Goal: Transaction & Acquisition: Obtain resource

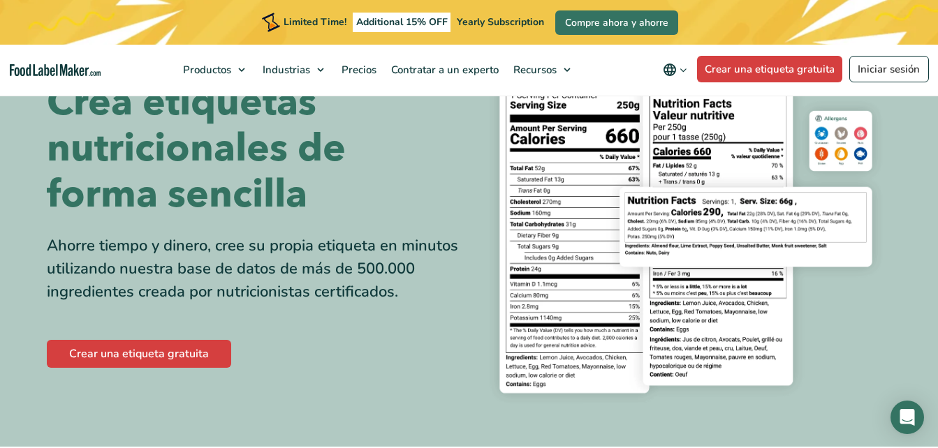
scroll to position [70, 0]
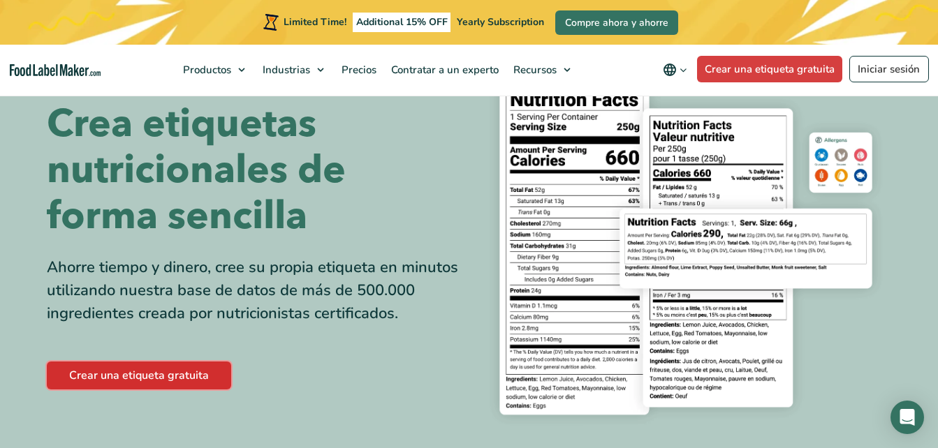
click at [205, 371] on link "Crear una etiqueta gratuita" at bounding box center [139, 376] width 184 height 28
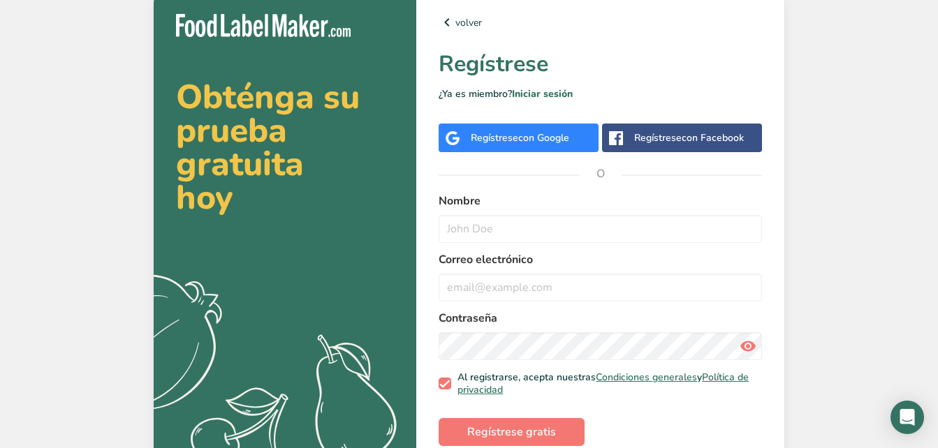
click at [536, 145] on div "Regístrese con Google" at bounding box center [519, 138] width 160 height 29
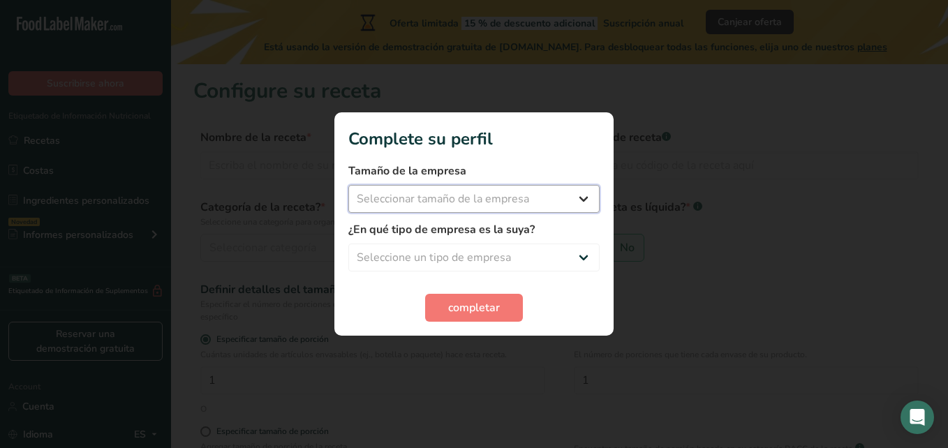
click at [501, 193] on select "Seleccionar tamaño de la empresa Menos de 10 empleados De 10 a 50 empleados De …" at bounding box center [473, 199] width 251 height 28
select select "1"
click at [348, 185] on select "Seleccionar tamaño de la empresa Menos de 10 empleados De 10 a 50 empleados De …" at bounding box center [473, 199] width 251 height 28
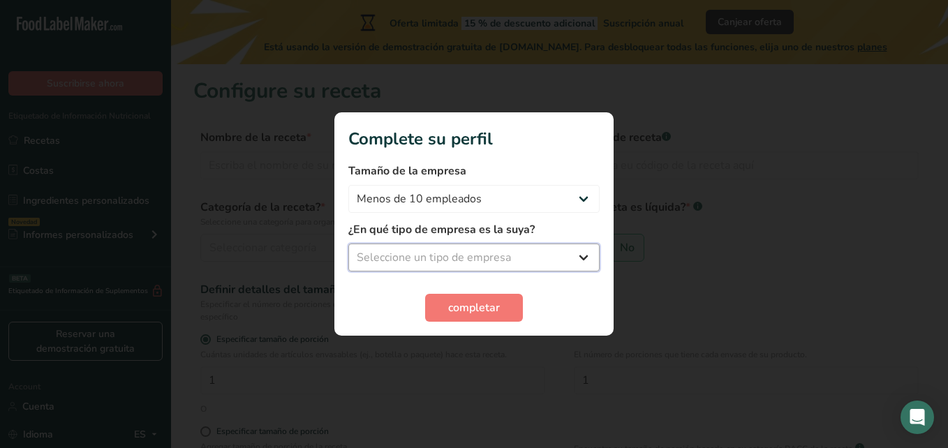
click at [506, 251] on select "Seleccione un tipo de empresa Fabricante de alimentos envasados Restaurante y c…" at bounding box center [473, 258] width 251 height 28
select select "3"
click at [348, 244] on select "Seleccione un tipo de empresa Fabricante de alimentos envasados Restaurante y c…" at bounding box center [473, 258] width 251 height 28
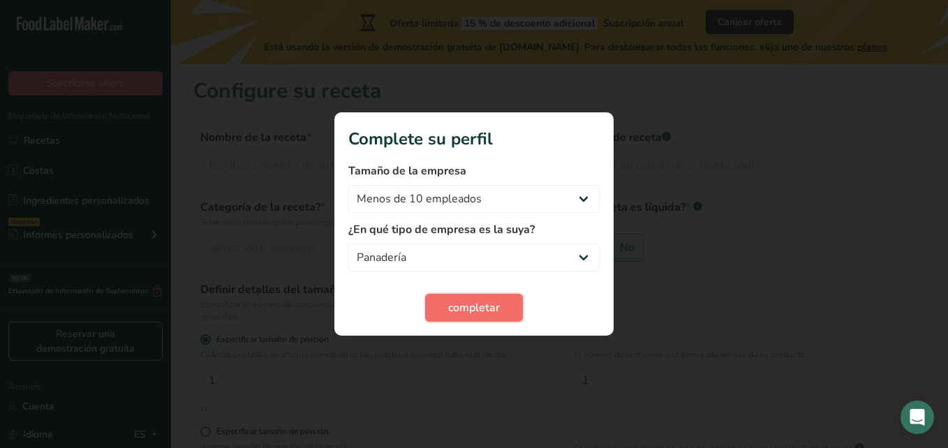
click at [466, 307] on span "completar" at bounding box center [474, 308] width 52 height 17
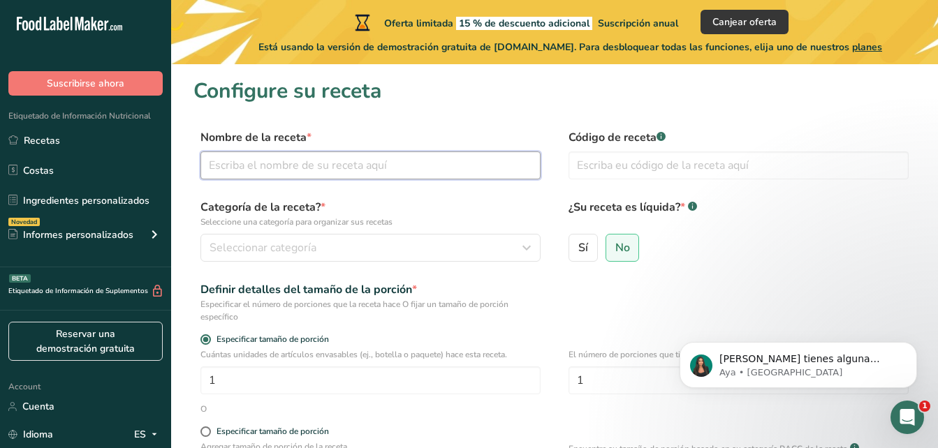
click at [392, 172] on input "text" at bounding box center [370, 166] width 340 height 28
type input "[PERSON_NAME] Coketo"
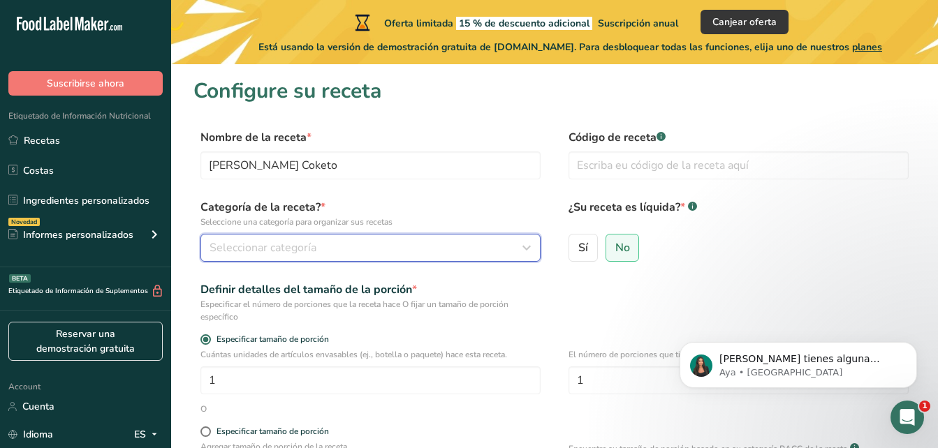
click at [410, 242] on div "Seleccionar categoría" at bounding box center [367, 248] width 314 height 17
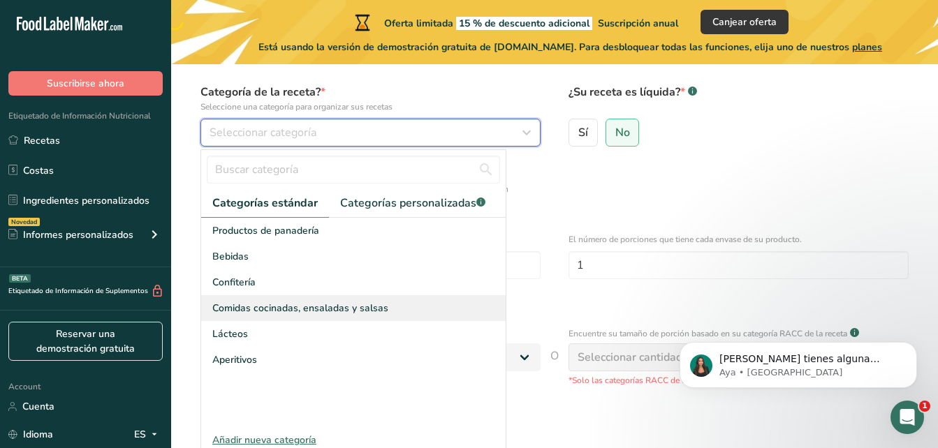
scroll to position [140, 0]
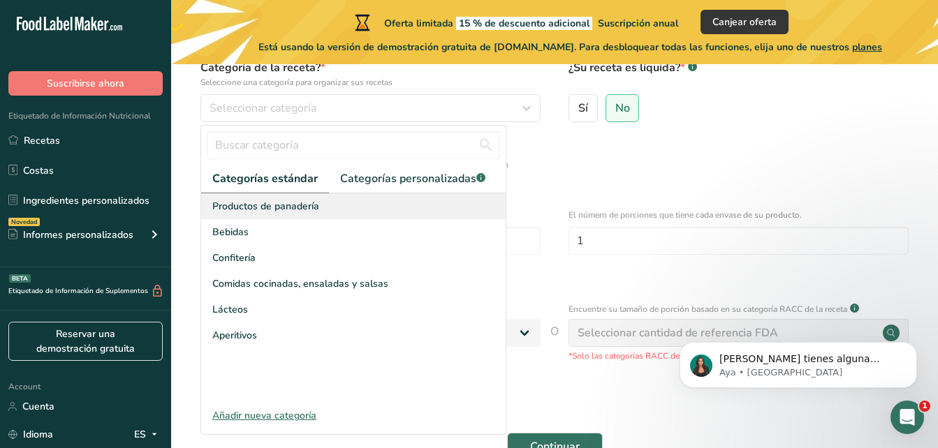
click at [353, 209] on div "Productos de panadería" at bounding box center [353, 206] width 304 height 26
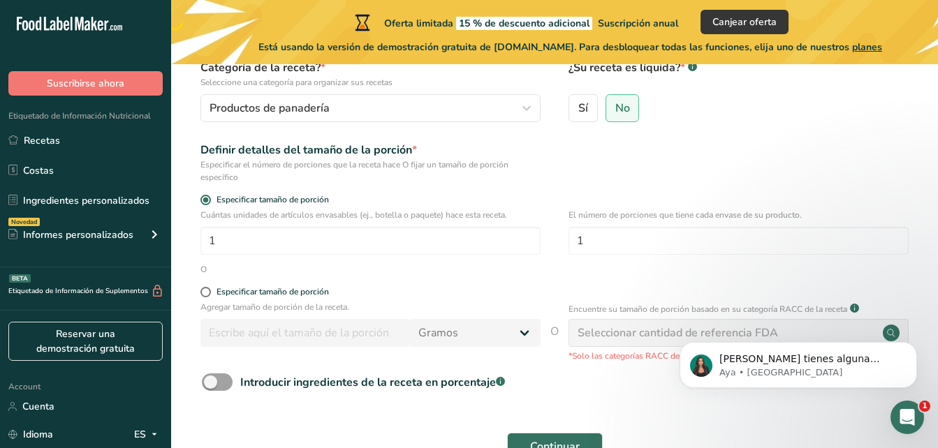
scroll to position [70, 0]
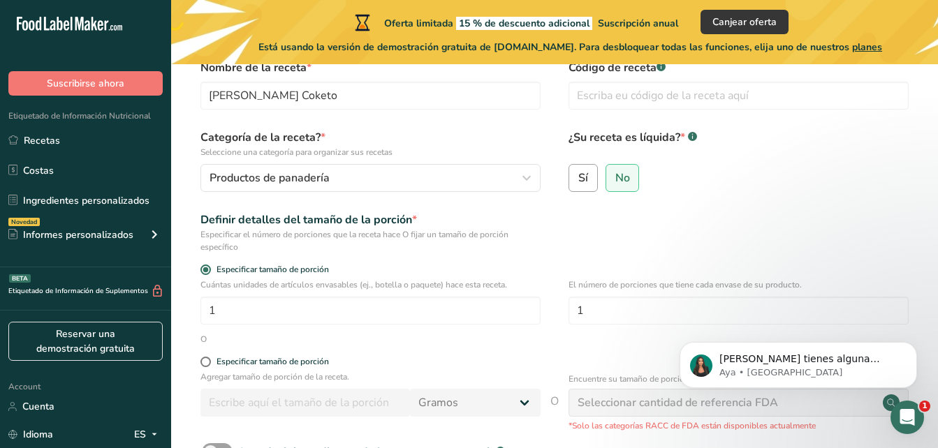
drag, startPoint x: 580, startPoint y: 184, endPoint x: 590, endPoint y: 190, distance: 11.3
click at [581, 184] on span "Sí" at bounding box center [583, 178] width 10 height 14
click at [578, 182] on input "Sí" at bounding box center [573, 177] width 9 height 9
radio input "true"
radio input "false"
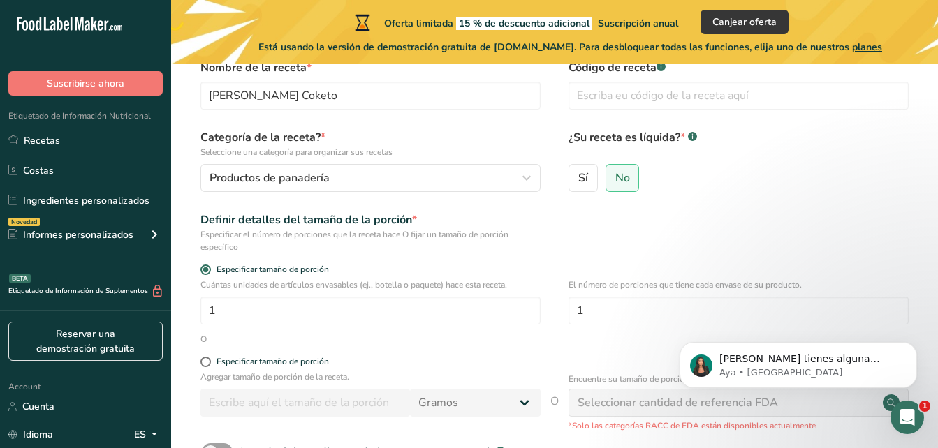
select select "22"
drag, startPoint x: 634, startPoint y: 186, endPoint x: 658, endPoint y: 199, distance: 26.9
click at [633, 186] on label "No" at bounding box center [622, 178] width 34 height 28
click at [615, 182] on input "No" at bounding box center [610, 177] width 9 height 9
radio input "true"
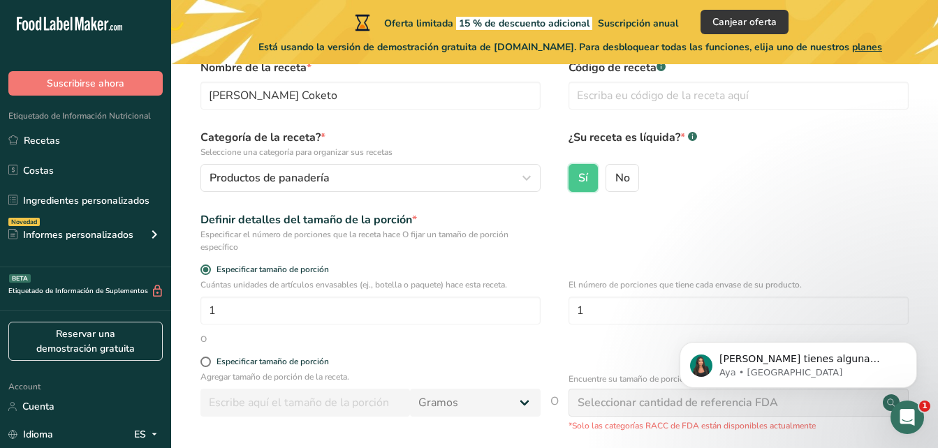
radio input "false"
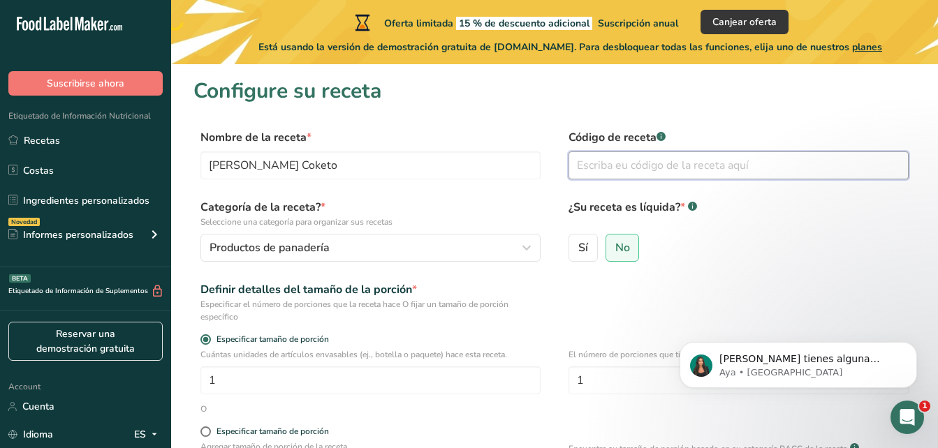
click at [700, 163] on input "text" at bounding box center [738, 166] width 340 height 28
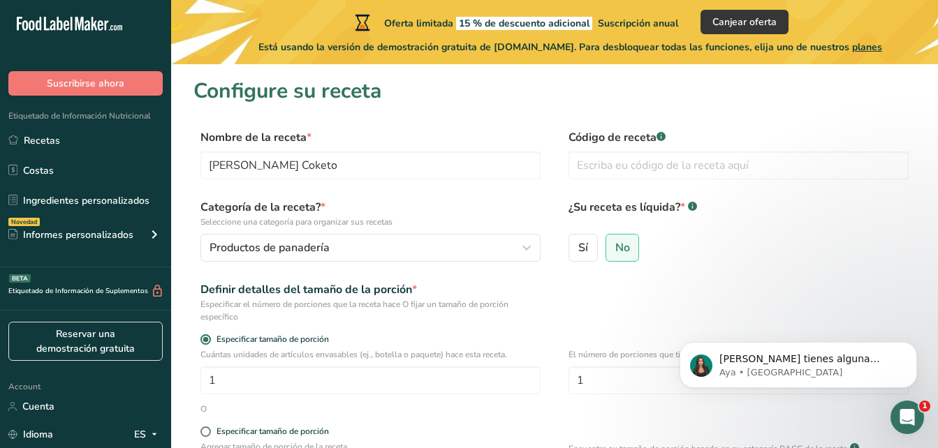
click at [580, 281] on div "Definir detalles del tamaño de la porción * Especificar el número de porciones …" at bounding box center [554, 302] width 722 height 42
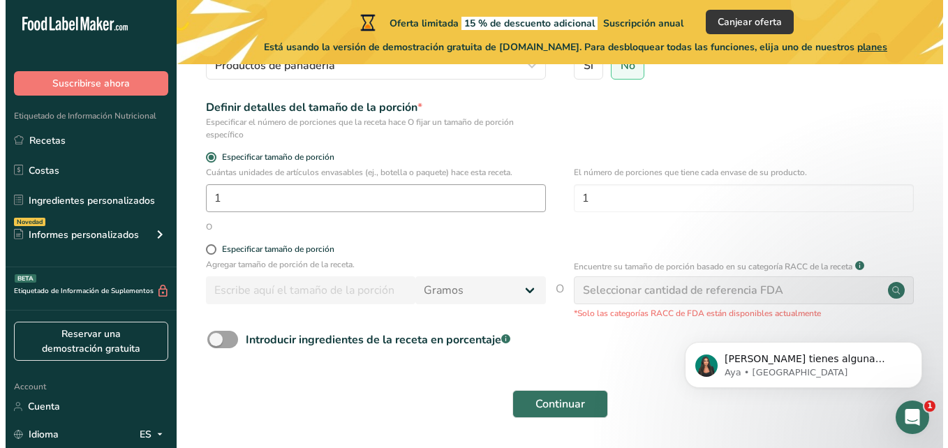
scroll to position [158, 0]
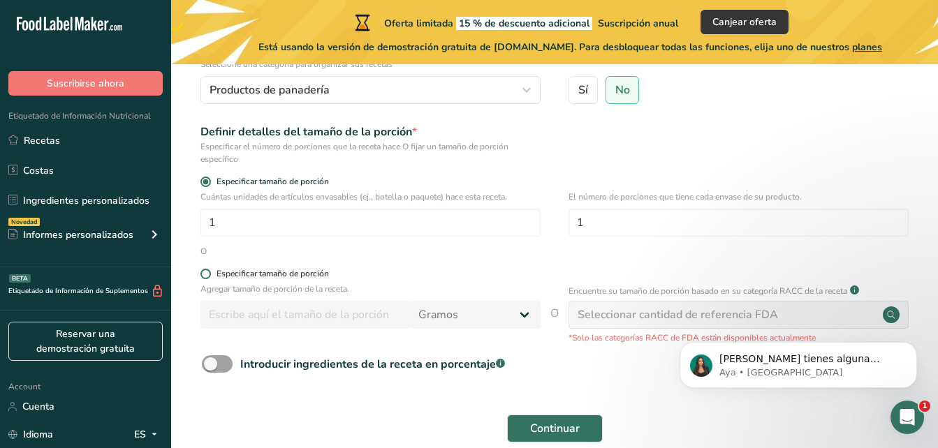
click at [201, 275] on span at bounding box center [205, 274] width 10 height 10
click at [201, 275] on input "Especificar tamaño de porción" at bounding box center [204, 274] width 9 height 9
radio input "true"
radio input "false"
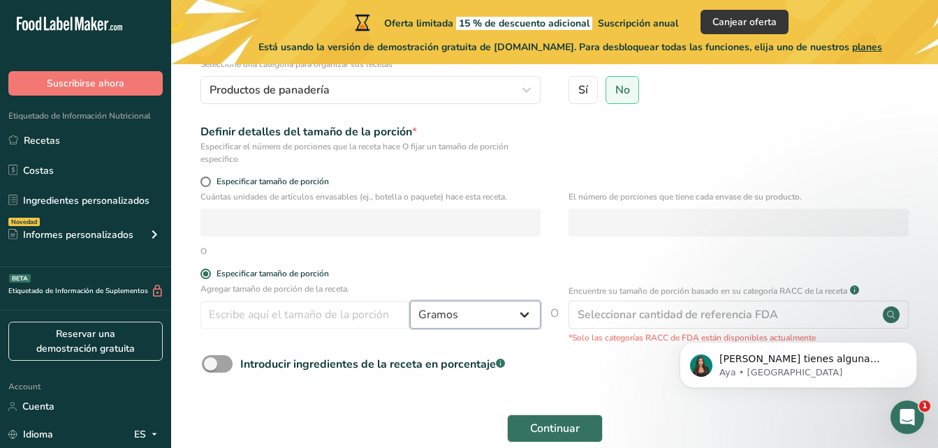
click at [465, 323] on select "Gramos kg mg mcg libras onza [GEOGRAPHIC_DATA] mL onza líquida [GEOGRAPHIC_DATA…" at bounding box center [475, 315] width 131 height 28
click at [410, 301] on select "Gramos kg mg mcg libras onza [GEOGRAPHIC_DATA] mL onza líquida [GEOGRAPHIC_DATA…" at bounding box center [475, 315] width 131 height 28
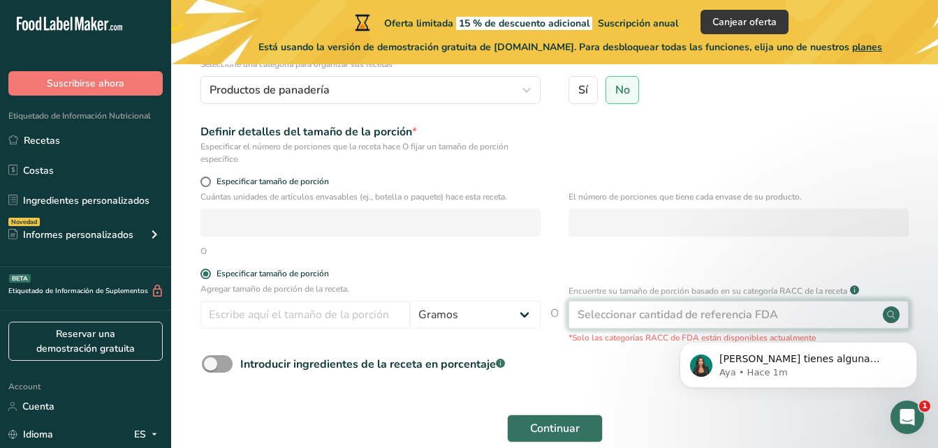
click at [688, 312] on div "Seleccionar cantidad de referencia FDA" at bounding box center [678, 315] width 200 height 17
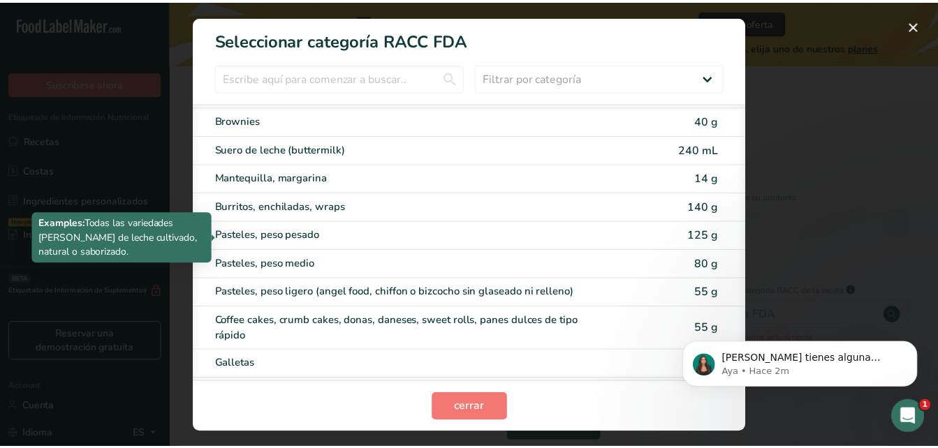
scroll to position [0, 0]
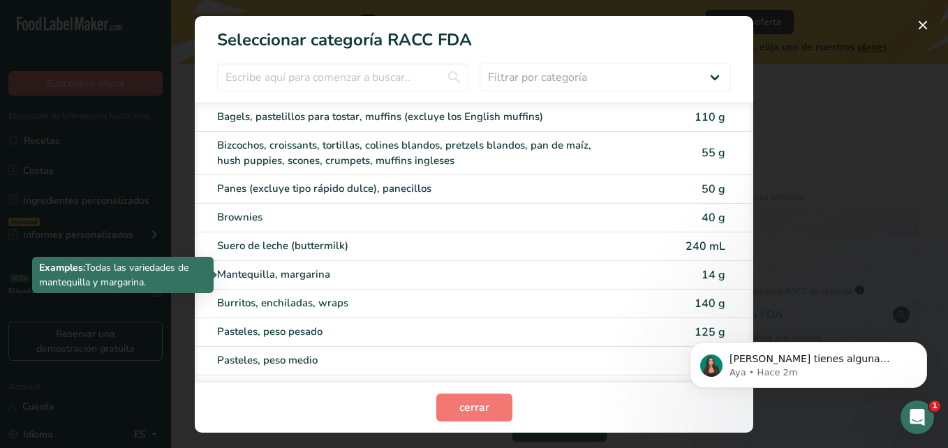
click at [317, 276] on div "Mantequilla, margarina" at bounding box center [415, 275] width 397 height 16
type input "14"
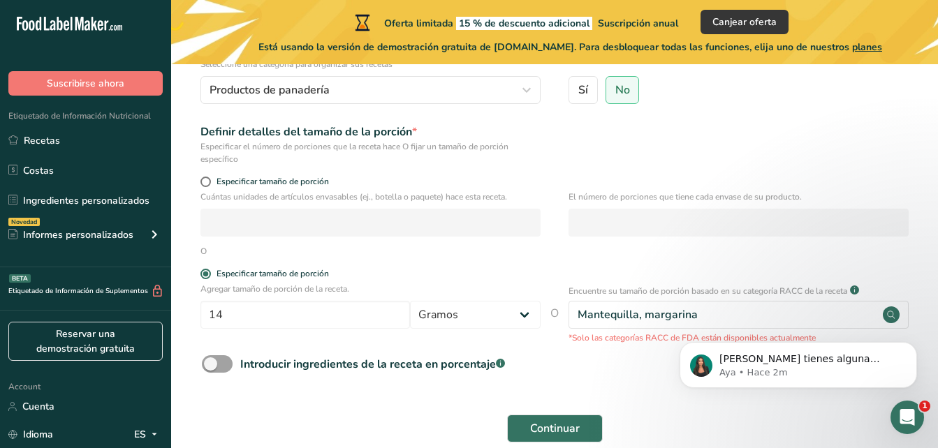
click at [676, 319] on body "[PERSON_NAME] tienes alguna pregunta no dudes en consultarnos. ¡Estamos aquí pa…" at bounding box center [798, 361] width 268 height 87
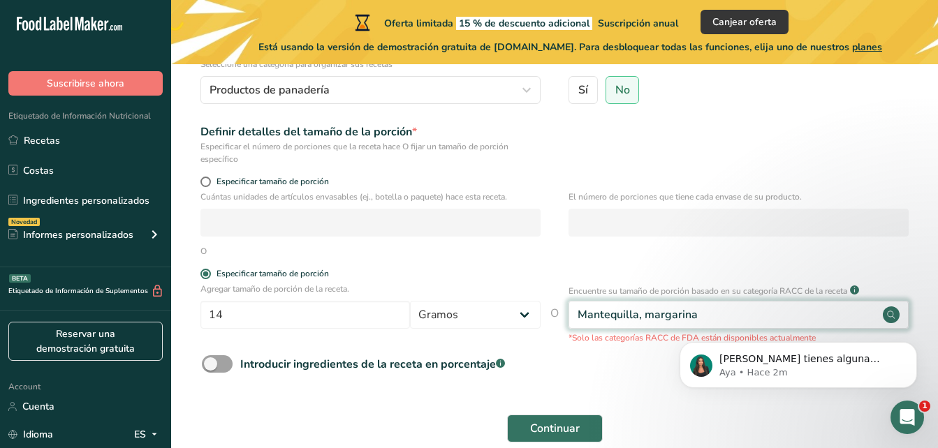
click at [892, 311] on circle at bounding box center [891, 315] width 17 height 17
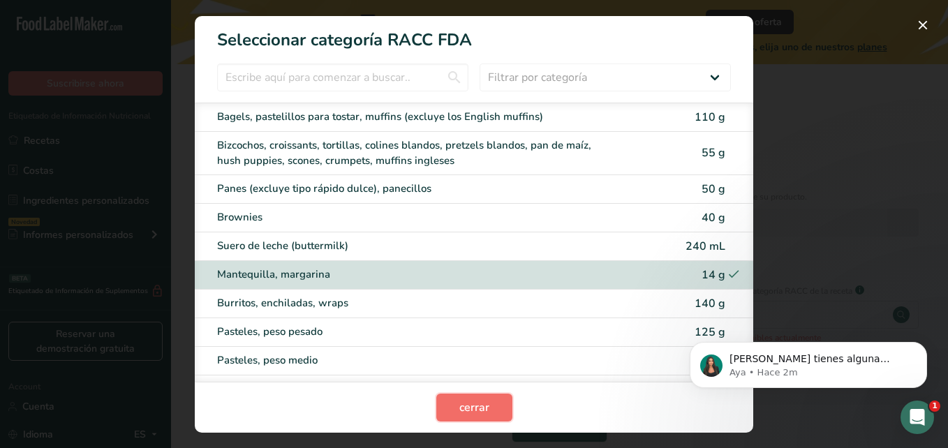
click at [461, 416] on button "cerrar" at bounding box center [474, 408] width 76 height 28
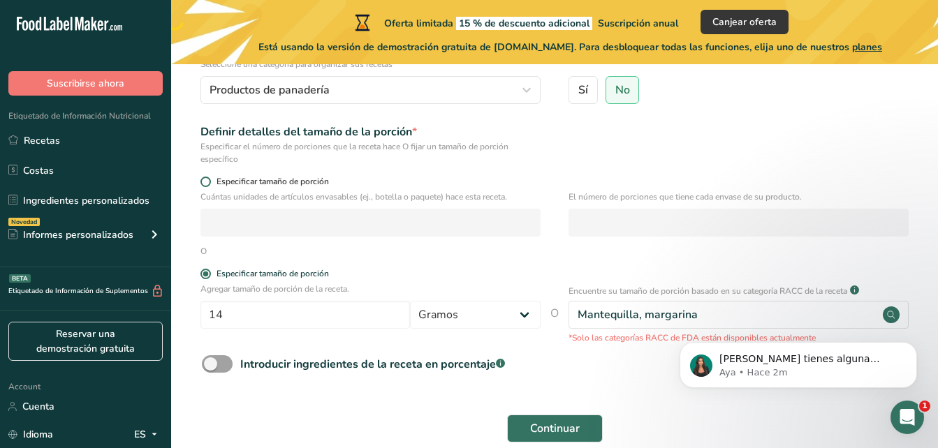
click at [203, 179] on span at bounding box center [205, 182] width 10 height 10
click at [203, 179] on input "Especificar tamaño de porción" at bounding box center [204, 181] width 9 height 9
radio input "true"
radio input "false"
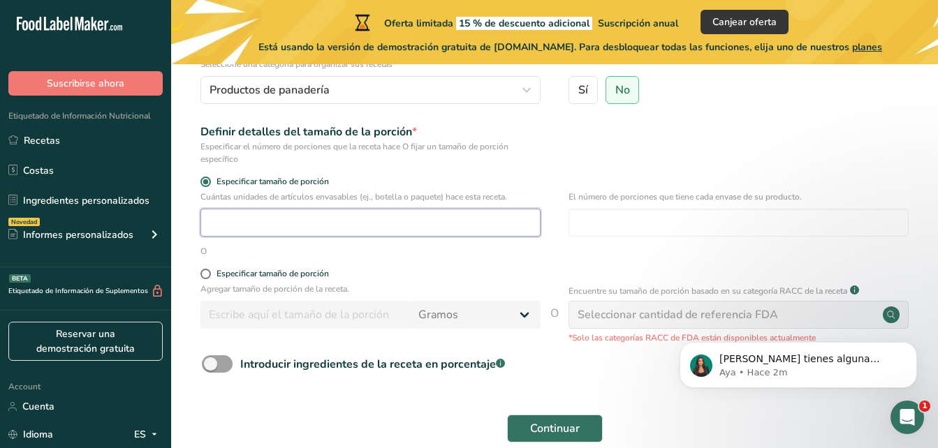
click at [258, 226] on input "number" at bounding box center [370, 223] width 340 height 28
type input "12"
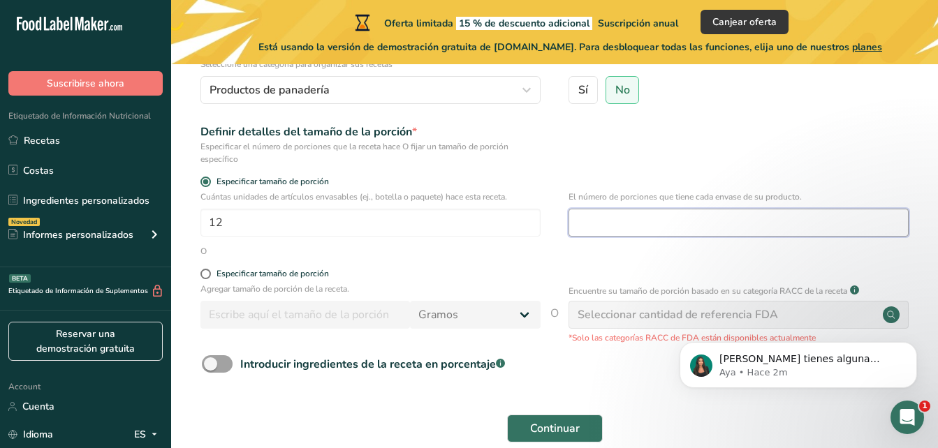
click at [585, 223] on input "number" at bounding box center [738, 223] width 340 height 28
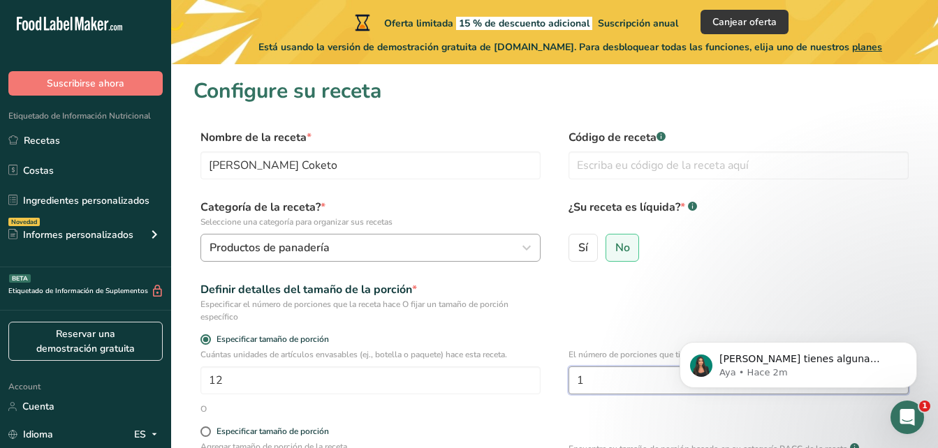
type input "1"
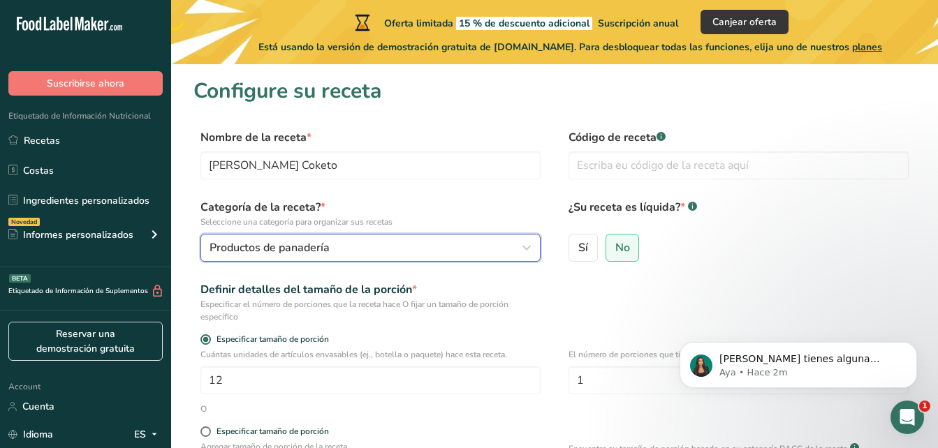
click at [342, 251] on div "Productos de panadería" at bounding box center [367, 248] width 314 height 17
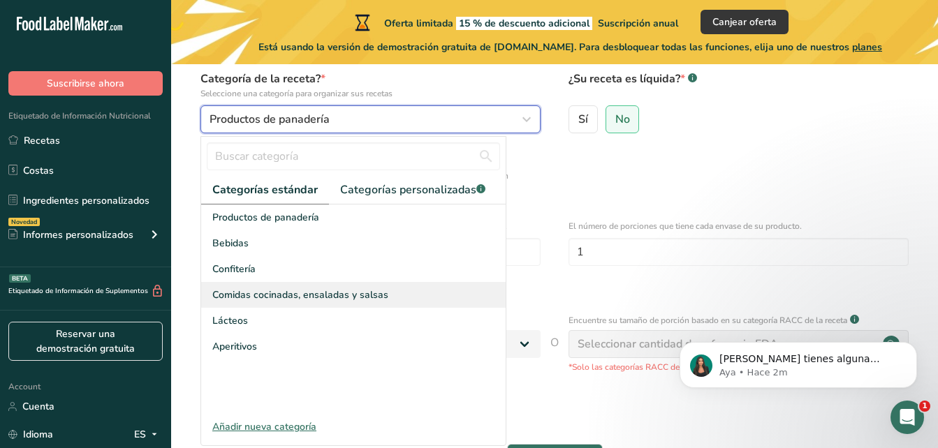
scroll to position [140, 0]
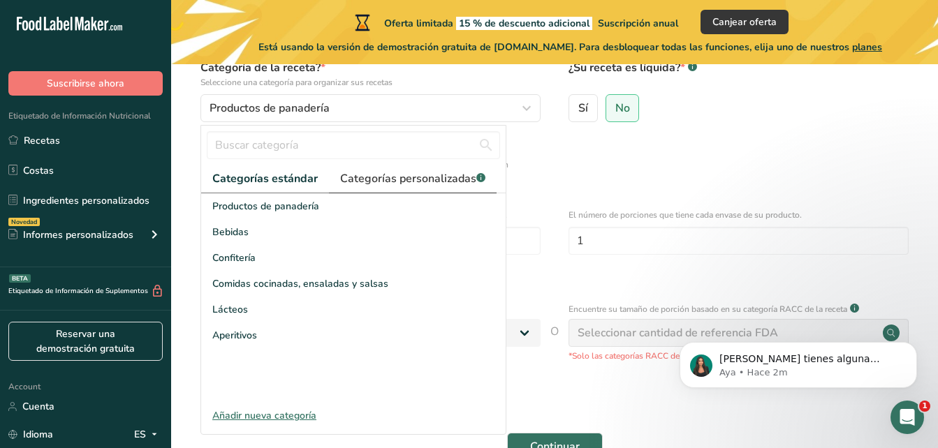
click at [392, 177] on span "Categorías personalizadas .a-a{fill:#347362;}.b-a{fill:#fff;}" at bounding box center [412, 178] width 145 height 17
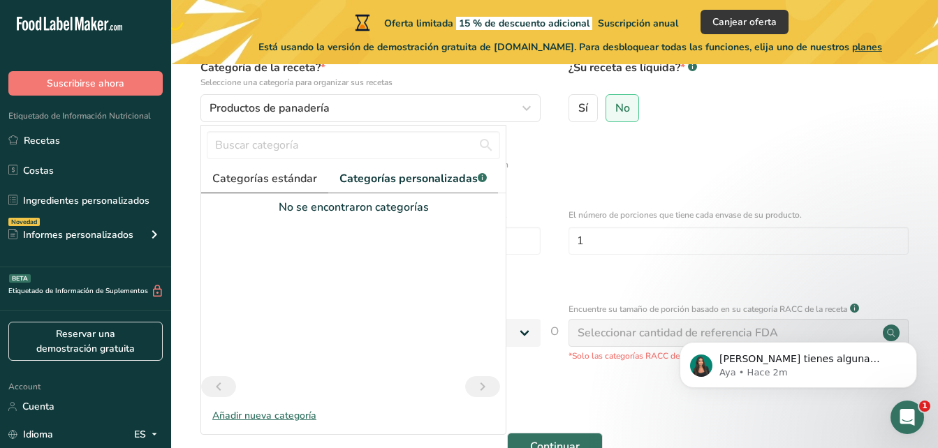
click at [301, 169] on link "Categorías estándar" at bounding box center [264, 179] width 127 height 29
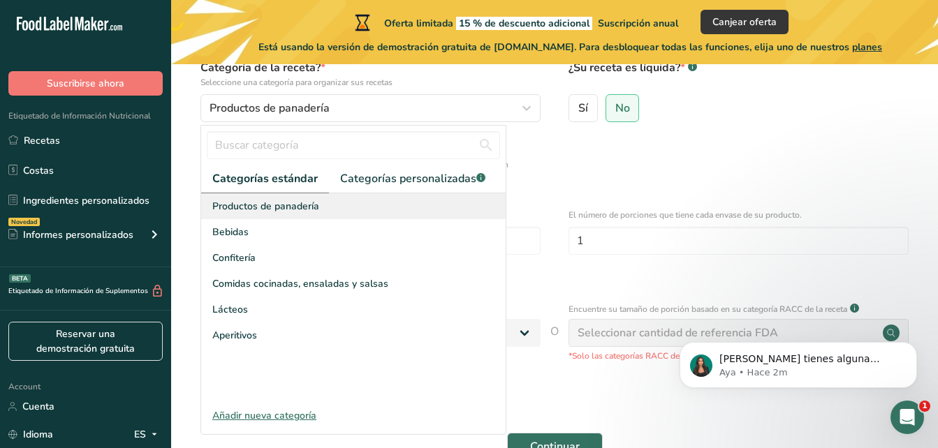
click at [326, 215] on div "Productos de panadería" at bounding box center [353, 206] width 304 height 26
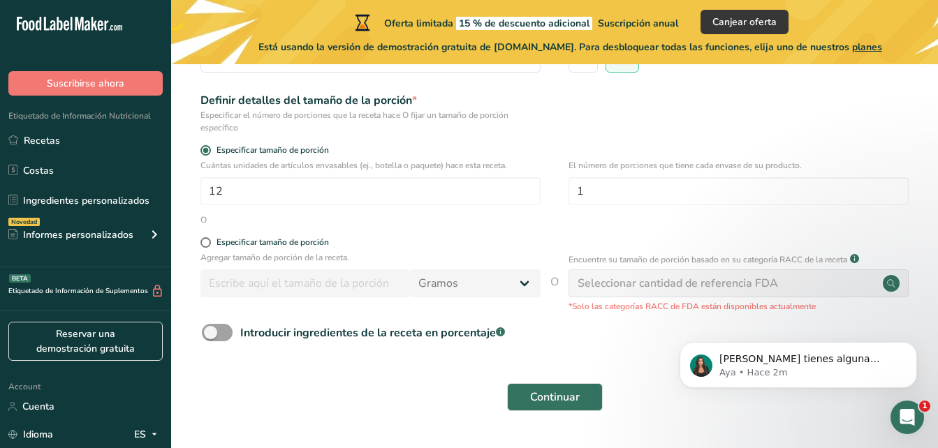
scroll to position [210, 0]
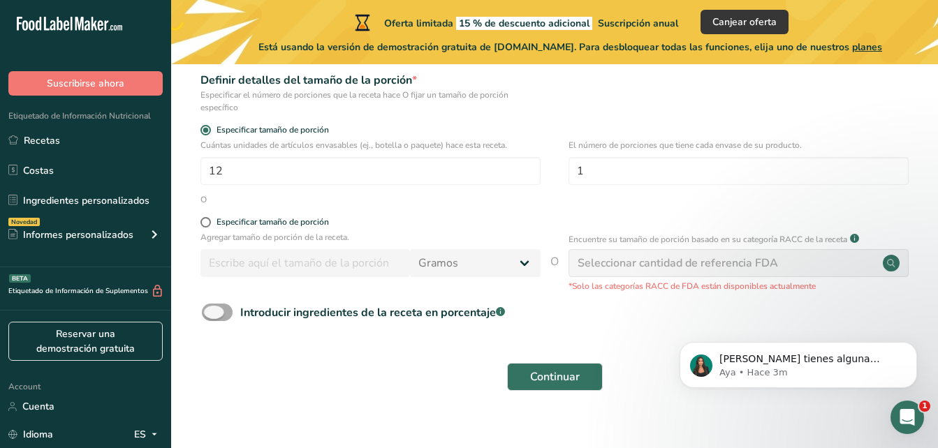
click at [216, 306] on span at bounding box center [217, 312] width 31 height 17
click at [211, 308] on input "Introducir ingredientes de la receta en porcentaje .a-a{fill:#347362;}.b-a{fill…" at bounding box center [206, 312] width 9 height 9
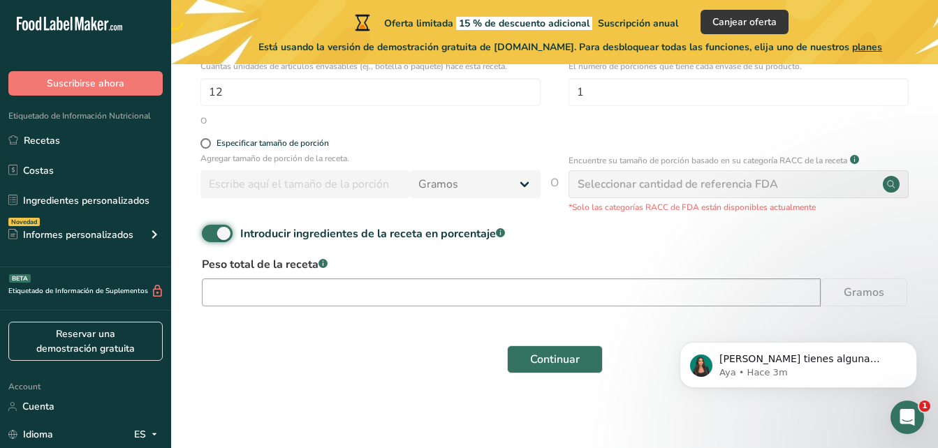
scroll to position [289, 0]
click at [456, 295] on input "number" at bounding box center [511, 292] width 619 height 28
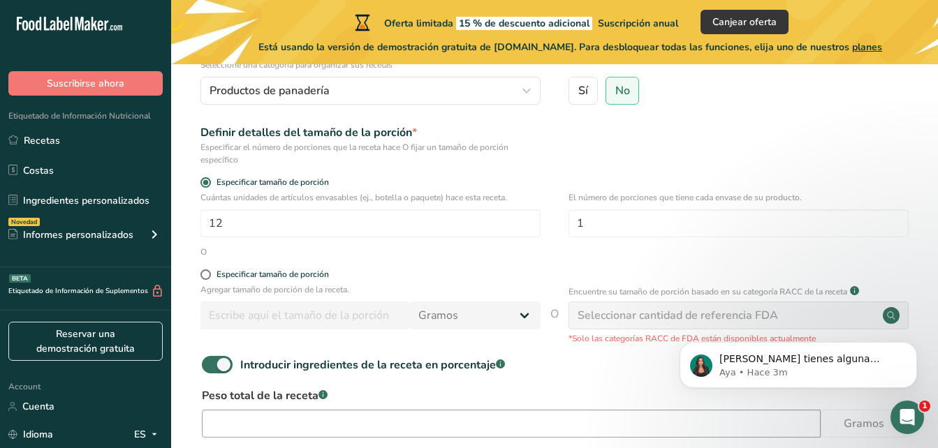
scroll to position [149, 0]
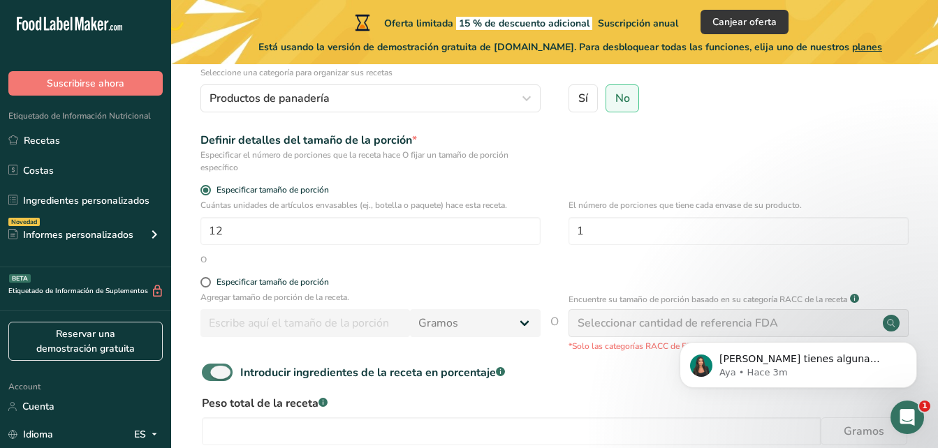
click at [220, 370] on span at bounding box center [217, 372] width 31 height 17
click at [211, 370] on input "Introducir ingredientes de la receta en porcentaje .a-a{fill:#347362;}.b-a{fill…" at bounding box center [206, 372] width 9 height 9
checkbox input "false"
click at [530, 438] on span "Continuar" at bounding box center [555, 437] width 50 height 17
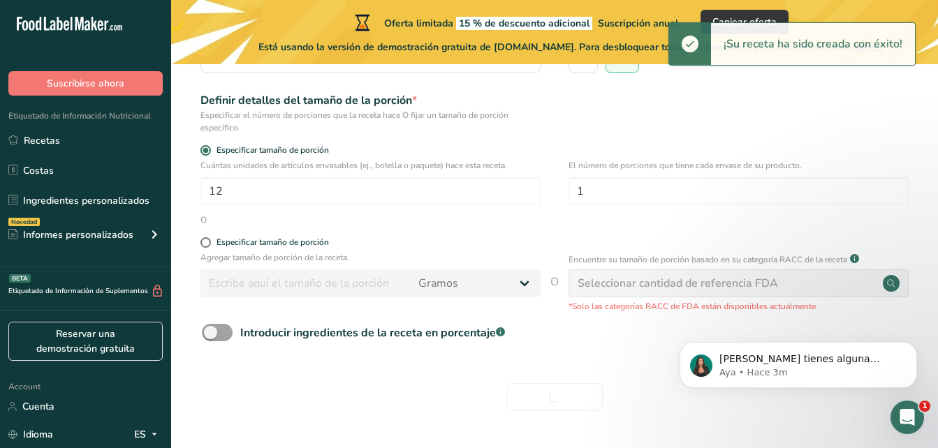
scroll to position [228, 0]
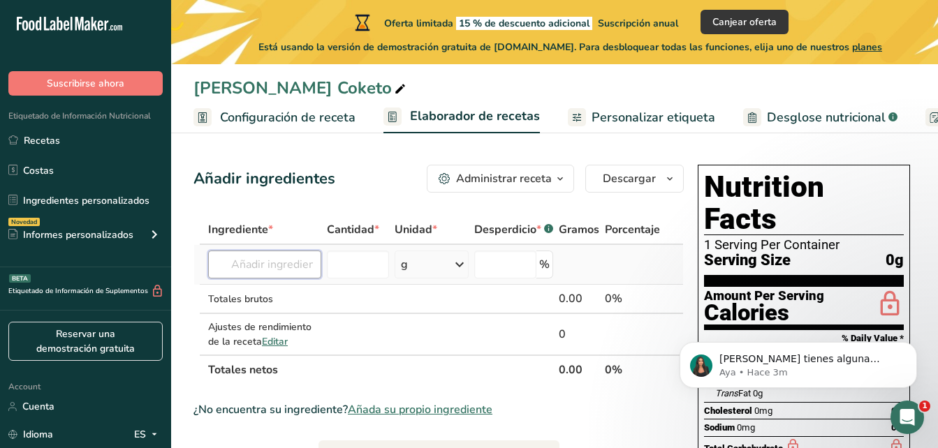
click at [315, 265] on input "text" at bounding box center [264, 265] width 113 height 28
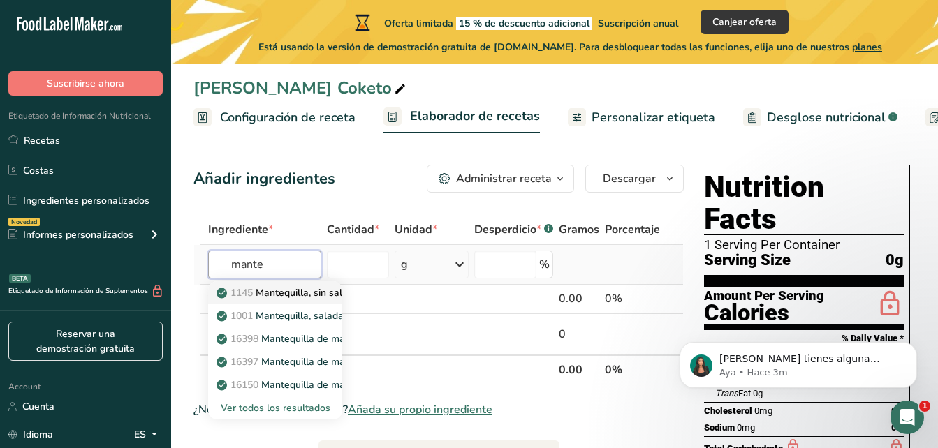
type input "mante"
click at [330, 292] on p "1145 Mantequilla, sin sal" at bounding box center [280, 293] width 123 height 15
type input "Butter, without salt"
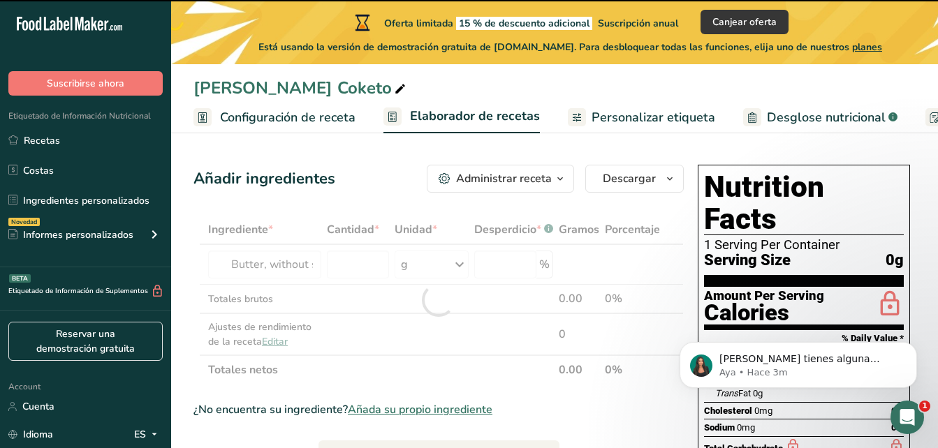
type input "0"
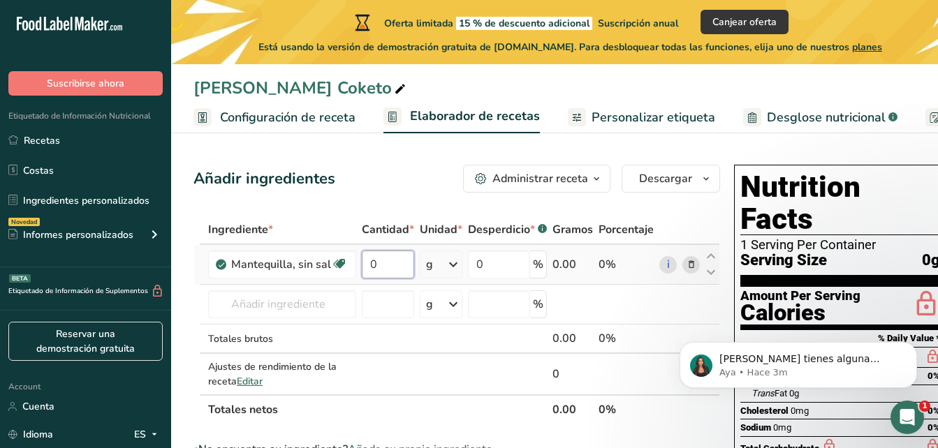
click at [397, 272] on input "0" at bounding box center [388, 265] width 52 height 28
type input "100"
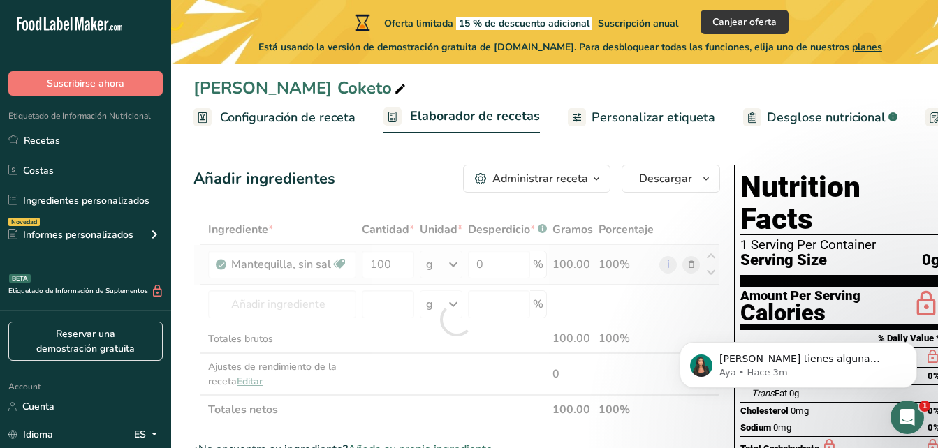
click at [459, 265] on div "Ingrediente * Cantidad * Unidad * Desperdicio * .a-a{fill:#347362;}.b-a{fill:#f…" at bounding box center [456, 320] width 527 height 210
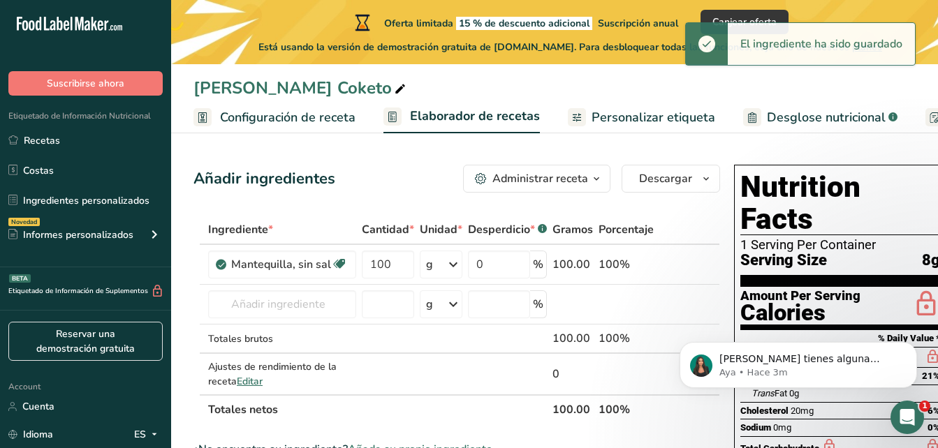
click at [453, 265] on icon at bounding box center [453, 264] width 17 height 25
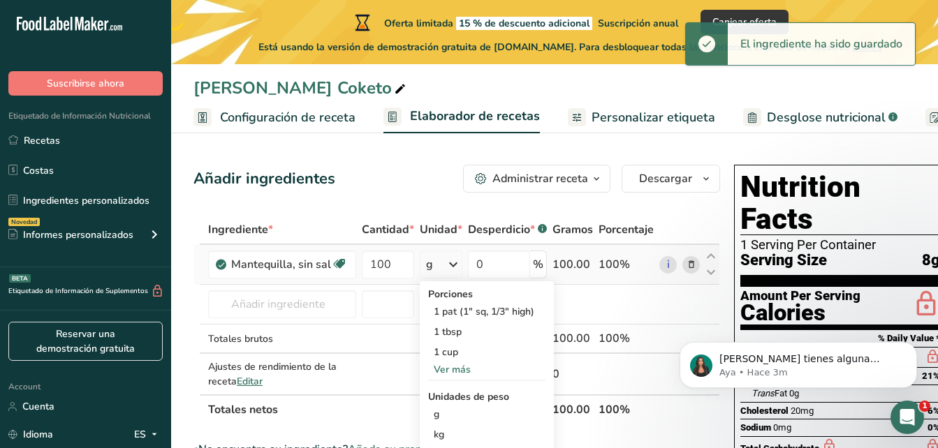
click at [451, 265] on icon at bounding box center [453, 264] width 17 height 25
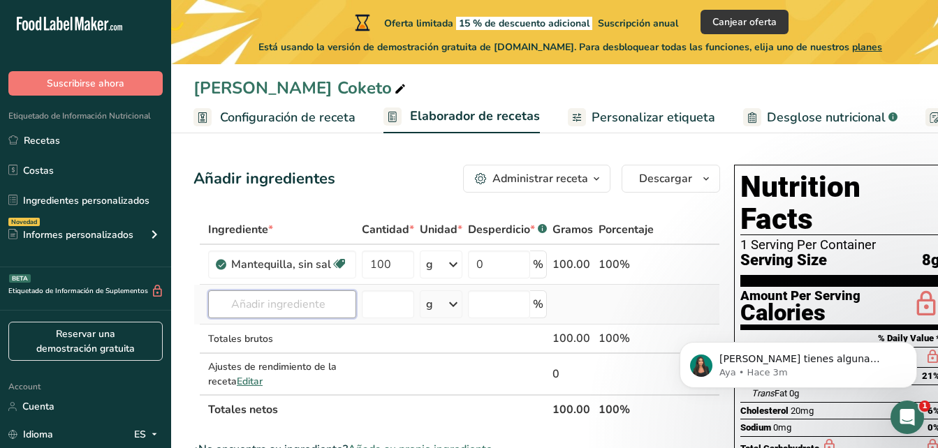
click at [310, 316] on input "text" at bounding box center [282, 305] width 148 height 28
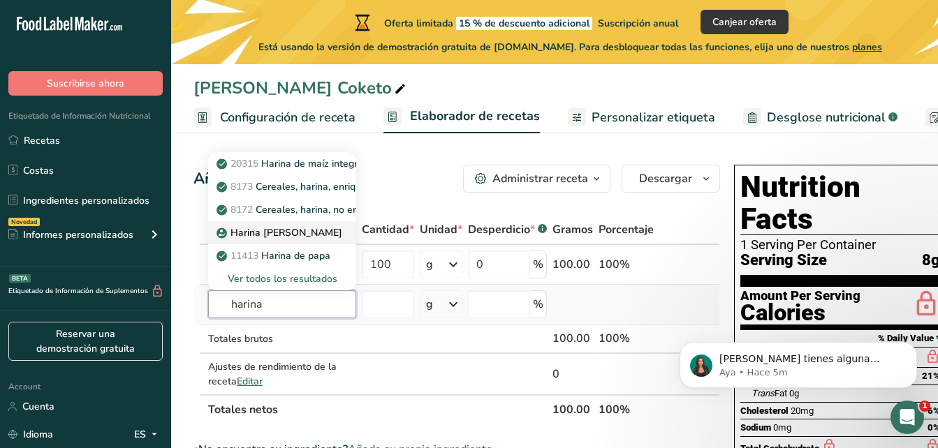
type input "harina"
click at [330, 234] on link "Harina [PERSON_NAME]" at bounding box center [282, 232] width 148 height 23
type input "Almond flour"
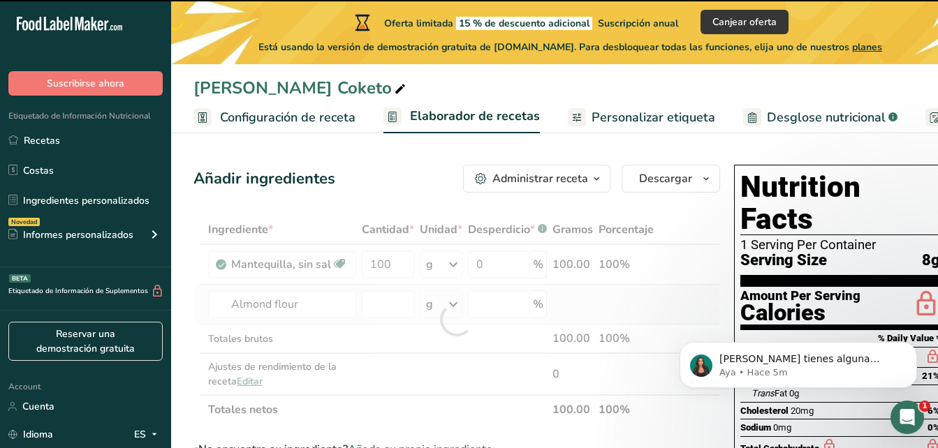
type input "0"
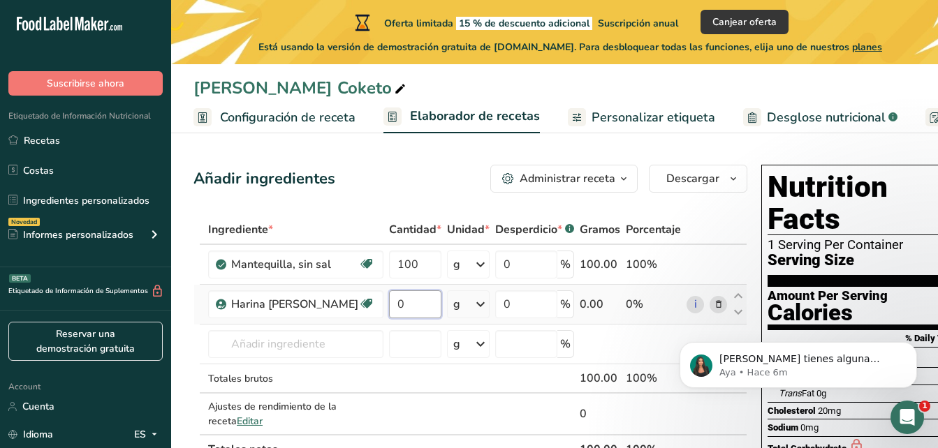
click at [400, 311] on input "0" at bounding box center [415, 305] width 52 height 28
type input "100"
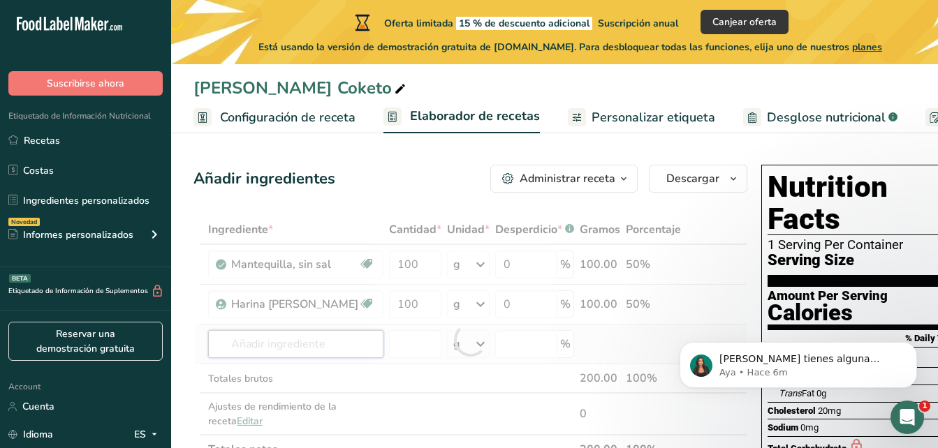
click at [346, 335] on div "Ingrediente * Cantidad * Unidad * Desperdicio * .a-a{fill:#347362;}.b-a{fill:#f…" at bounding box center [470, 339] width 554 height 249
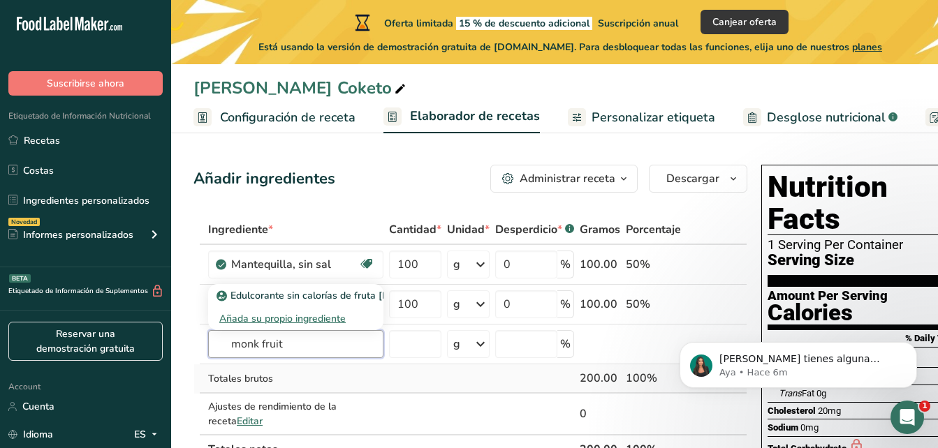
type input "monk fruit"
click at [303, 372] on div "Totales brutos" at bounding box center [295, 379] width 175 height 15
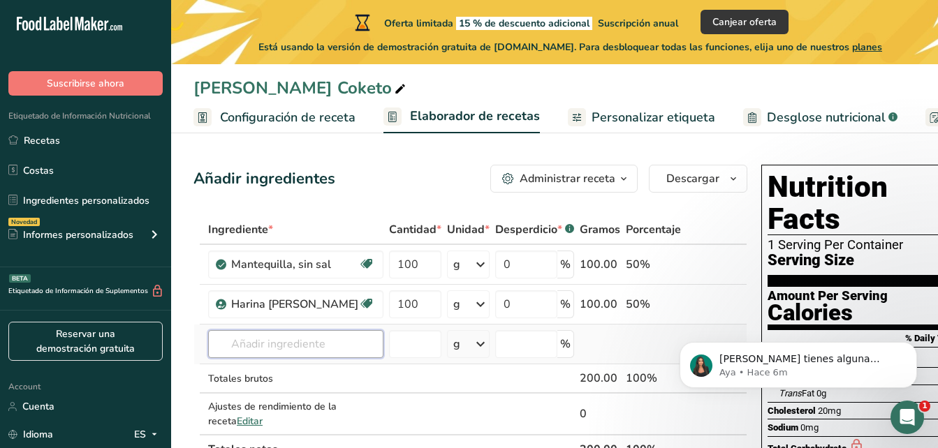
click at [302, 344] on input "text" at bounding box center [295, 344] width 175 height 28
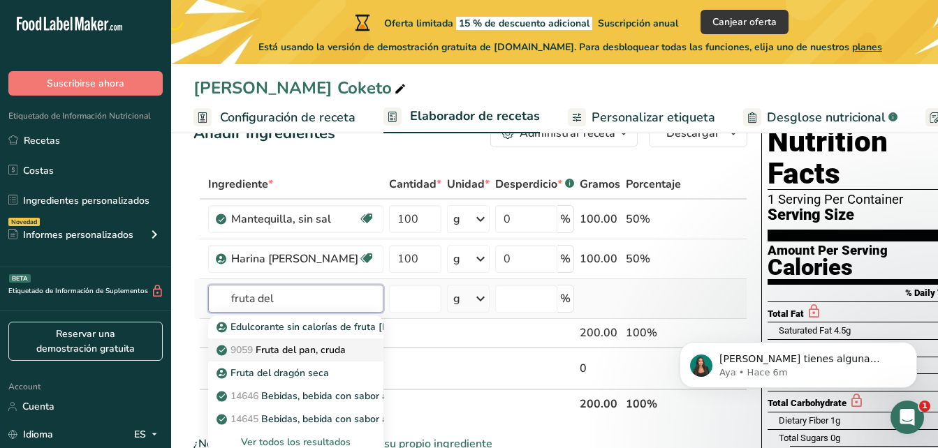
scroll to position [70, 0]
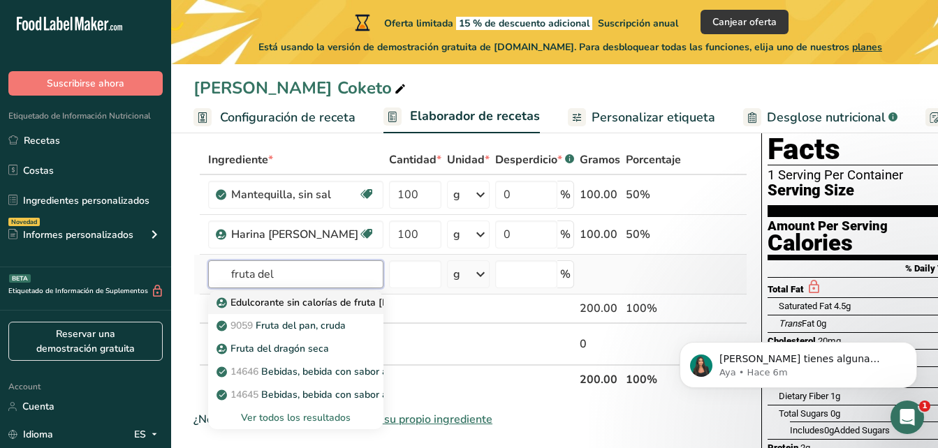
type input "fruta del"
click at [338, 304] on p "Edulcorante sin calorías de fruta [PERSON_NAME][DEMOGRAPHIC_DATA]" at bounding box center [393, 302] width 349 height 15
type input "Monk Fruit Zero Calorie Sweetener"
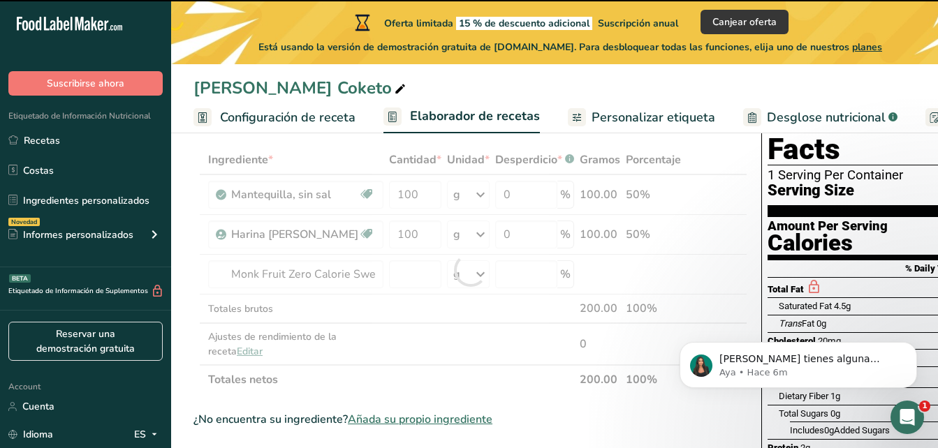
type input "0"
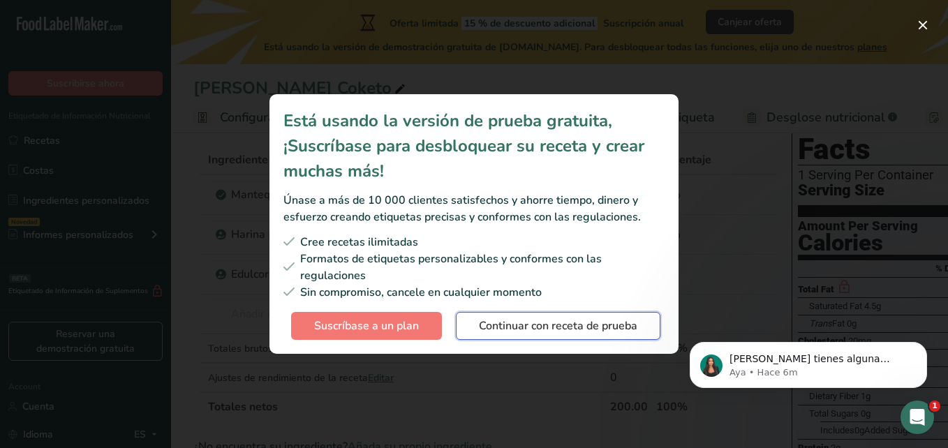
click at [547, 330] on span "Continuar con receta de prueba" at bounding box center [558, 326] width 159 height 17
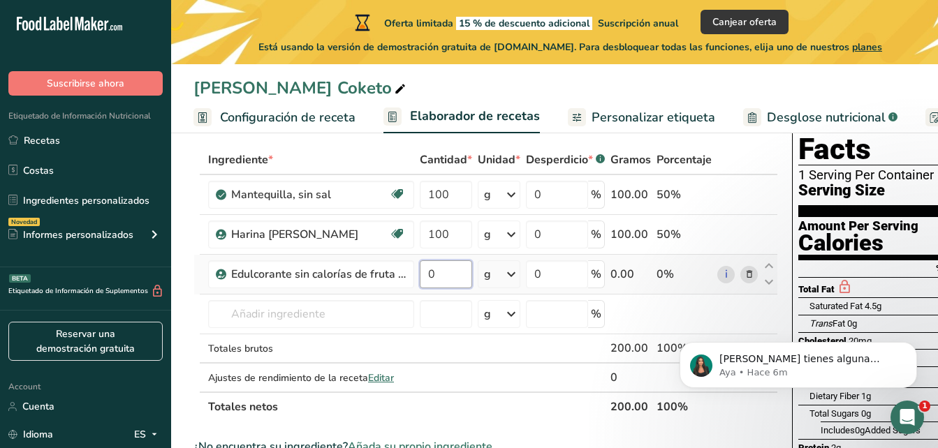
click at [452, 275] on input "0" at bounding box center [446, 274] width 52 height 28
type input "50"
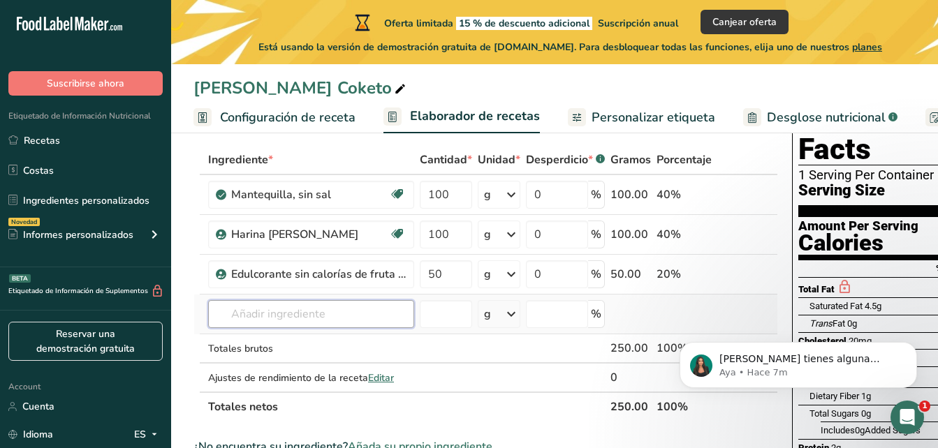
click at [381, 316] on div "Ingrediente * Cantidad * Unidad * Desperdicio * .a-a{fill:#347362;}.b-a{fill:#f…" at bounding box center [485, 283] width 585 height 277
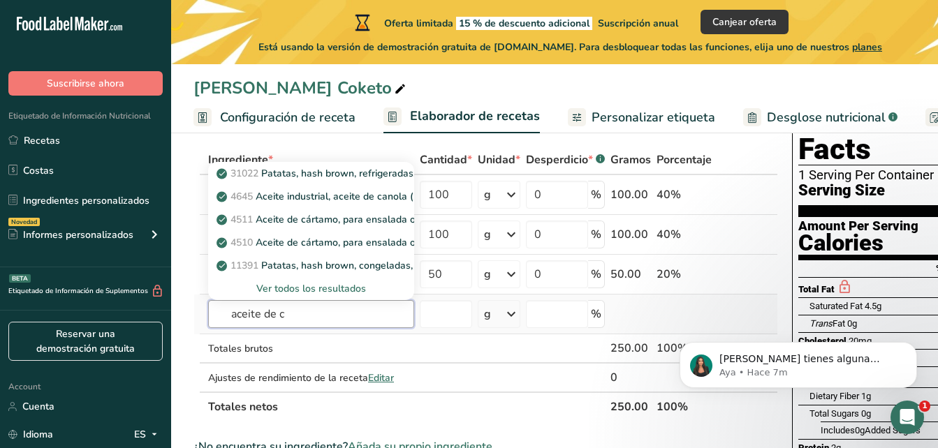
type input "aceite de c"
click at [317, 286] on div "Ver todos los resultados" at bounding box center [311, 288] width 184 height 15
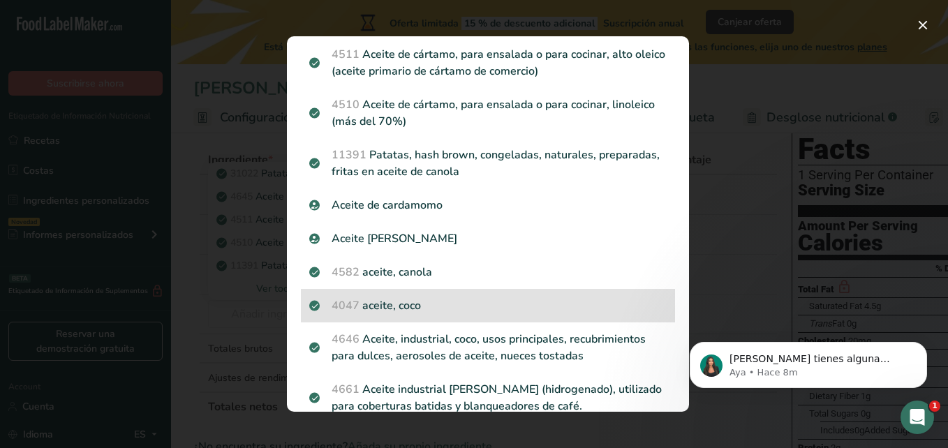
scroll to position [140, 0]
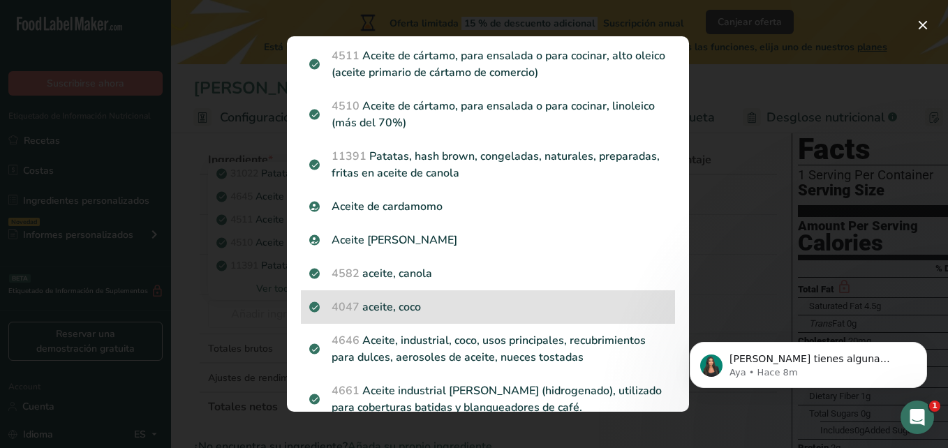
click at [412, 311] on p "4047 aceite, coco" at bounding box center [488, 307] width 358 height 17
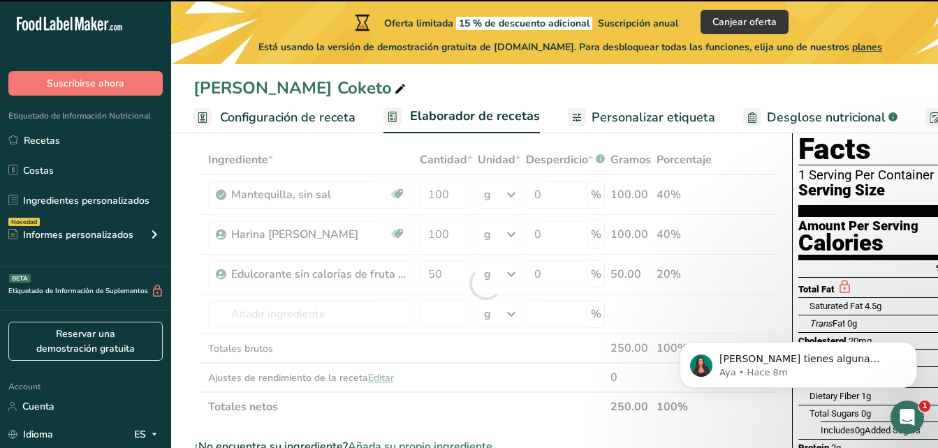
type input "0"
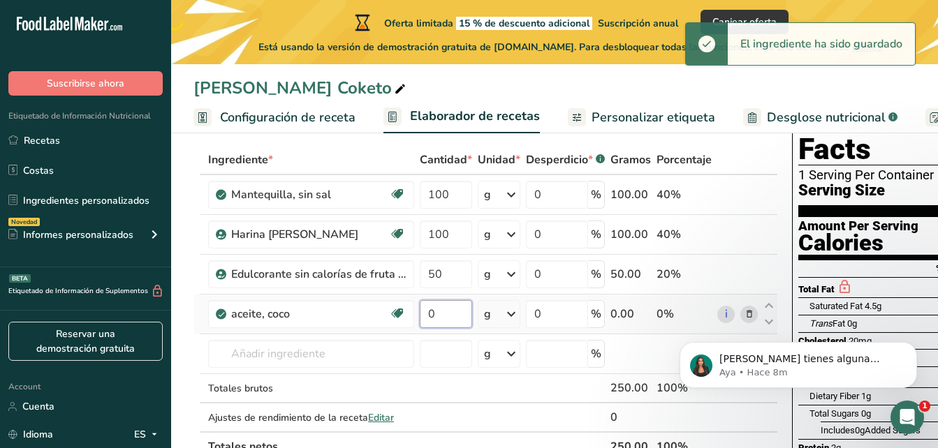
click at [463, 318] on input "0" at bounding box center [446, 314] width 52 height 28
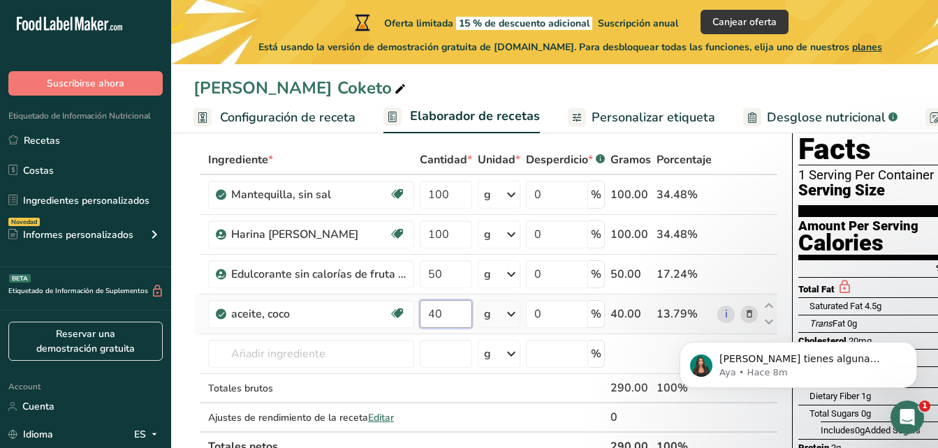
type input "40"
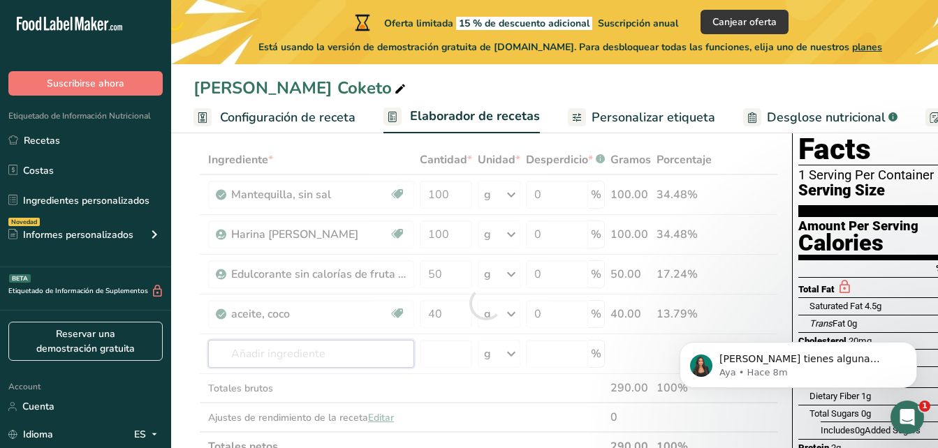
click at [381, 348] on div "Ingrediente * Cantidad * Unidad * Desperdicio * .a-a{fill:#347362;}.b-a{fill:#f…" at bounding box center [485, 303] width 585 height 316
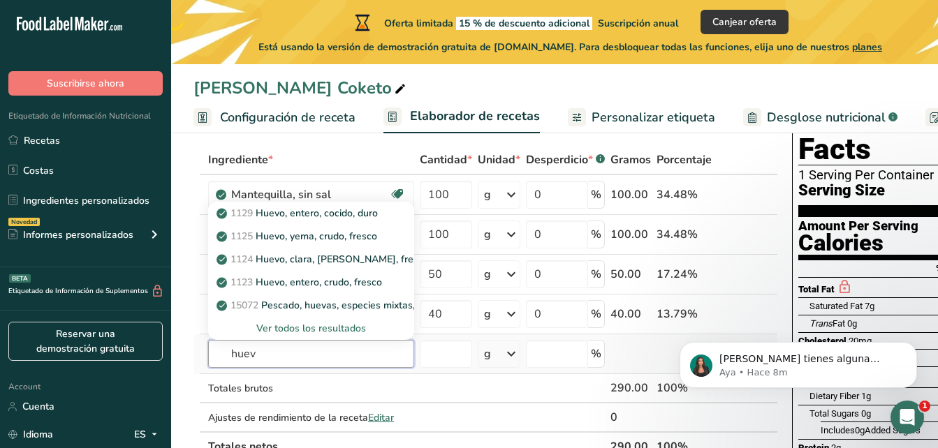
type input "huev"
click at [364, 327] on div "Ver todos los resultados" at bounding box center [311, 328] width 184 height 15
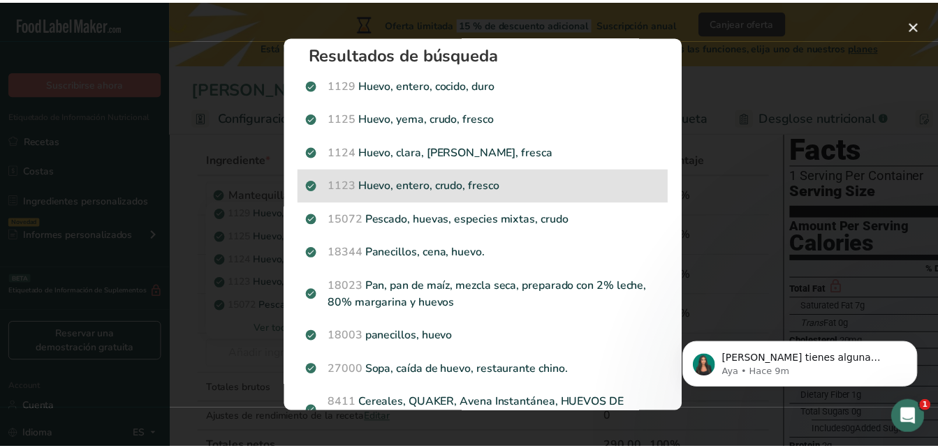
scroll to position [0, 0]
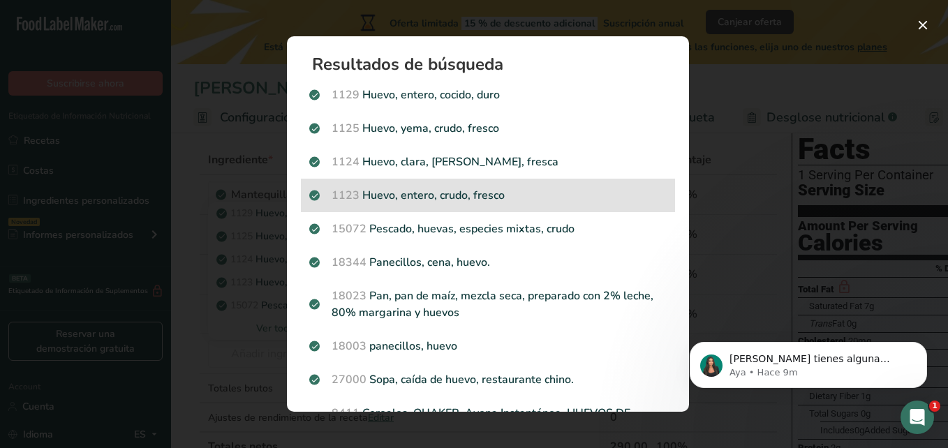
click at [529, 196] on p "1123 Huevo, entero, crudo, fresco" at bounding box center [488, 195] width 358 height 17
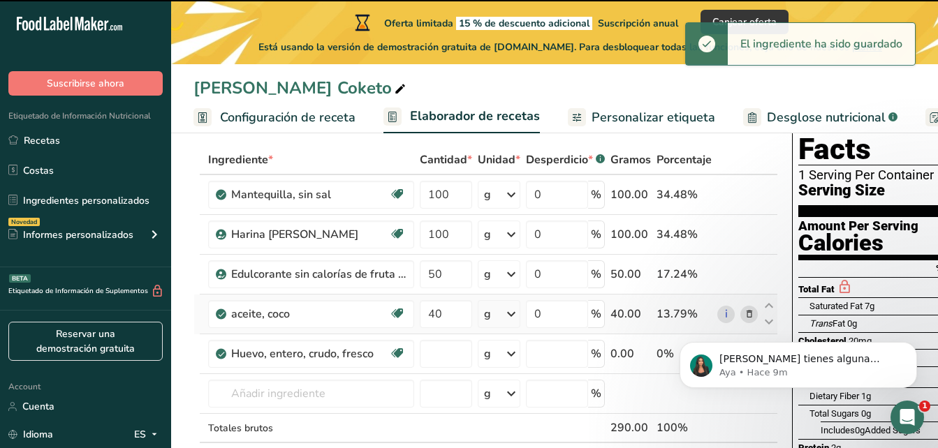
type input "0"
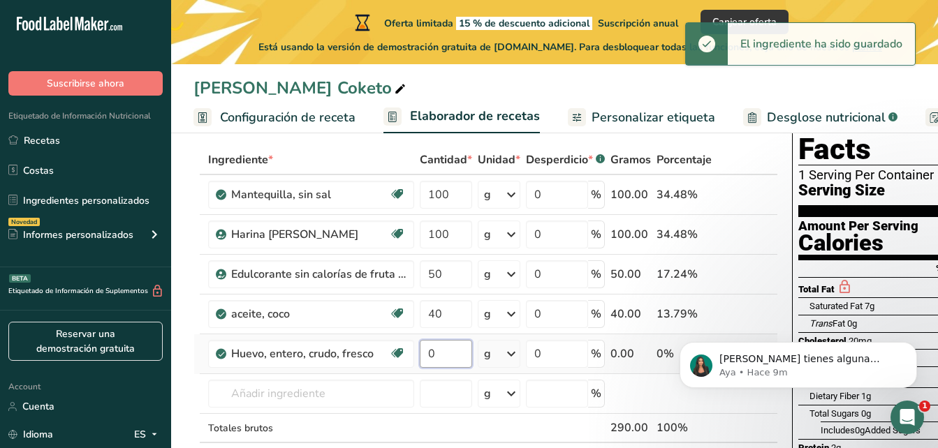
click at [455, 353] on input "0" at bounding box center [446, 354] width 52 height 28
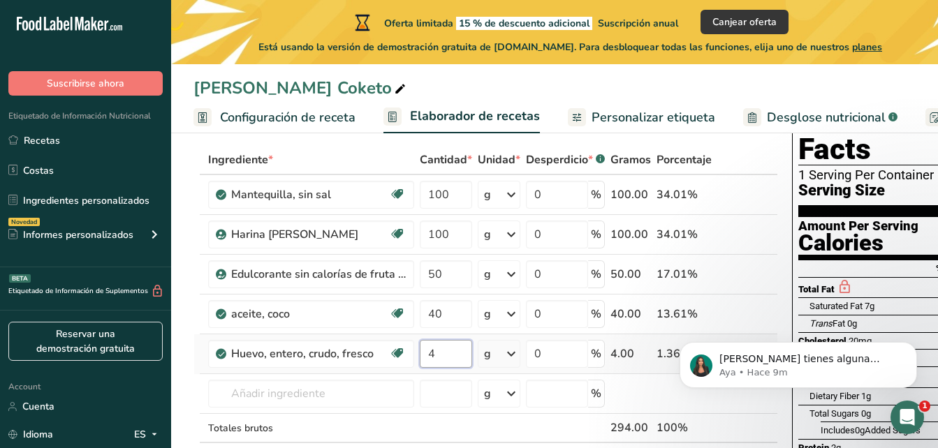
type input "4"
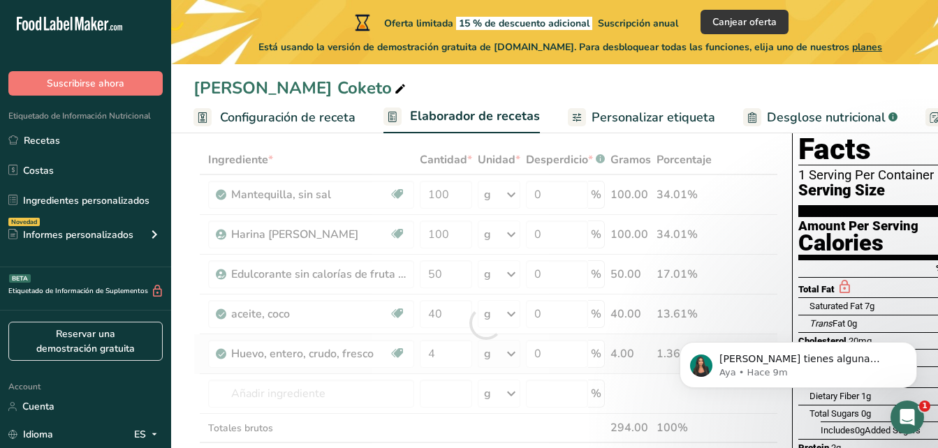
click at [509, 351] on div "Ingrediente * Cantidad * Unidad * Desperdicio * .a-a{fill:#347362;}.b-a{fill:#f…" at bounding box center [485, 323] width 585 height 356
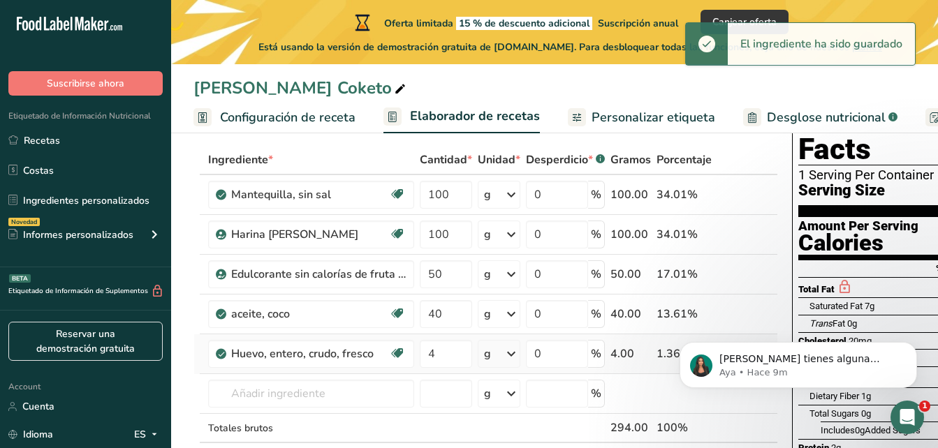
click at [510, 357] on icon at bounding box center [511, 353] width 17 height 25
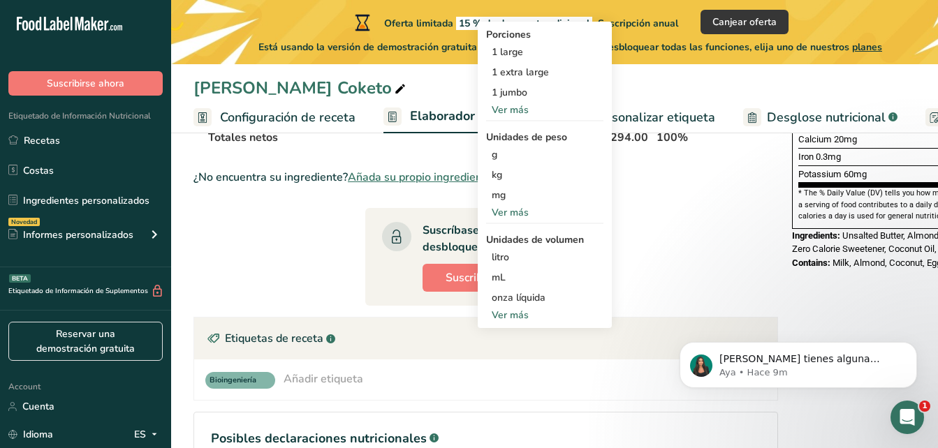
scroll to position [349, 0]
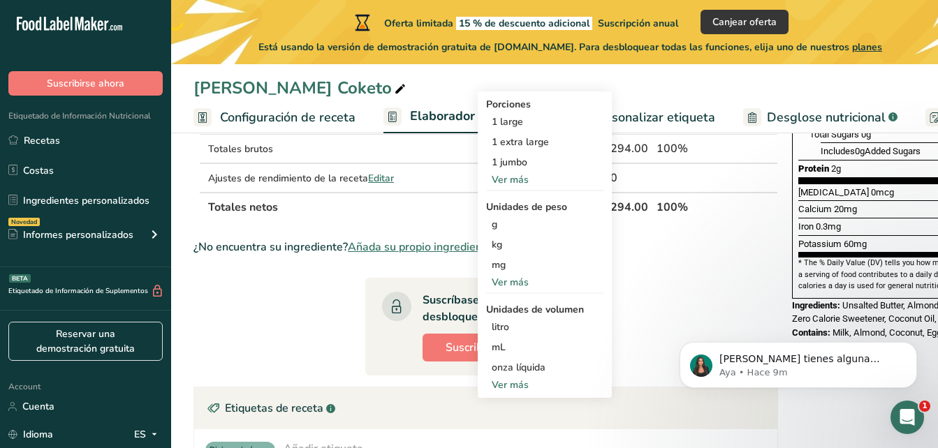
click at [523, 283] on div "Ver más" at bounding box center [544, 282] width 117 height 15
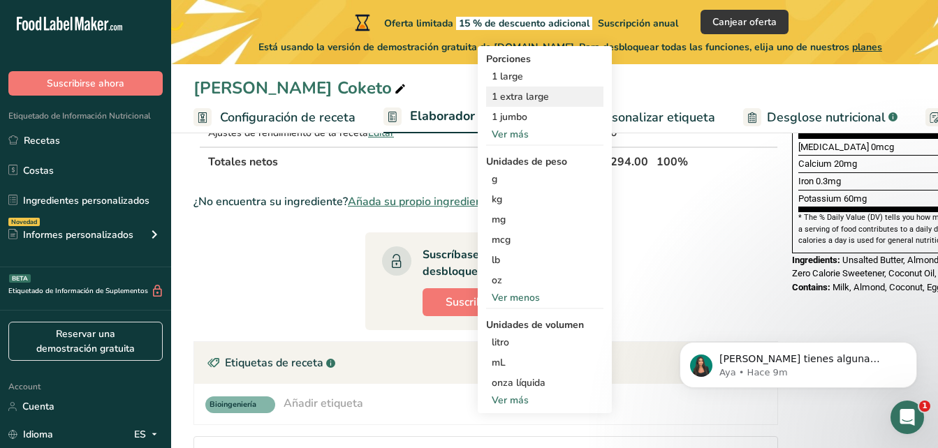
scroll to position [419, 0]
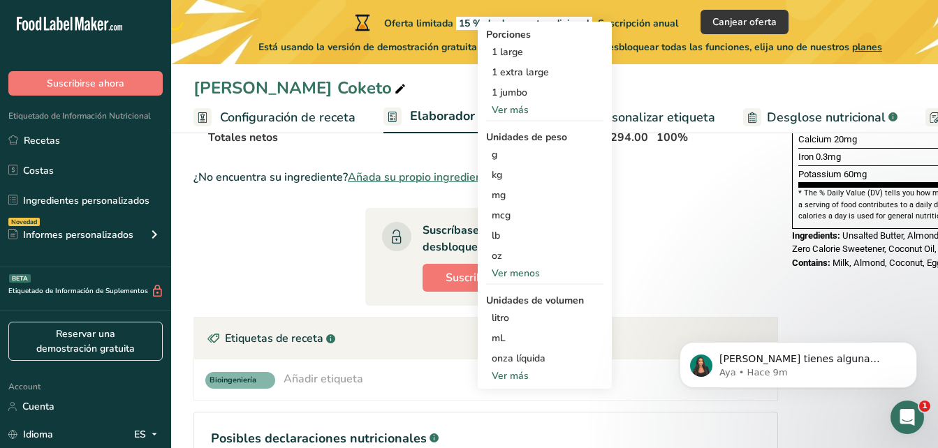
click at [522, 378] on div "Ver más" at bounding box center [544, 376] width 117 height 15
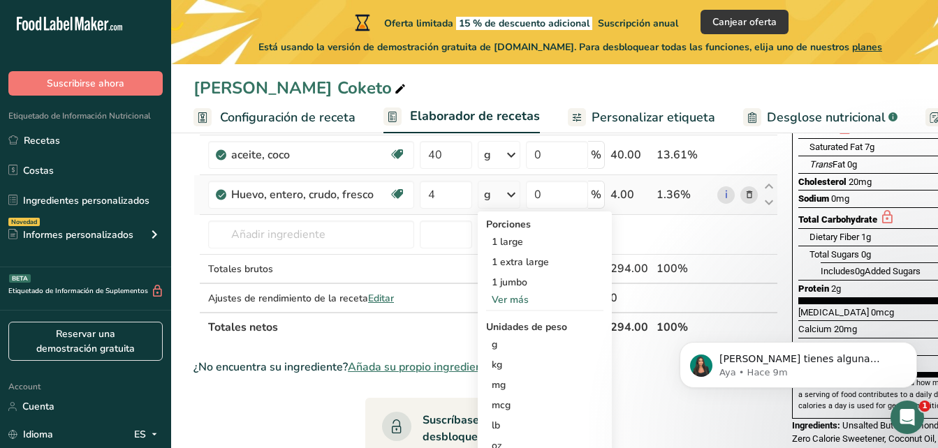
scroll to position [203, 0]
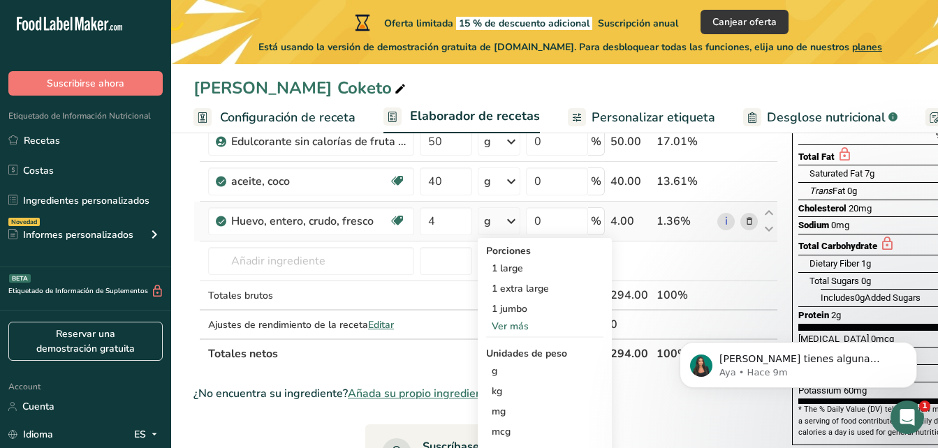
click at [527, 325] on div "Ver más" at bounding box center [544, 326] width 117 height 15
click at [511, 223] on icon at bounding box center [511, 221] width 17 height 25
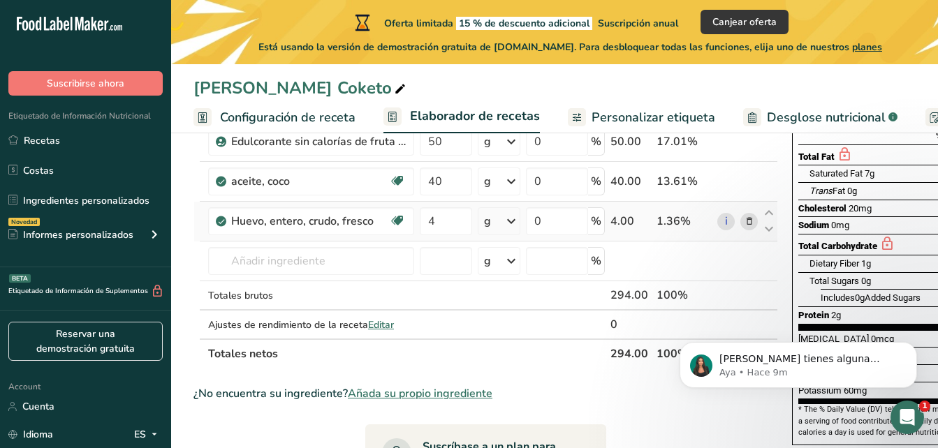
click at [513, 223] on icon at bounding box center [511, 221] width 17 height 25
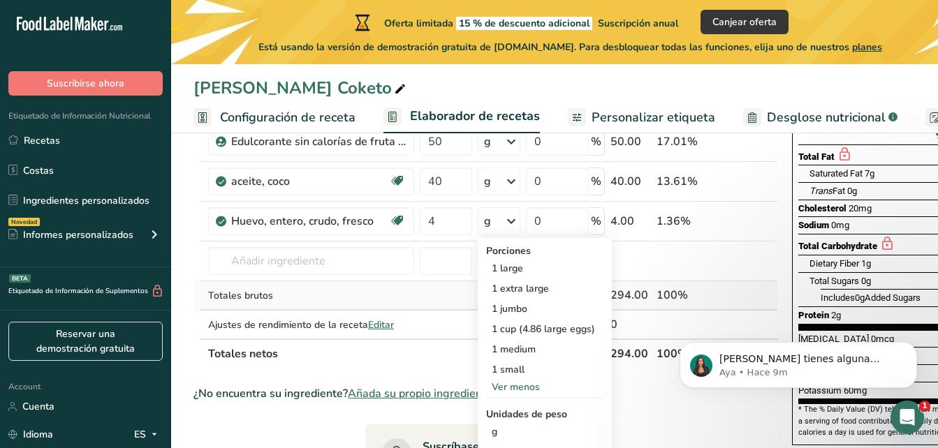
click at [438, 292] on td at bounding box center [446, 295] width 58 height 29
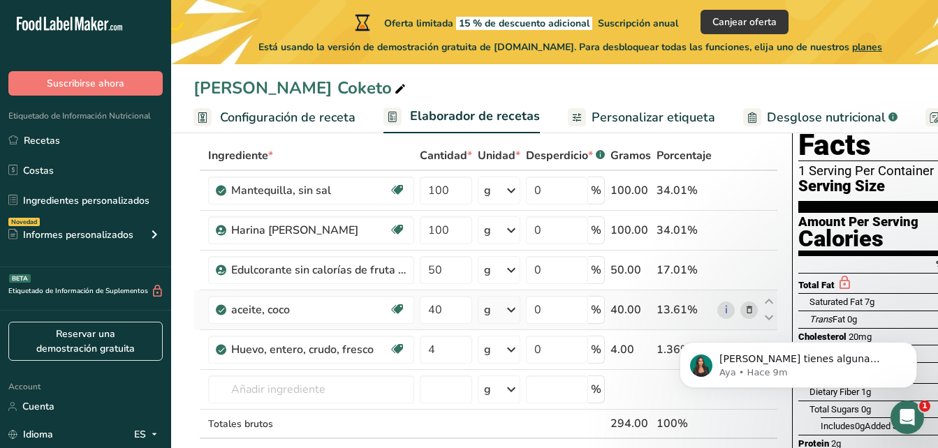
scroll to position [140, 0]
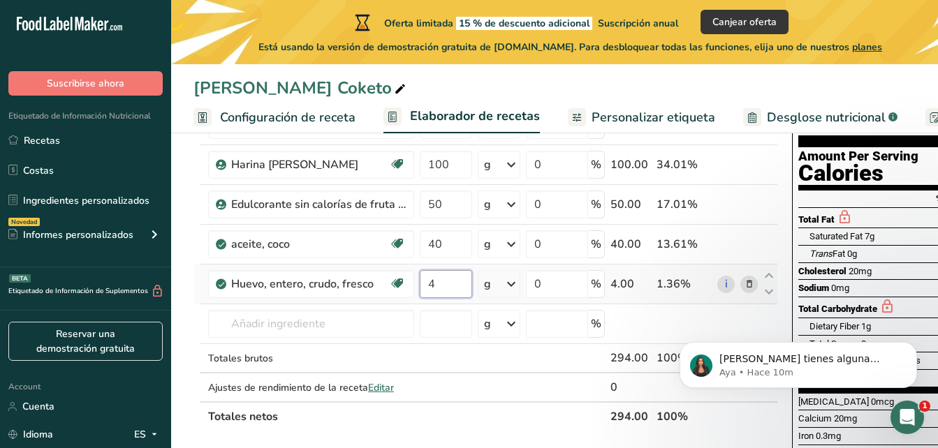
click at [441, 281] on input "4" at bounding box center [446, 284] width 52 height 28
type input "0"
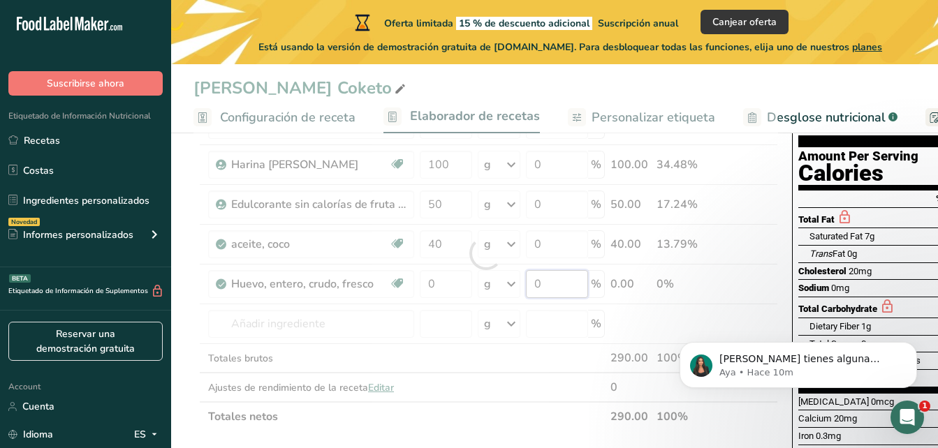
click at [584, 293] on div "Ingrediente * Cantidad * Unidad * Desperdicio * .a-a{fill:#347362;}.b-a{fill:#f…" at bounding box center [485, 253] width 585 height 356
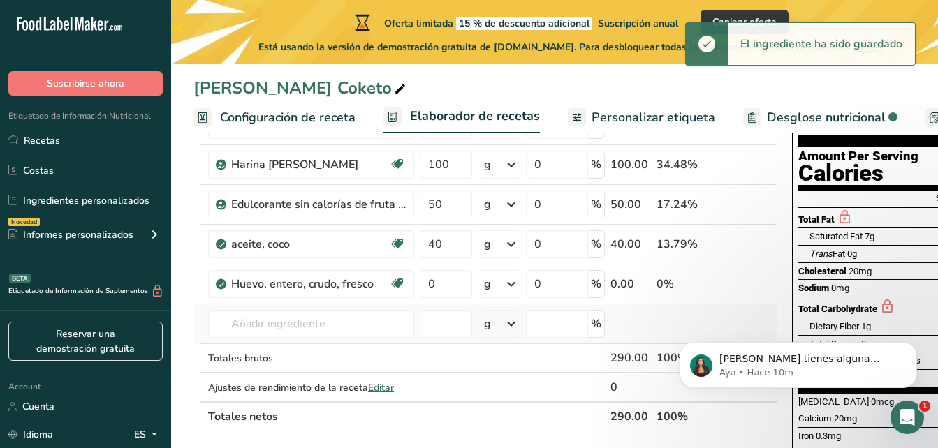
click at [492, 311] on div "Ingrediente * Cantidad * Unidad * Desperdicio * .a-a{fill:#347362;}.b-a{fill:#f…" at bounding box center [485, 253] width 585 height 356
click at [506, 288] on icon at bounding box center [511, 284] width 17 height 25
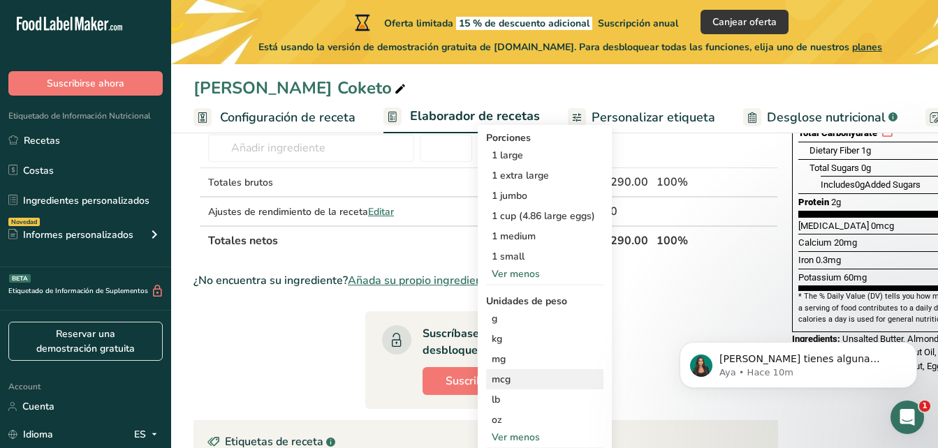
scroll to position [349, 0]
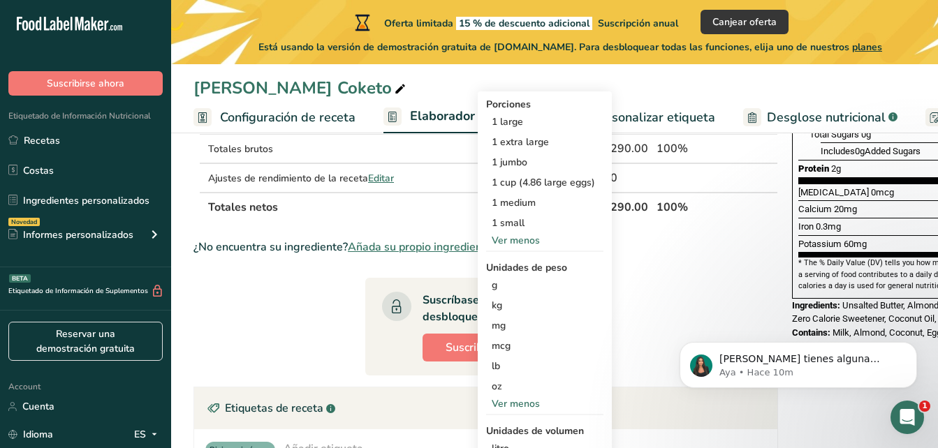
click at [534, 237] on div "Ver menos" at bounding box center [544, 240] width 117 height 15
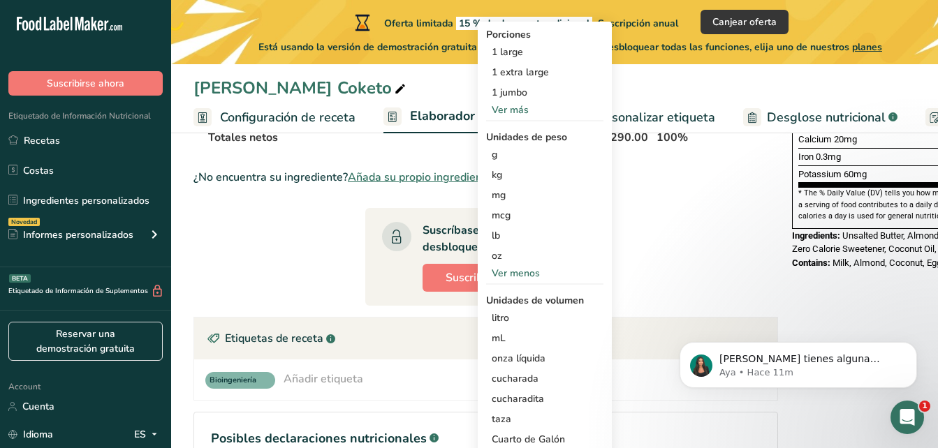
scroll to position [489, 0]
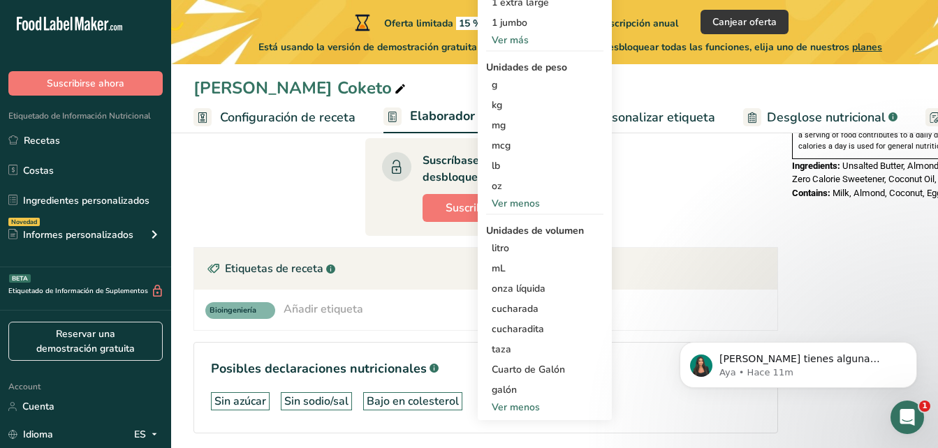
click at [520, 402] on div "Ver menos" at bounding box center [544, 407] width 117 height 15
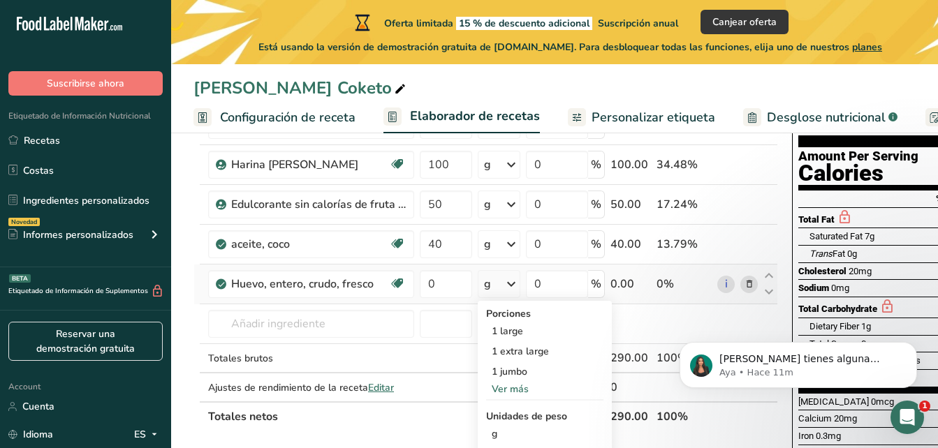
scroll to position [210, 0]
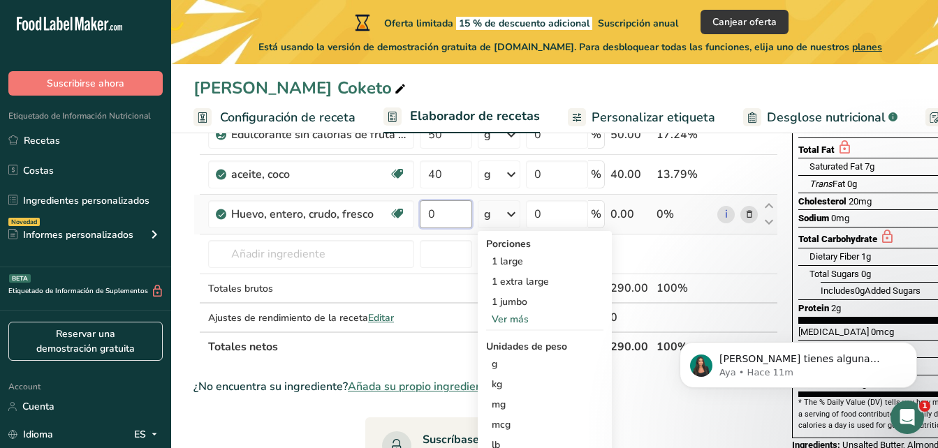
click at [448, 215] on input "0" at bounding box center [446, 214] width 52 height 28
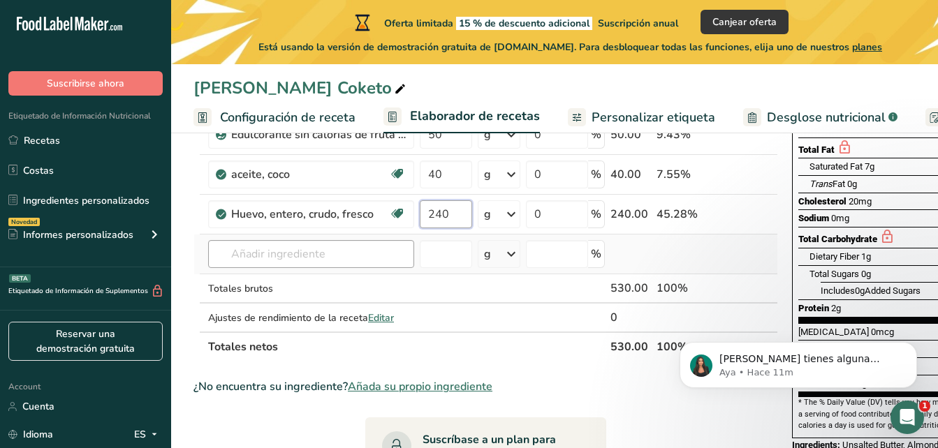
type input "240"
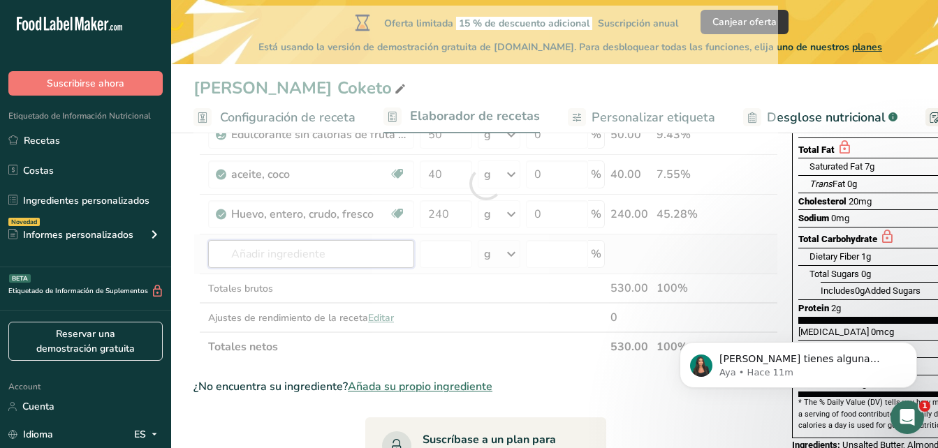
click at [392, 253] on div "Ingrediente * Cantidad * Unidad * Desperdicio * .a-a{fill:#347362;}.b-a{fill:#f…" at bounding box center [485, 184] width 585 height 356
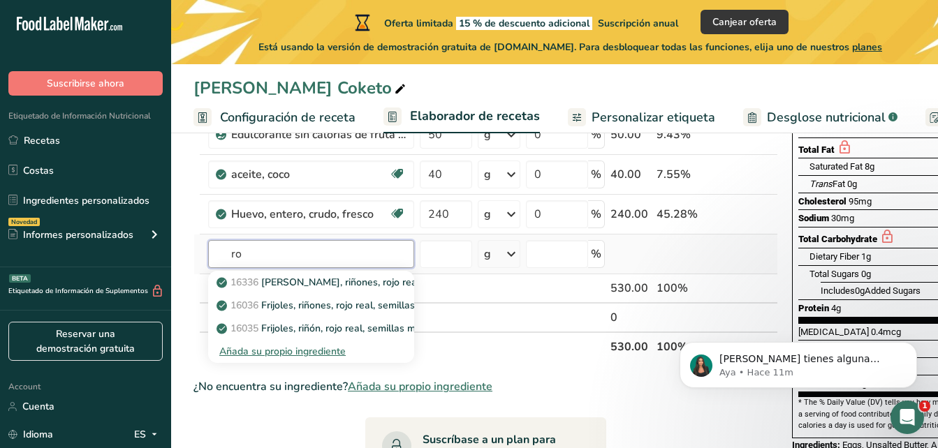
type input "r"
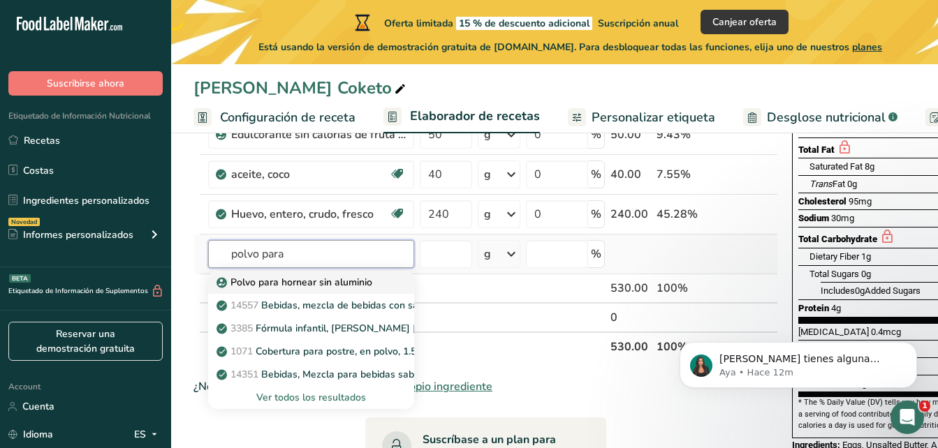
type input "polvo para"
click at [342, 286] on p "Polvo para hornear sin aluminio" at bounding box center [295, 282] width 153 height 15
type input "Aluminum Free Baking Powder"
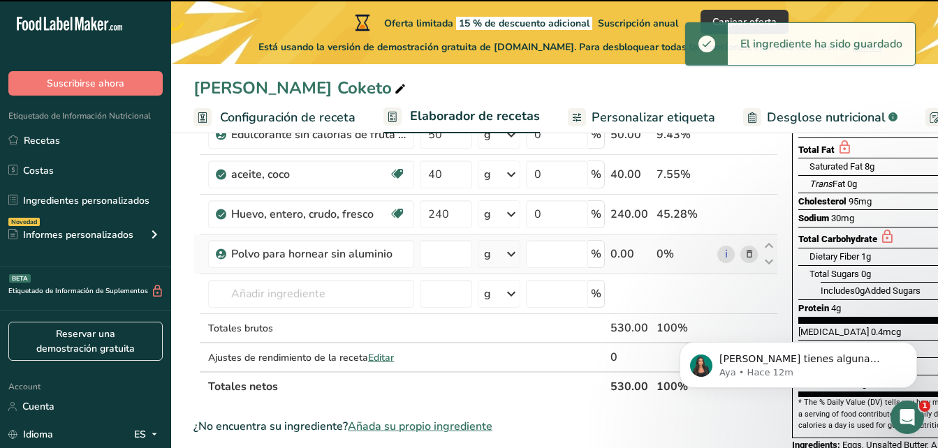
type input "0"
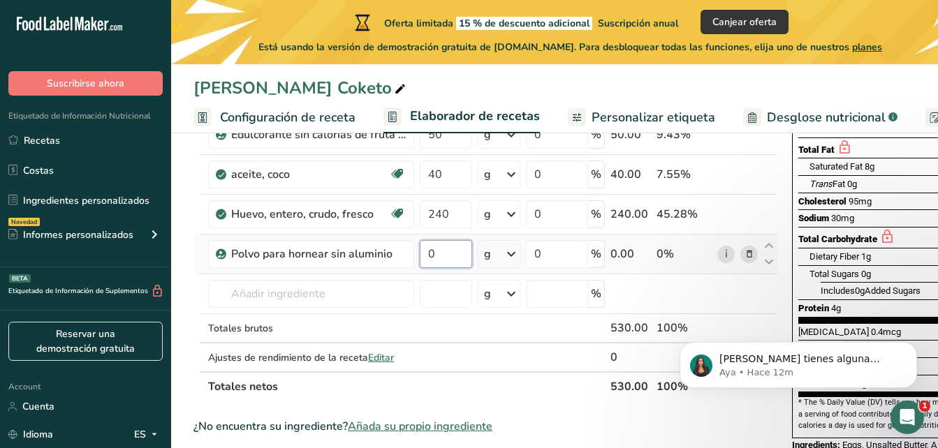
click at [453, 261] on input "0" at bounding box center [446, 254] width 52 height 28
type input "10"
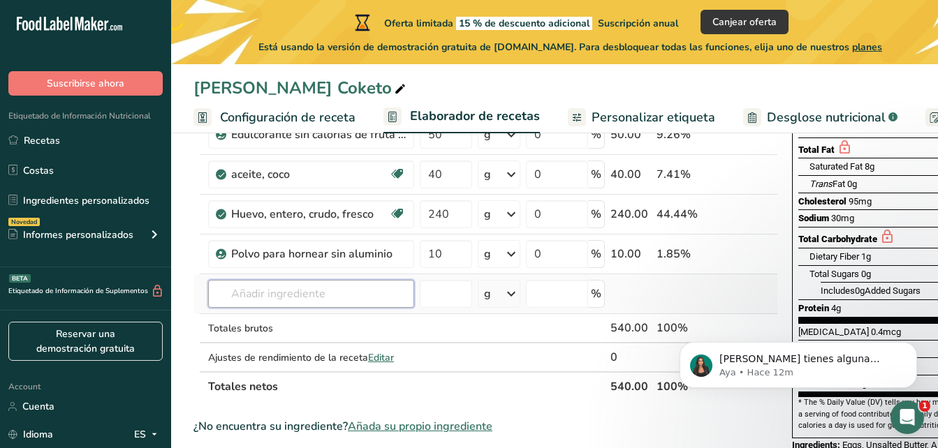
click at [379, 288] on div "Ingrediente * Cantidad * Unidad * Desperdicio * .a-a{fill:#347362;}.b-a{fill:#f…" at bounding box center [485, 204] width 585 height 396
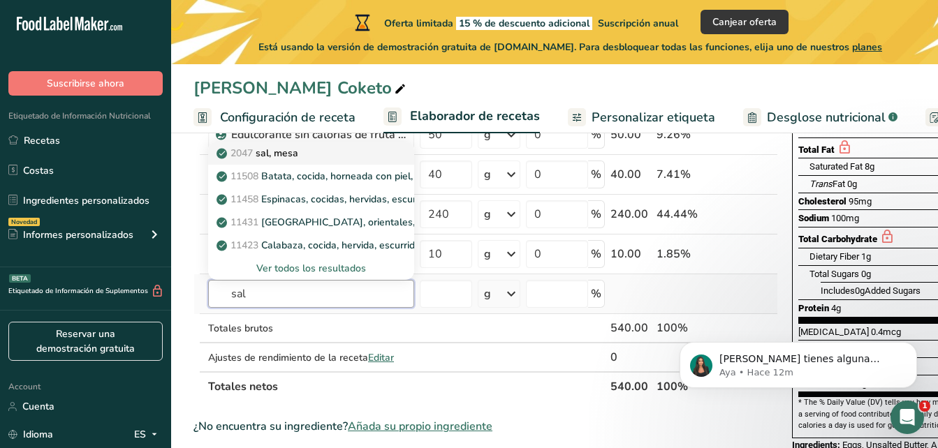
type input "sal"
click at [345, 152] on div "2047 sal, [GEOGRAPHIC_DATA]" at bounding box center [299, 153] width 161 height 15
type input "Salt, table"
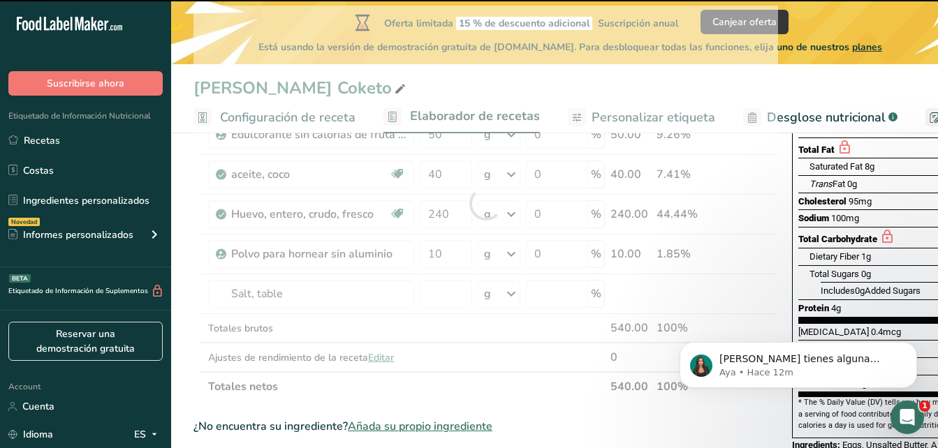
type input "0"
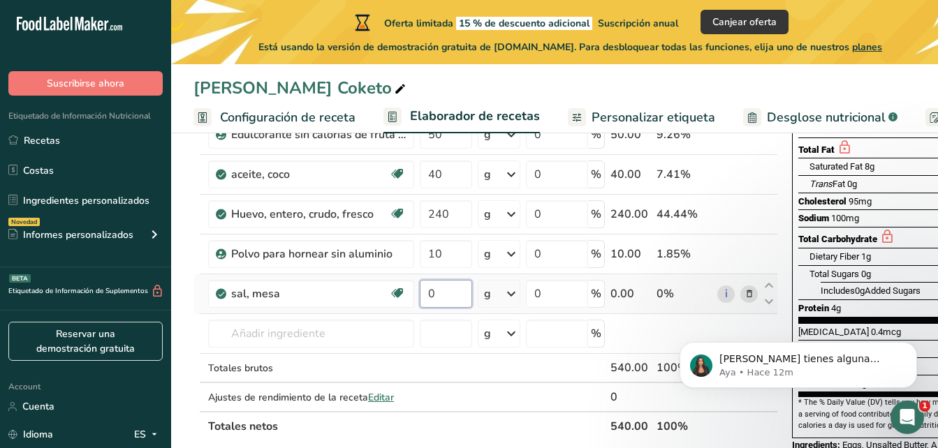
click at [455, 300] on input "0" at bounding box center [446, 294] width 52 height 28
type input "3"
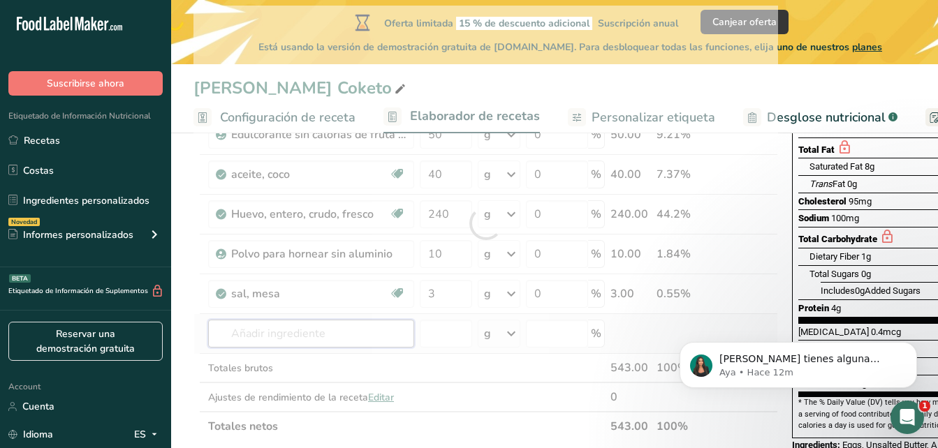
click at [398, 328] on div "Ingrediente * Cantidad * Unidad * Desperdicio * .a-a{fill:#347362;}.b-a{fill:#f…" at bounding box center [485, 224] width 585 height 436
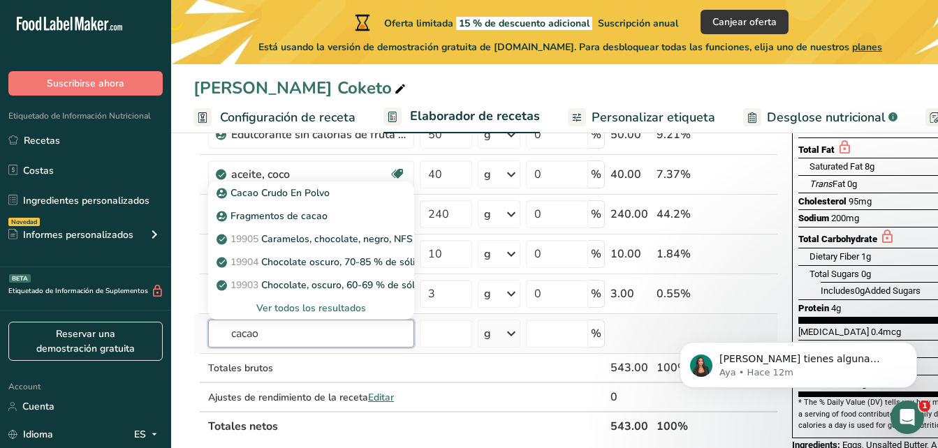
type input "cacao"
click at [350, 307] on div "Ver todos los resultados" at bounding box center [311, 308] width 184 height 15
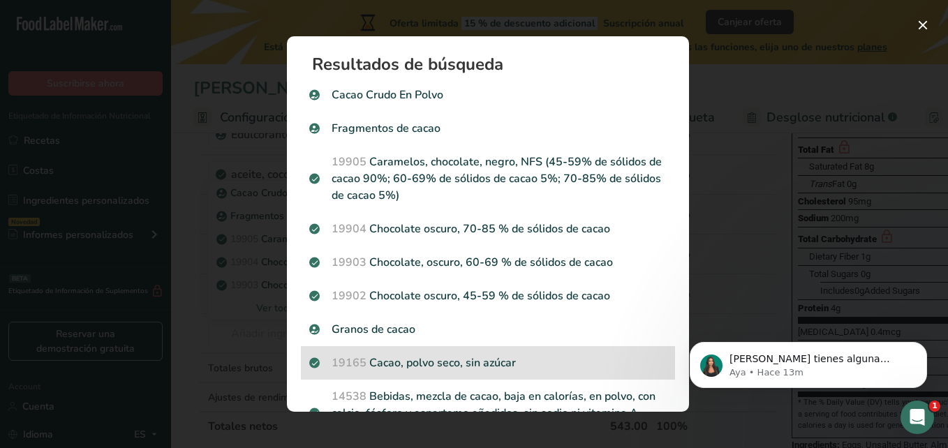
click at [527, 356] on p "19165 Cacao, polvo seco, sin azúcar" at bounding box center [488, 363] width 358 height 17
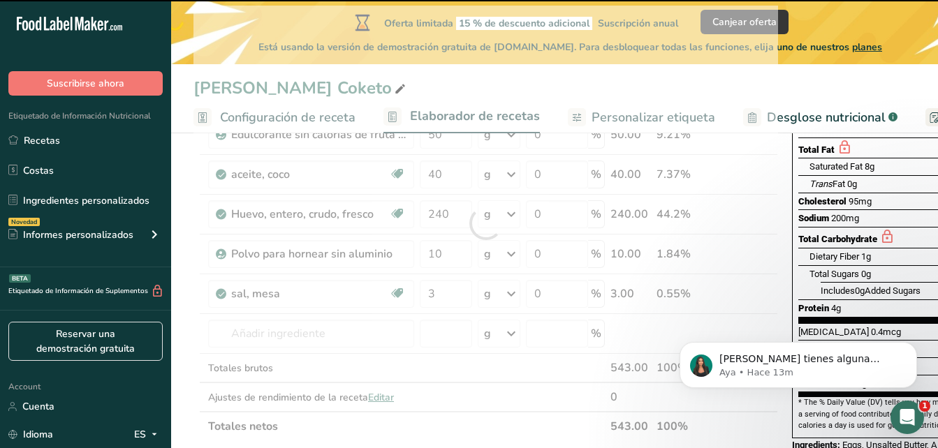
type input "0"
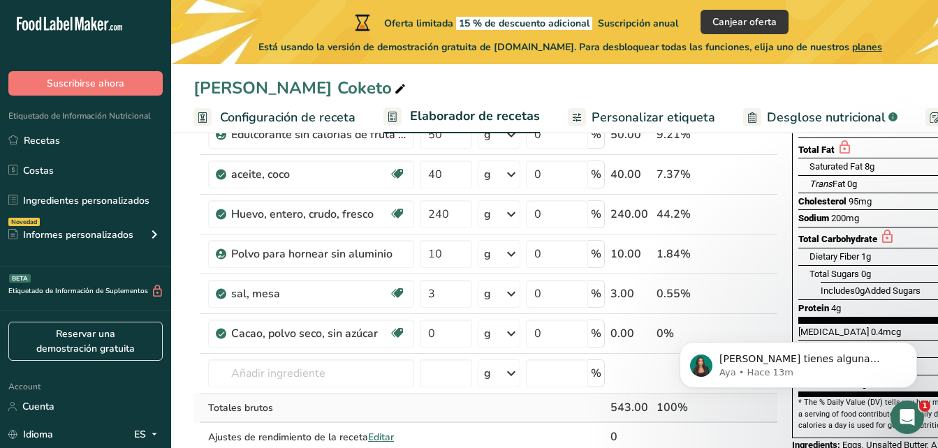
click at [554, 409] on td at bounding box center [565, 408] width 85 height 29
click at [451, 339] on input "0" at bounding box center [446, 334] width 52 height 28
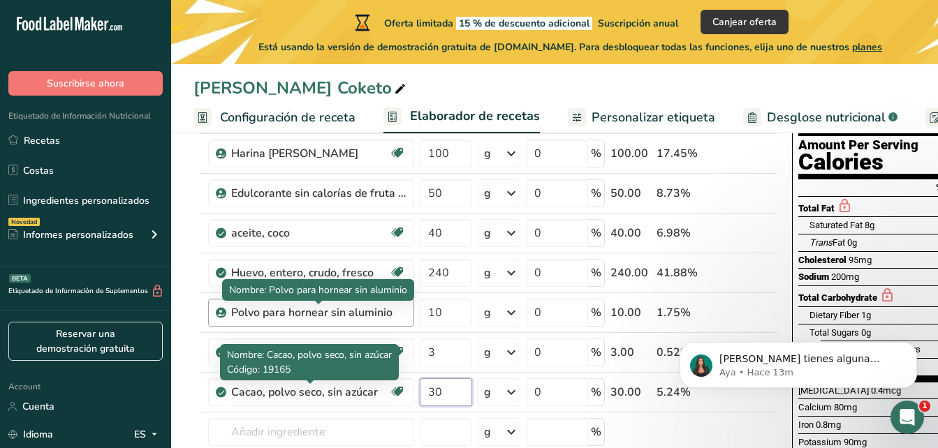
scroll to position [70, 0]
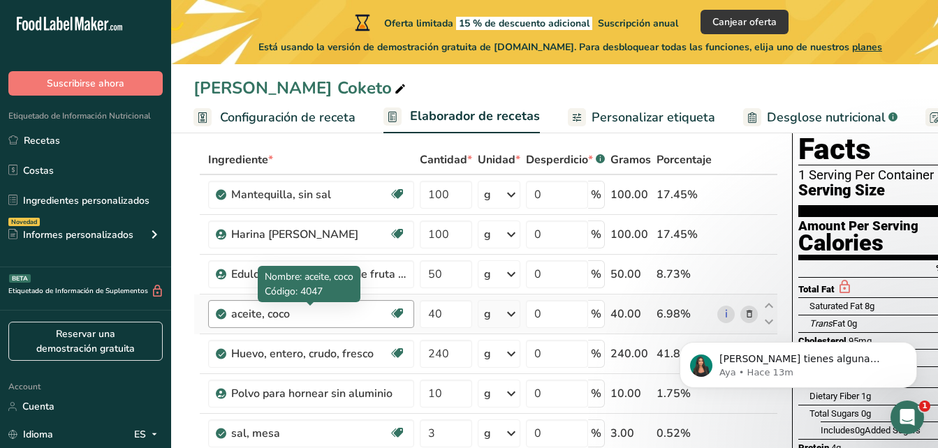
type input "30"
click at [353, 317] on div "Ingrediente * Cantidad * Unidad * Desperdicio * .a-a{fill:#347362;}.b-a{fill:#f…" at bounding box center [485, 383] width 585 height 476
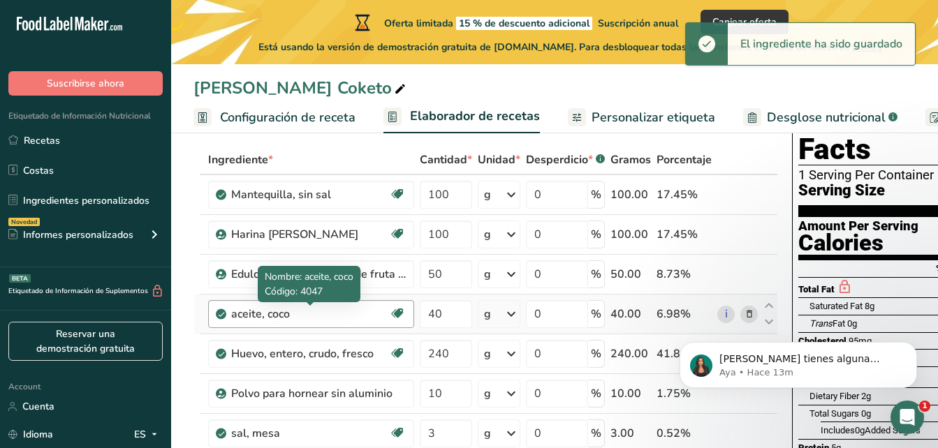
click at [316, 310] on div "aceite, coco" at bounding box center [310, 314] width 158 height 17
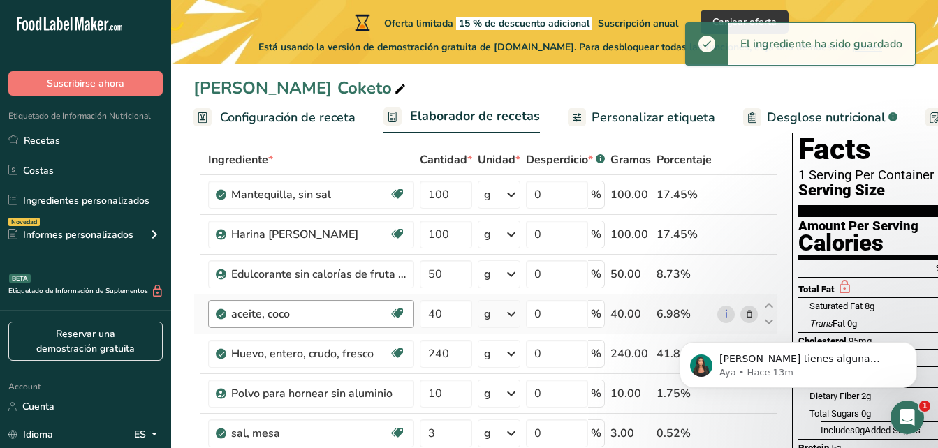
click at [283, 313] on div "aceite, coco" at bounding box center [310, 314] width 158 height 17
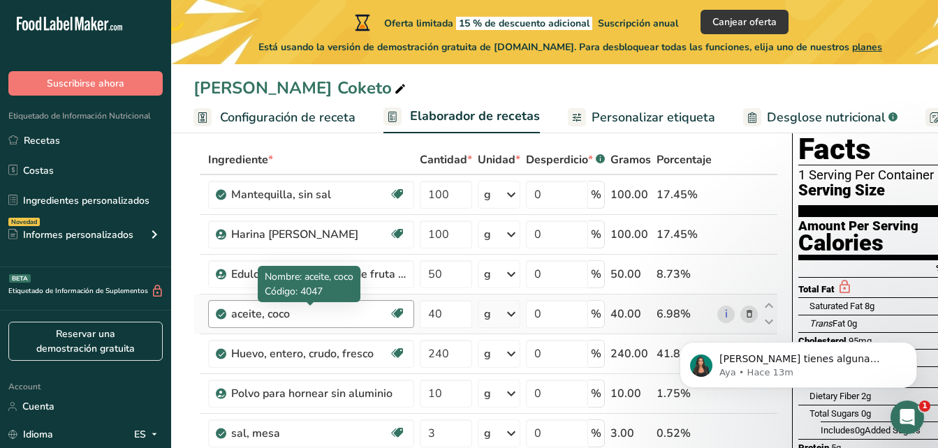
click at [293, 313] on div "aceite, coco" at bounding box center [310, 314] width 158 height 17
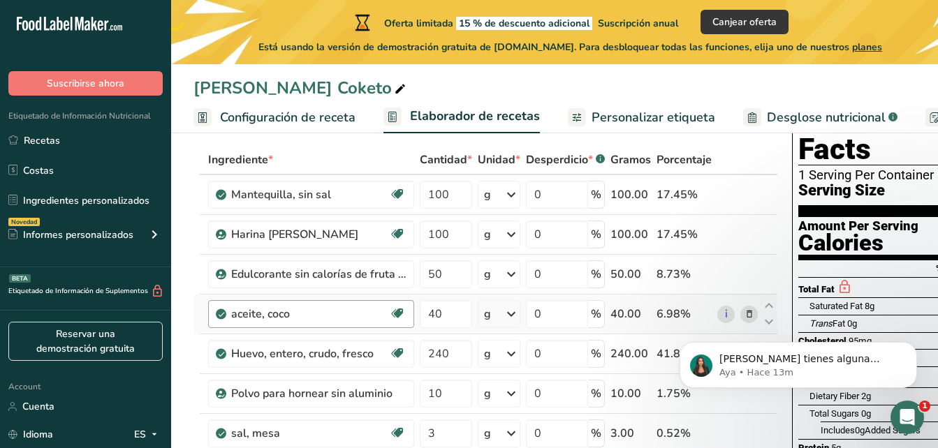
click at [270, 313] on div "aceite, coco" at bounding box center [310, 314] width 158 height 17
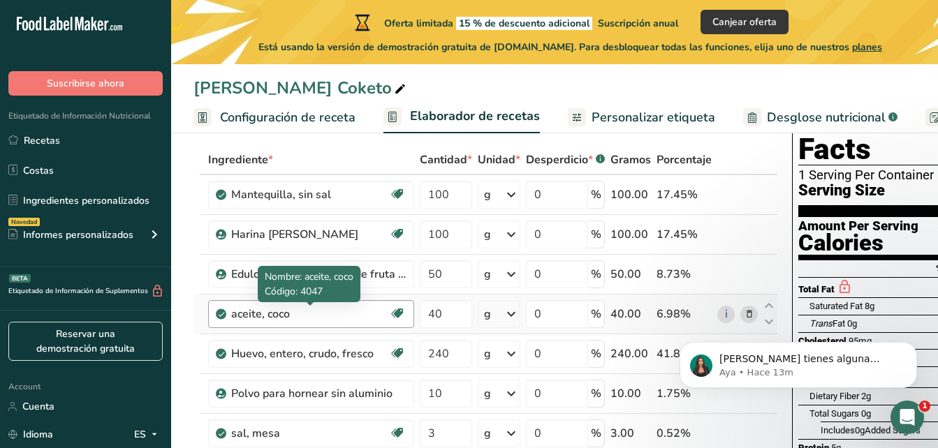
click at [270, 313] on div "aceite, coco" at bounding box center [310, 314] width 158 height 17
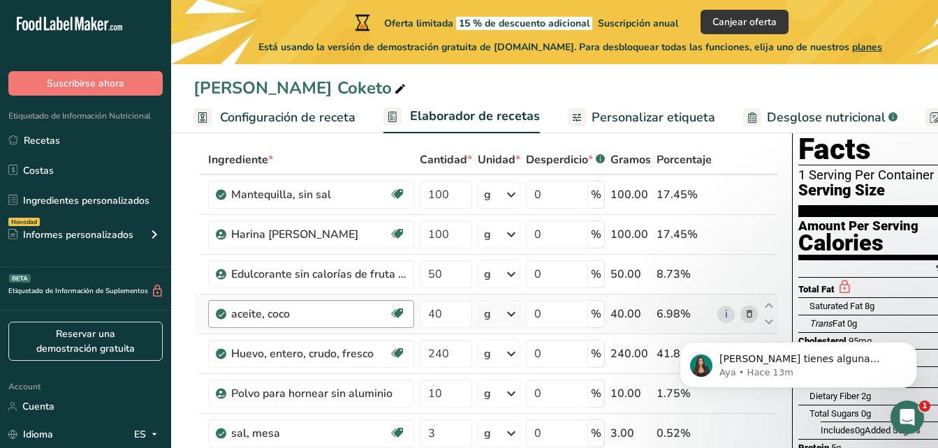
click at [270, 313] on div "aceite, coco" at bounding box center [310, 314] width 158 height 17
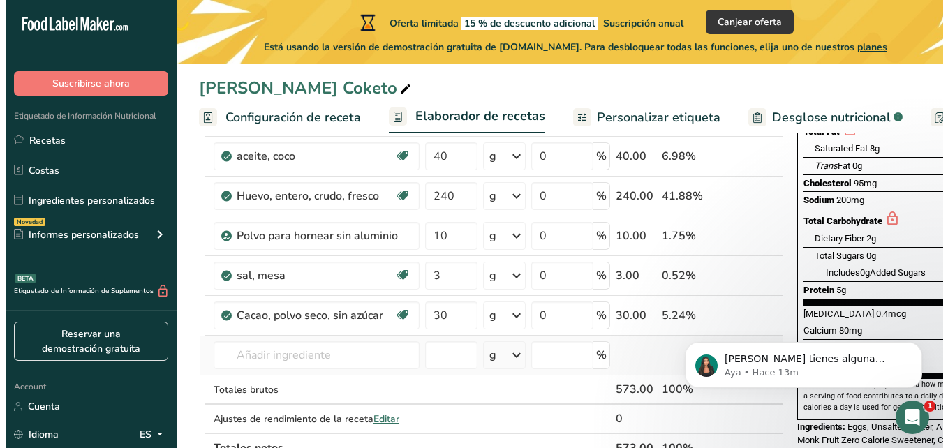
scroll to position [279, 0]
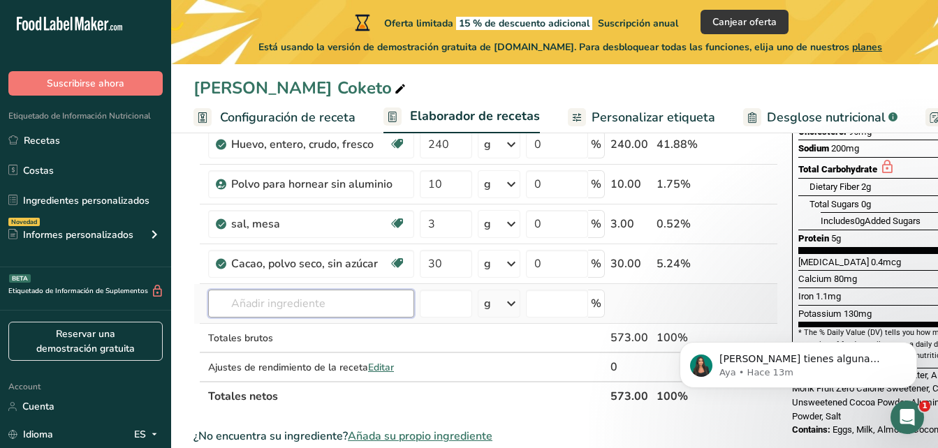
click at [323, 309] on input "text" at bounding box center [311, 304] width 206 height 28
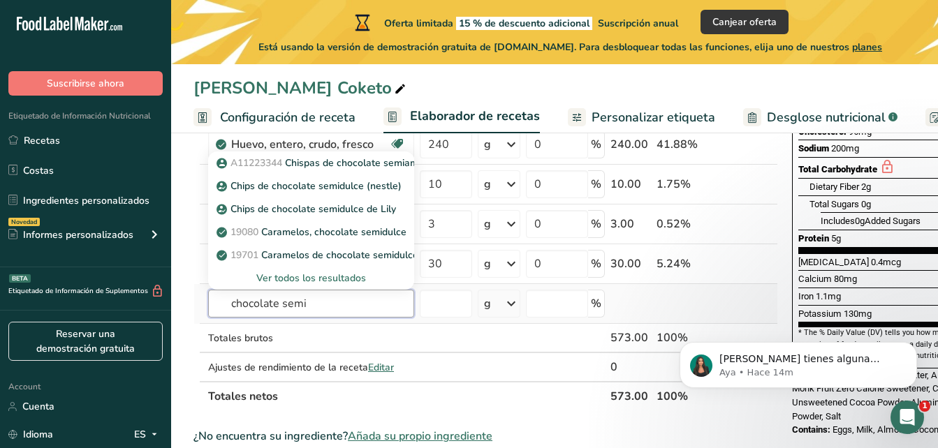
type input "chocolate semi"
click at [335, 271] on div "Ver todos los resultados" at bounding box center [311, 278] width 184 height 15
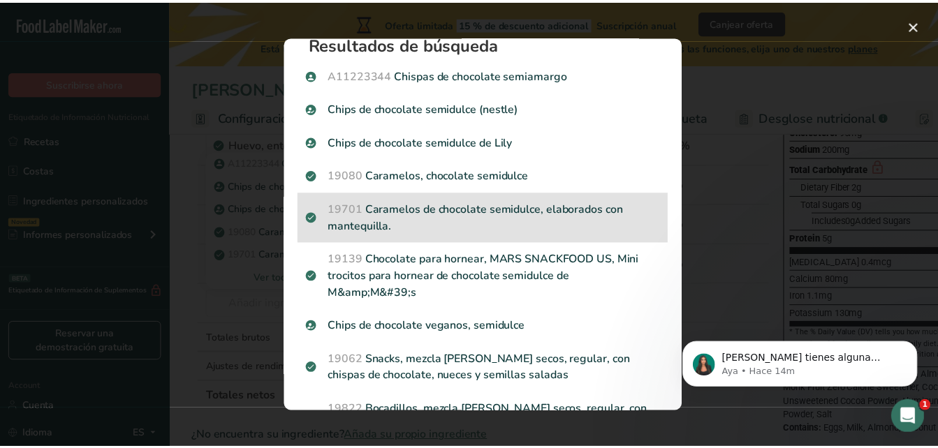
scroll to position [0, 0]
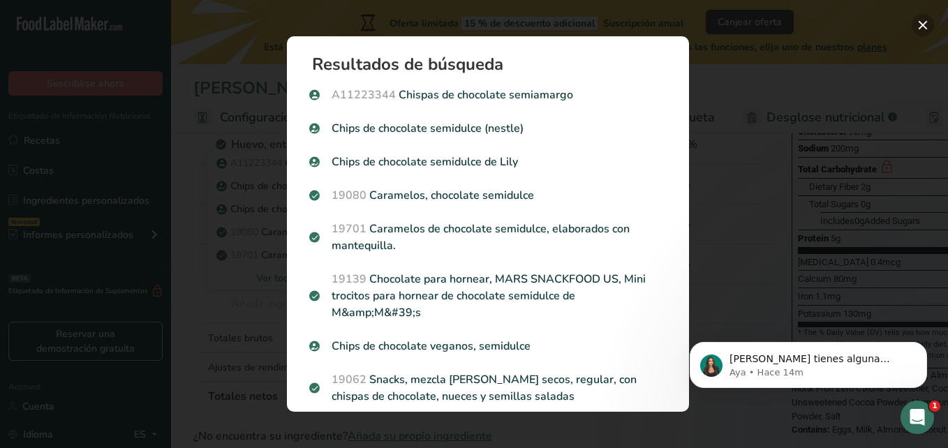
click at [922, 18] on button "Search results modal" at bounding box center [923, 25] width 22 height 22
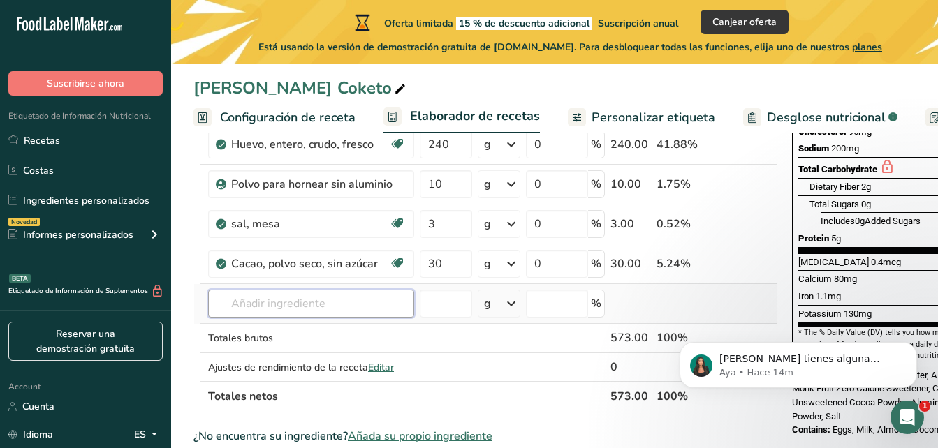
click at [311, 304] on input "text" at bounding box center [311, 304] width 206 height 28
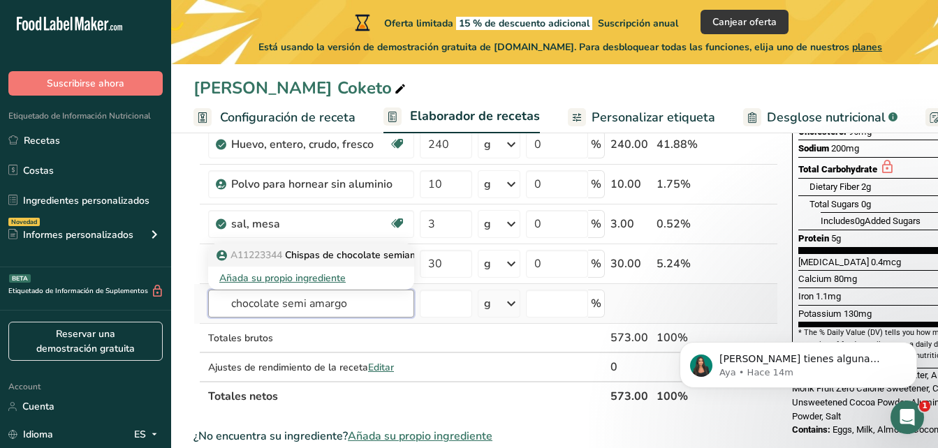
type input "chocolate semi amargo"
click at [316, 258] on p "A11223344 Chispas de chocolate semiamargo" at bounding box center [328, 255] width 219 height 15
type input "Semi Sweet Chocolate Chips"
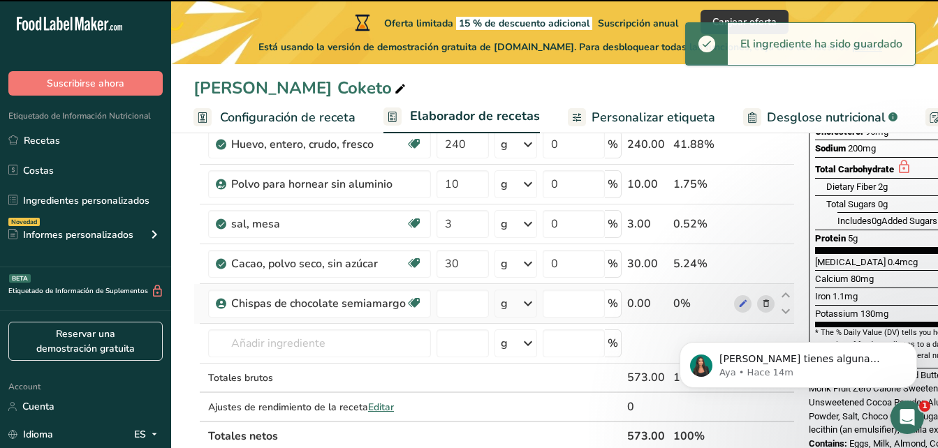
type input "0"
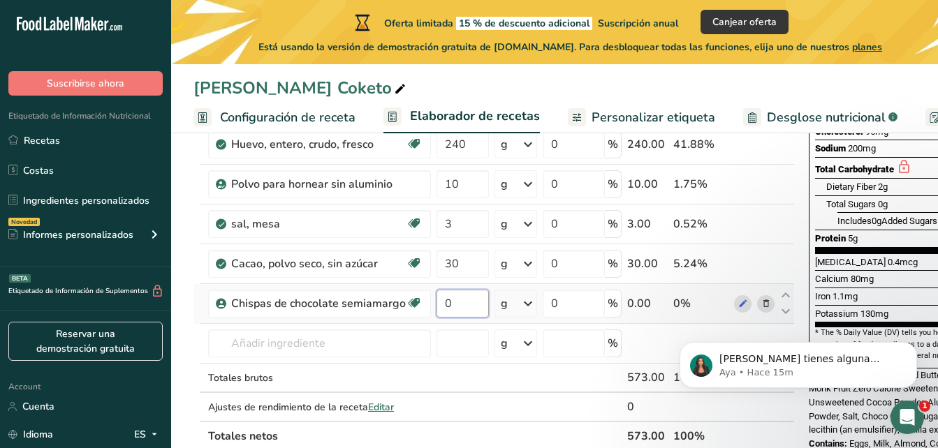
click at [457, 308] on input "0" at bounding box center [462, 304] width 52 height 28
type input "200"
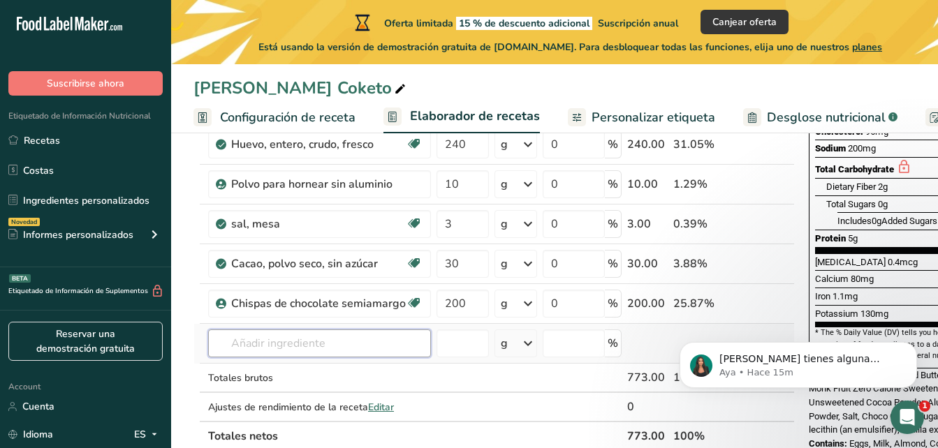
click at [413, 337] on div "Ingrediente * Cantidad * Unidad * Desperdicio * .a-a{fill:#347362;}.b-a{fill:#f…" at bounding box center [493, 193] width 601 height 515
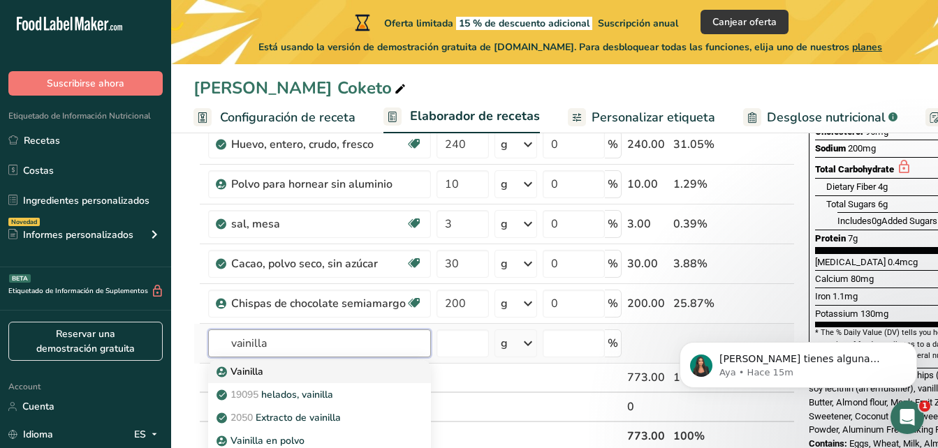
type input "vainilla"
click at [347, 367] on div "Vainilla" at bounding box center [308, 372] width 178 height 15
type input "Vanilla Bean"
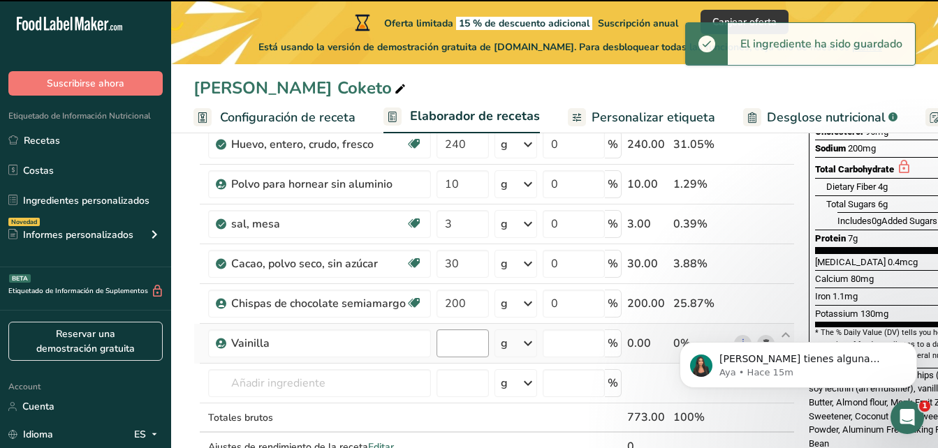
type input "0"
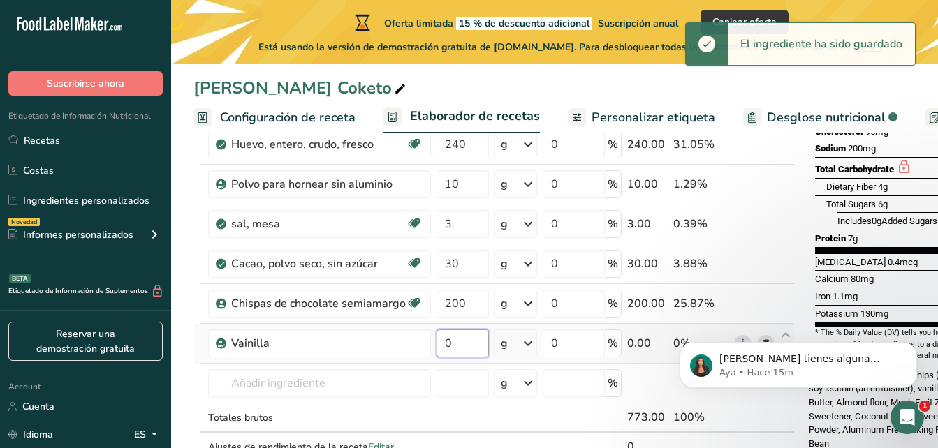
click at [471, 347] on input "0" at bounding box center [462, 344] width 52 height 28
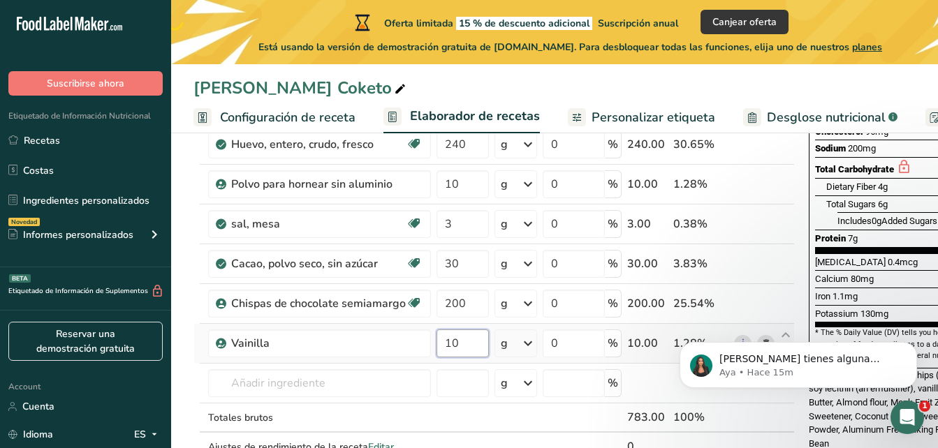
type input "10"
click at [510, 343] on div "Ingrediente * Cantidad * Unidad * Desperdicio * .a-a{fill:#347362;}.b-a{fill:#f…" at bounding box center [493, 213] width 601 height 555
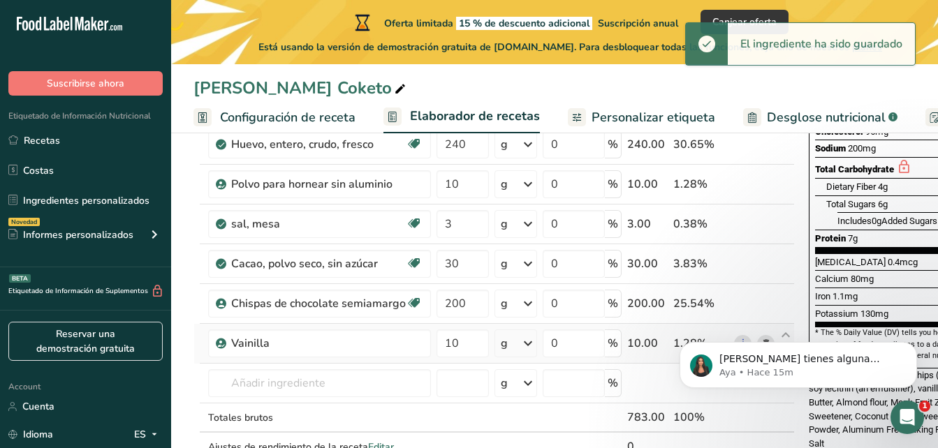
click at [526, 340] on icon at bounding box center [528, 343] width 17 height 25
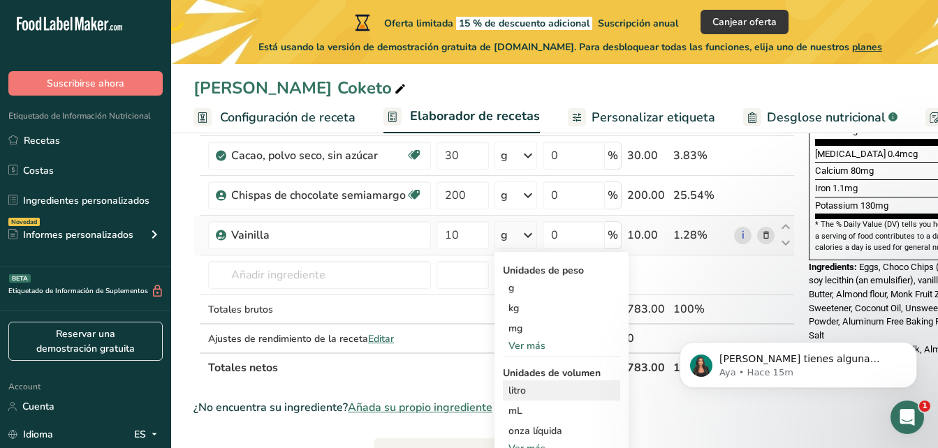
scroll to position [419, 0]
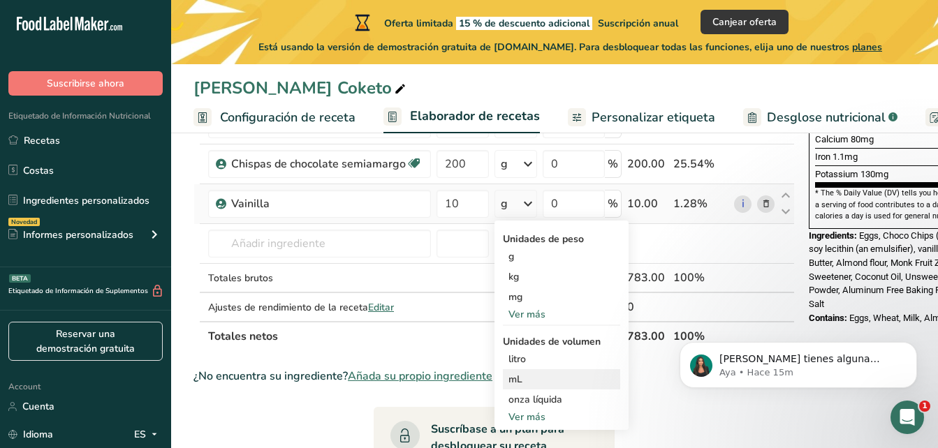
click at [554, 376] on div "mL" at bounding box center [561, 379] width 106 height 15
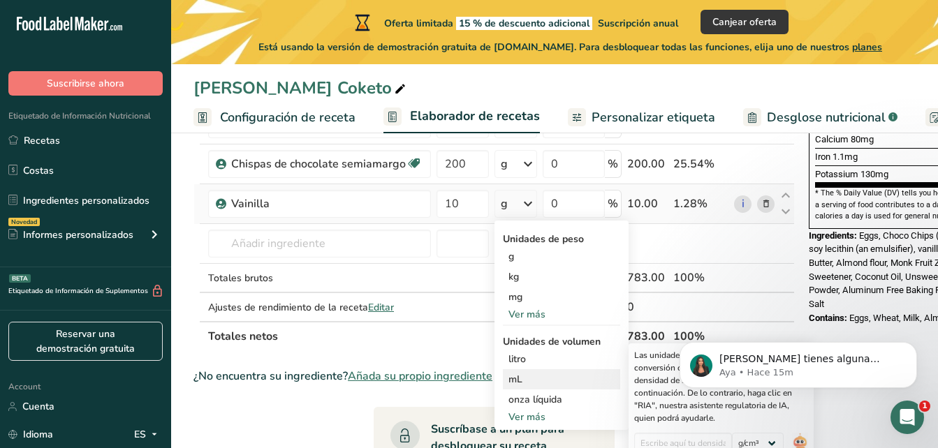
click at [526, 377] on div "mL" at bounding box center [561, 379] width 106 height 15
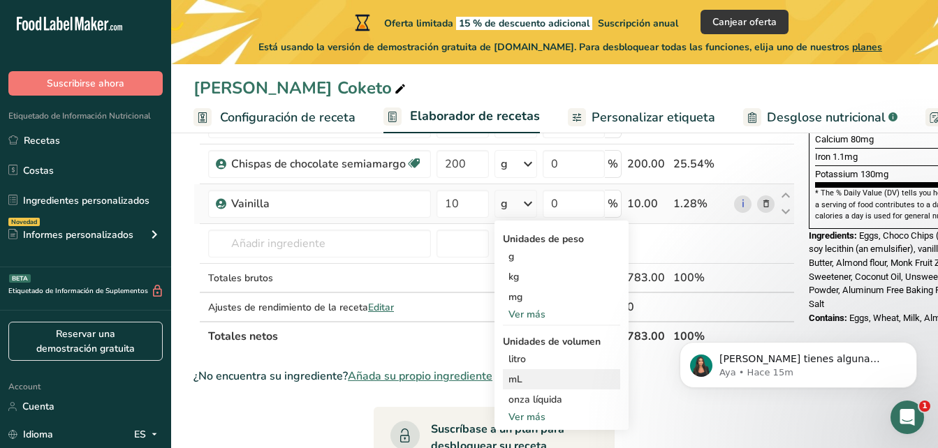
click at [524, 373] on div "mL" at bounding box center [561, 379] width 106 height 15
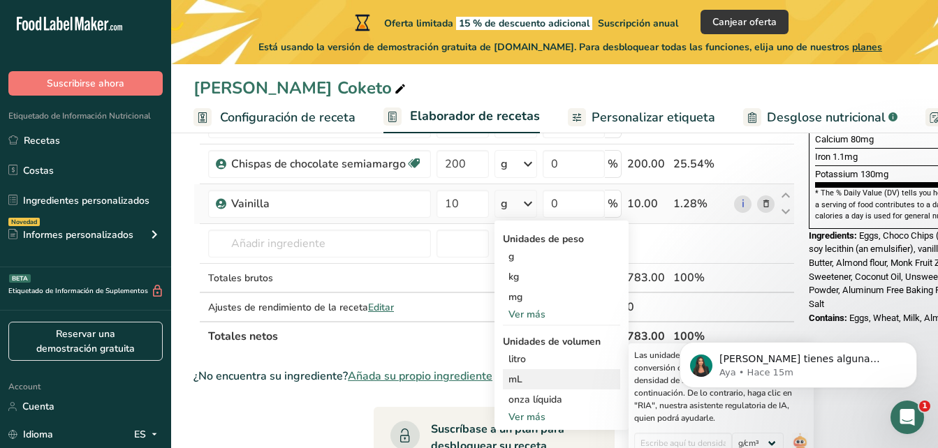
click at [524, 381] on div "mL" at bounding box center [561, 379] width 106 height 15
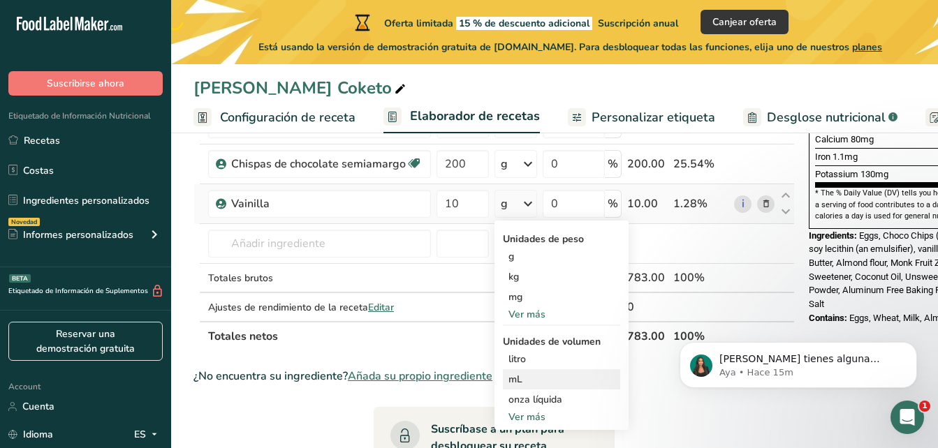
click at [524, 381] on div "mL" at bounding box center [561, 379] width 106 height 15
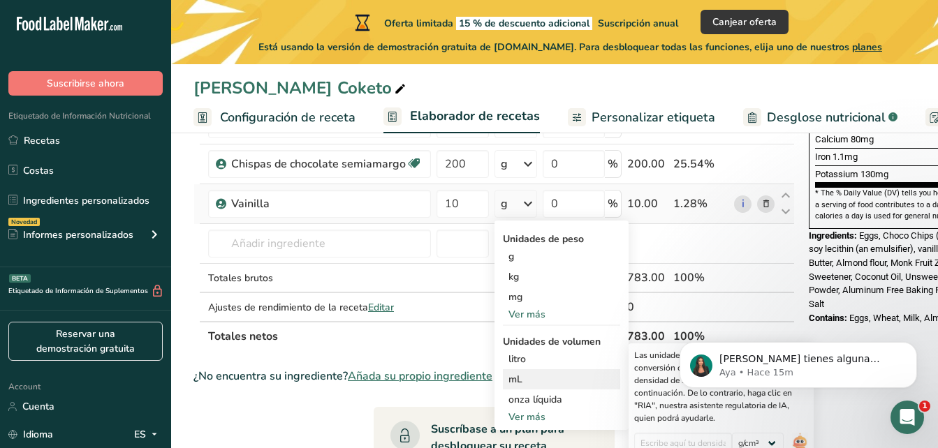
click at [524, 381] on div "mL" at bounding box center [561, 379] width 106 height 15
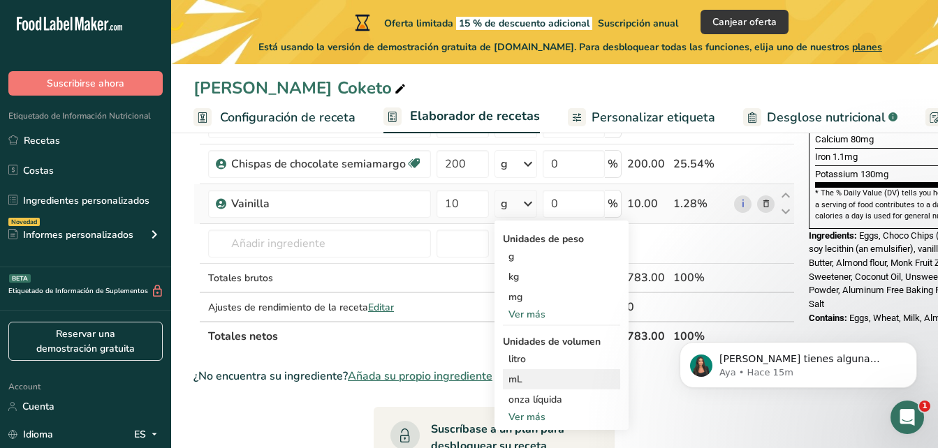
click at [524, 381] on div "mL" at bounding box center [561, 379] width 106 height 15
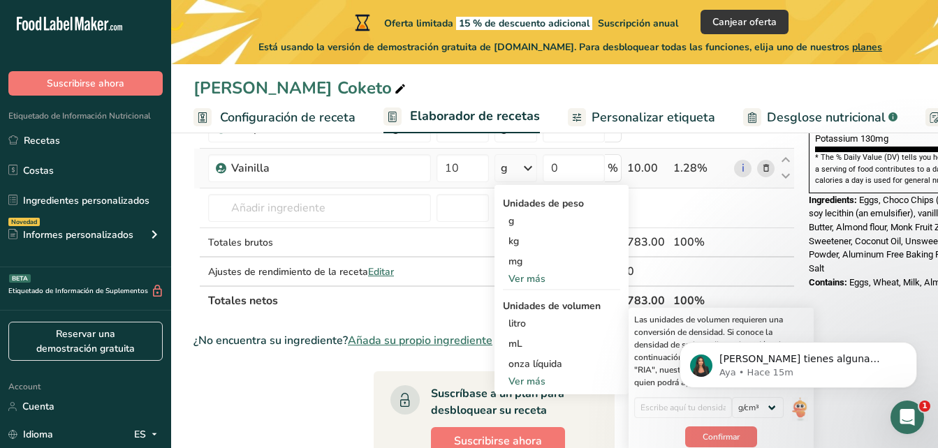
scroll to position [489, 0]
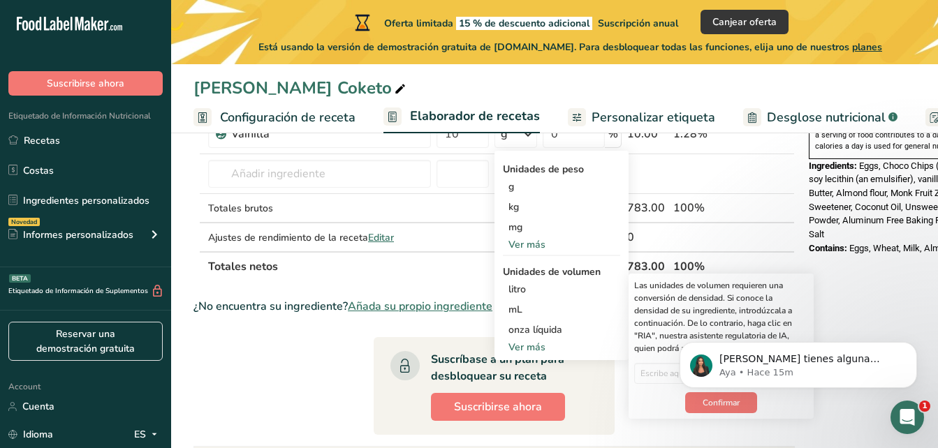
click at [693, 404] on body "[PERSON_NAME] tienes alguna pregunta no dudes en consultarnos. ¡Estamos aquí pa…" at bounding box center [798, 361] width 268 height 87
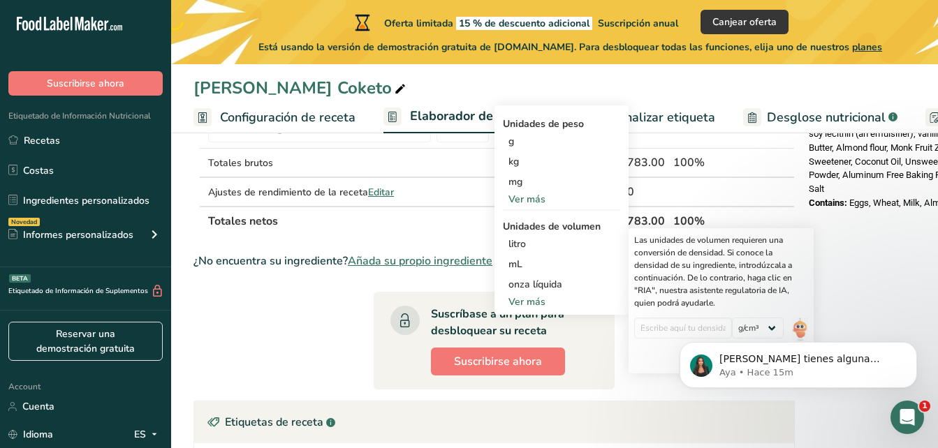
scroll to position [559, 0]
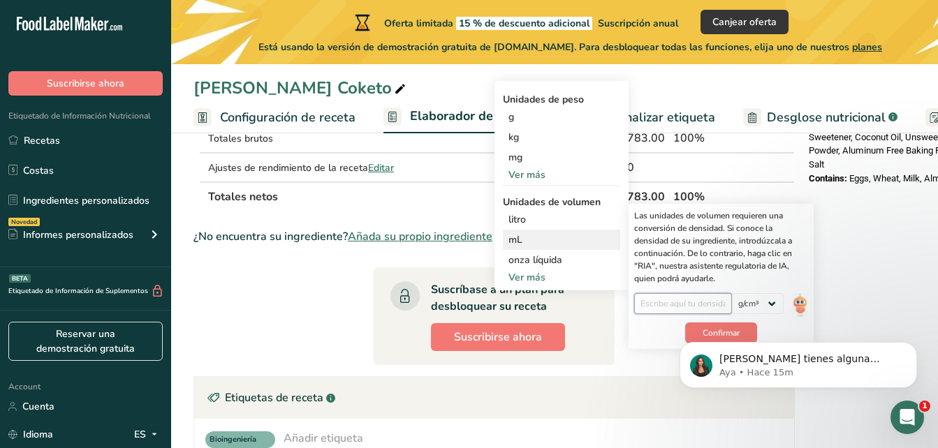
click at [687, 303] on input "number" at bounding box center [683, 303] width 98 height 21
type input "15"
click at [728, 331] on body "[PERSON_NAME] tienes alguna pregunta no dudes en consultarnos. ¡Estamos aquí pa…" at bounding box center [798, 361] width 268 height 87
click at [712, 331] on body "[PERSON_NAME] tienes alguna pregunta no dudes en consultarnos. ¡Estamos aquí pa…" at bounding box center [798, 361] width 268 height 87
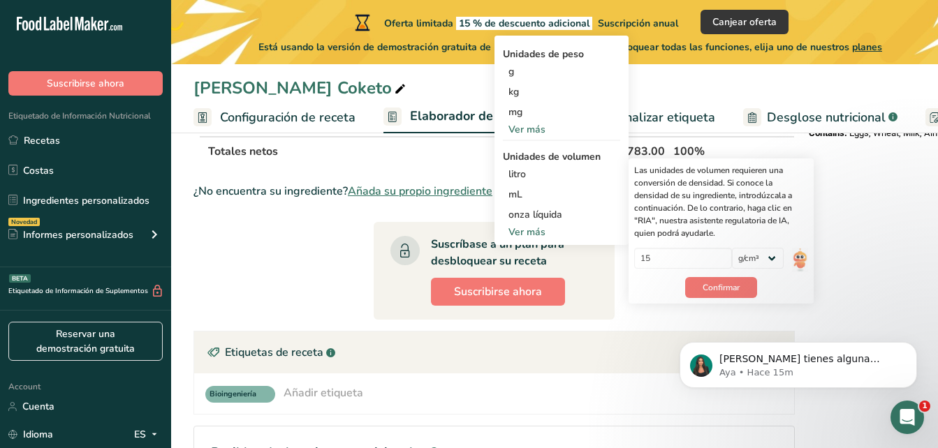
scroll to position [629, 0]
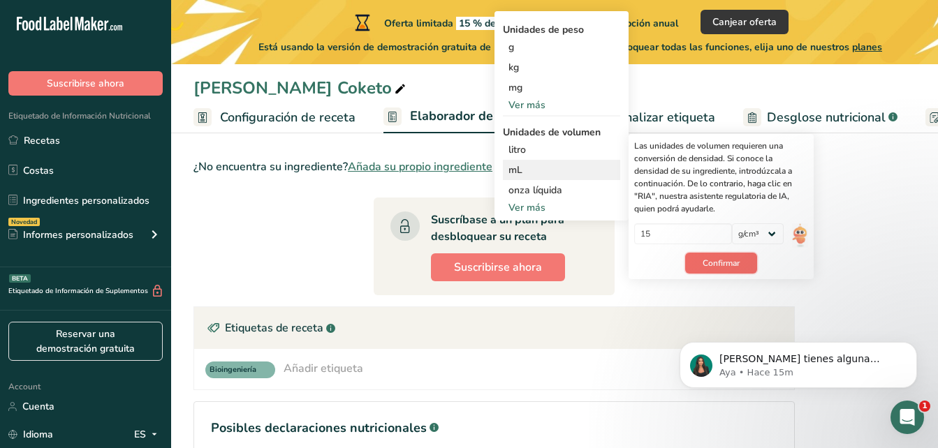
click at [720, 264] on span "Confirmar" at bounding box center [721, 263] width 37 height 13
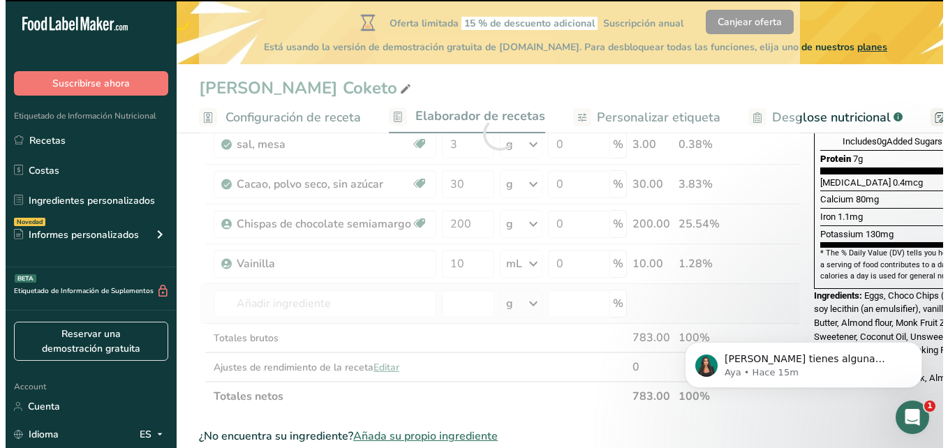
scroll to position [349, 0]
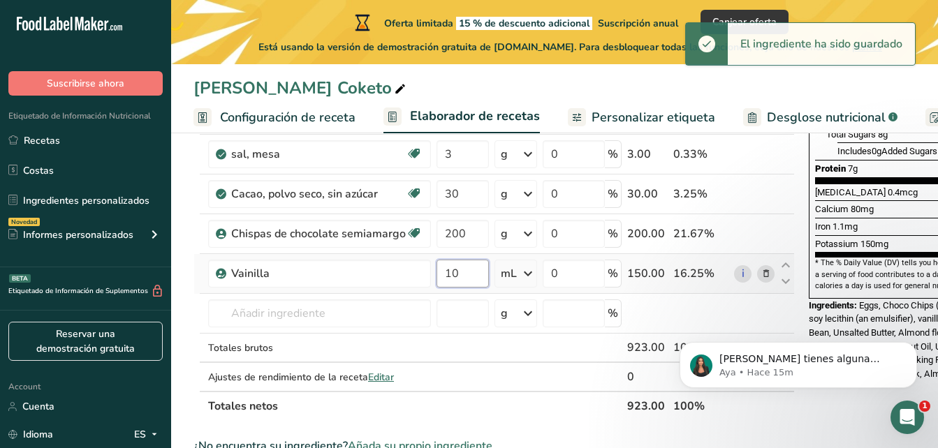
click at [466, 280] on input "10" at bounding box center [462, 274] width 52 height 28
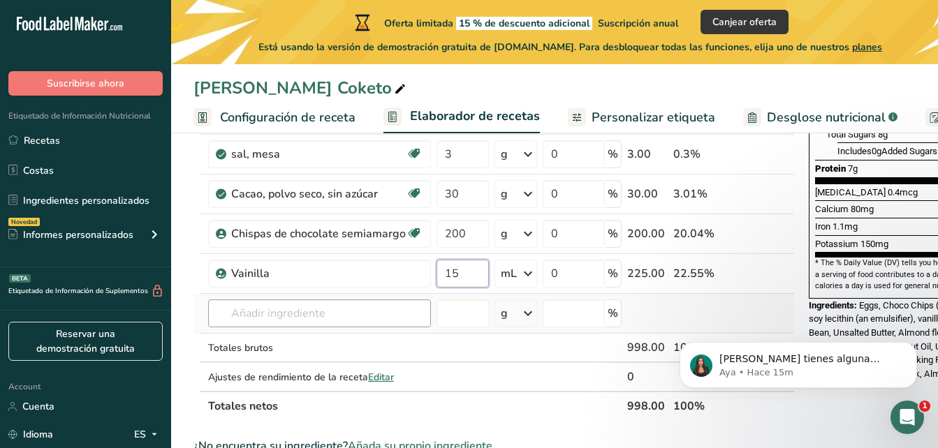
type input "15"
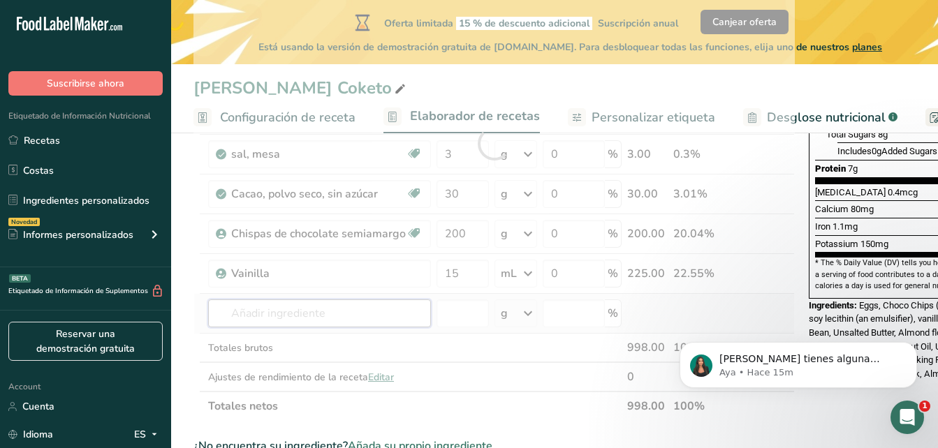
click at [369, 323] on div "Ingrediente * Cantidad * Unidad * Desperdicio * .a-a{fill:#347362;}.b-a{fill:#f…" at bounding box center [493, 143] width 601 height 555
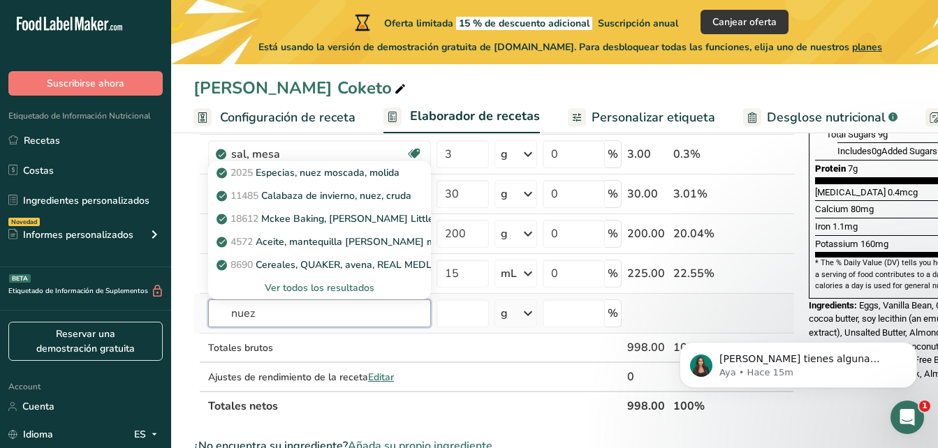
type input "nuez"
click at [351, 290] on div "Ver todos los resultados" at bounding box center [319, 288] width 200 height 15
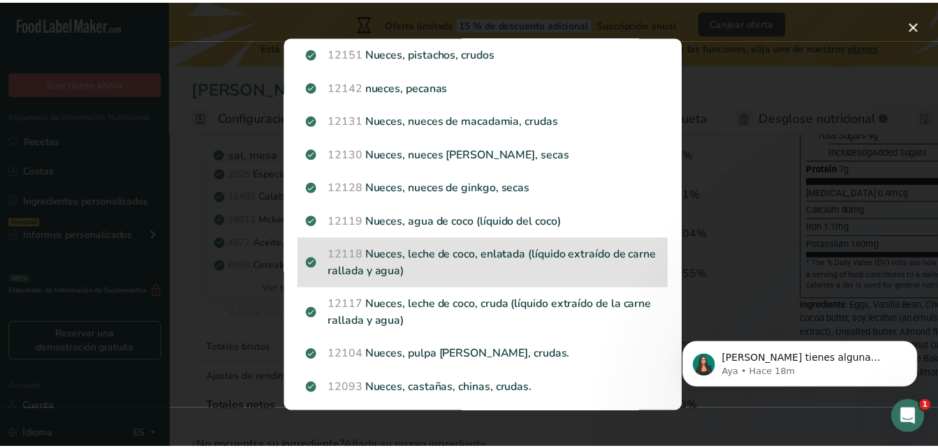
scroll to position [698, 0]
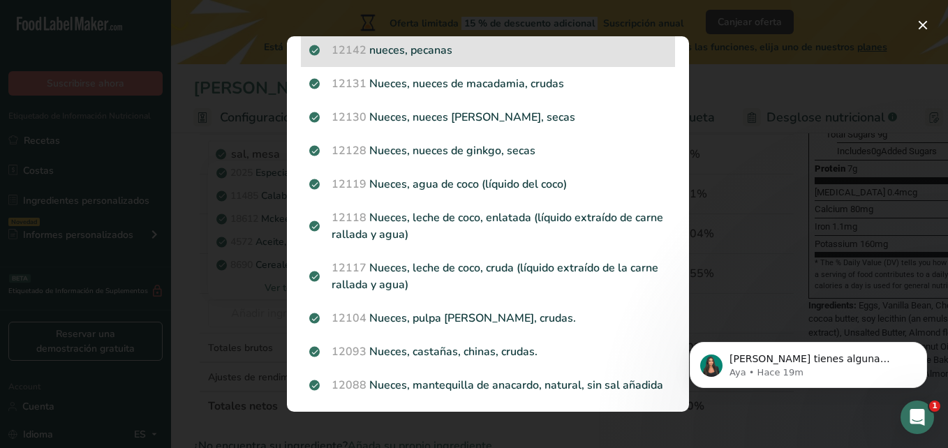
click at [463, 52] on p "12142 nueces, pecanas" at bounding box center [488, 50] width 358 height 17
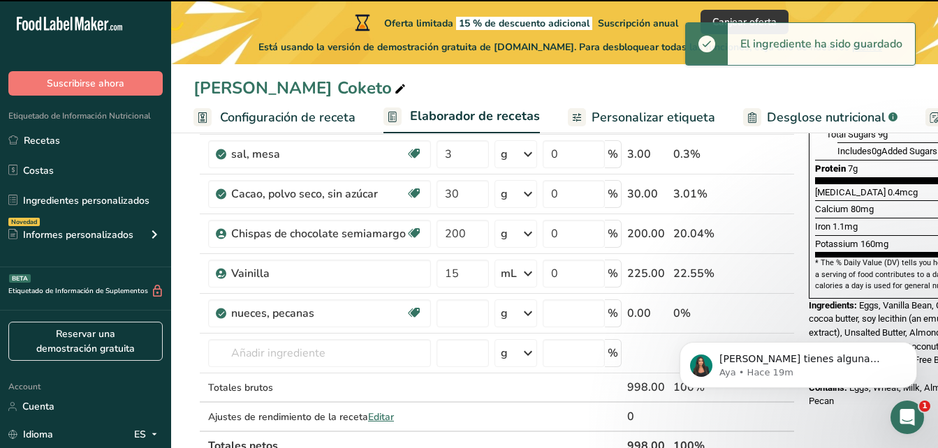
type input "0"
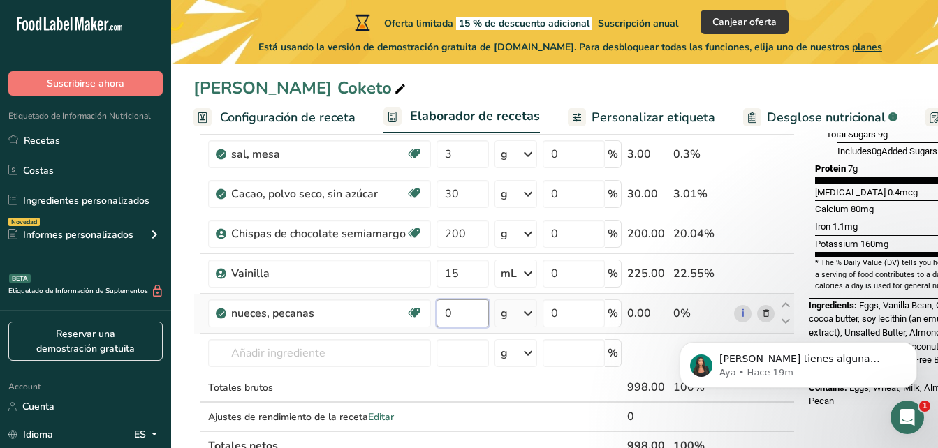
click at [458, 320] on input "0" at bounding box center [462, 314] width 52 height 28
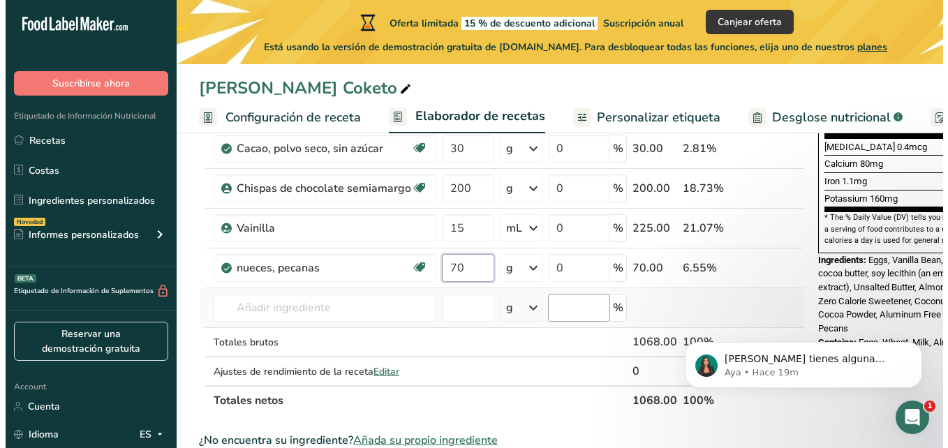
scroll to position [419, 0]
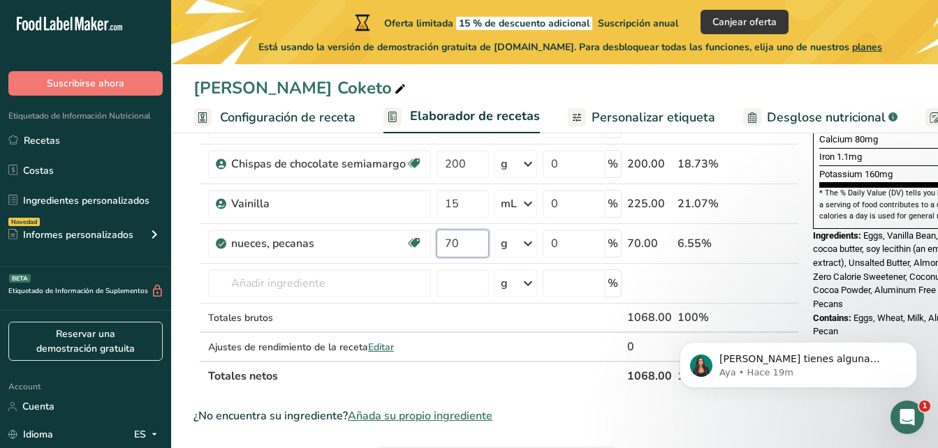
type input "70"
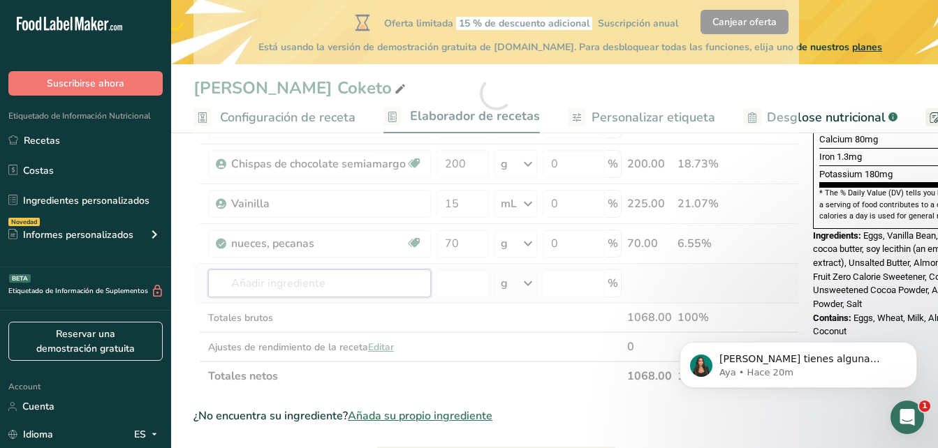
click at [367, 284] on div "Ingrediente * Cantidad * Unidad * Desperdicio * .a-a{fill:#347362;}.b-a{fill:#f…" at bounding box center [495, 93] width 605 height 595
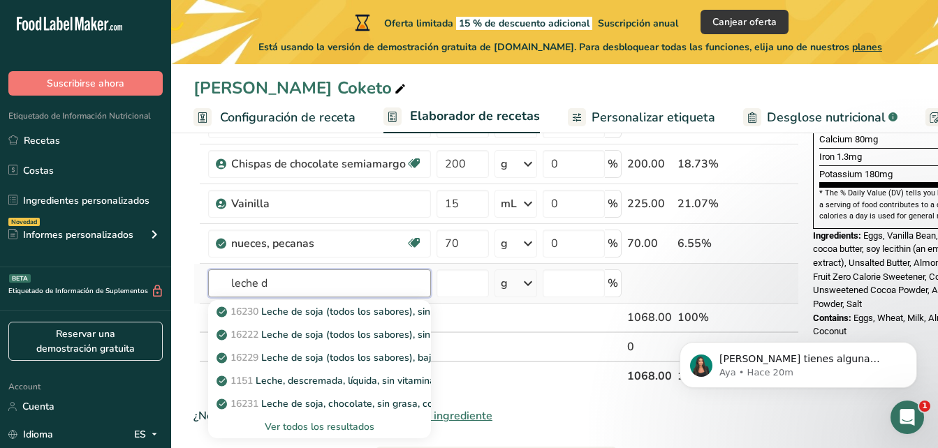
type input "leche d"
click at [336, 423] on div "Ver todos los resultados" at bounding box center [319, 427] width 200 height 15
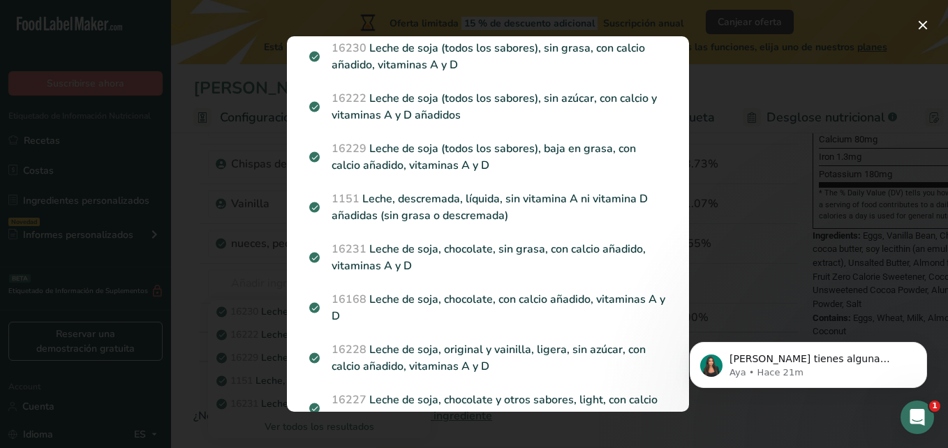
scroll to position [0, 0]
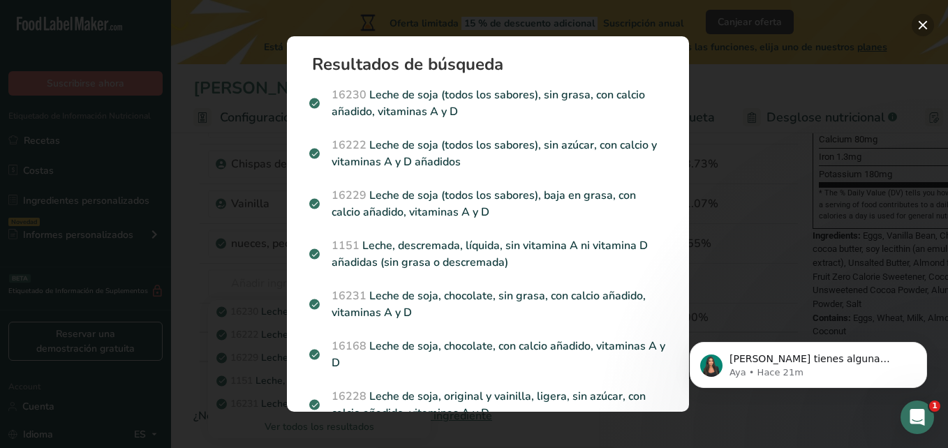
click at [923, 24] on button "Search results modal" at bounding box center [923, 25] width 22 height 22
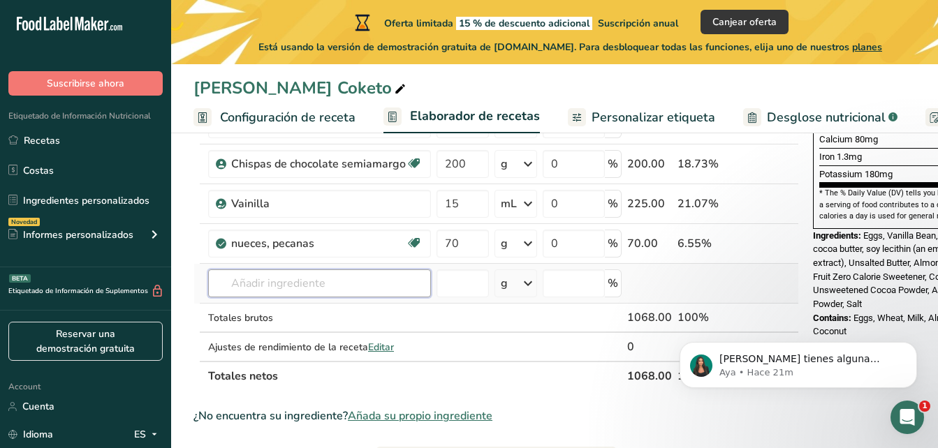
click at [315, 278] on input "text" at bounding box center [319, 284] width 223 height 28
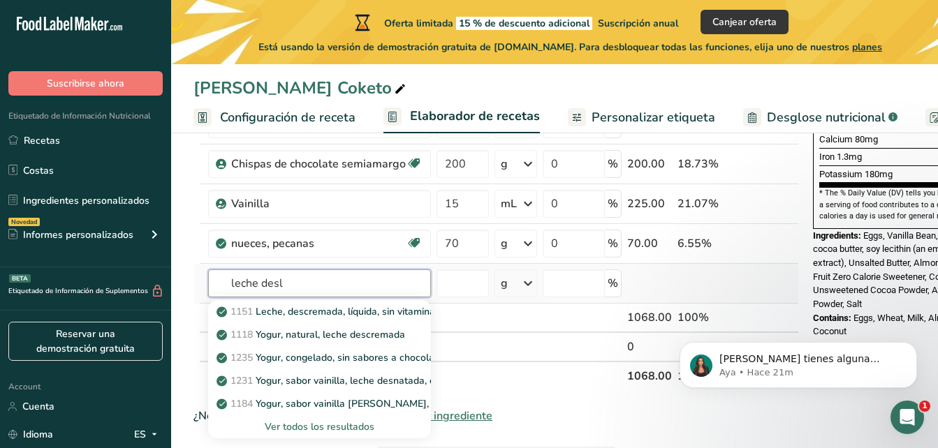
type input "leche desl"
click at [335, 428] on div "Ver todos los resultados" at bounding box center [319, 427] width 200 height 15
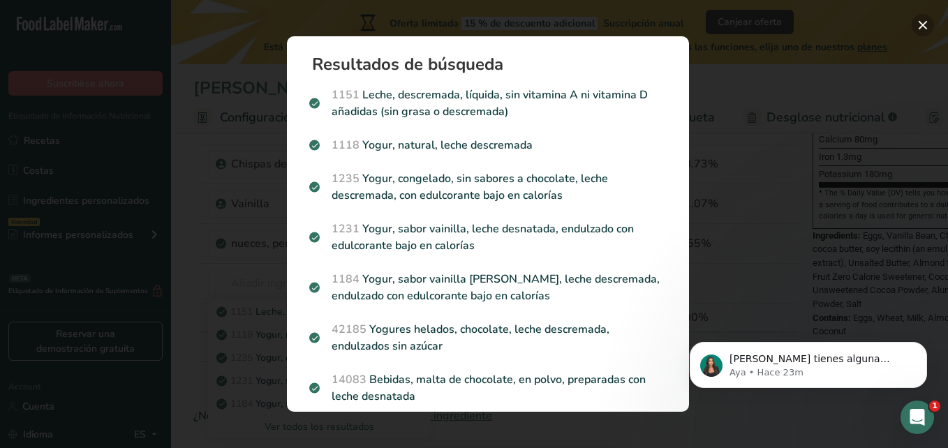
click at [920, 21] on button "Search results modal" at bounding box center [923, 25] width 22 height 22
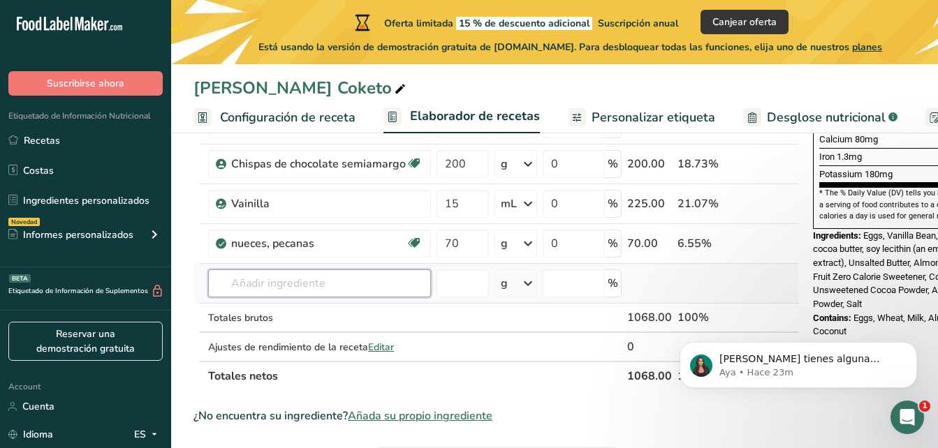
click at [357, 281] on input "text" at bounding box center [319, 284] width 223 height 28
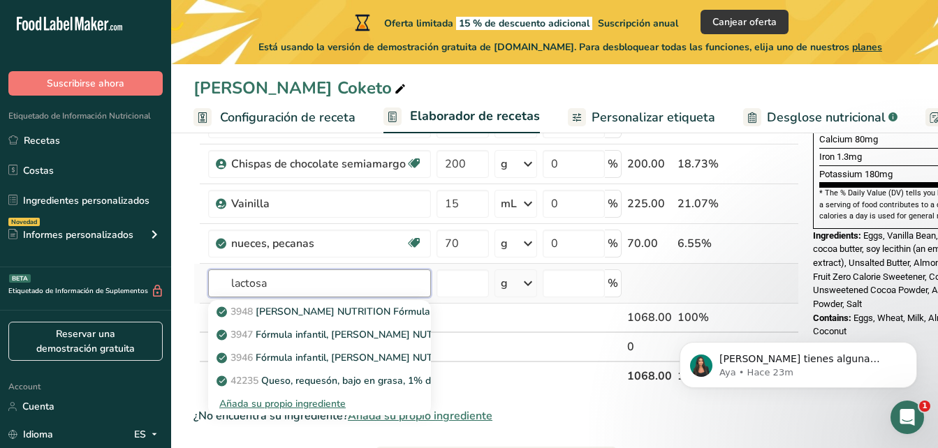
type input "lactosa"
click at [326, 399] on div "Añada su propio ingrediente" at bounding box center [319, 404] width 200 height 15
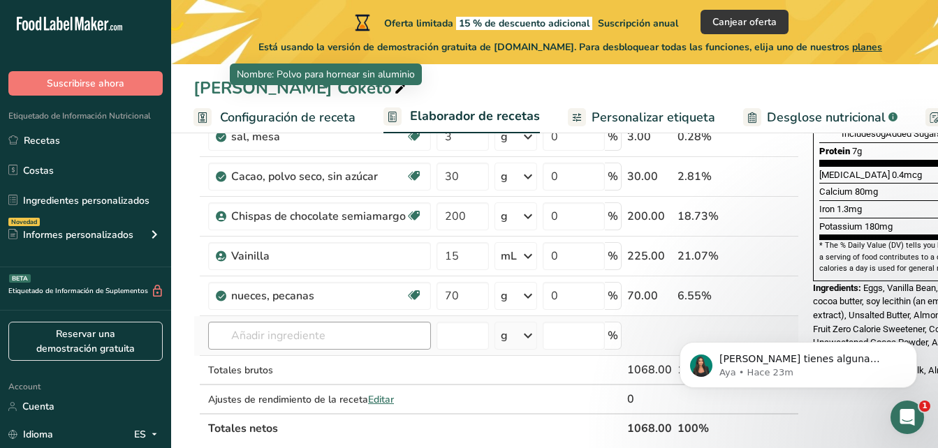
scroll to position [419, 0]
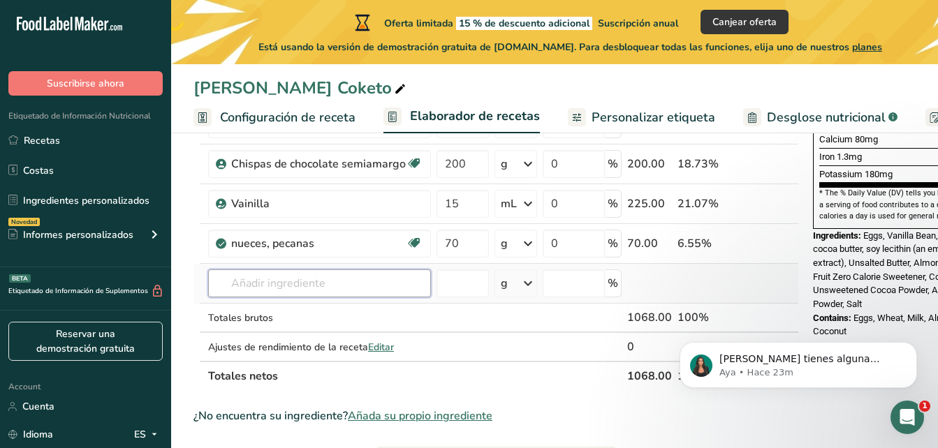
click at [349, 279] on input "text" at bounding box center [319, 284] width 223 height 28
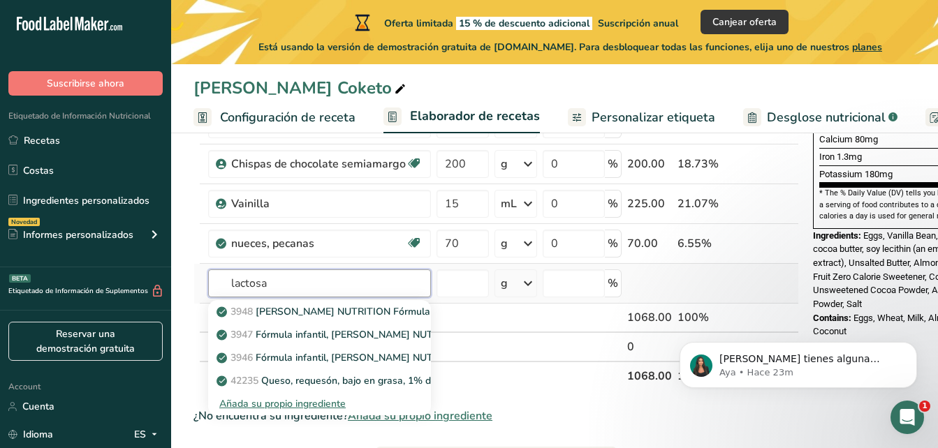
type input "lactosa"
click at [267, 403] on div "Añada su propio ingrediente" at bounding box center [319, 404] width 200 height 15
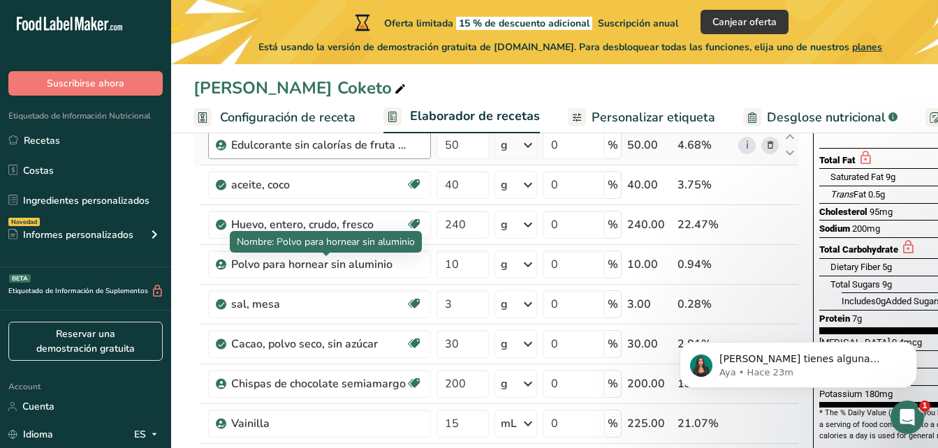
scroll to position [210, 0]
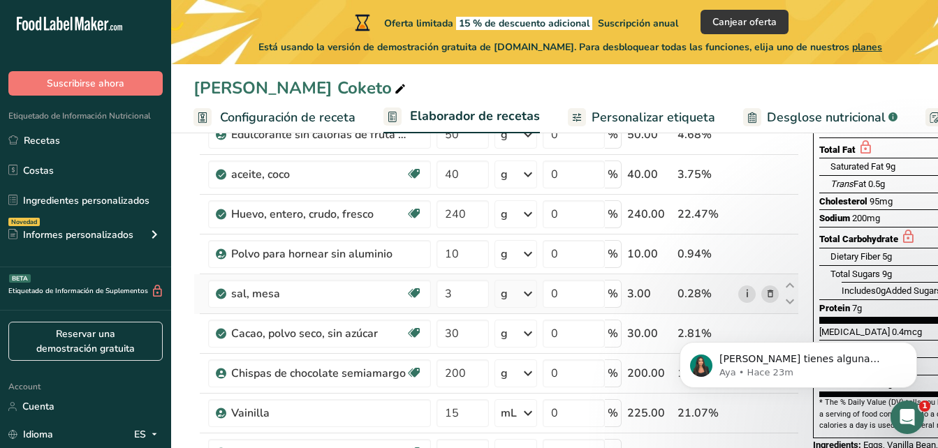
click at [741, 295] on link "i" at bounding box center [746, 294] width 17 height 17
drag, startPoint x: 358, startPoint y: 289, endPoint x: 198, endPoint y: 302, distance: 159.8
click at [198, 302] on td at bounding box center [197, 294] width 6 height 40
click at [767, 293] on icon at bounding box center [770, 294] width 10 height 15
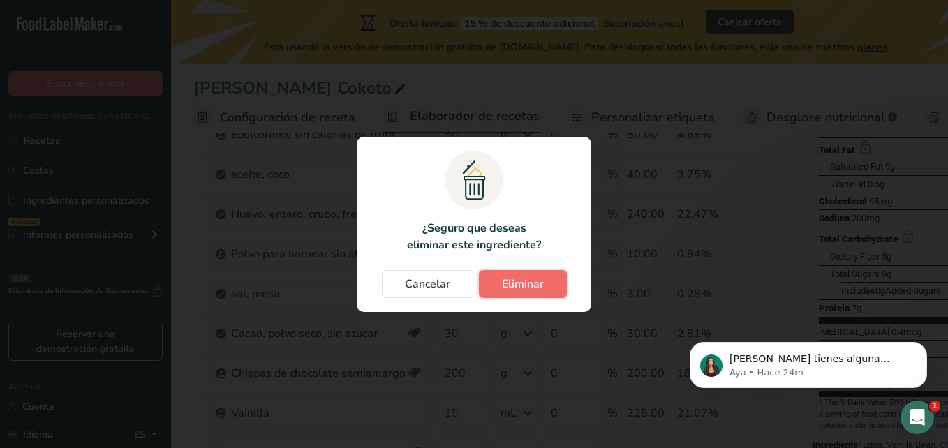
click at [541, 284] on span "Eliminar" at bounding box center [523, 284] width 42 height 17
type input "30"
type input "200"
type input "15"
type input "70"
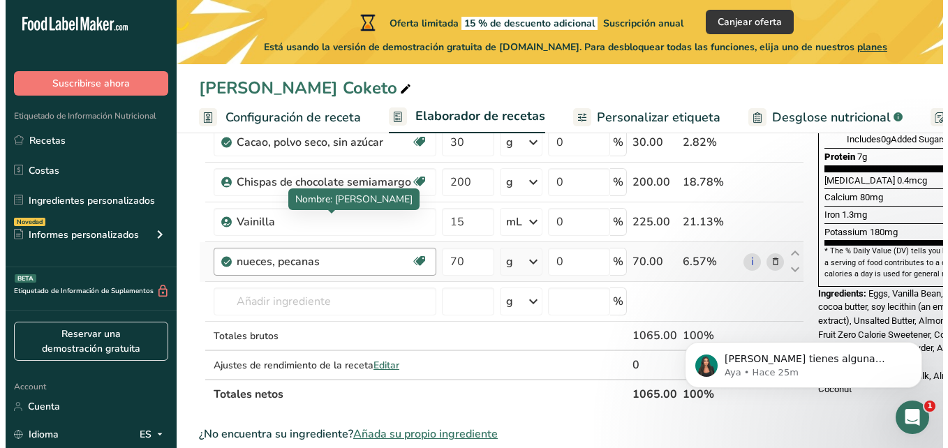
scroll to position [349, 0]
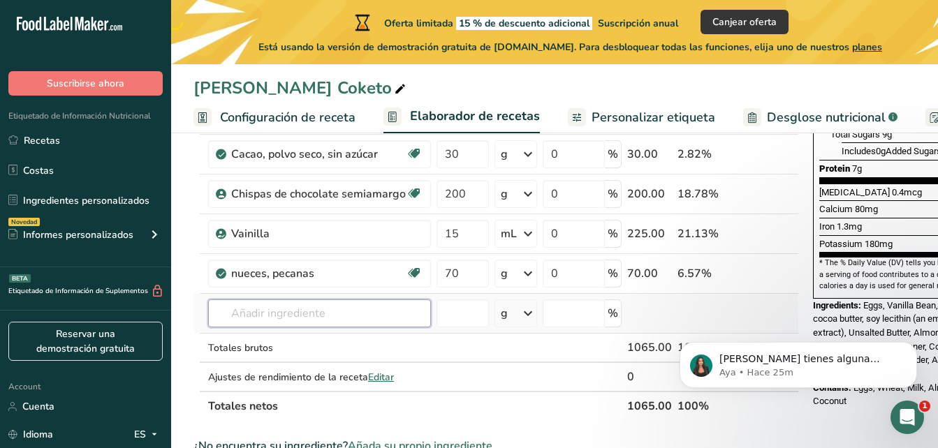
click at [333, 311] on input "text" at bounding box center [319, 314] width 223 height 28
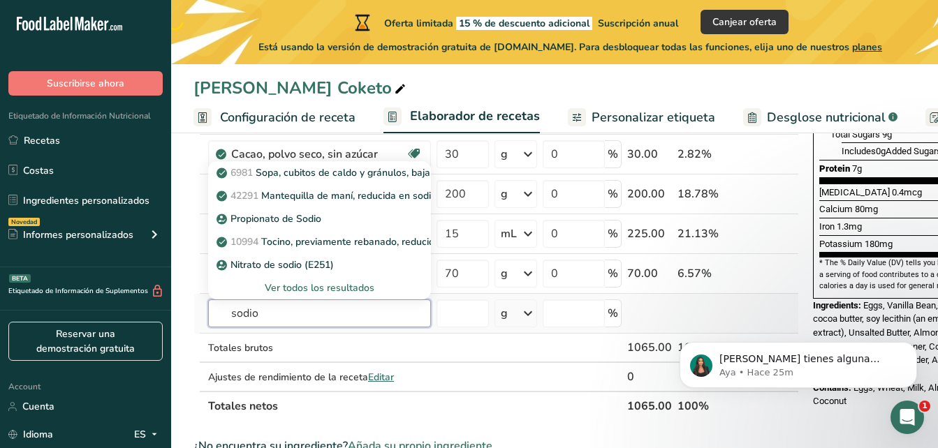
type input "sodio"
click at [316, 284] on div "Ver todos los resultados" at bounding box center [319, 288] width 200 height 15
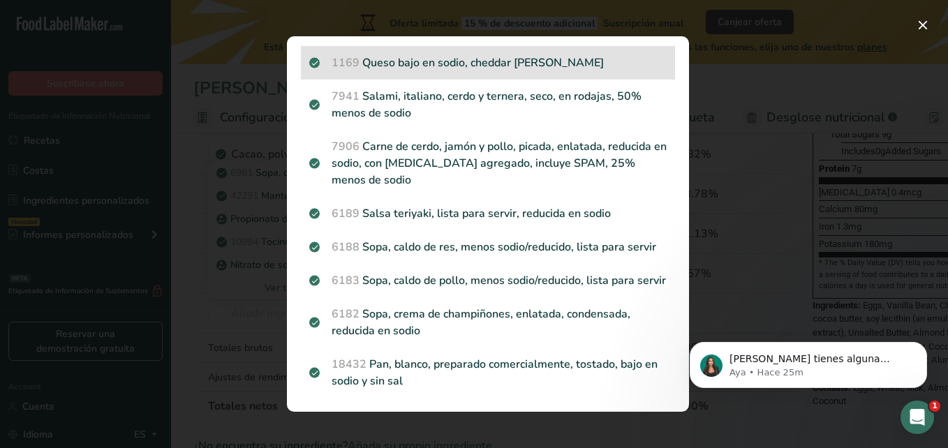
scroll to position [1859, 0]
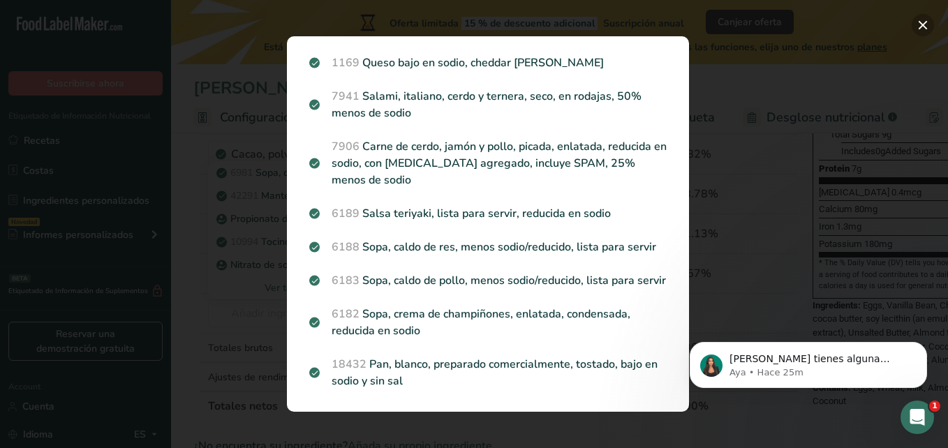
click at [923, 23] on button "Search results modal" at bounding box center [923, 25] width 22 height 22
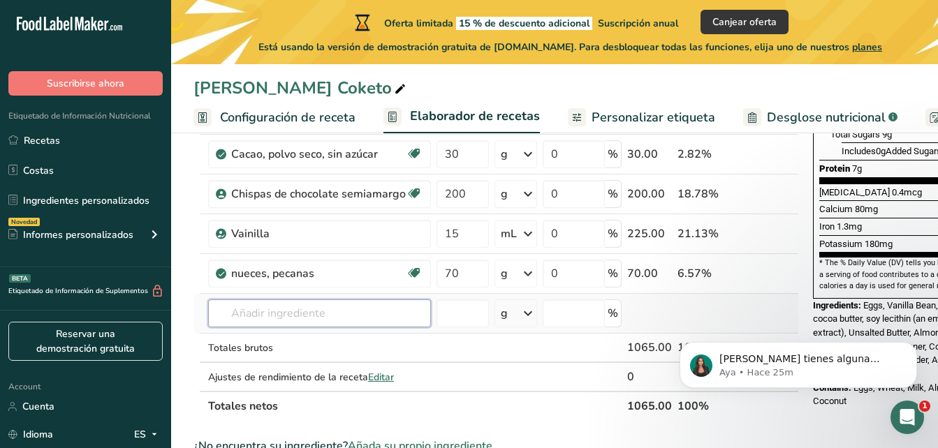
click at [371, 314] on input "text" at bounding box center [319, 314] width 223 height 28
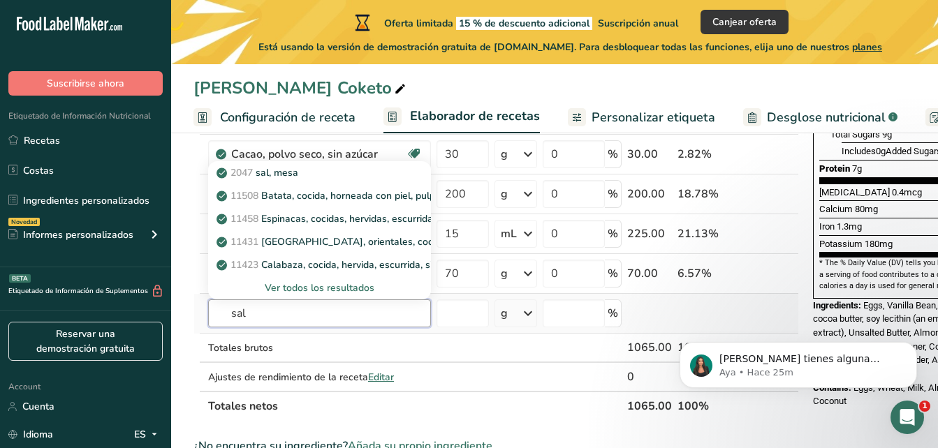
type input "sal"
click at [339, 288] on div "Ver todos los resultados" at bounding box center [319, 288] width 200 height 15
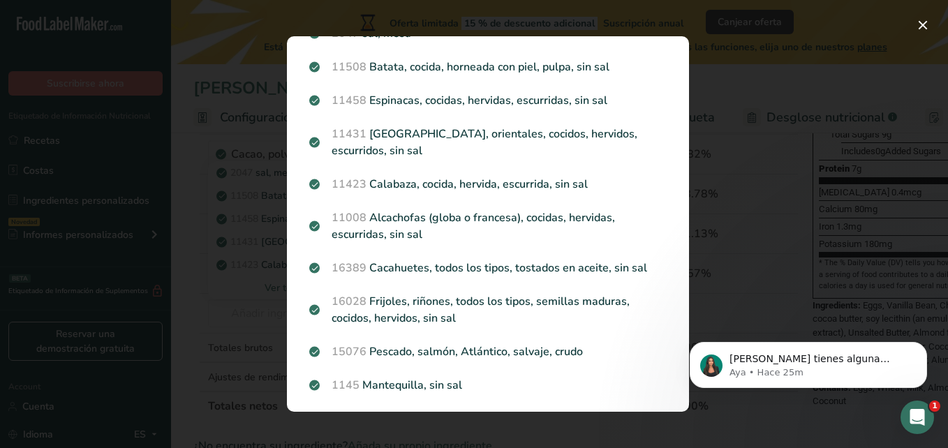
scroll to position [0, 0]
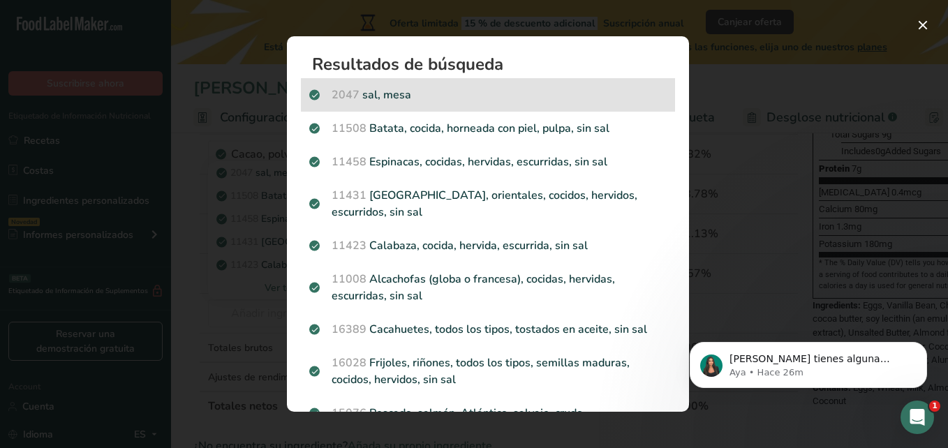
click at [405, 101] on p "2047 sal, [GEOGRAPHIC_DATA]" at bounding box center [488, 95] width 358 height 17
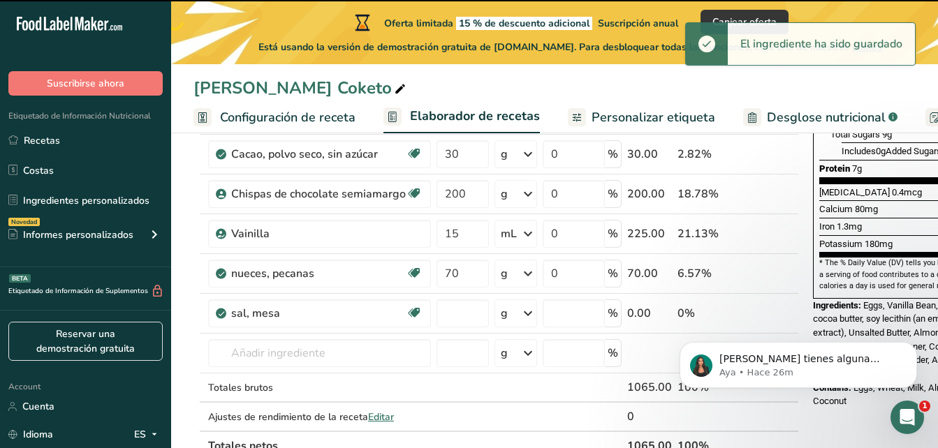
type input "0"
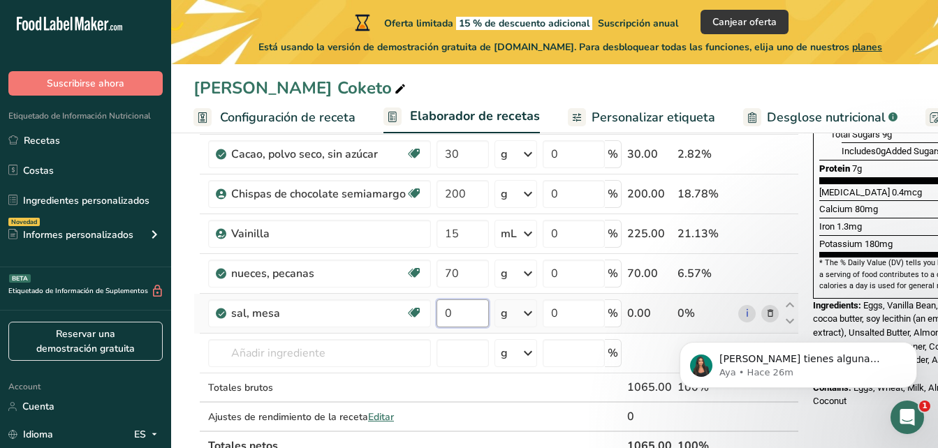
click at [456, 314] on input "0" at bounding box center [462, 314] width 52 height 28
type input "3"
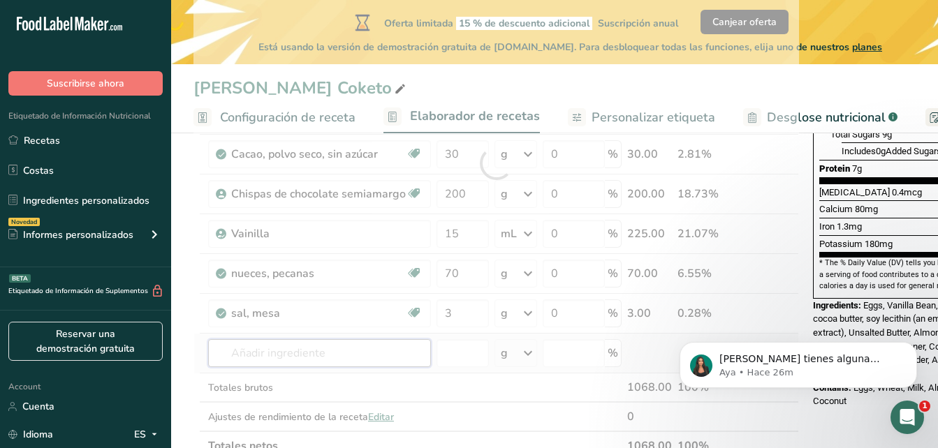
click at [404, 356] on div "Ingrediente * Cantidad * Unidad * Desperdicio * .a-a{fill:#347362;}.b-a{fill:#f…" at bounding box center [495, 163] width 605 height 595
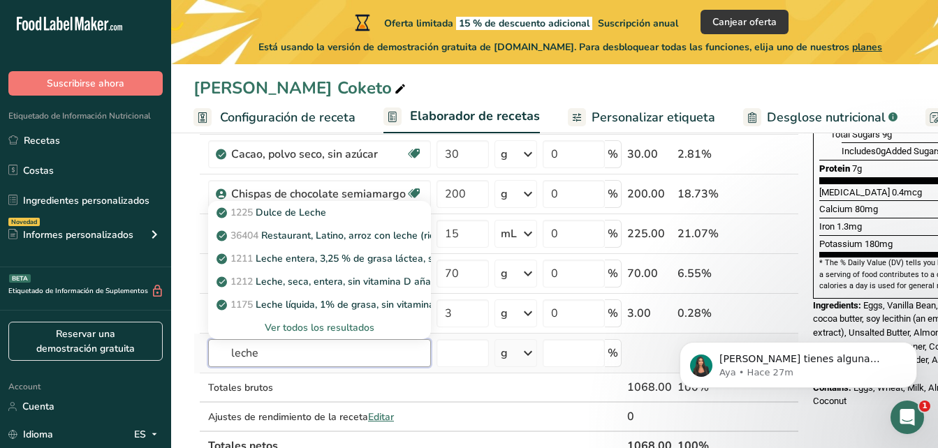
type input "leche"
click at [358, 326] on div "Ver todos los resultados" at bounding box center [319, 328] width 200 height 15
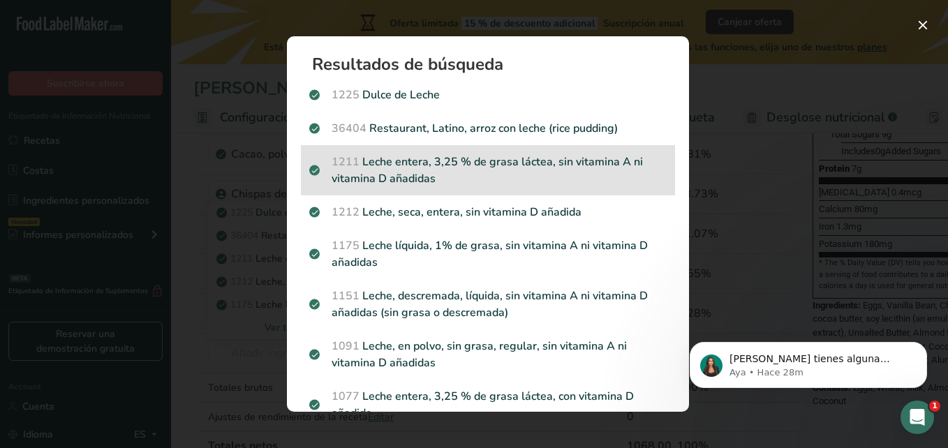
click at [486, 166] on p "1211 Leche entera, 3,25 % de grasa láctea, sin vitamina A ni vitamina D añadidas" at bounding box center [488, 171] width 358 height 34
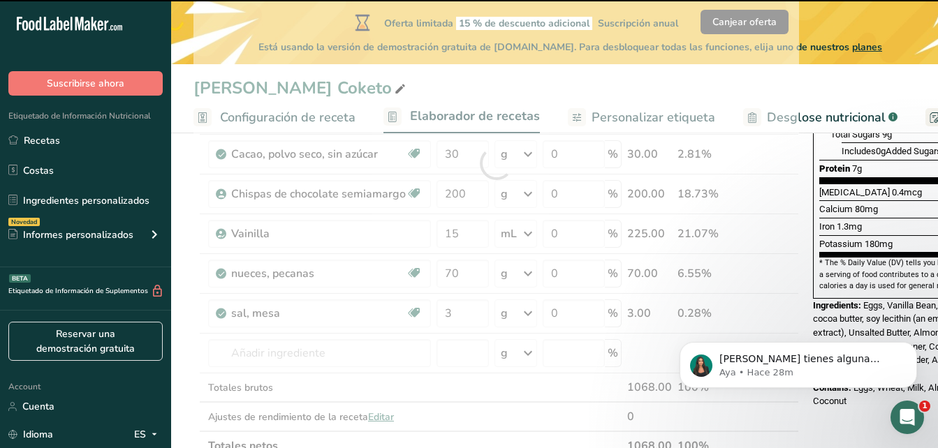
type input "0"
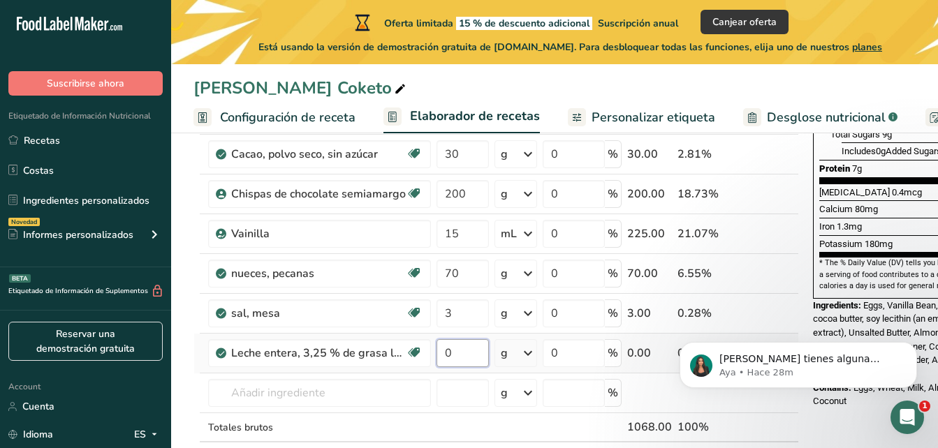
click at [478, 354] on input "0" at bounding box center [462, 353] width 52 height 28
type input "150"
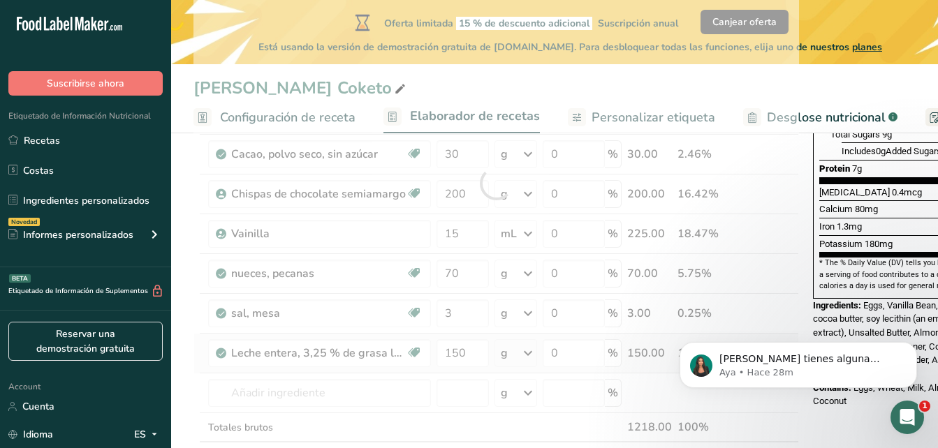
click at [525, 353] on div "Ingrediente * Cantidad * Unidad * Desperdicio * .a-a{fill:#347362;}.b-a{fill:#f…" at bounding box center [495, 183] width 605 height 635
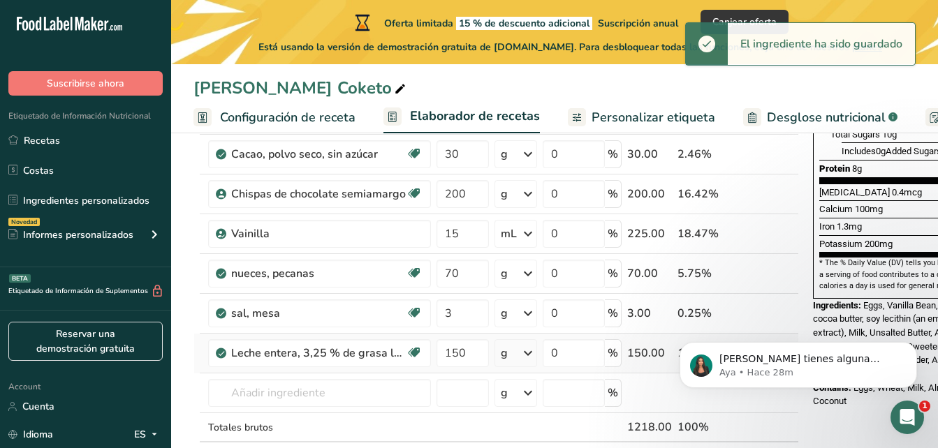
click at [528, 351] on icon at bounding box center [528, 353] width 17 height 25
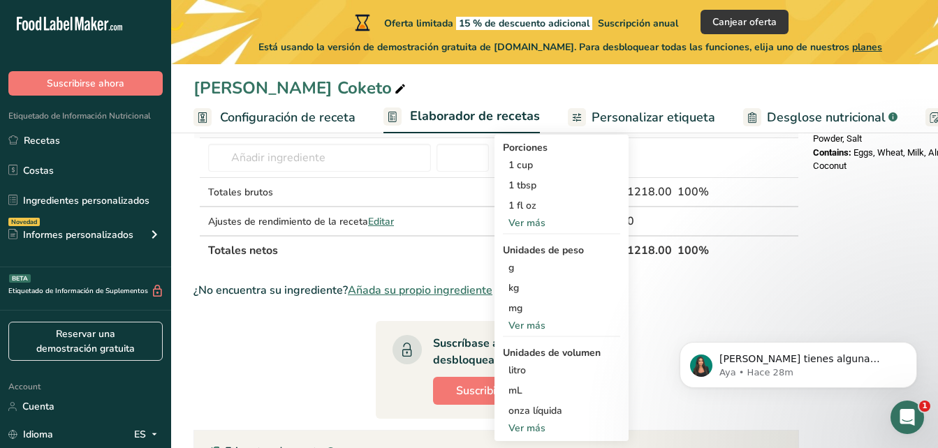
scroll to position [629, 0]
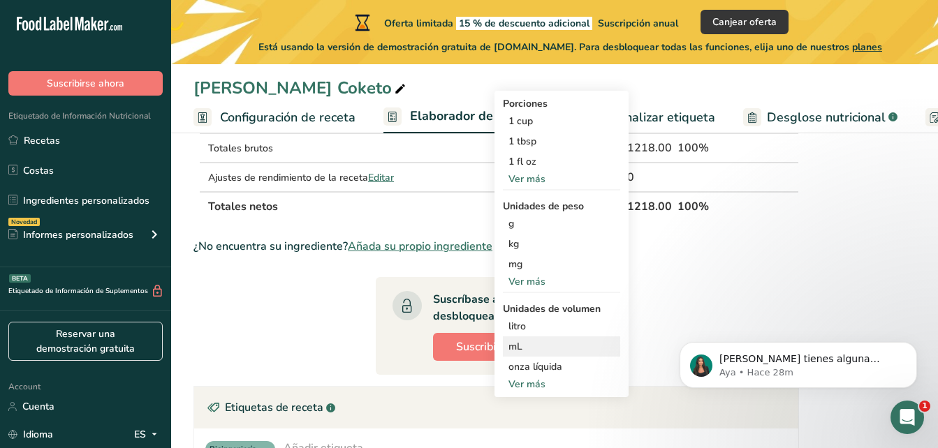
click at [531, 343] on div "mL" at bounding box center [561, 346] width 106 height 15
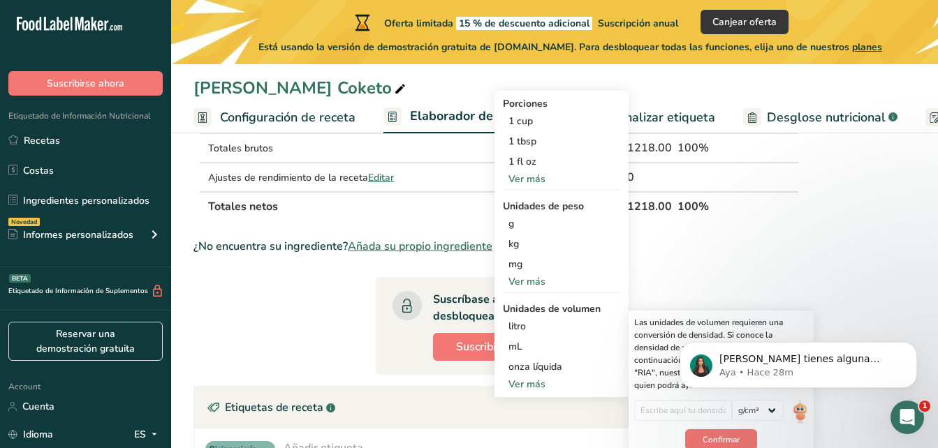
click at [666, 409] on html "[PERSON_NAME] tienes alguna pregunta no dudes en consultarnos. ¡Estamos aquí pa…" at bounding box center [798, 362] width 279 height 98
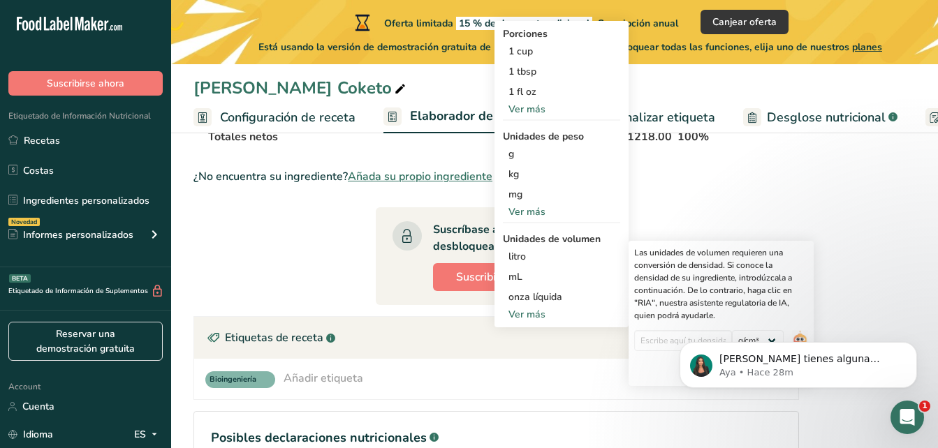
click at [672, 340] on body "[PERSON_NAME] tienes alguna pregunta no dudes en consultarnos. ¡Estamos aquí pa…" at bounding box center [798, 361] width 268 height 87
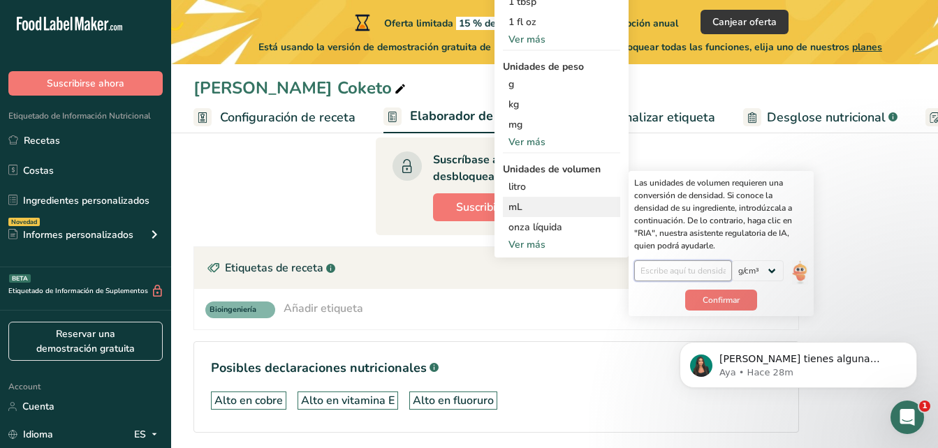
click at [684, 270] on input "number" at bounding box center [683, 270] width 98 height 21
type input "150"
click at [734, 290] on button "Confirmar" at bounding box center [721, 300] width 72 height 21
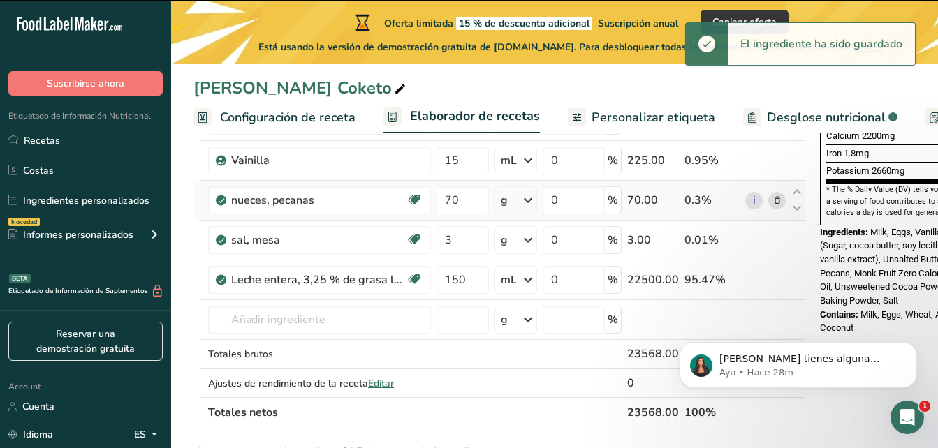
scroll to position [349, 0]
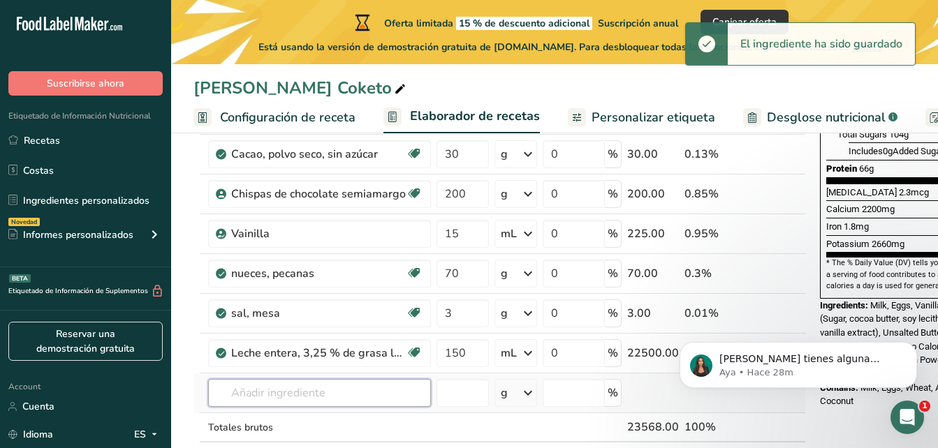
click at [385, 385] on input "text" at bounding box center [319, 393] width 223 height 28
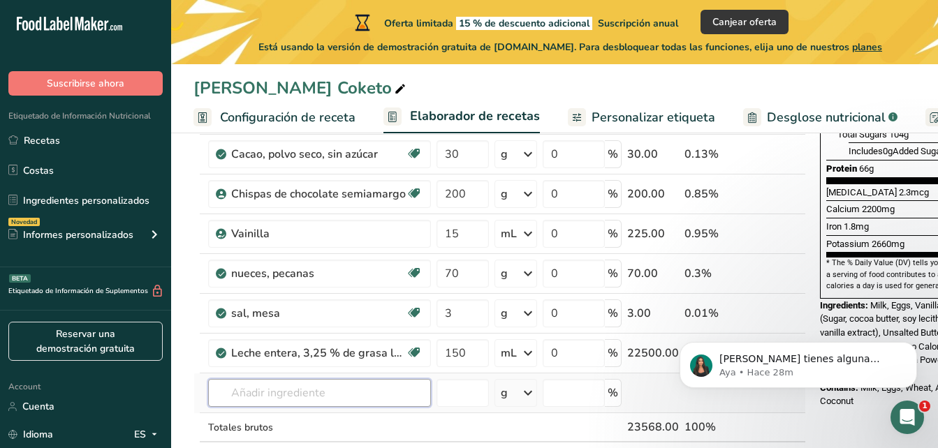
click at [388, 393] on input "text" at bounding box center [319, 393] width 223 height 28
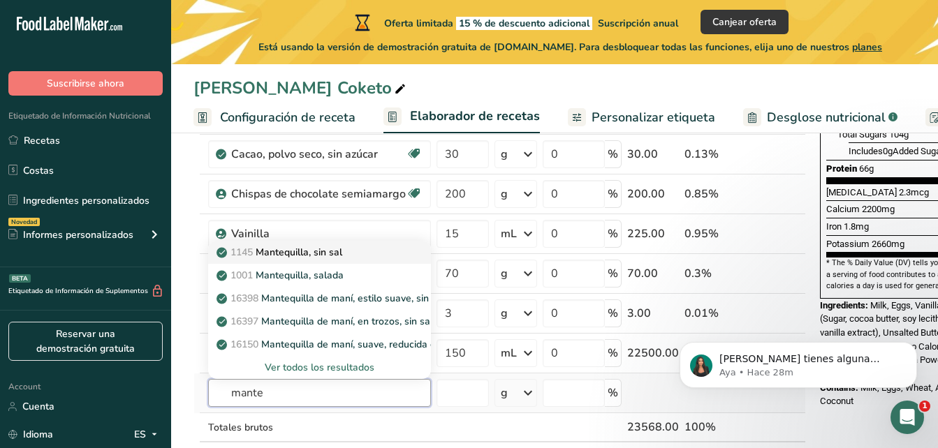
type input "mante"
click at [347, 254] on div "1145 Mantequilla, sin sal" at bounding box center [308, 252] width 178 height 15
type input "Butter, without salt"
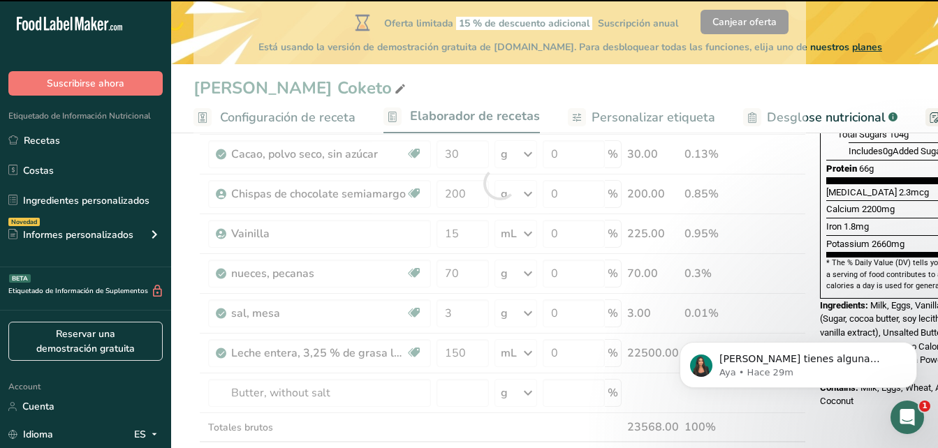
type input "0"
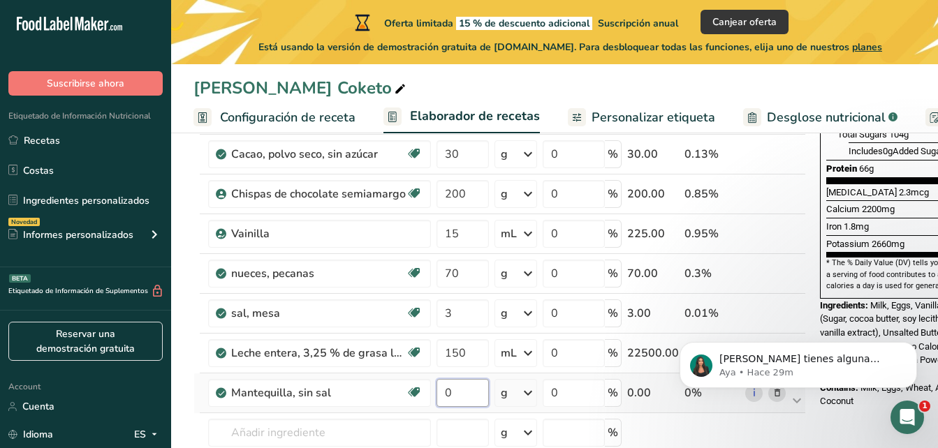
click at [457, 392] on input "0" at bounding box center [462, 393] width 52 height 28
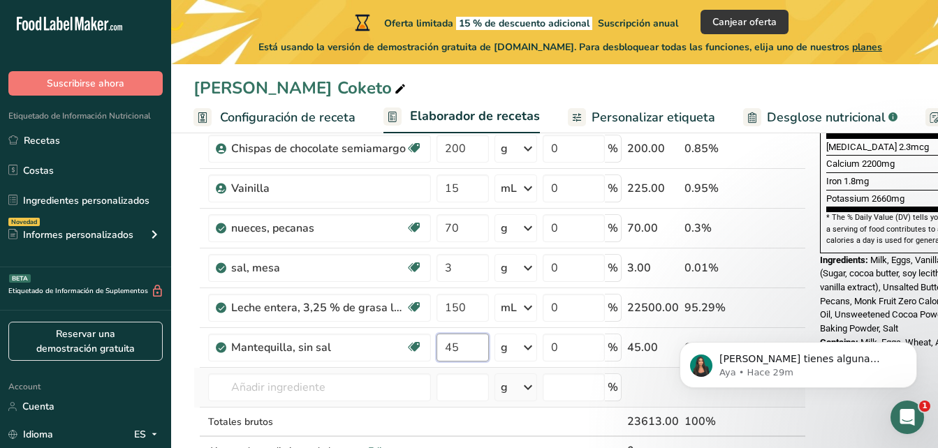
scroll to position [419, 0]
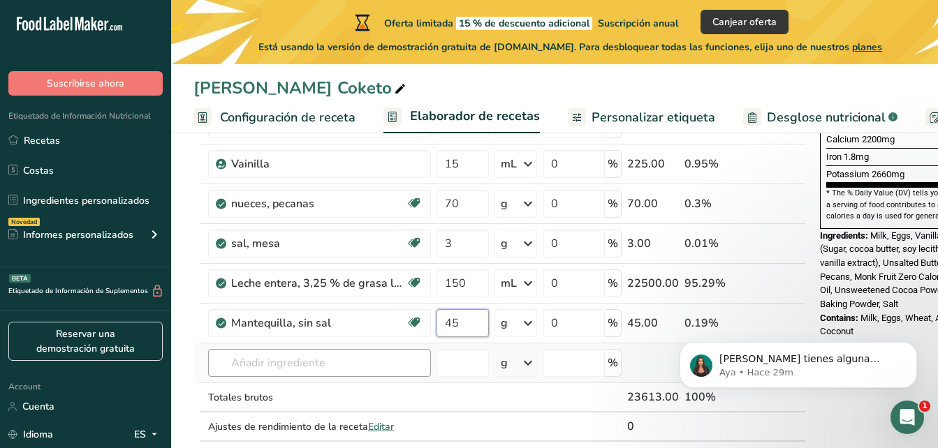
type input "45"
click at [355, 364] on div "Ingrediente * Cantidad * Unidad * Desperdicio * .a-a{fill:#347362;}.b-a{fill:#f…" at bounding box center [499, 133] width 612 height 675
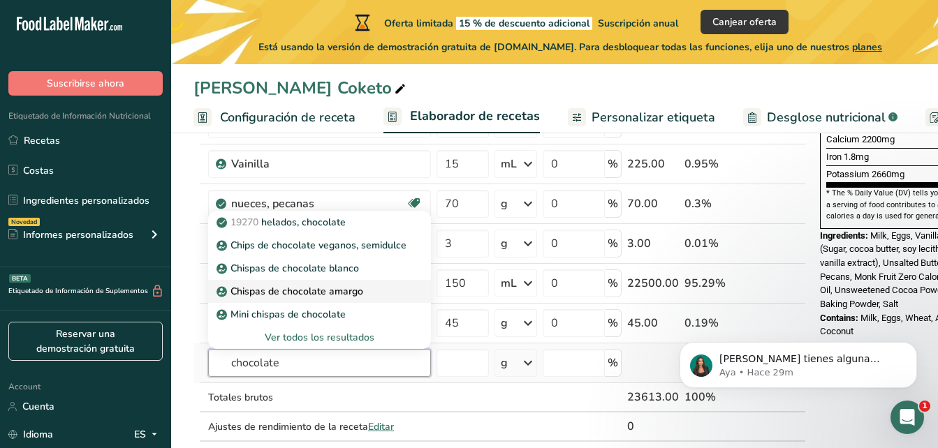
type input "chocolate"
click at [363, 291] on div "Chispas de chocolate amargo" at bounding box center [308, 291] width 178 height 15
type input "Dark Chocolate Chip"
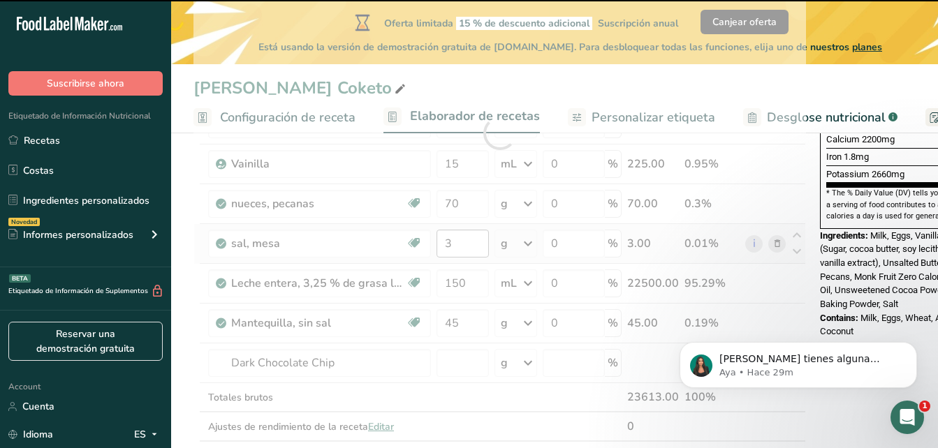
type input "0"
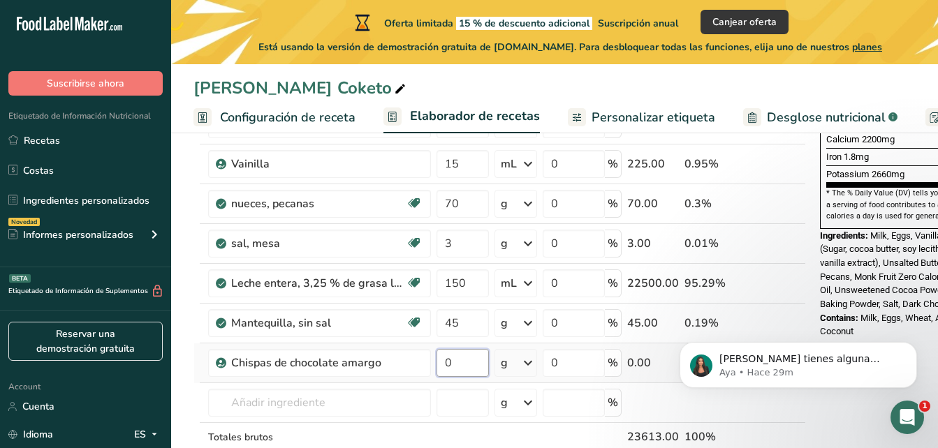
click at [459, 367] on input "0" at bounding box center [462, 363] width 52 height 28
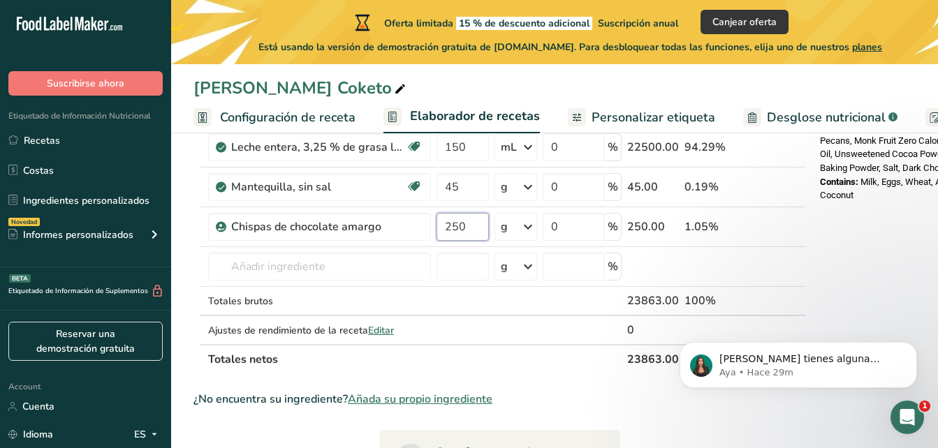
scroll to position [559, 0]
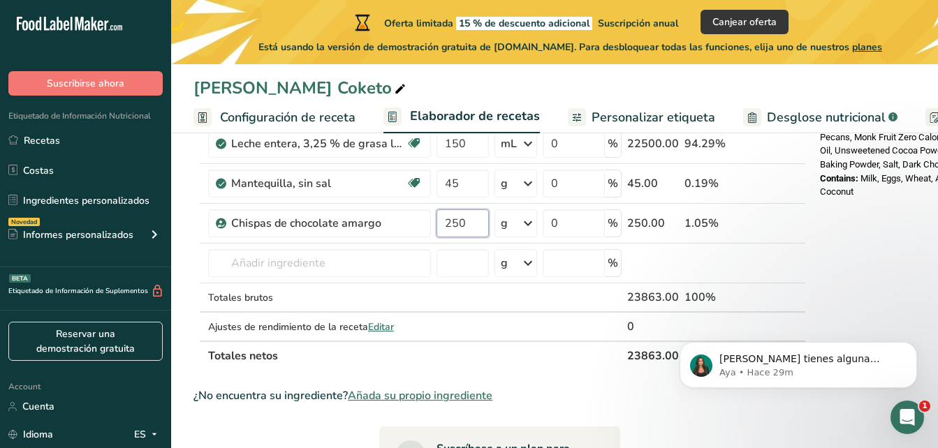
type input "250"
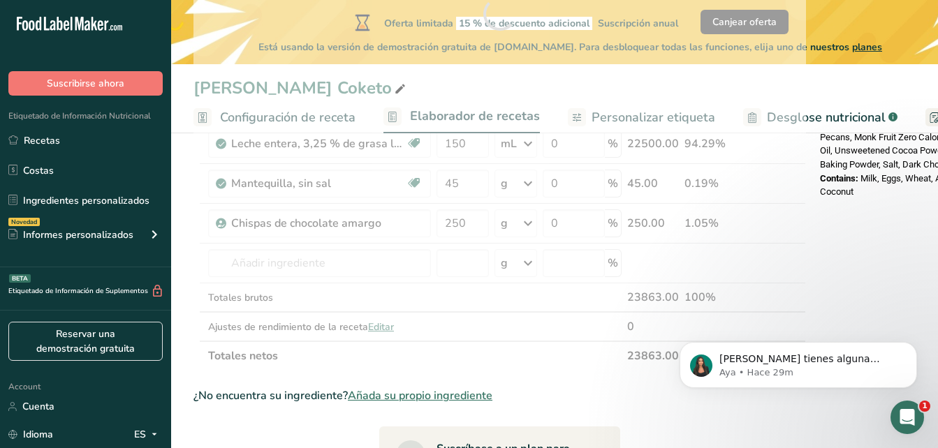
click at [515, 362] on div "Ingrediente * Cantidad * Unidad * Desperdicio * .a-a{fill:#347362;}.b-a{fill:#f…" at bounding box center [499, 13] width 612 height 714
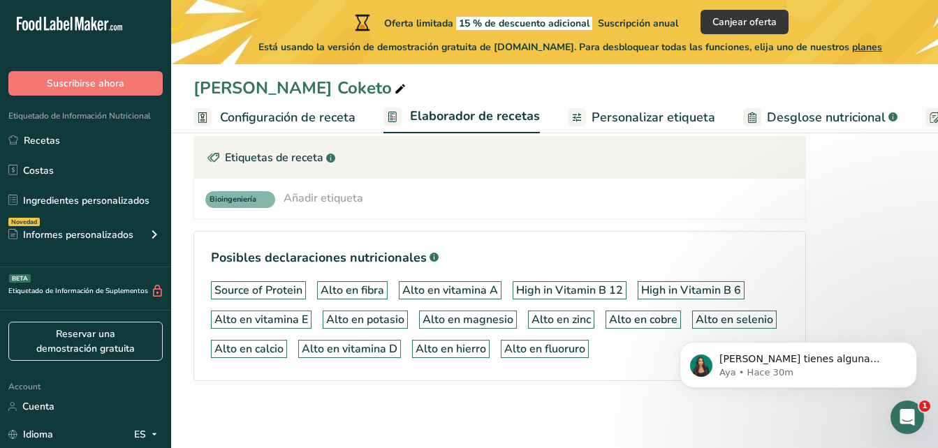
scroll to position [969, 0]
click at [616, 112] on span "Personalizar etiqueta" at bounding box center [654, 117] width 124 height 19
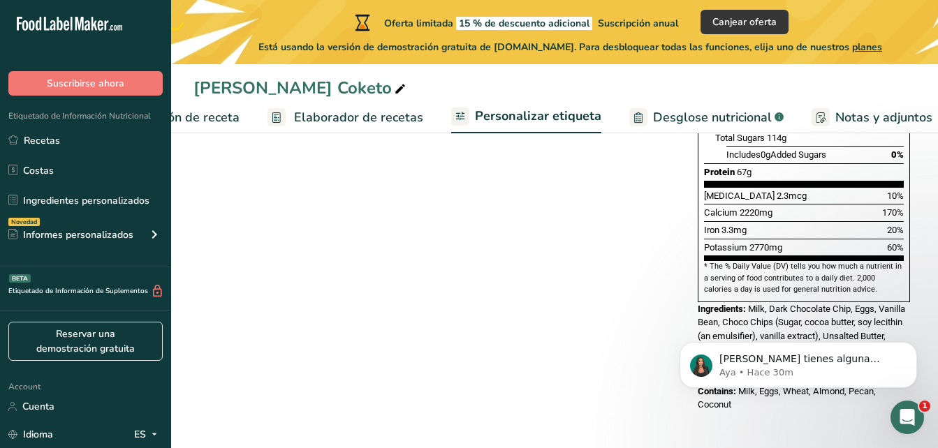
scroll to position [0, 292]
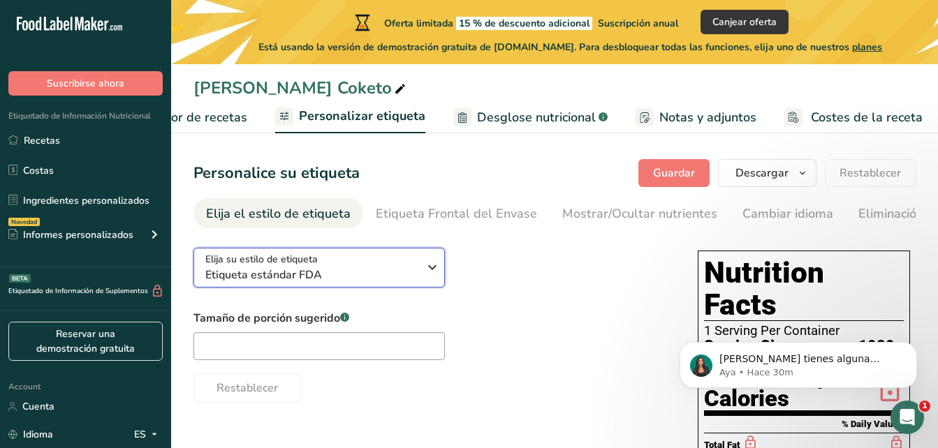
click at [421, 268] on div "Elija su estilo de etiqueta Etiqueta estándar FDA" at bounding box center [316, 267] width 223 height 31
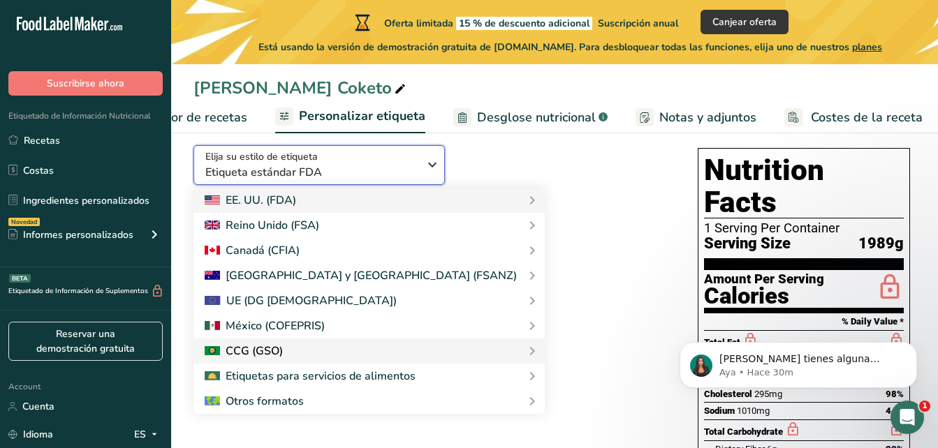
scroll to position [140, 0]
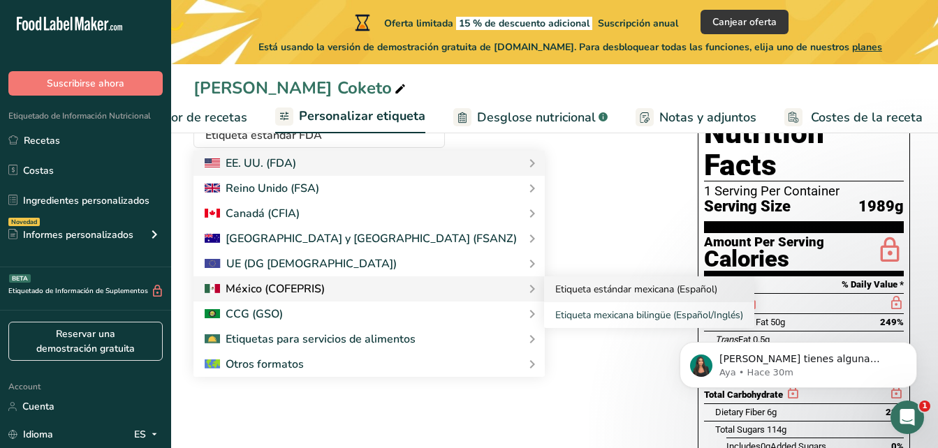
click at [584, 288] on link "Etiqueta estándar mexicana (Español)" at bounding box center [649, 290] width 210 height 26
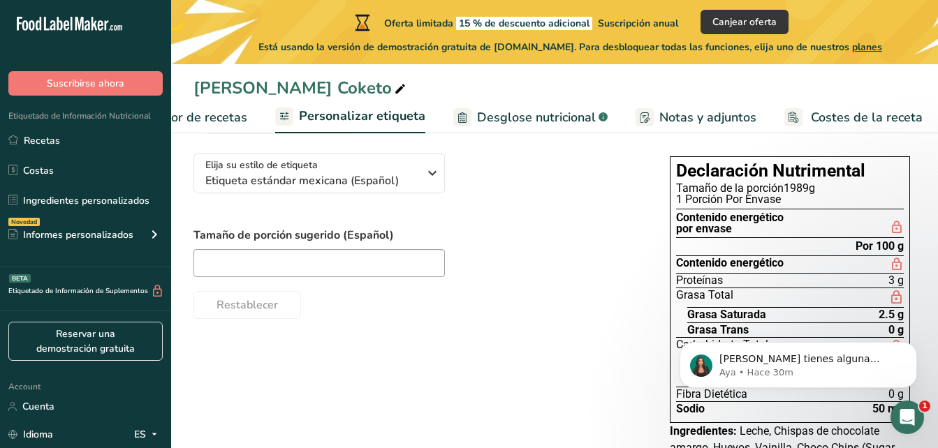
scroll to position [70, 0]
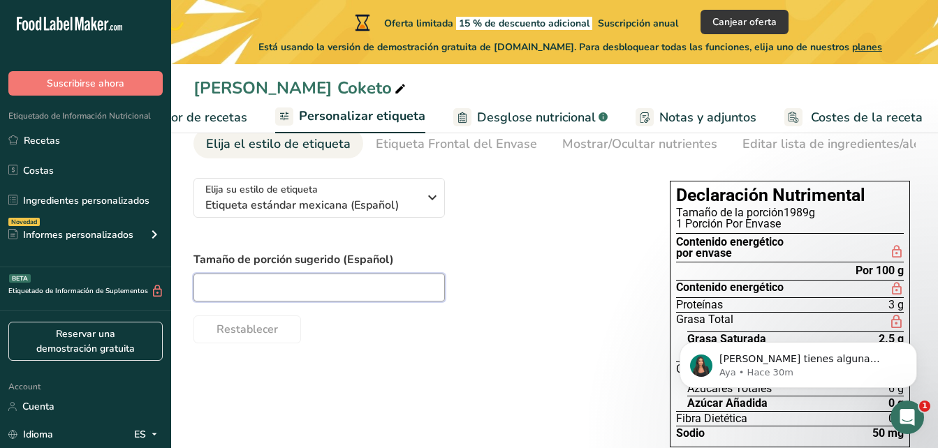
click at [394, 295] on input "text" at bounding box center [318, 288] width 251 height 28
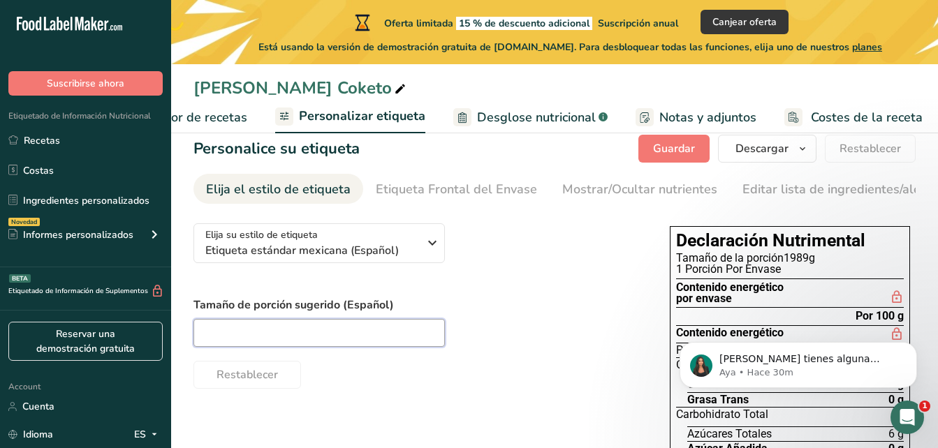
scroll to position [0, 0]
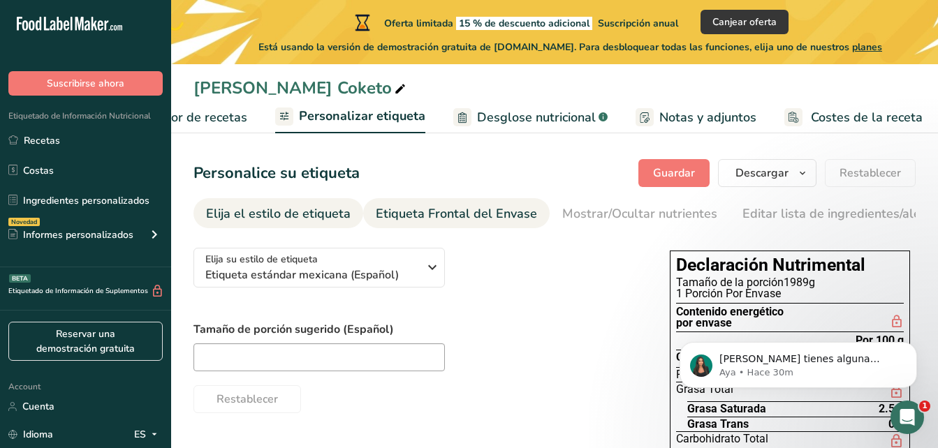
click at [473, 216] on div "Etiqueta Frontal del Envase" at bounding box center [456, 214] width 161 height 19
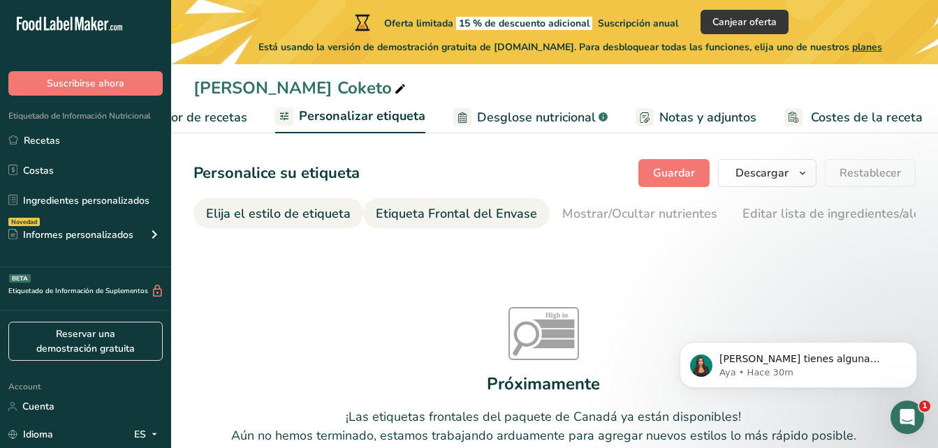
click at [245, 213] on div "Elija el estilo de etiqueta" at bounding box center [278, 214] width 145 height 19
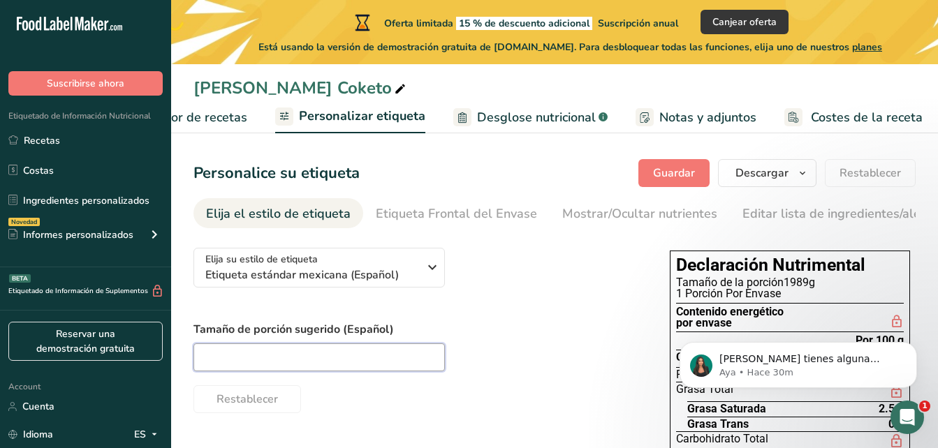
click at [413, 372] on input "text" at bounding box center [318, 358] width 251 height 28
drag, startPoint x: 413, startPoint y: 372, endPoint x: 350, endPoint y: 349, distance: 66.7
click at [350, 349] on input "text" at bounding box center [318, 358] width 251 height 28
type input "4"
type input "h"
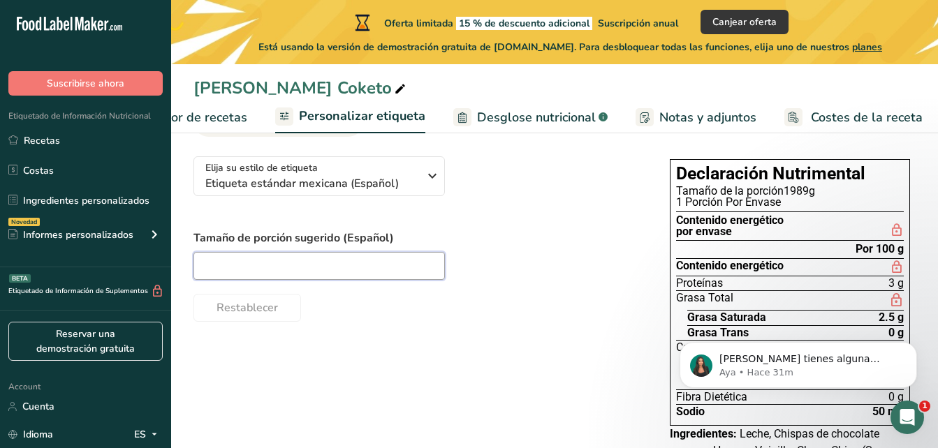
scroll to position [67, 0]
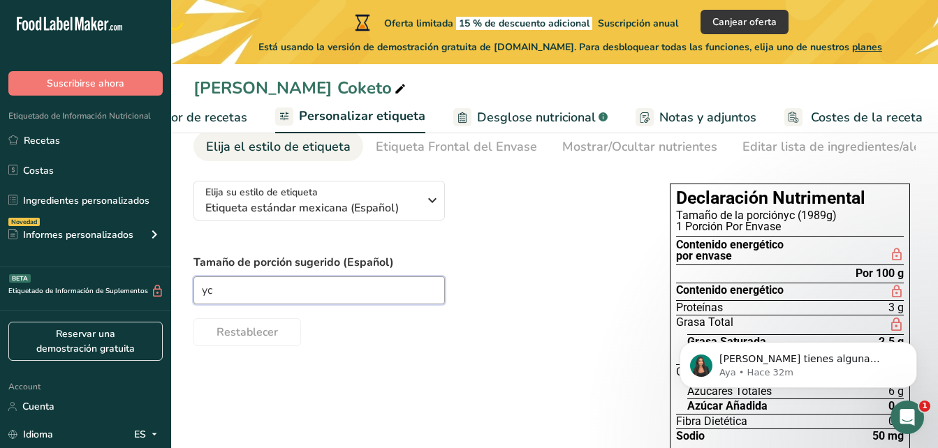
type input "y"
type input "h"
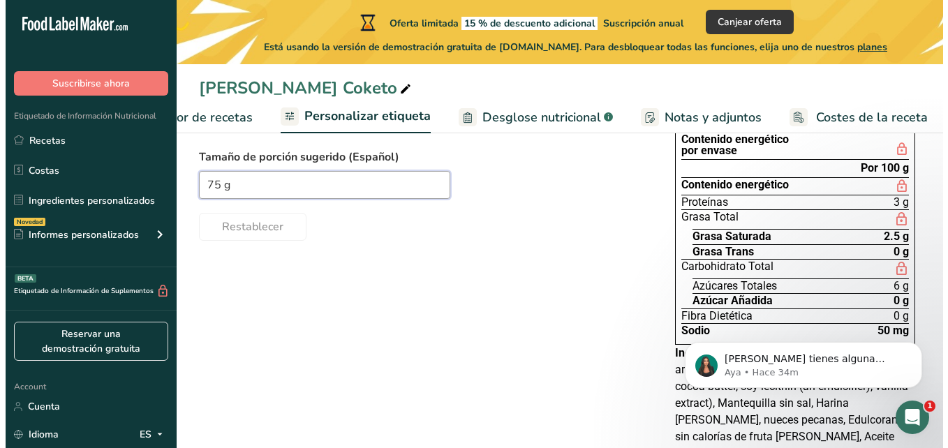
scroll to position [0, 0]
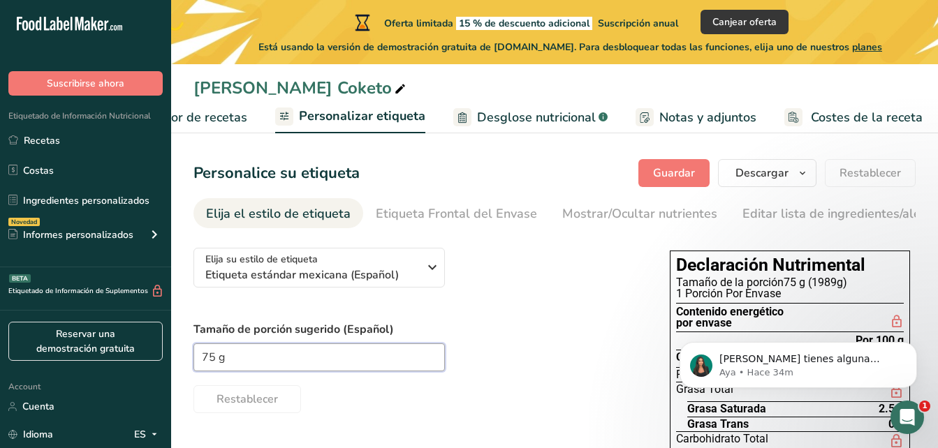
type input "75 g"
click at [522, 115] on span "Desglose nutricional" at bounding box center [536, 117] width 119 height 19
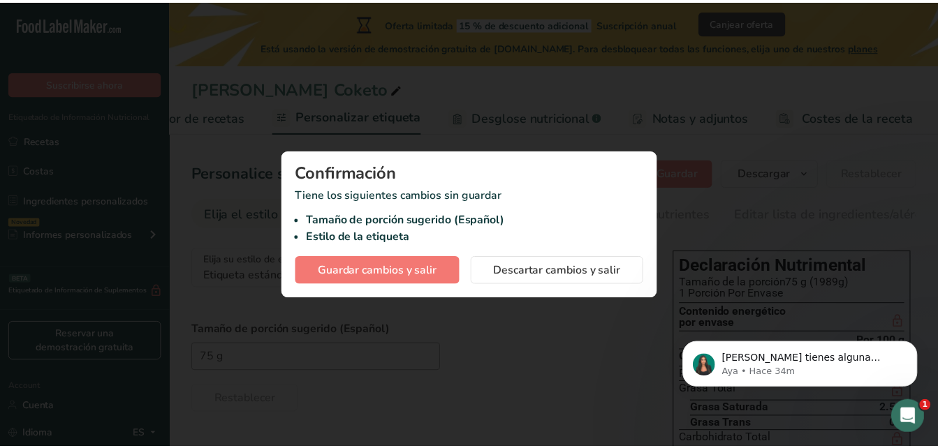
scroll to position [0, 281]
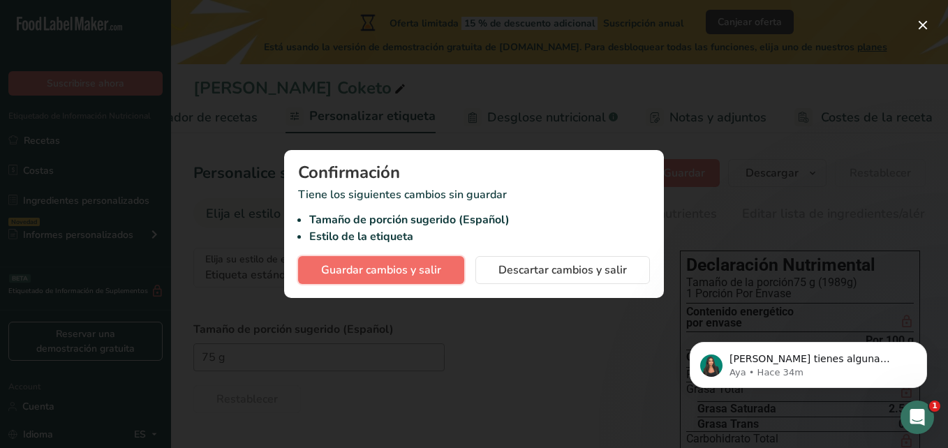
click at [443, 272] on button "Guardar cambios y salir" at bounding box center [381, 270] width 166 height 28
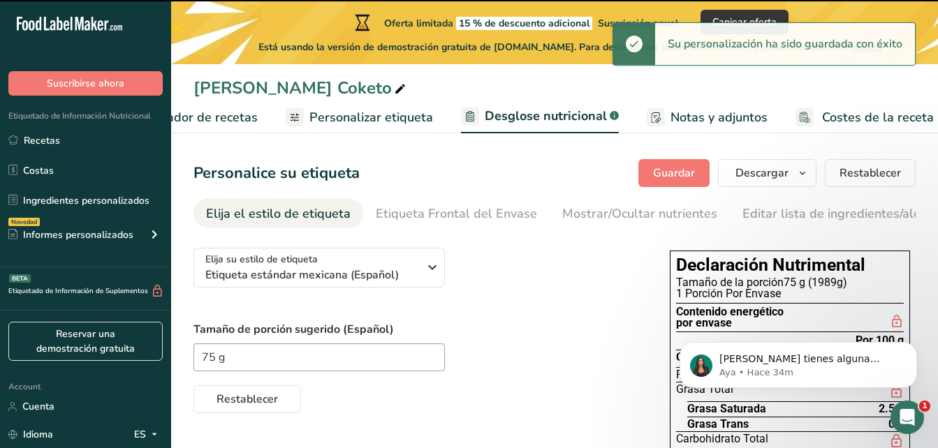
select select "Calories"
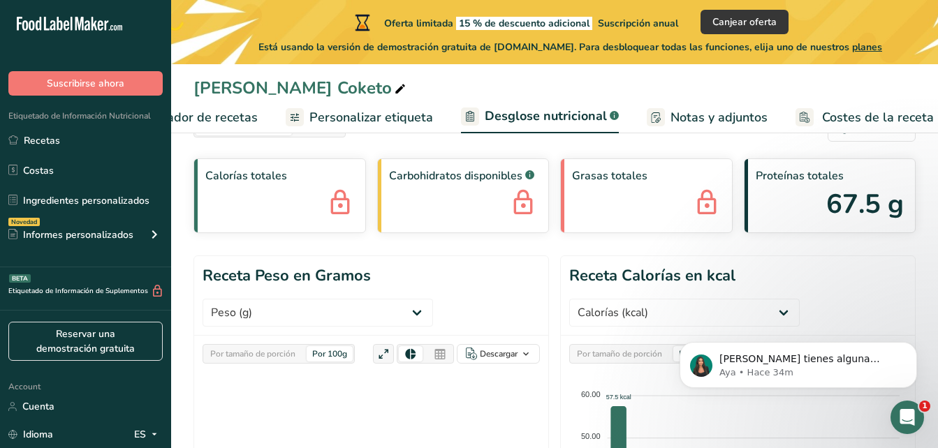
scroll to position [70, 0]
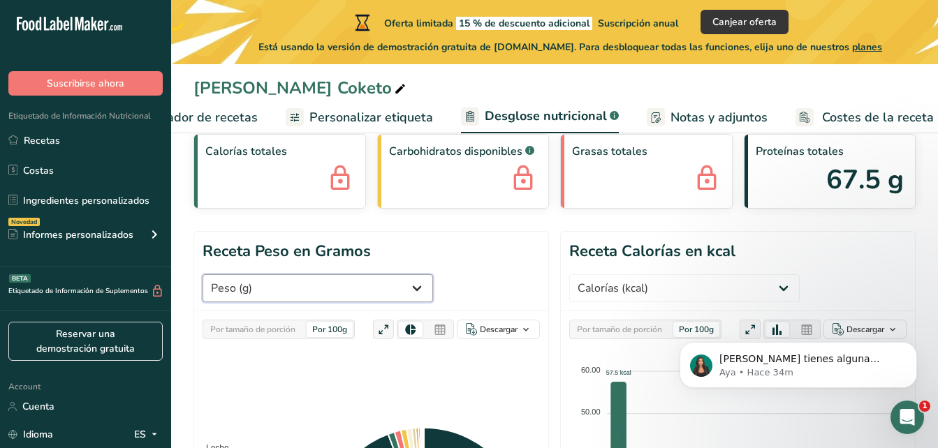
click at [393, 282] on select "Peso (g) Calorías (kcal) Energía KJ (kj) Grasa Total (g) Grasa Saturada (g) Gra…" at bounding box center [318, 288] width 230 height 28
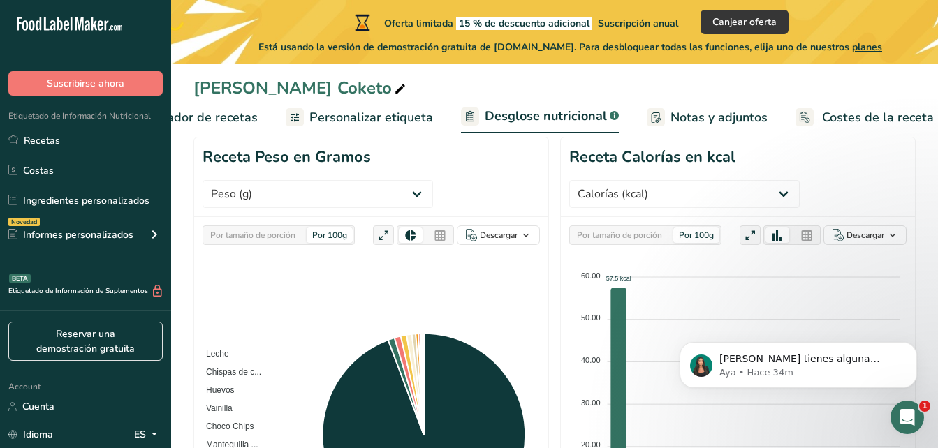
scroll to position [140, 0]
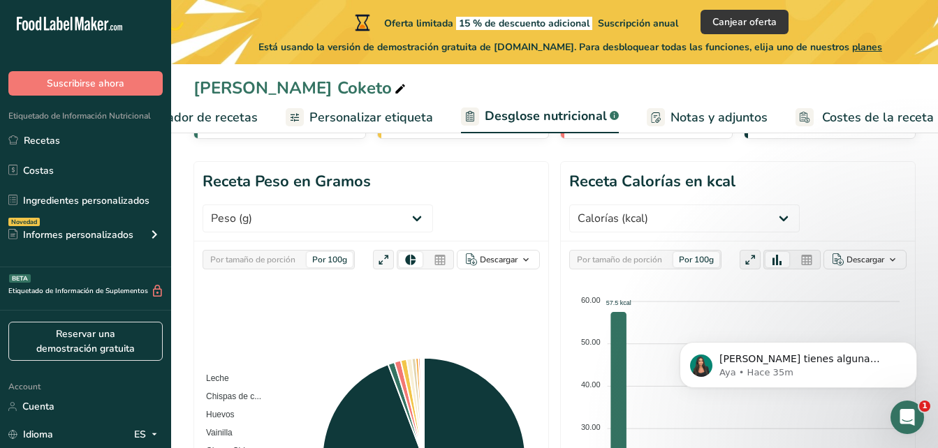
click at [698, 204] on header "Receta Calorías en kcal Peso (g) Calorías (kcal) Energía KJ (kj) Grasa Total (g…" at bounding box center [738, 202] width 354 height 80
click at [701, 221] on select "Peso (g) Calorías (kcal) Energía KJ (kj) Grasa Total (g) Grasa Saturada (g) Gra…" at bounding box center [684, 219] width 230 height 28
click at [552, 277] on section "Receta Peso en Gramos Peso (g) Calorías (kcal) Energía KJ (kj) Grasa Total (g) …" at bounding box center [554, 405] width 722 height 488
click at [634, 214] on select "Peso (g) Calorías (kcal) Energía KJ (kj) Grasa Total (g) Grasa Saturada (g) Gra…" at bounding box center [684, 219] width 230 height 28
click at [550, 250] on section "Receta Peso en Gramos Peso (g) Calorías (kcal) Energía KJ (kj) Grasa Total (g) …" at bounding box center [554, 405] width 722 height 488
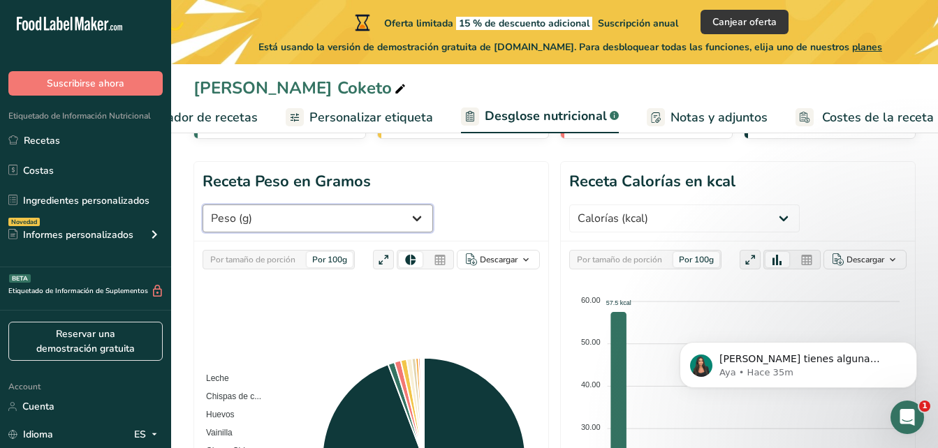
click at [376, 210] on select "Peso (g) Calorías (kcal) Energía KJ (kj) Grasa Total (g) Grasa Saturada (g) Gra…" at bounding box center [318, 219] width 230 height 28
click at [551, 200] on section "Receta Peso en Gramos Peso (g) Calorías (kcal) Energía KJ (kj) Grasa Total (g) …" at bounding box center [554, 405] width 722 height 488
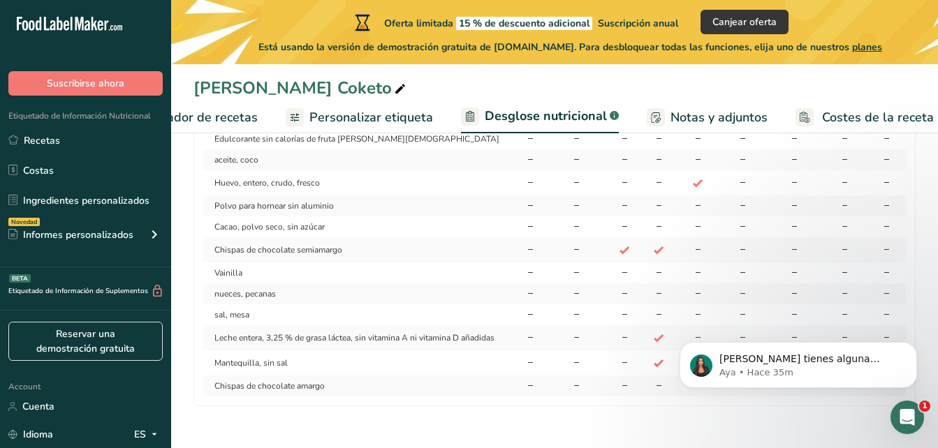
scroll to position [1255, 0]
click at [680, 105] on link "Notas y adjuntos" at bounding box center [707, 117] width 121 height 31
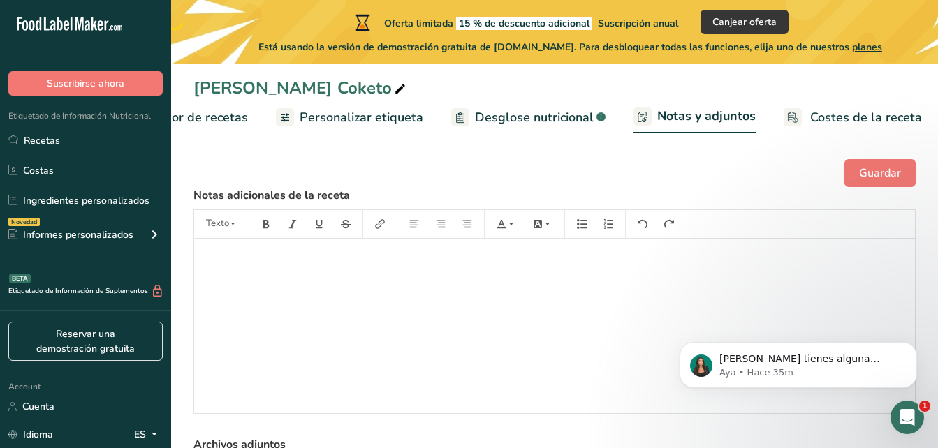
click at [810, 114] on span "Costes de la receta" at bounding box center [866, 117] width 112 height 19
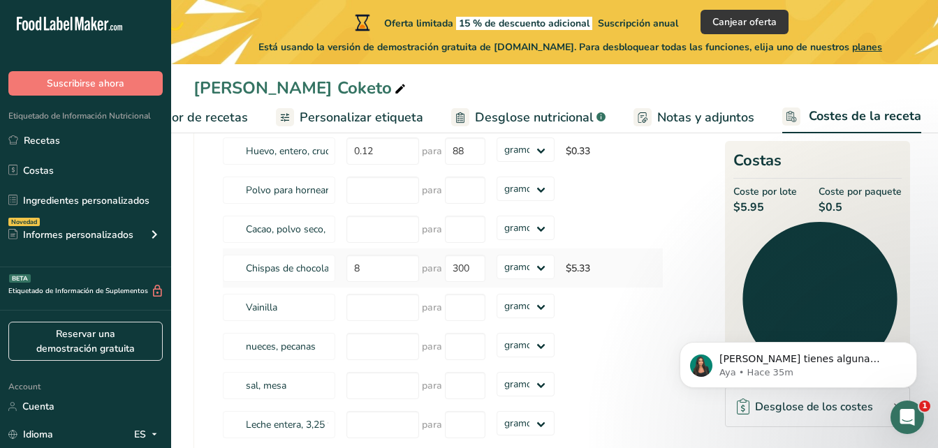
scroll to position [349, 0]
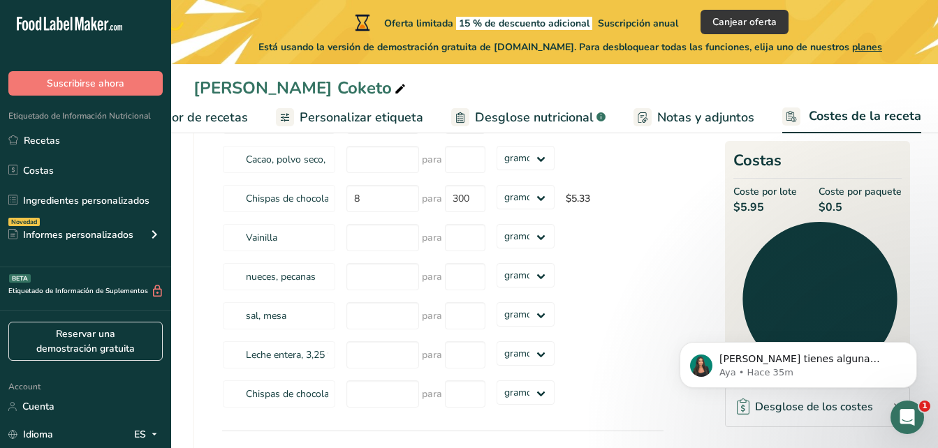
click at [699, 122] on span "Notas y adjuntos" at bounding box center [705, 117] width 97 height 19
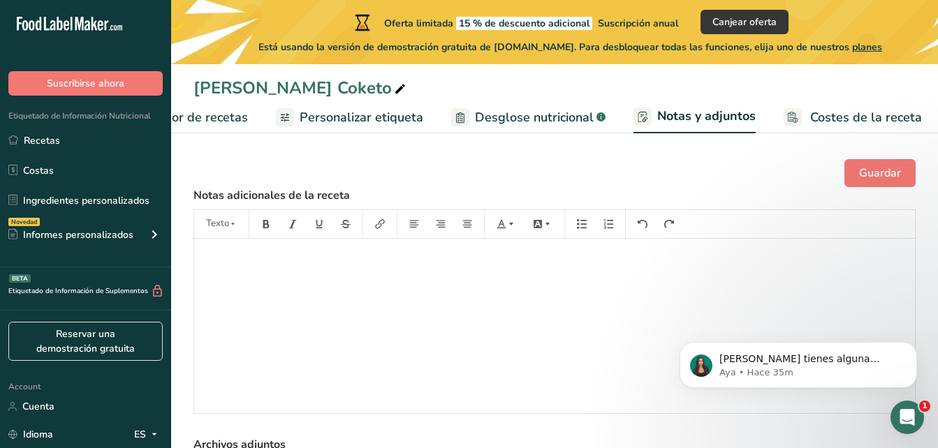
click at [825, 113] on span "Costes de la receta" at bounding box center [866, 117] width 112 height 19
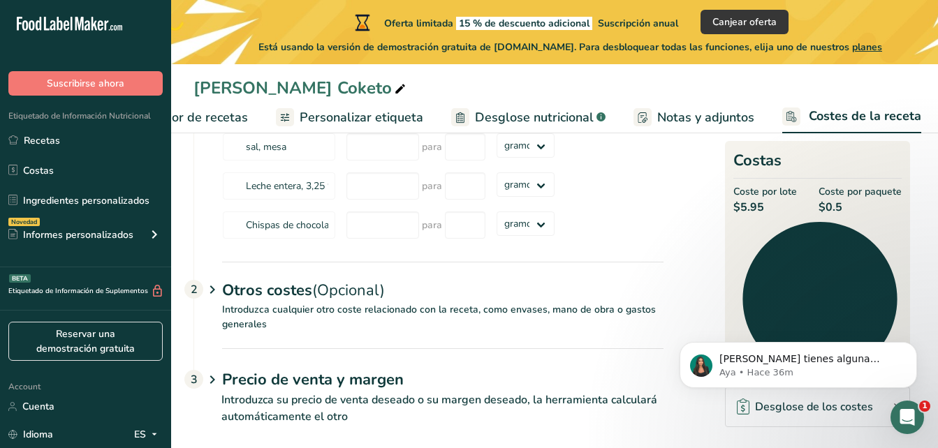
scroll to position [534, 0]
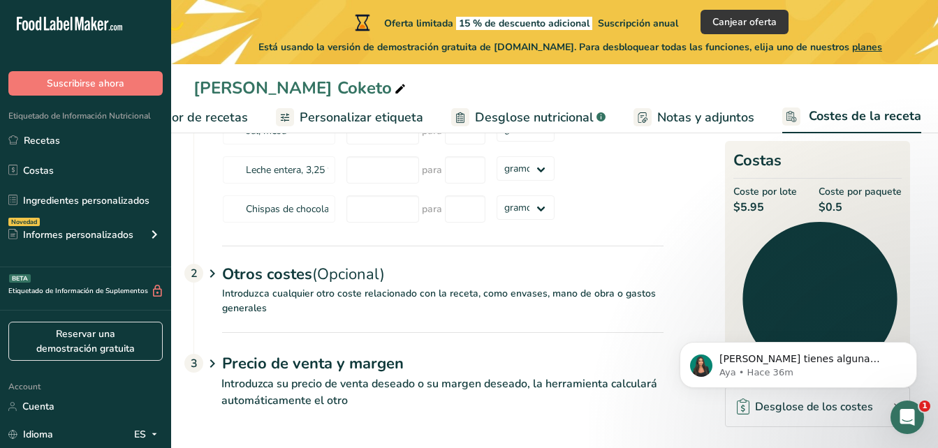
click at [555, 111] on span "Desglose nutricional" at bounding box center [534, 117] width 119 height 19
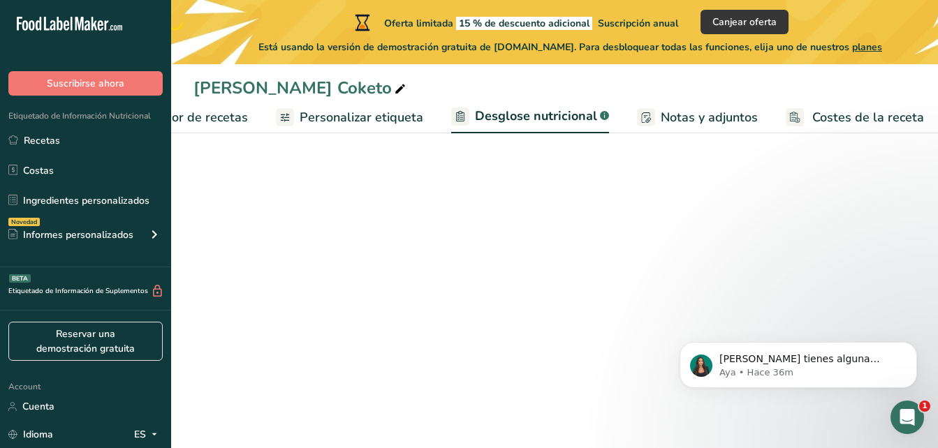
scroll to position [0, 292]
select select "Calories"
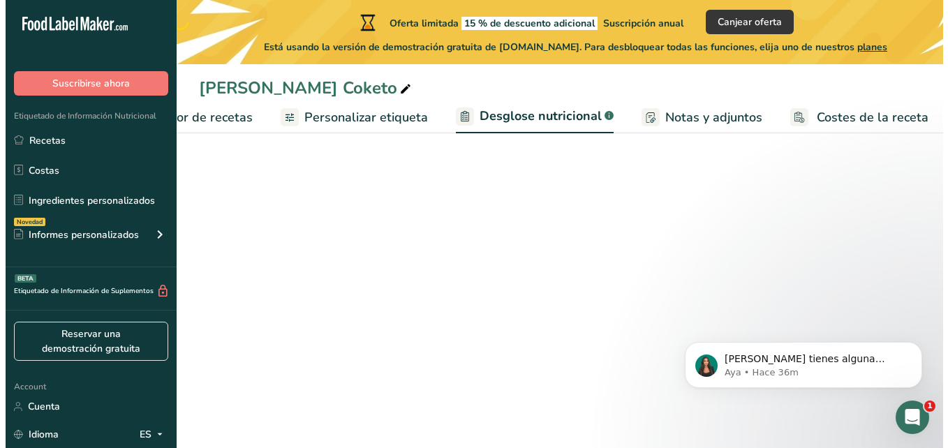
scroll to position [0, 0]
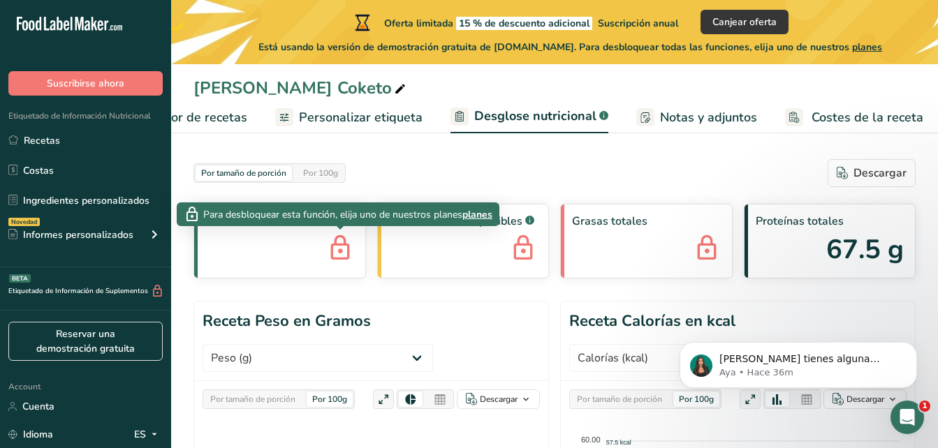
click at [335, 239] on icon at bounding box center [340, 249] width 28 height 38
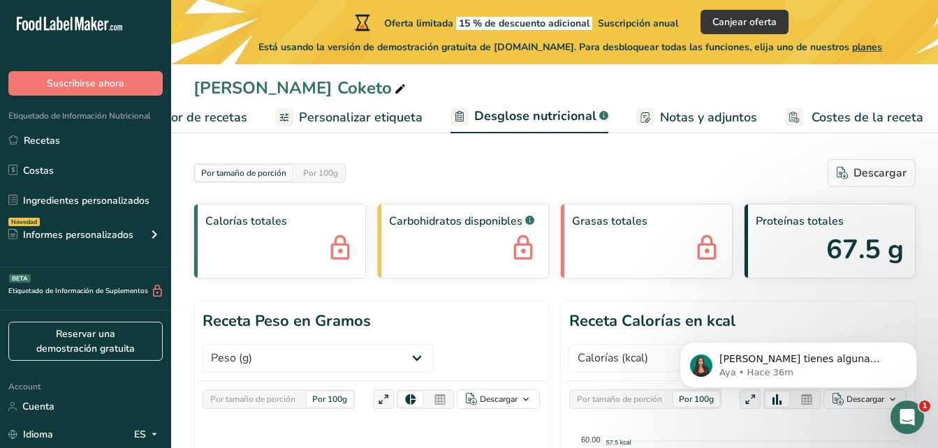
click at [348, 244] on icon at bounding box center [340, 249] width 28 height 38
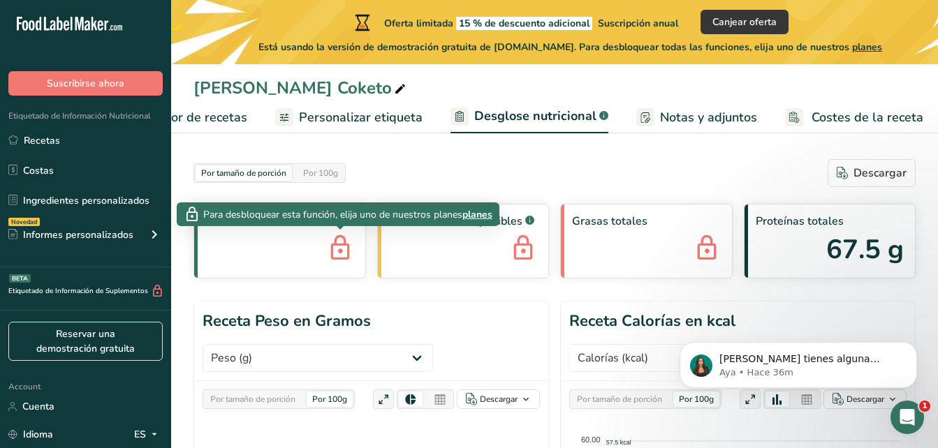
click at [483, 216] on span "planes" at bounding box center [477, 214] width 30 height 15
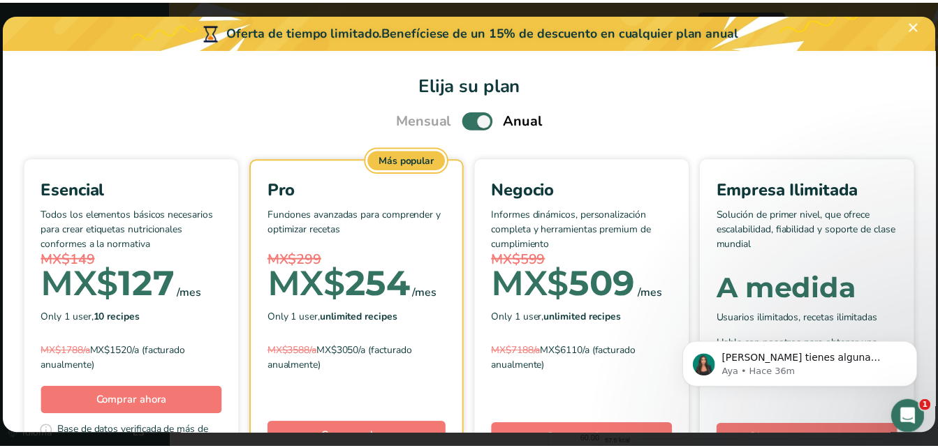
scroll to position [0, 281]
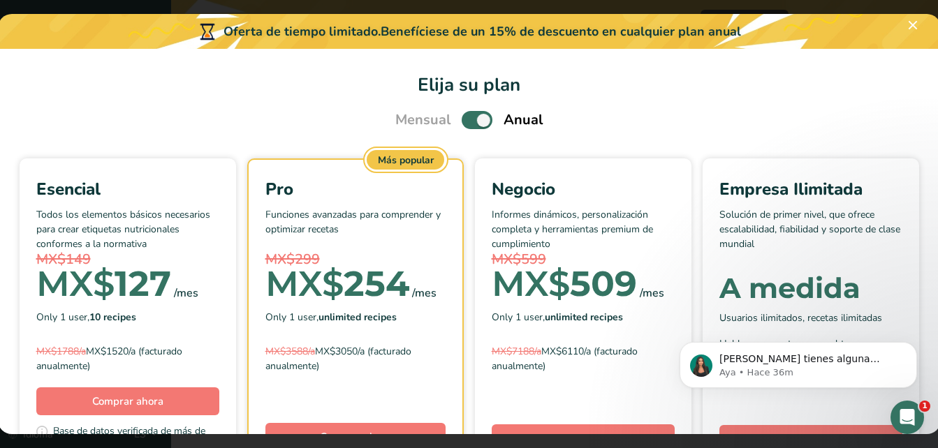
scroll to position [534, 0]
click at [913, 22] on button "Pick Your Pricing Plan Modal" at bounding box center [913, 25] width 22 height 22
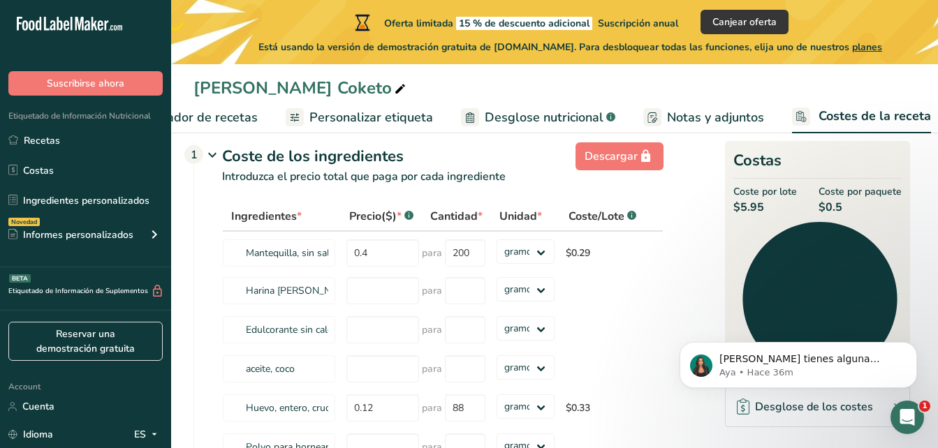
scroll to position [0, 0]
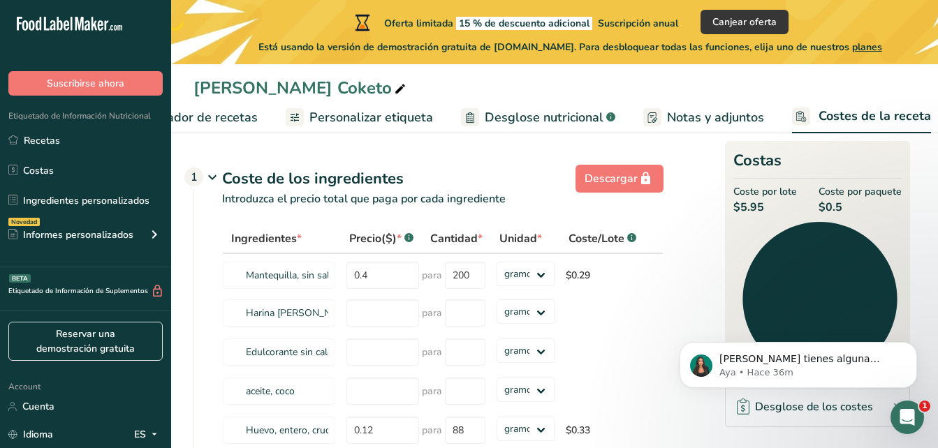
click at [555, 116] on span "Desglose nutricional" at bounding box center [544, 117] width 119 height 19
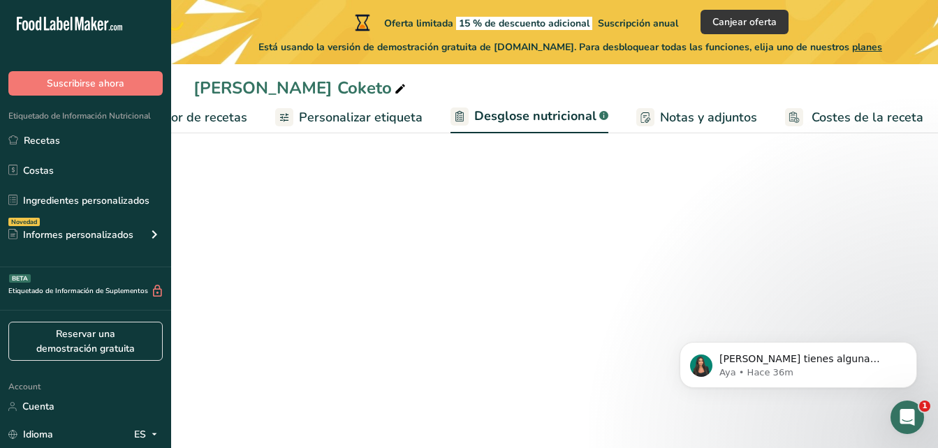
select select "Calories"
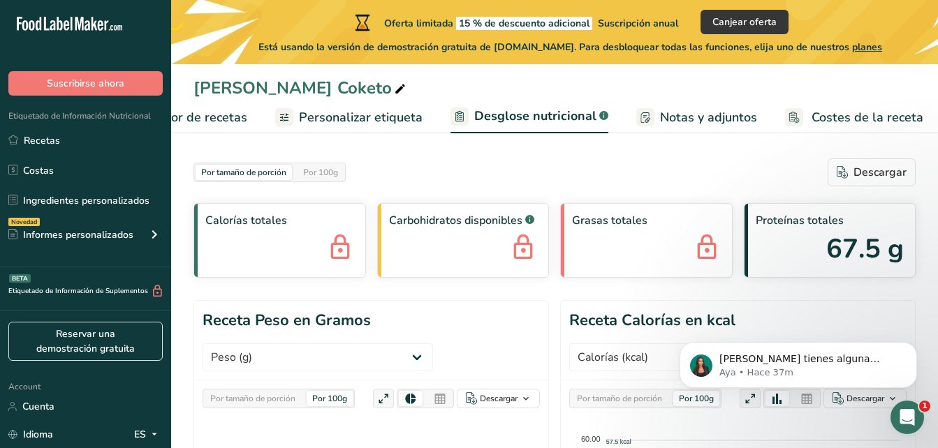
scroll to position [0, 0]
click at [367, 117] on span "Personalizar etiqueta" at bounding box center [361, 117] width 124 height 19
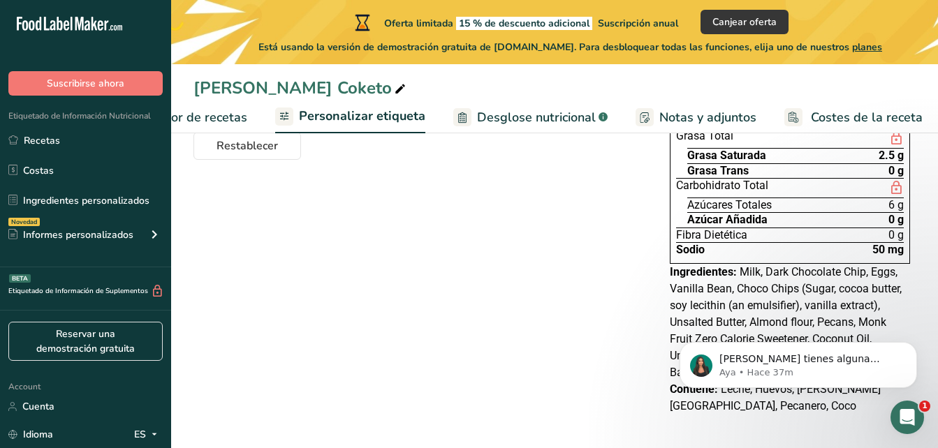
scroll to position [260, 0]
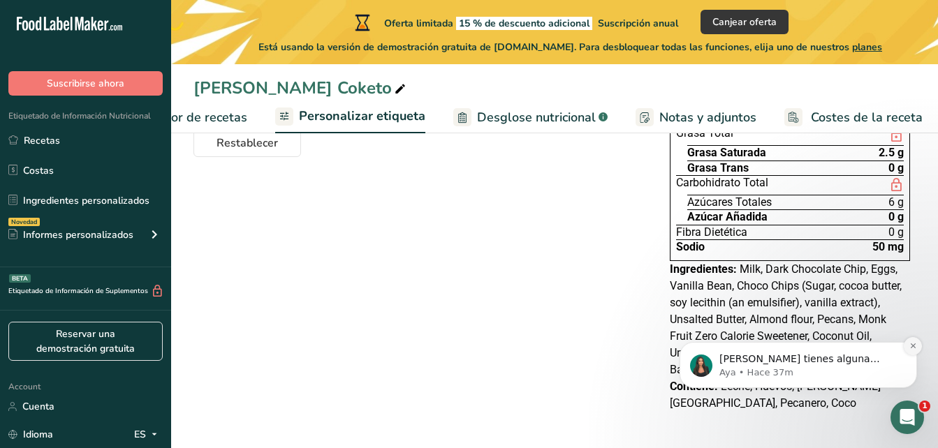
click at [914, 346] on icon "Dismiss notification" at bounding box center [913, 346] width 8 height 8
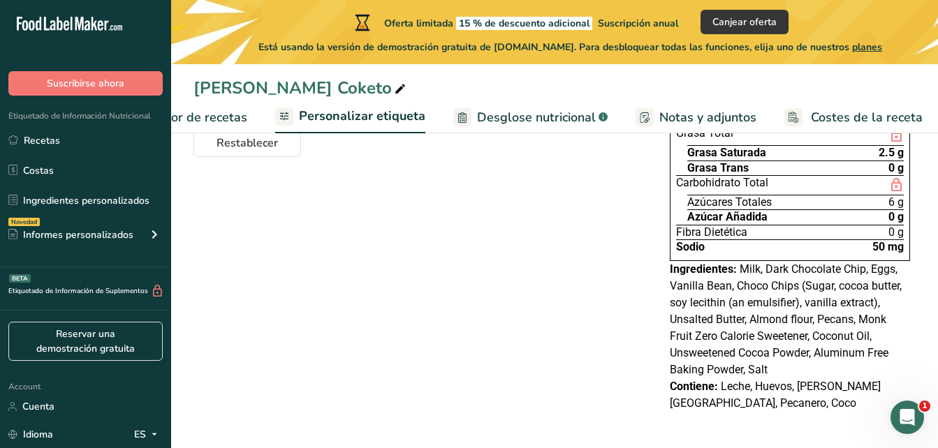
click at [811, 385] on span "Leche, Huevos, [PERSON_NAME][GEOGRAPHIC_DATA], Pecanero, Coco" at bounding box center [775, 395] width 211 height 30
click at [231, 112] on span "Elaborador de recetas" at bounding box center [182, 117] width 129 height 19
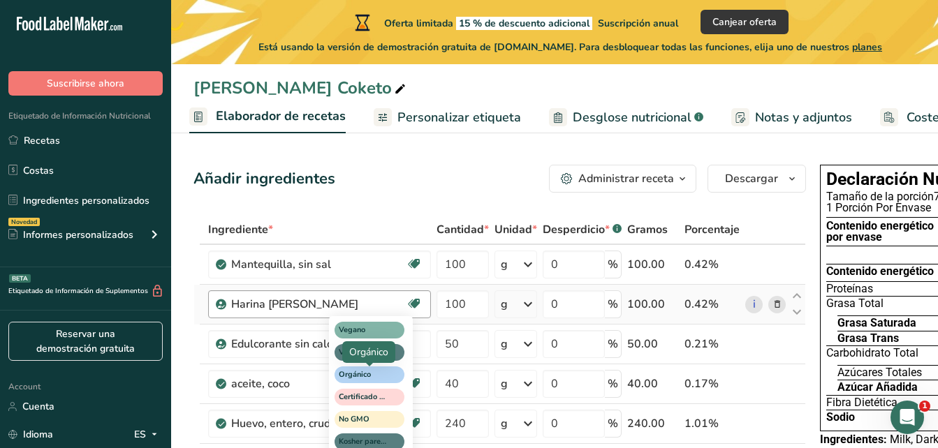
click at [387, 373] on span "Orgánico" at bounding box center [363, 375] width 49 height 12
click at [413, 300] on icon at bounding box center [414, 304] width 14 height 22
click at [362, 376] on span "Orgánico" at bounding box center [363, 375] width 49 height 12
click at [363, 372] on span "Orgánico" at bounding box center [363, 375] width 49 height 12
click at [364, 371] on span "Orgánico" at bounding box center [363, 375] width 49 height 12
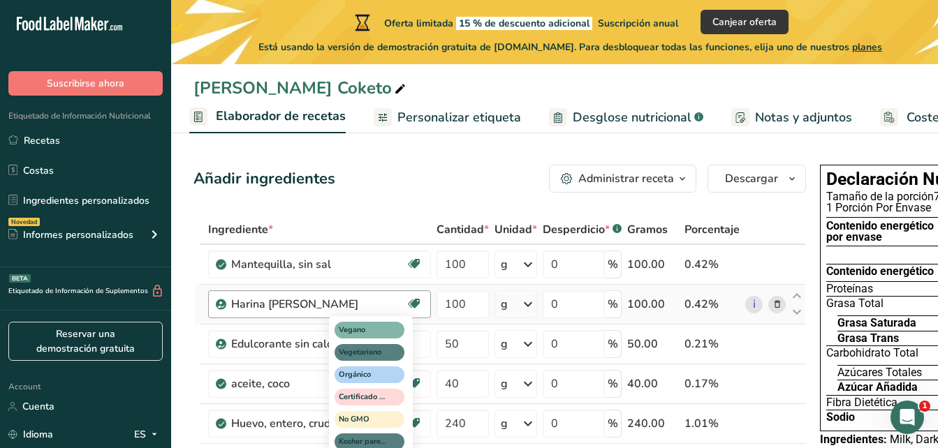
click at [364, 371] on span "Orgánico" at bounding box center [363, 375] width 49 height 12
drag, startPoint x: 364, startPoint y: 371, endPoint x: 374, endPoint y: 373, distance: 10.7
click at [374, 373] on span "Orgánico" at bounding box center [363, 375] width 49 height 12
click at [385, 375] on span "Orgánico" at bounding box center [363, 375] width 49 height 12
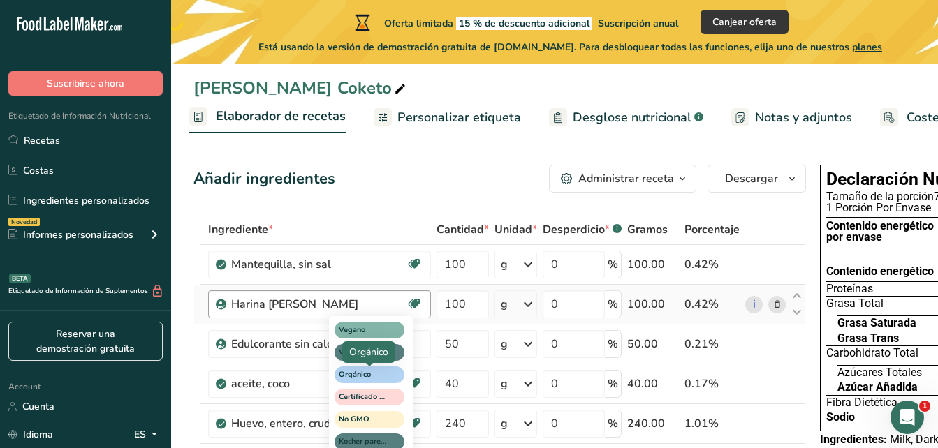
click at [385, 375] on span "Orgánico" at bounding box center [363, 375] width 49 height 12
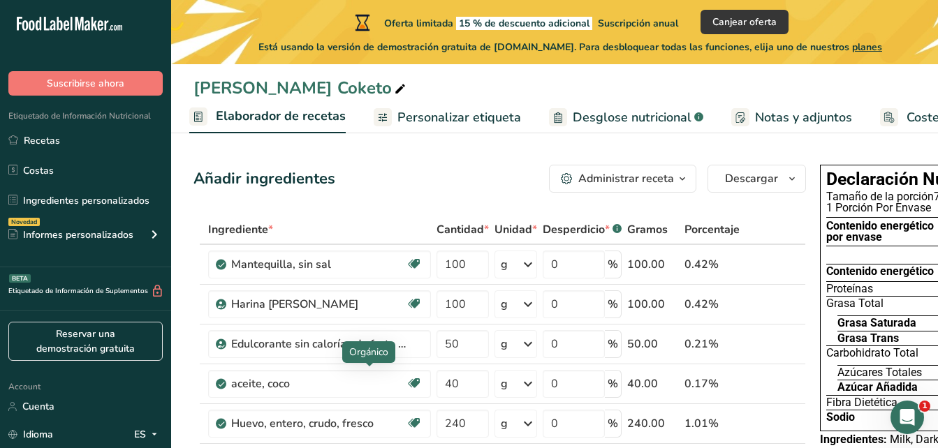
click at [376, 352] on div "Orgánico" at bounding box center [368, 352] width 39 height 15
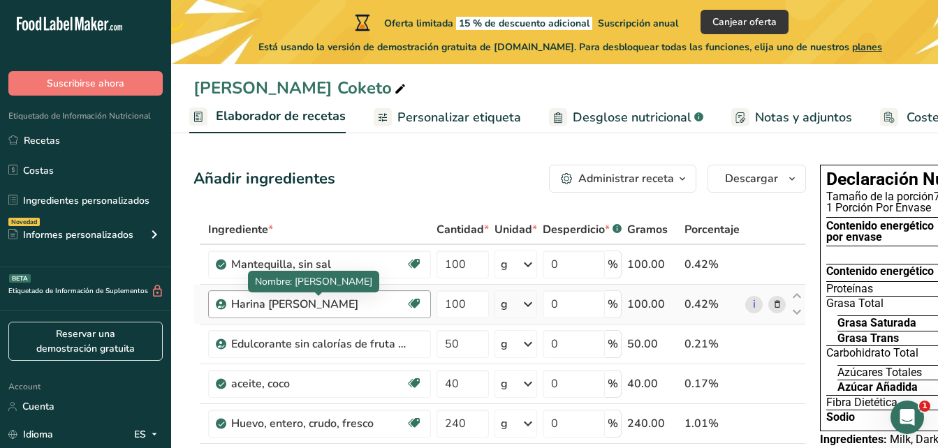
scroll to position [140, 0]
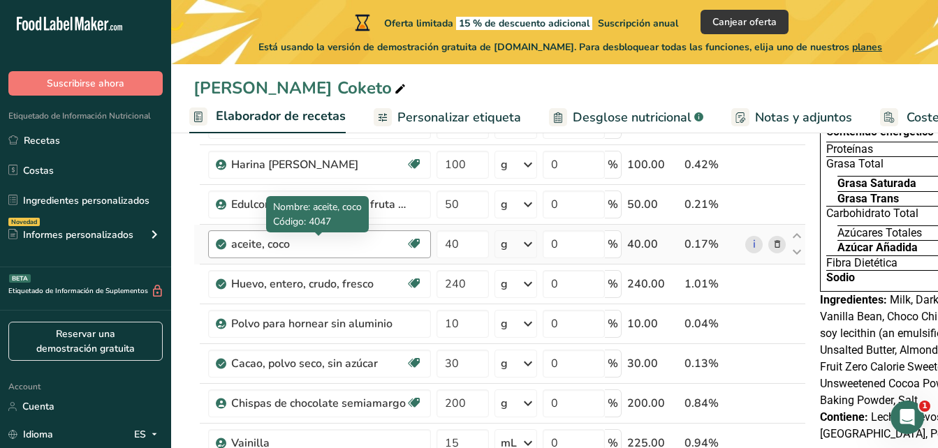
click at [375, 242] on div "aceite, coco" at bounding box center [318, 244] width 175 height 17
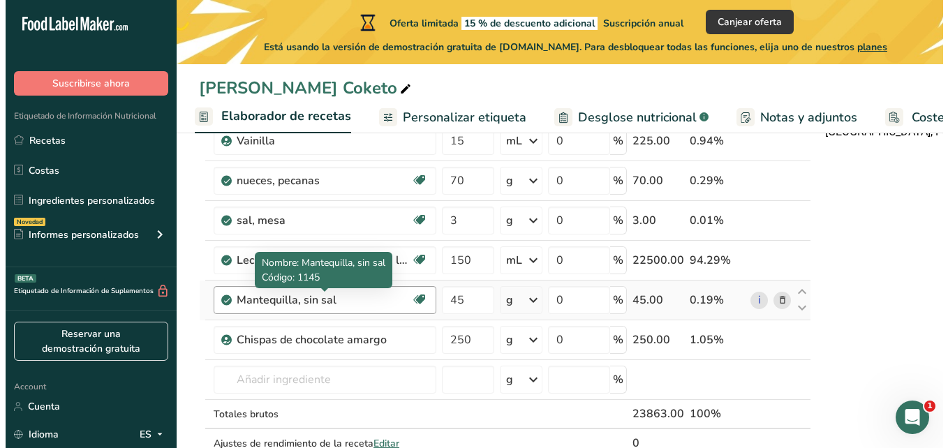
scroll to position [419, 0]
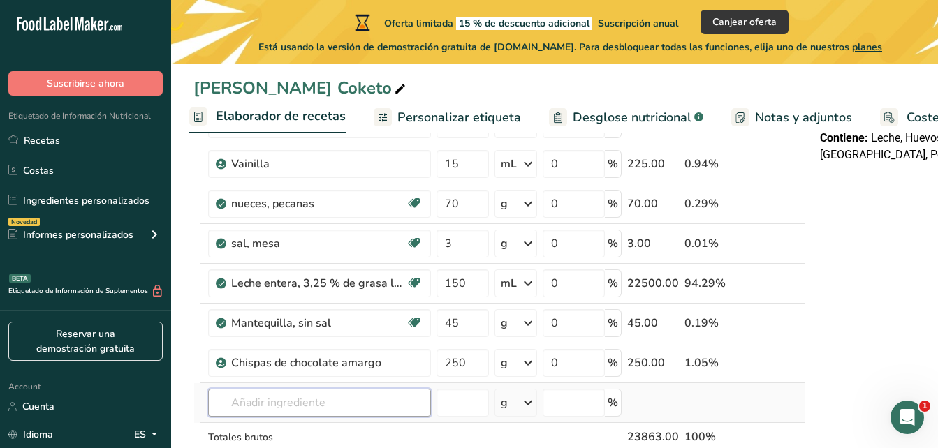
click at [329, 402] on input "text" at bounding box center [319, 403] width 223 height 28
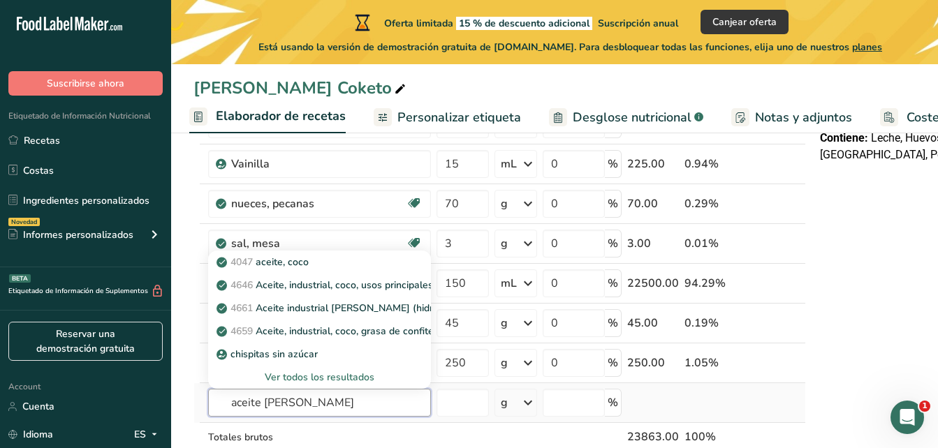
type input "aceite [PERSON_NAME]"
click at [333, 376] on div "Ver todos los resultados" at bounding box center [319, 377] width 200 height 15
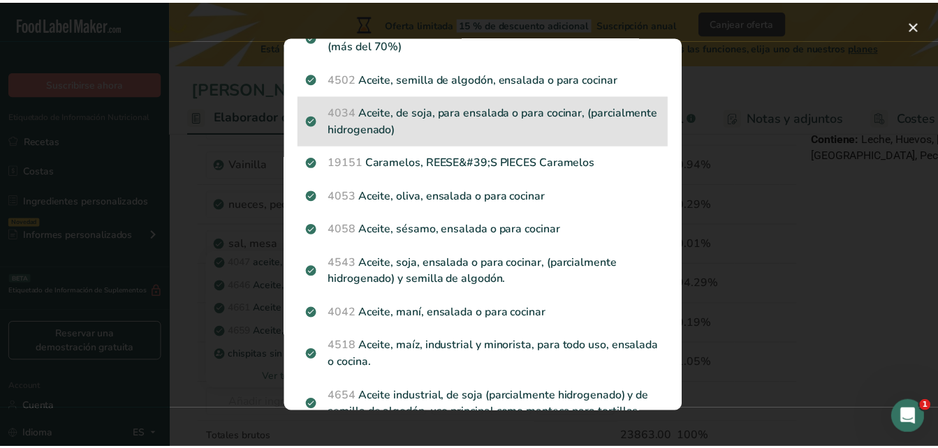
scroll to position [468, 0]
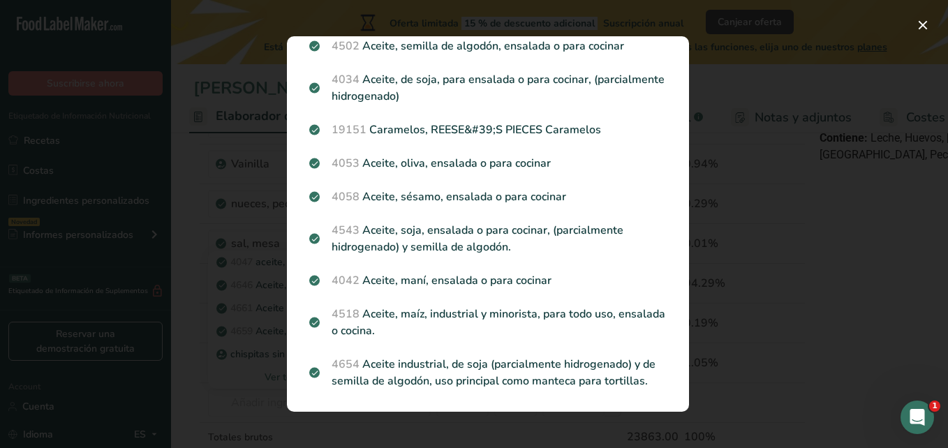
click at [714, 108] on div "Search results modal" at bounding box center [474, 224] width 948 height 448
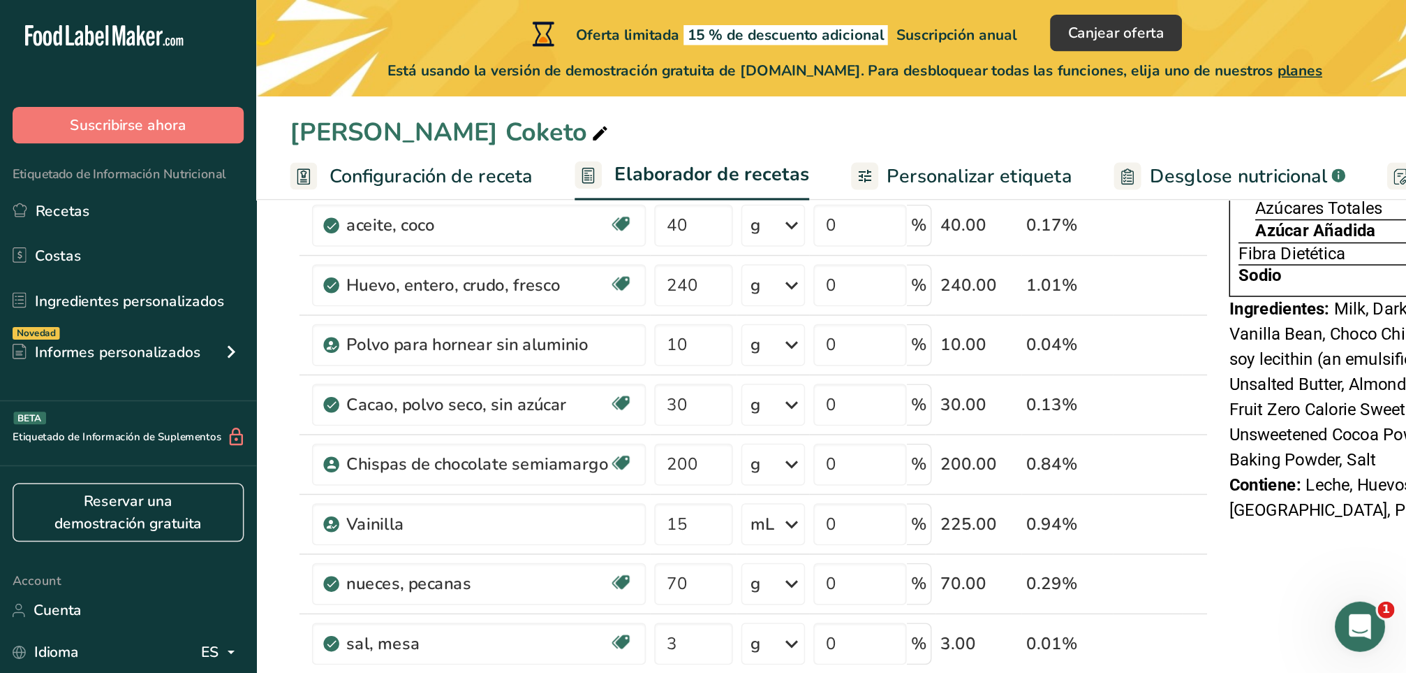
scroll to position [210, 0]
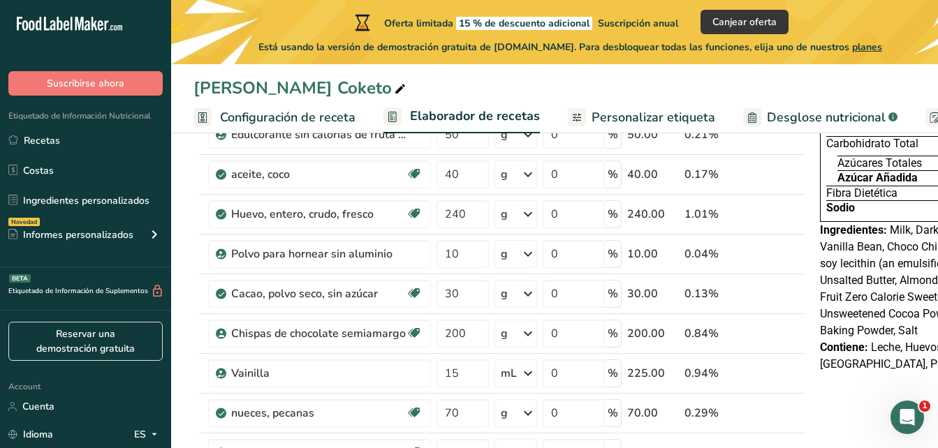
click at [872, 344] on span "Leche, Huevos, [PERSON_NAME][GEOGRAPHIC_DATA], Pecanero, Coco" at bounding box center [925, 356] width 211 height 30
drag, startPoint x: 881, startPoint y: 332, endPoint x: 822, endPoint y: 337, distance: 58.9
click at [822, 337] on div "Ingredientes: Milk, Dark Chocolate Chip, Eggs, Vanilla Bean, Choco Chips (Sugar…" at bounding box center [940, 280] width 240 height 117
drag, startPoint x: 822, startPoint y: 337, endPoint x: 849, endPoint y: 397, distance: 65.9
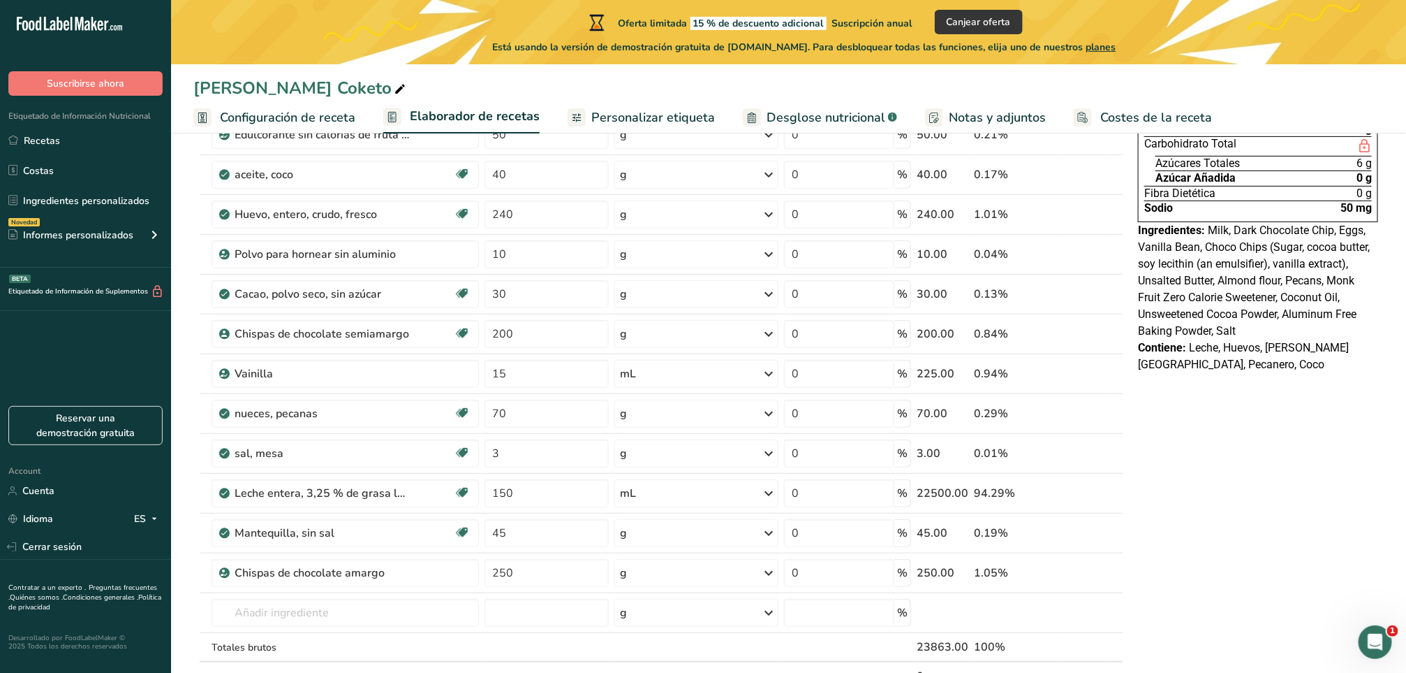
drag, startPoint x: 905, startPoint y: 0, endPoint x: 1400, endPoint y: 463, distance: 677.9
click at [937, 448] on section "Añadir ingredientes Administrar receta Eliminar receta Duplicar receta Escalar …" at bounding box center [788, 547] width 1235 height 1240
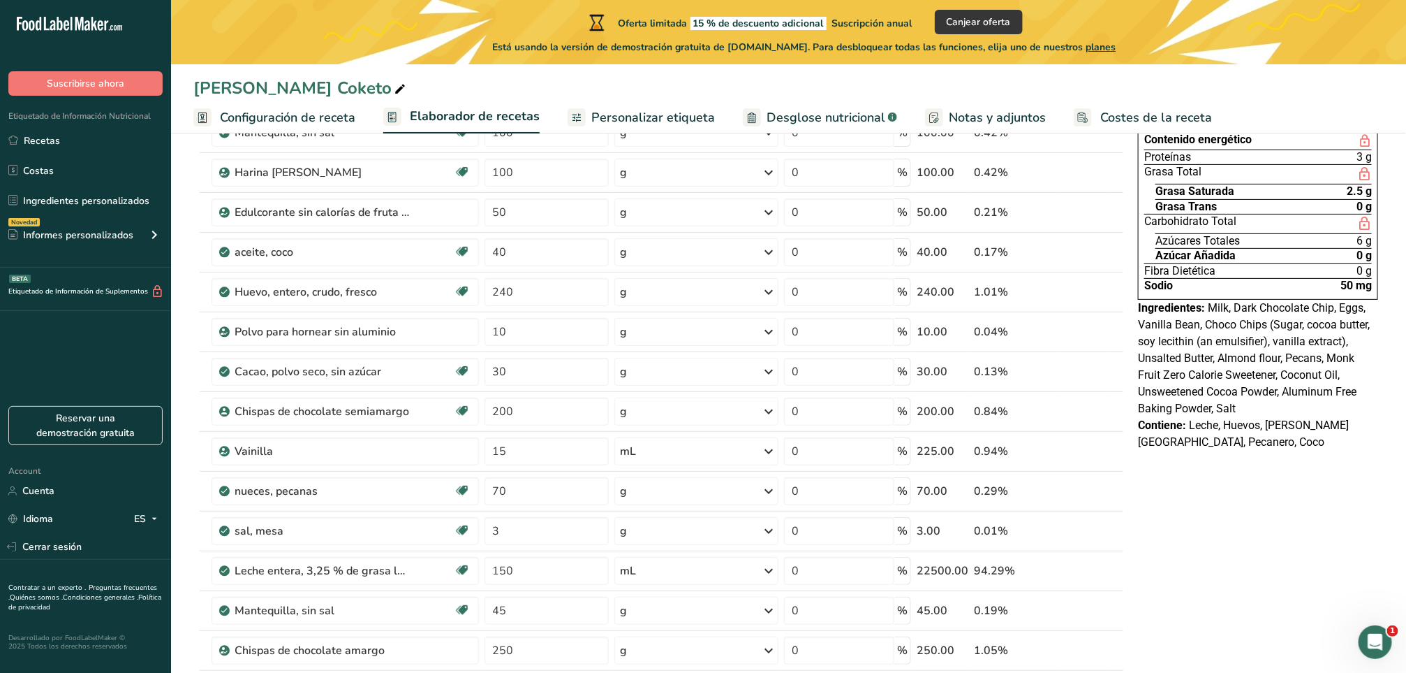
scroll to position [0, 0]
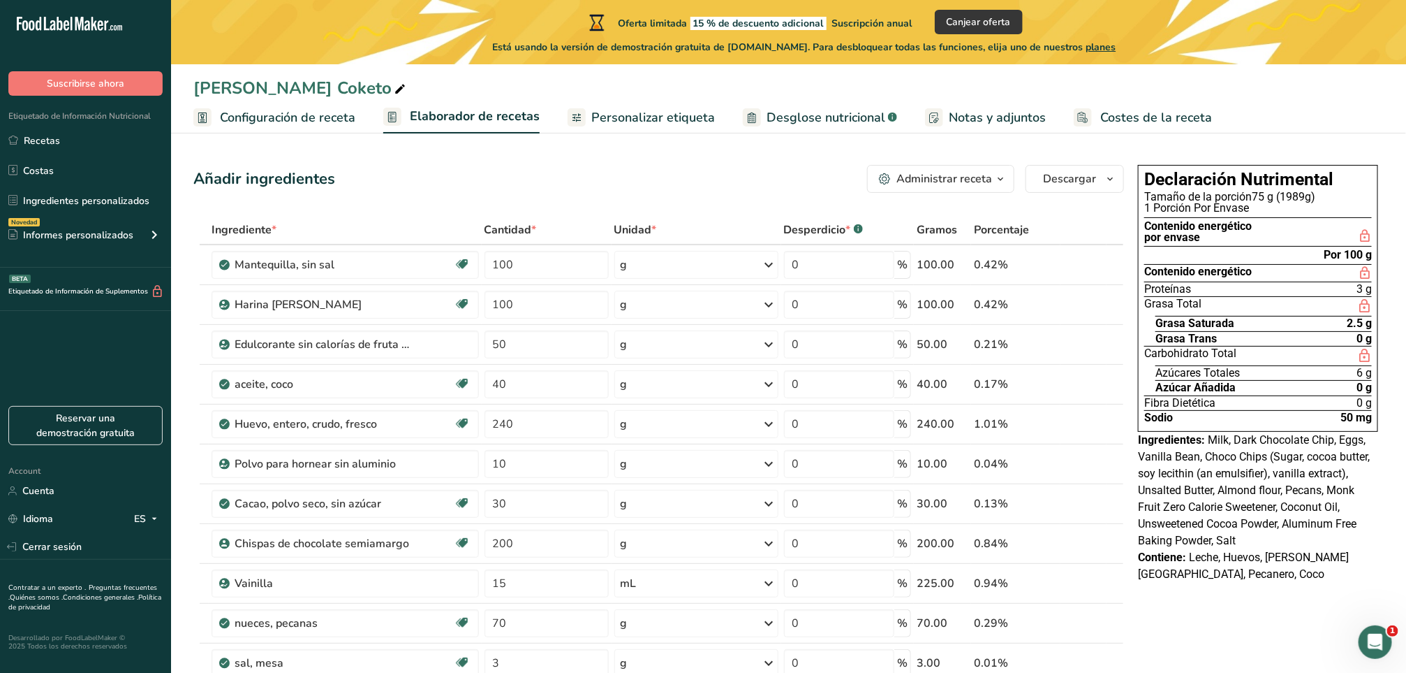
click at [937, 109] on span "Notas y adjuntos" at bounding box center [997, 117] width 97 height 19
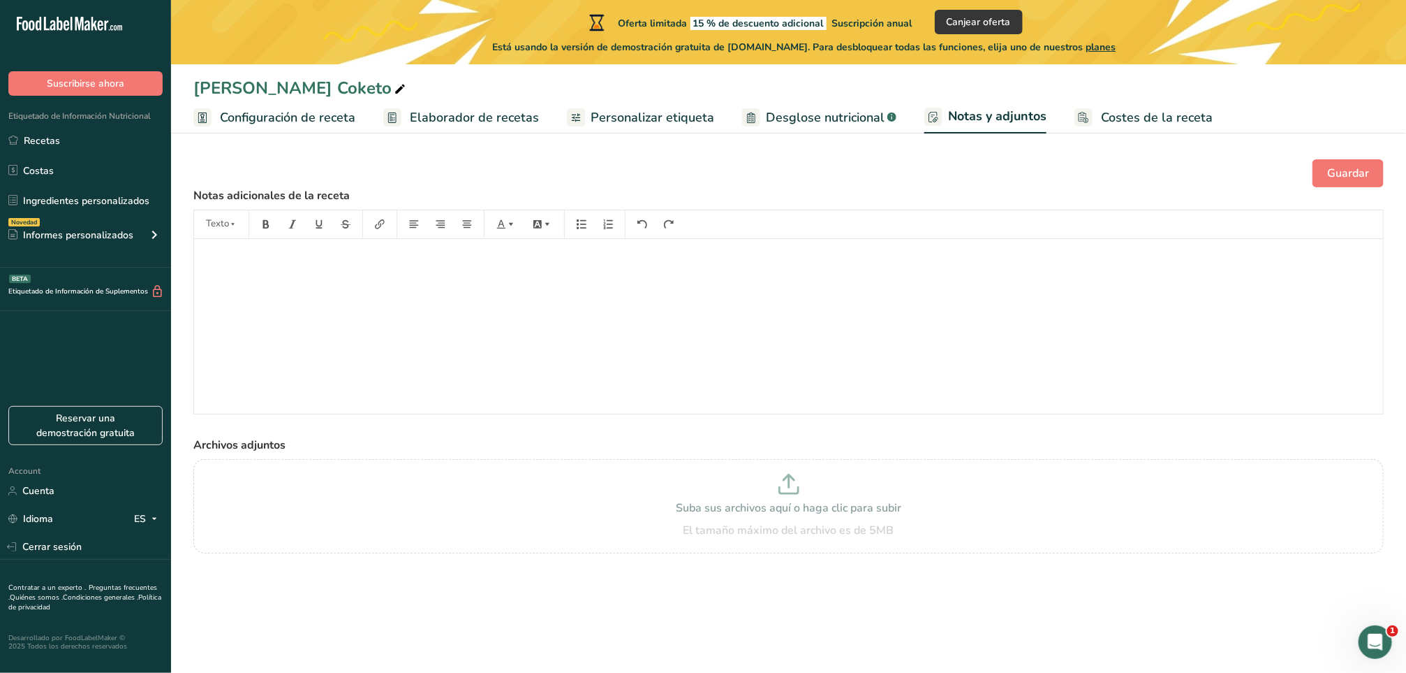
click at [937, 103] on link "Costes de la receta" at bounding box center [1144, 117] width 138 height 31
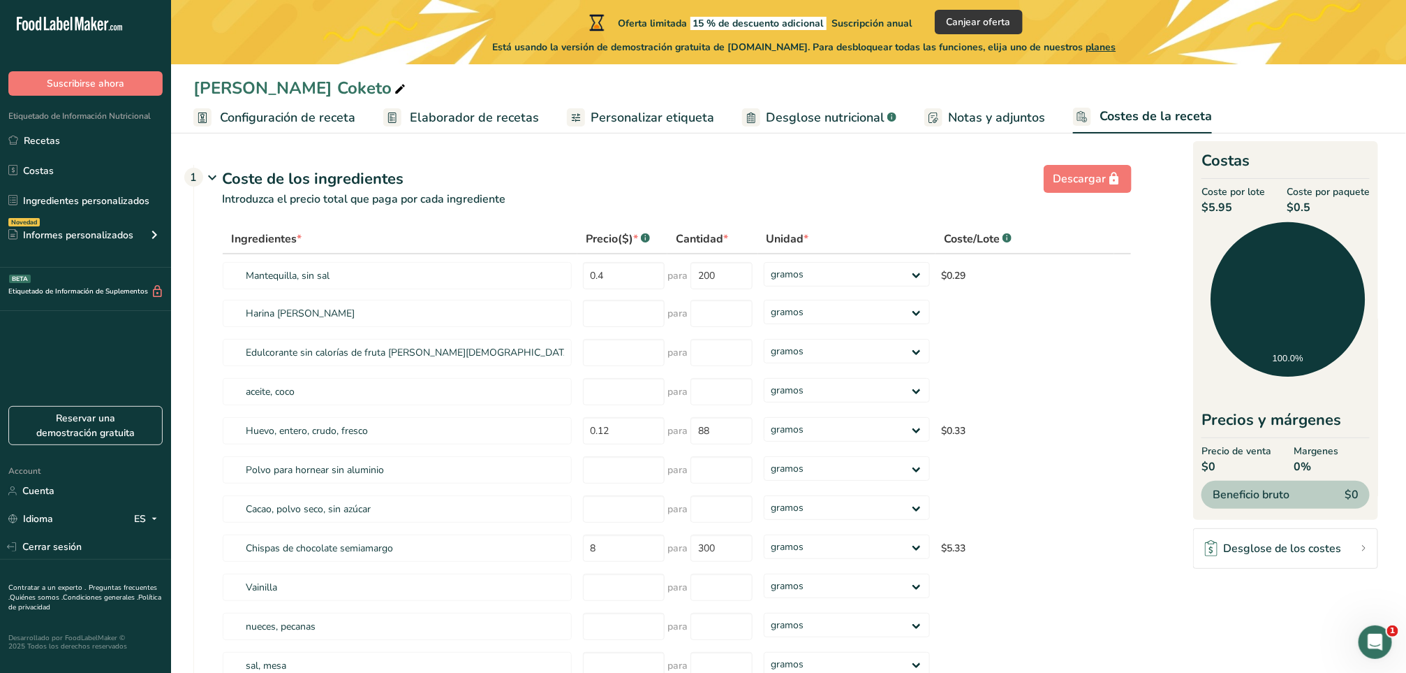
click at [937, 112] on span "Notas y adjuntos" at bounding box center [996, 117] width 97 height 19
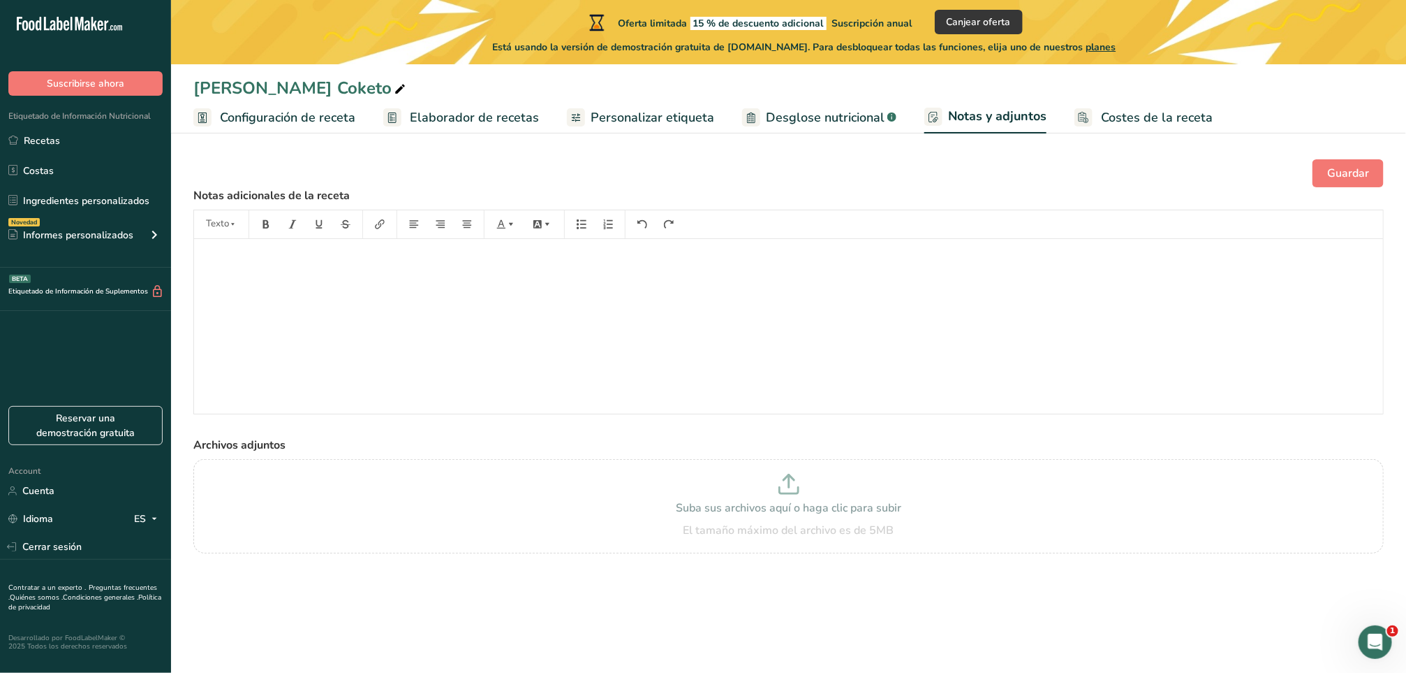
click at [798, 114] on span "Desglose nutricional" at bounding box center [825, 117] width 119 height 19
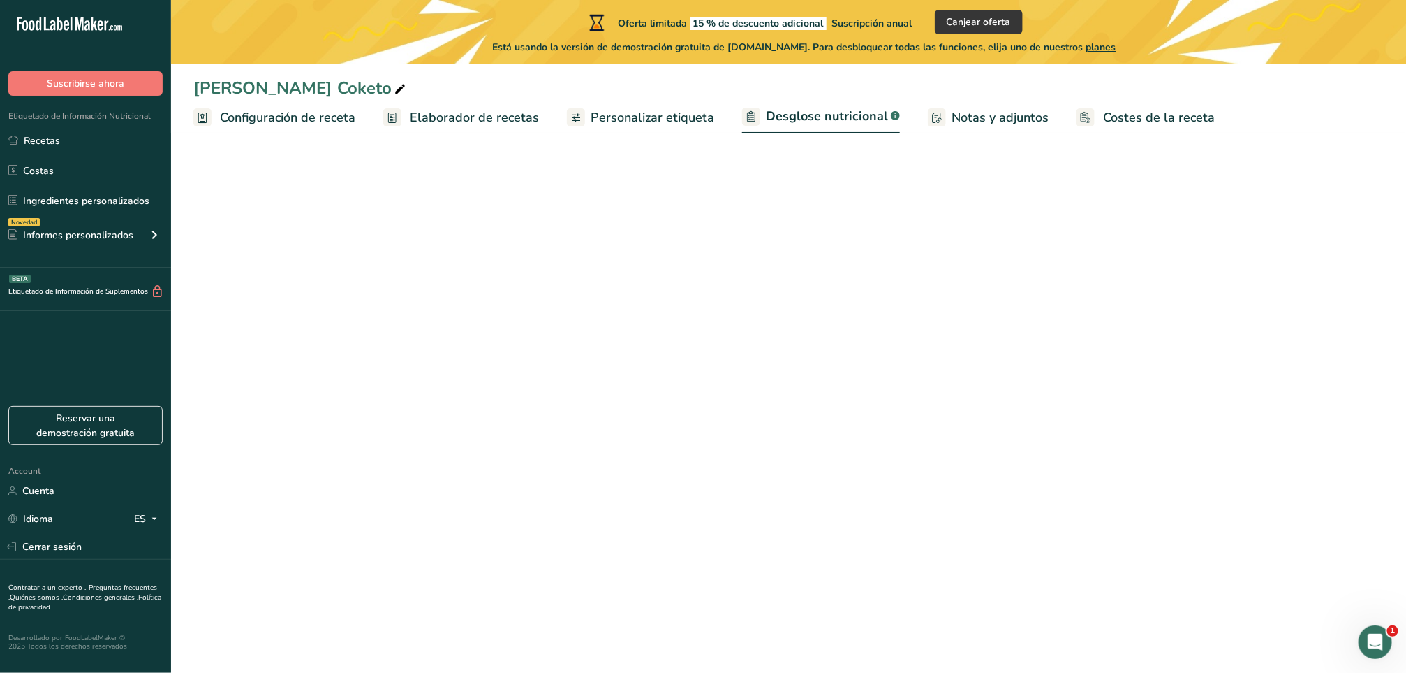
select select "Calories"
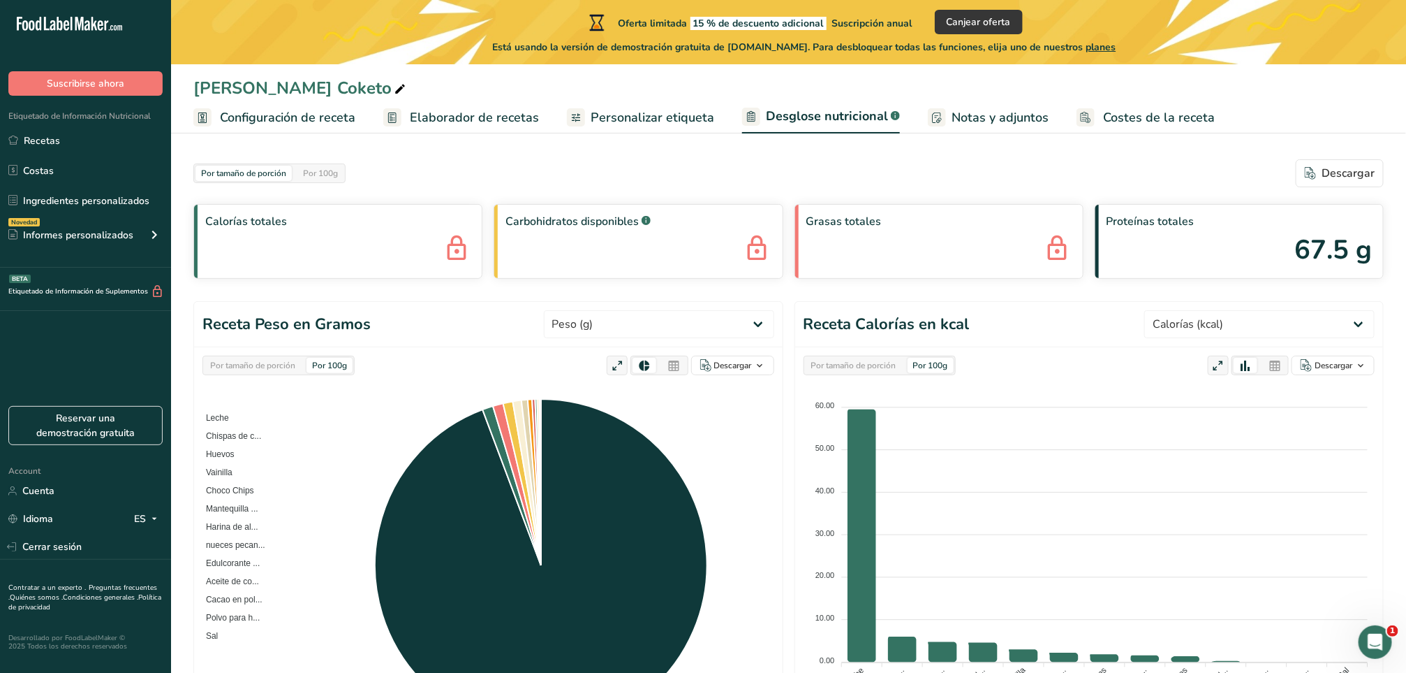
click at [675, 108] on span "Personalizar etiqueta" at bounding box center [653, 117] width 124 height 19
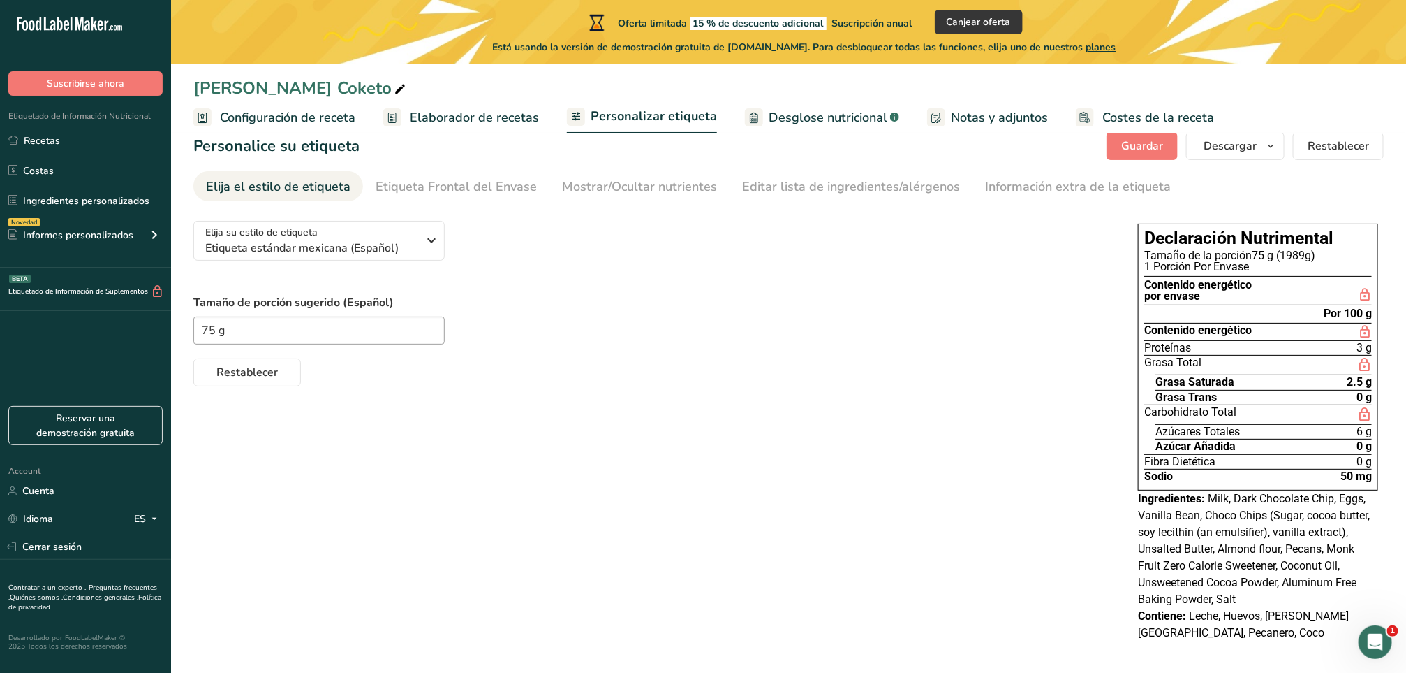
scroll to position [36, 0]
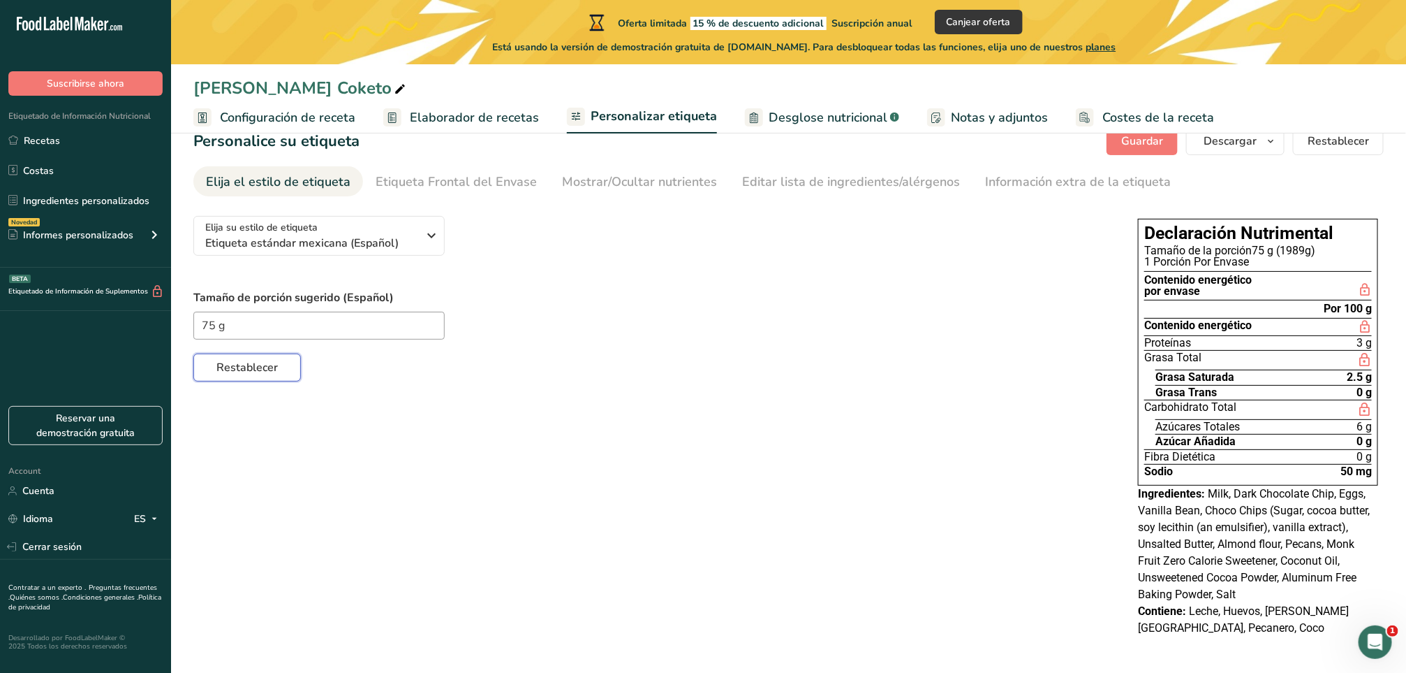
click at [277, 359] on span "Restablecer" at bounding box center [246, 367] width 61 height 17
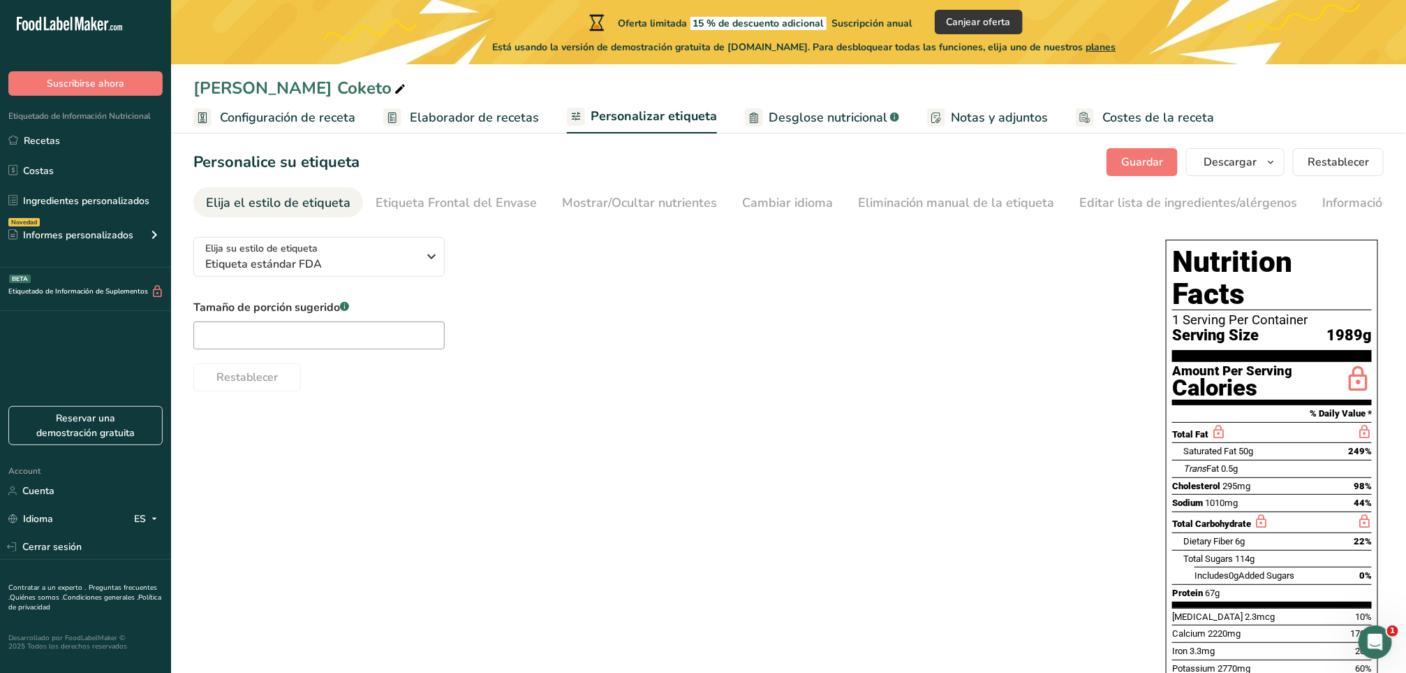
scroll to position [0, 0]
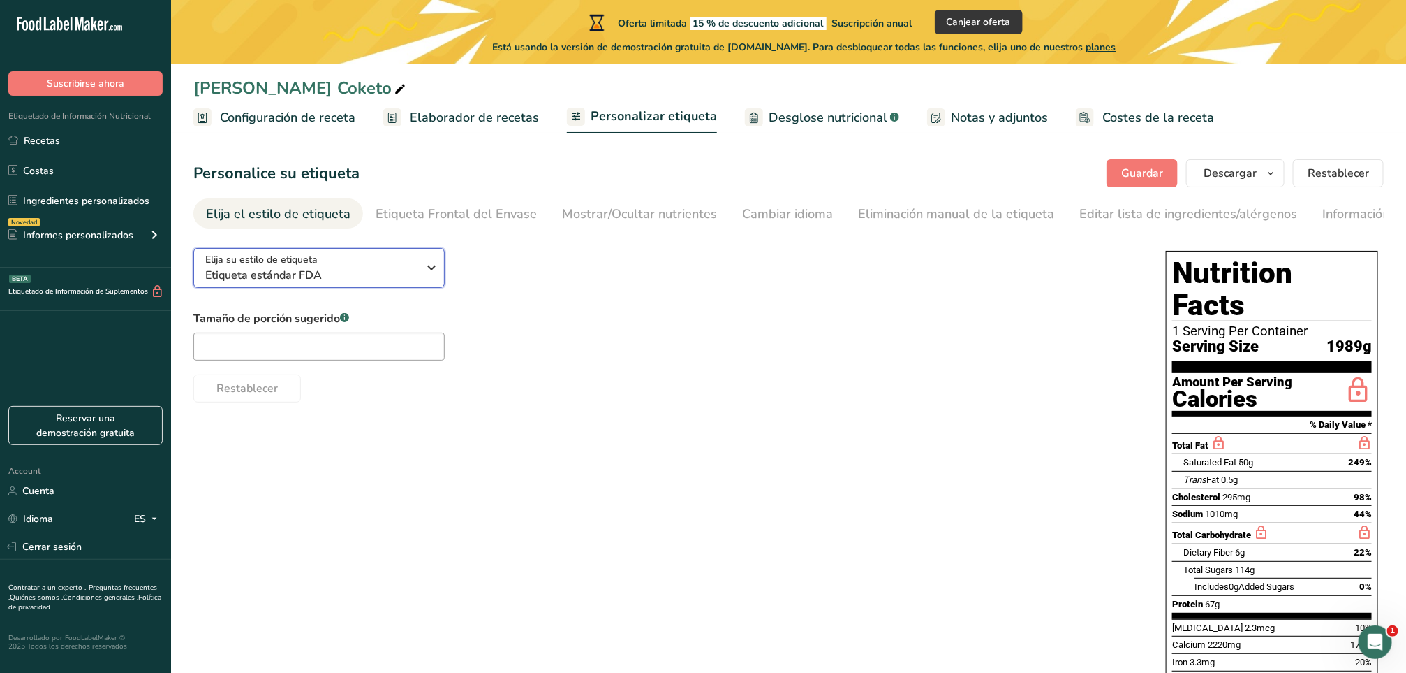
click at [430, 267] on icon "button" at bounding box center [432, 267] width 17 height 25
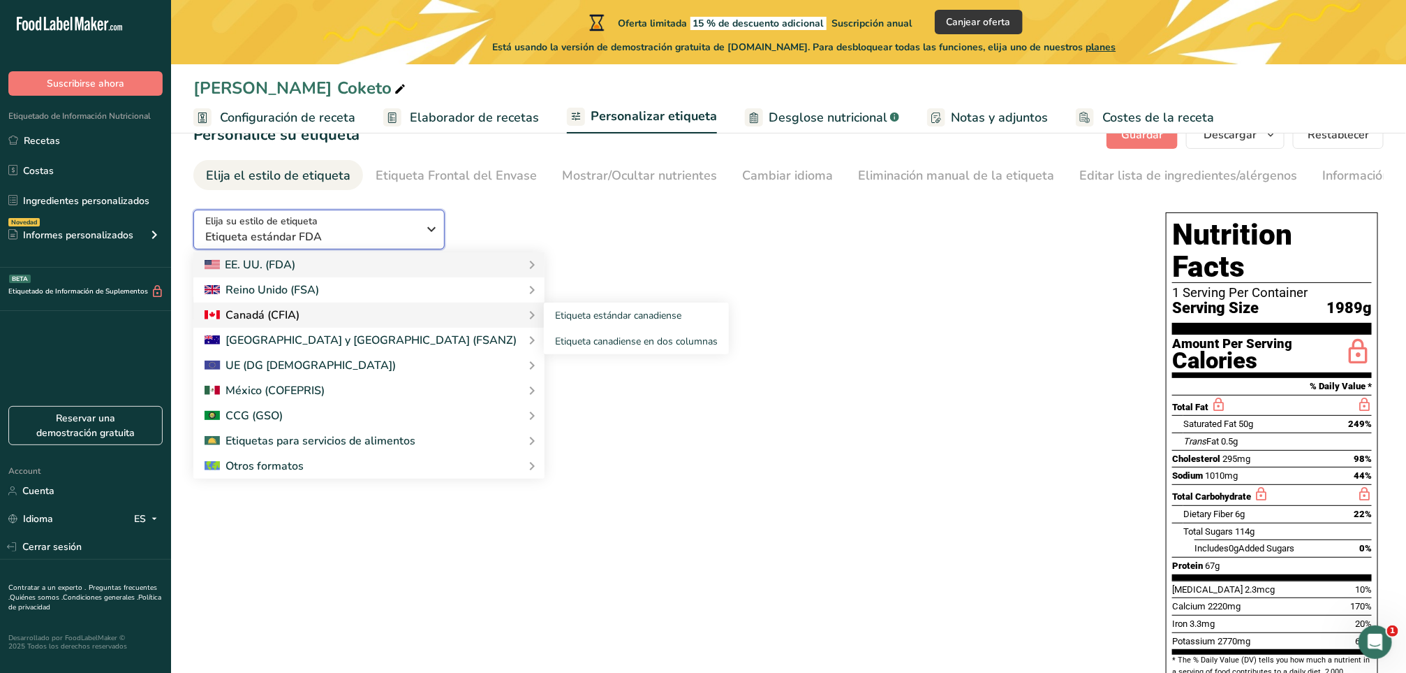
scroll to position [105, 0]
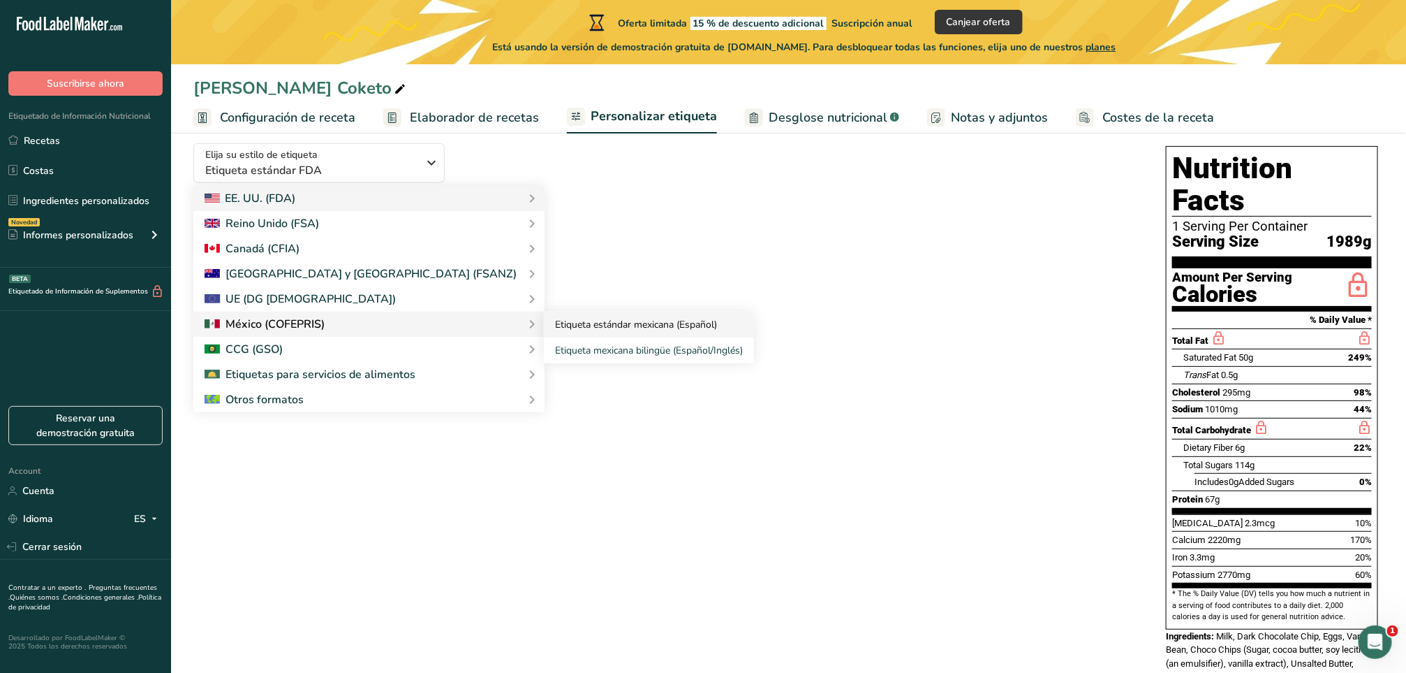
click at [626, 323] on link "Etiqueta estándar mexicana (Español)" at bounding box center [649, 324] width 210 height 26
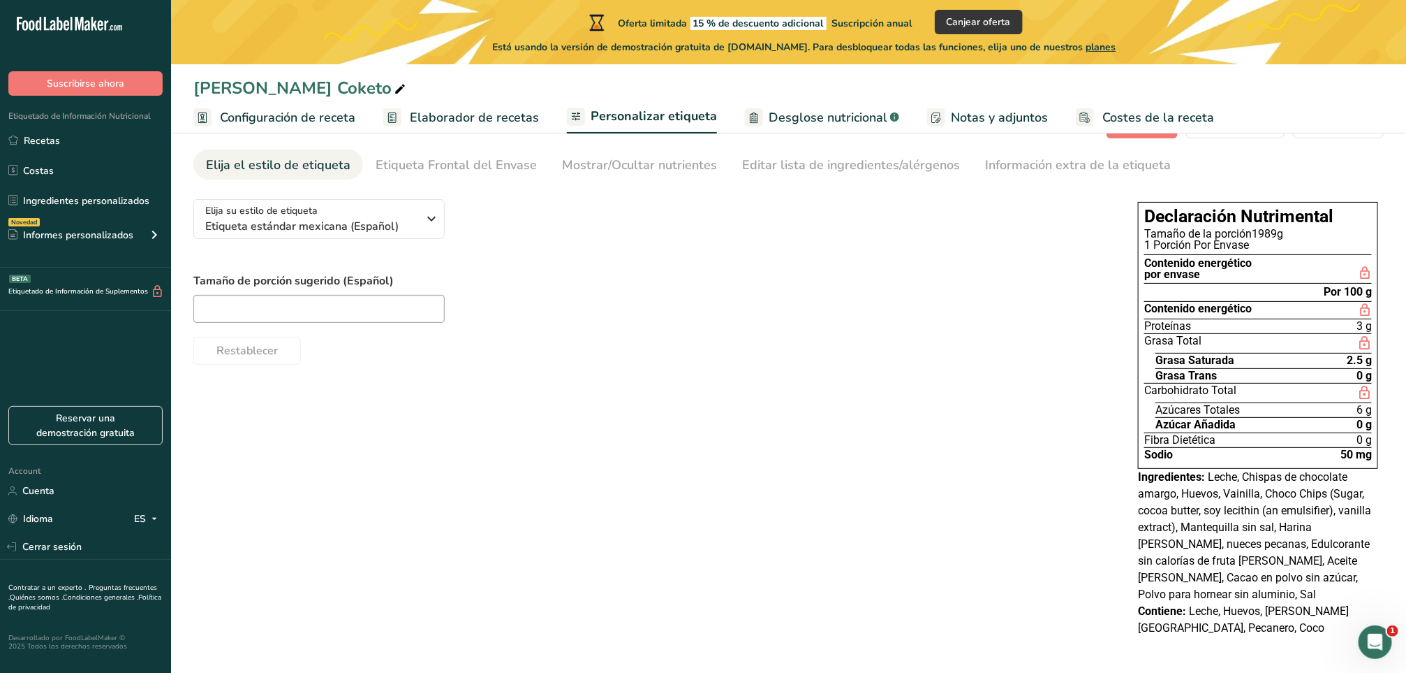
scroll to position [52, 0]
click at [291, 307] on input "text" at bounding box center [318, 309] width 251 height 28
type input "75g"
click at [660, 428] on div "Elija su estilo de etiqueta Etiqueta estándar mexicana (Español) [GEOGRAPHIC_DA…" at bounding box center [788, 419] width 1191 height 462
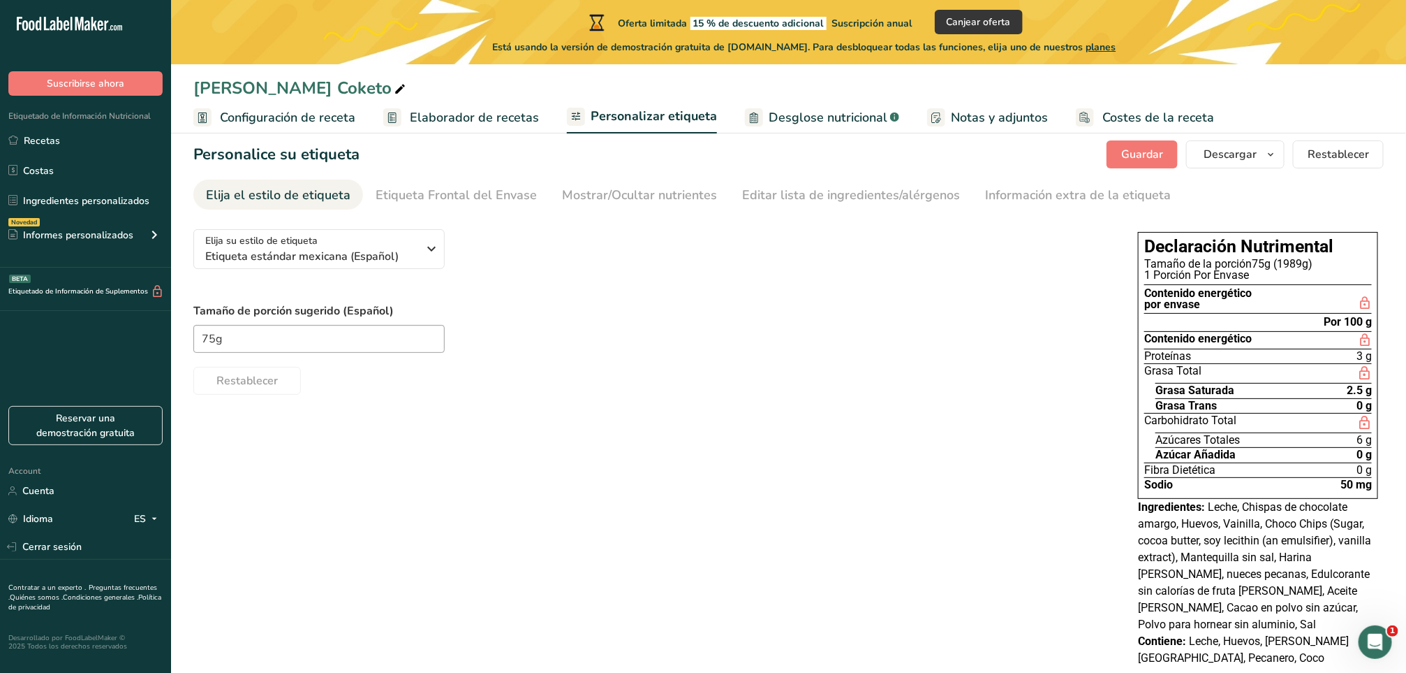
scroll to position [0, 0]
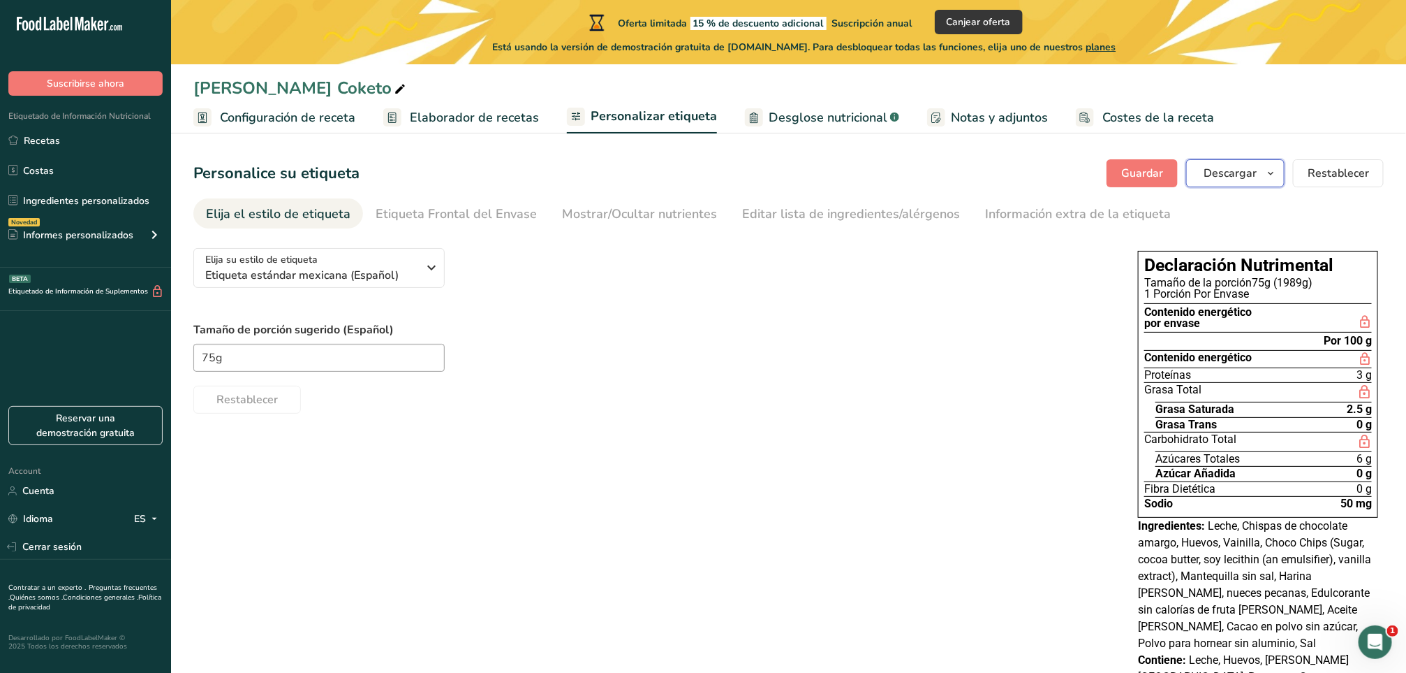
click at [937, 168] on icon "button" at bounding box center [1270, 173] width 11 height 17
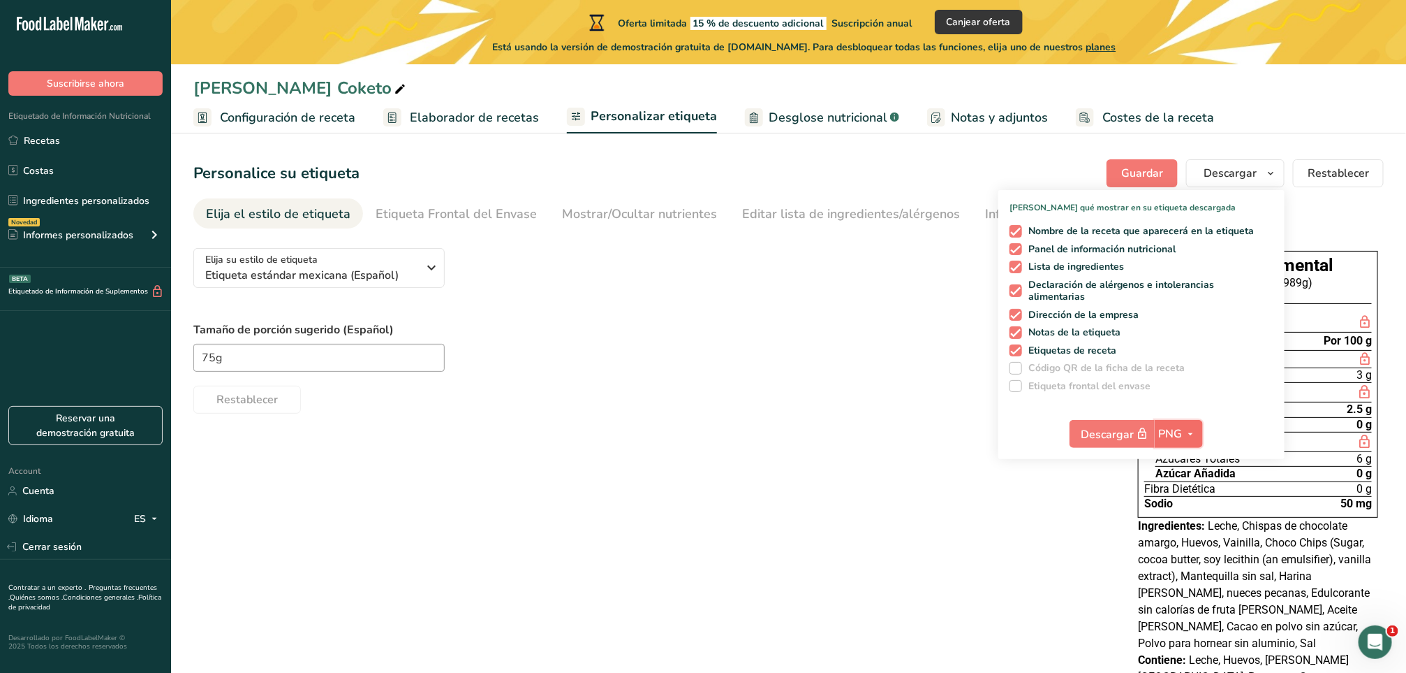
click at [937, 428] on span "PNG" at bounding box center [1171, 433] width 24 height 17
click at [937, 448] on link "PDF" at bounding box center [1181, 531] width 45 height 23
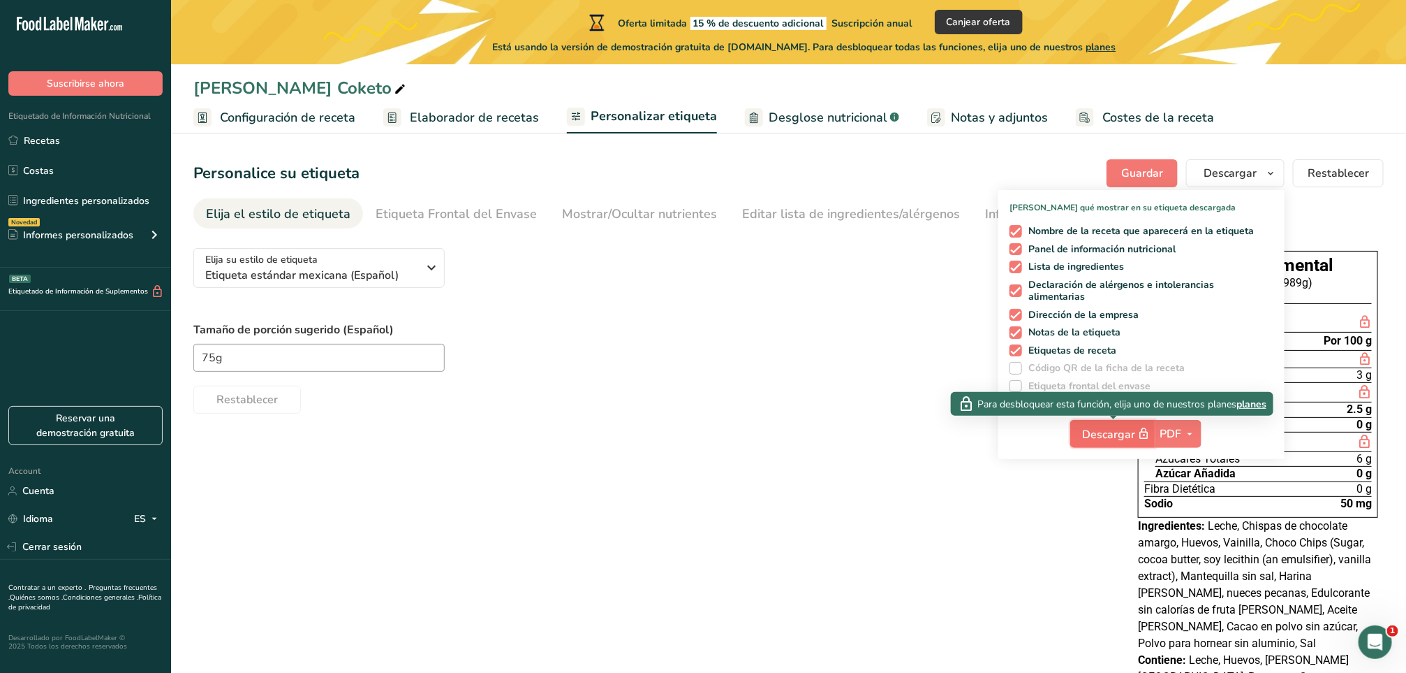
click at [937, 429] on span "Descargar" at bounding box center [1117, 433] width 70 height 17
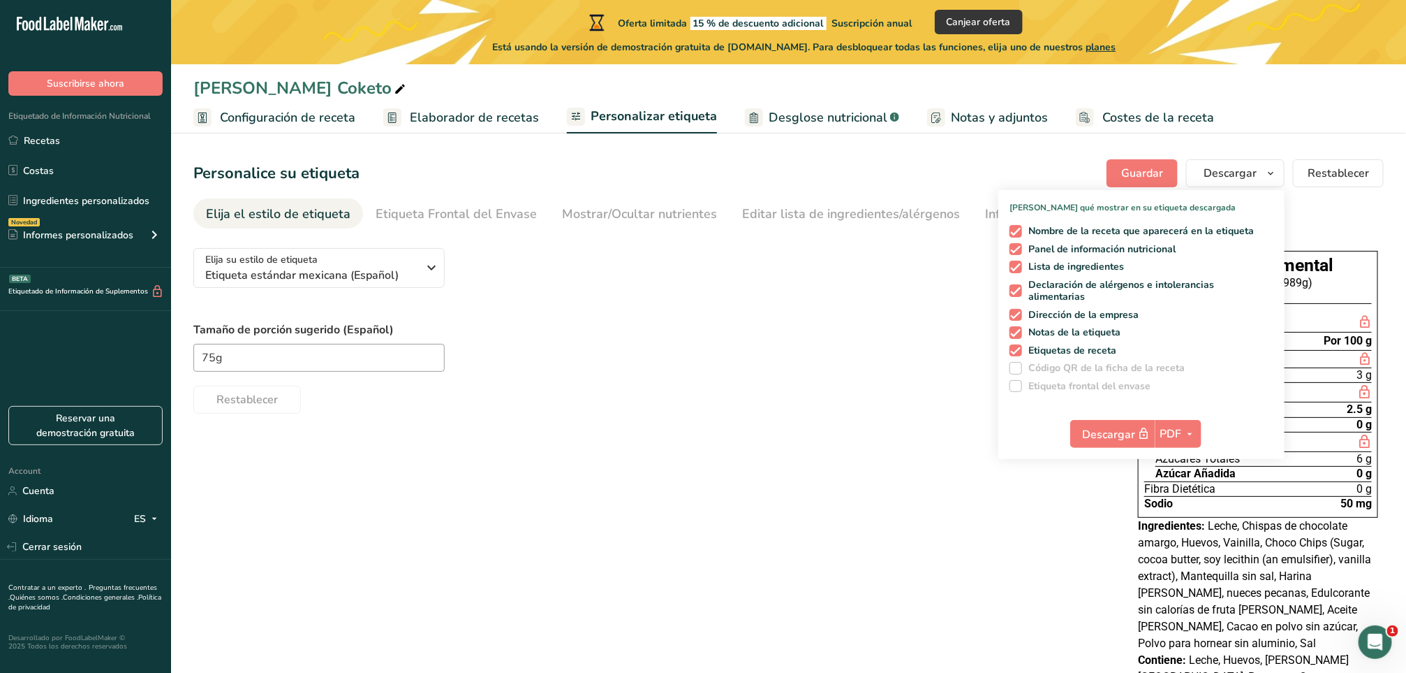
click at [937, 443] on div "Elija su estilo de etiqueta Etiqueta estándar mexicana (Español) [GEOGRAPHIC_DA…" at bounding box center [788, 468] width 1191 height 462
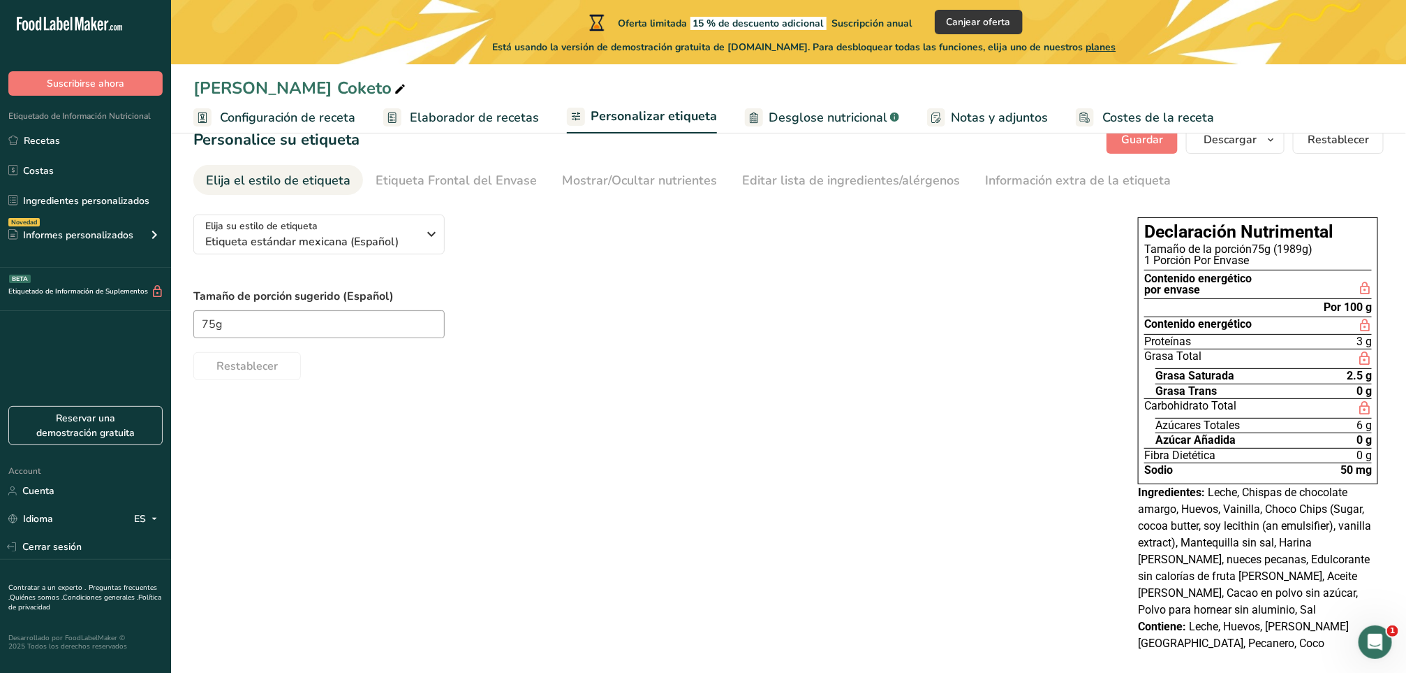
scroll to position [52, 0]
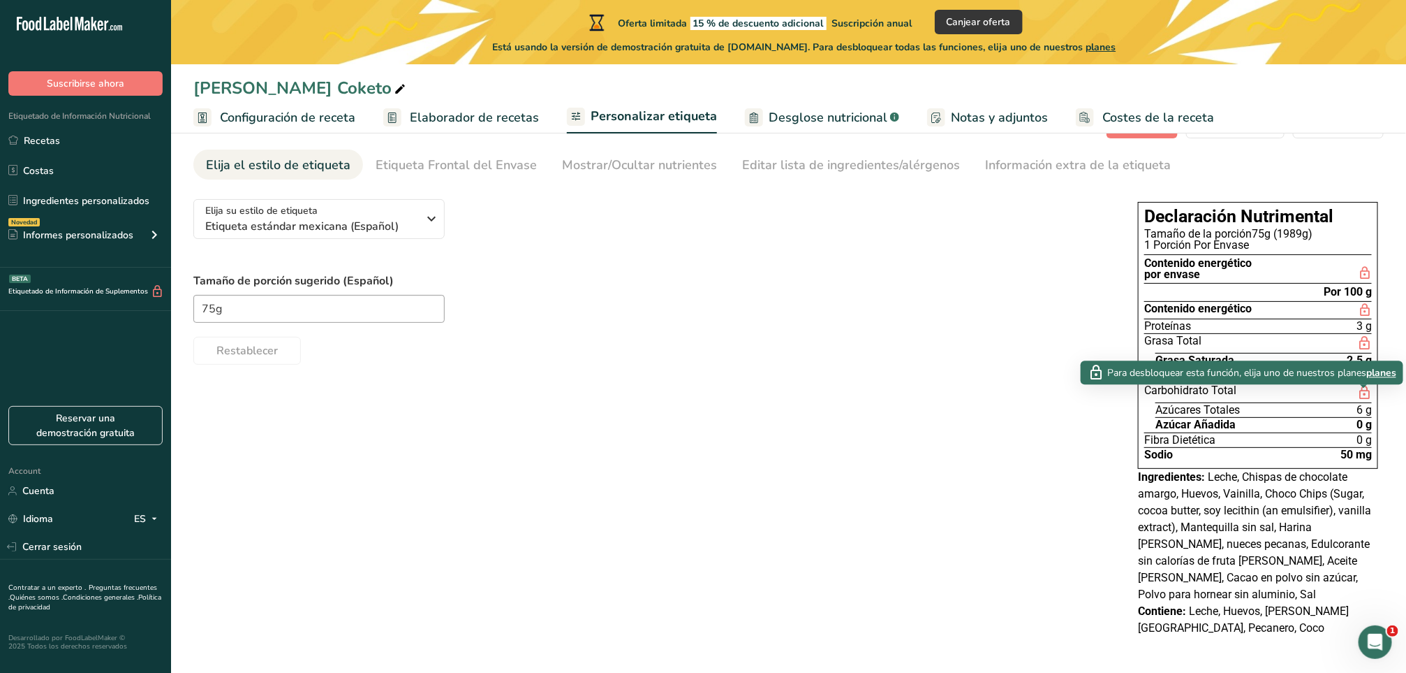
click at [937, 390] on icon at bounding box center [1364, 392] width 15 height 17
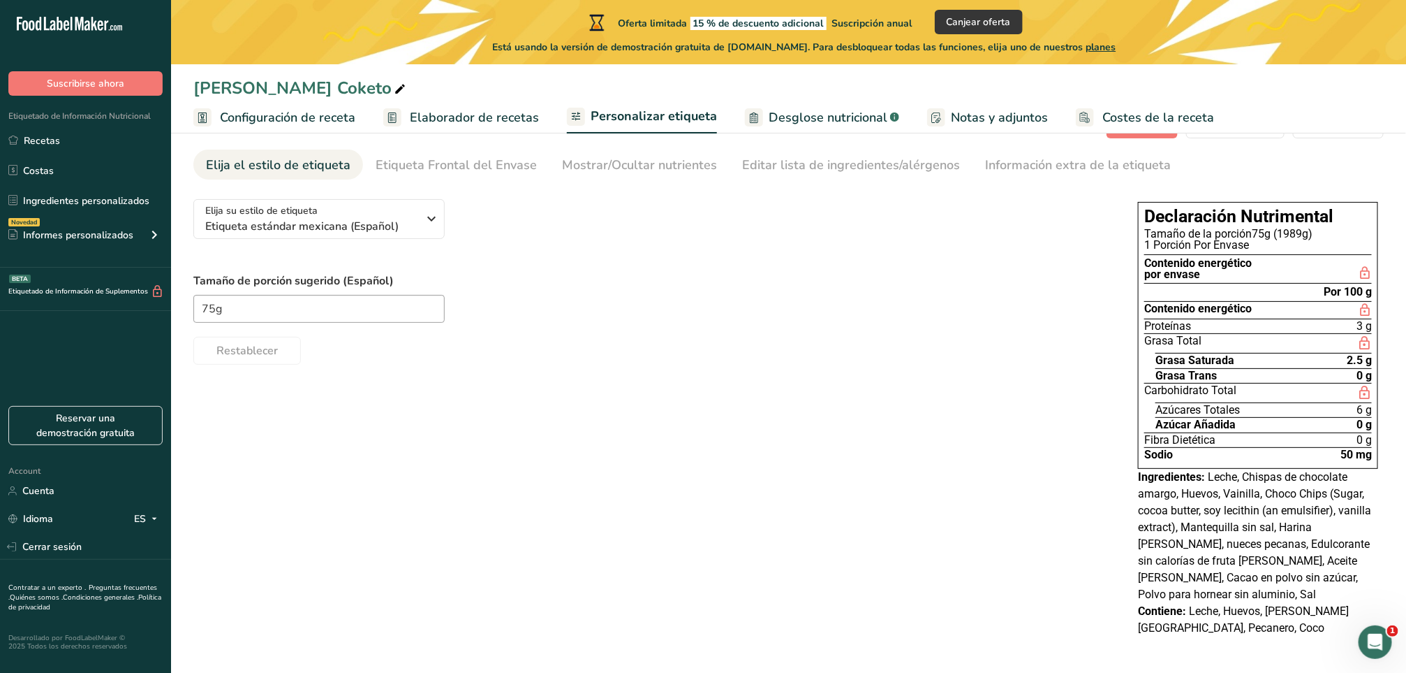
click at [937, 392] on icon at bounding box center [1364, 392] width 15 height 17
